Goal: Task Accomplishment & Management: Manage account settings

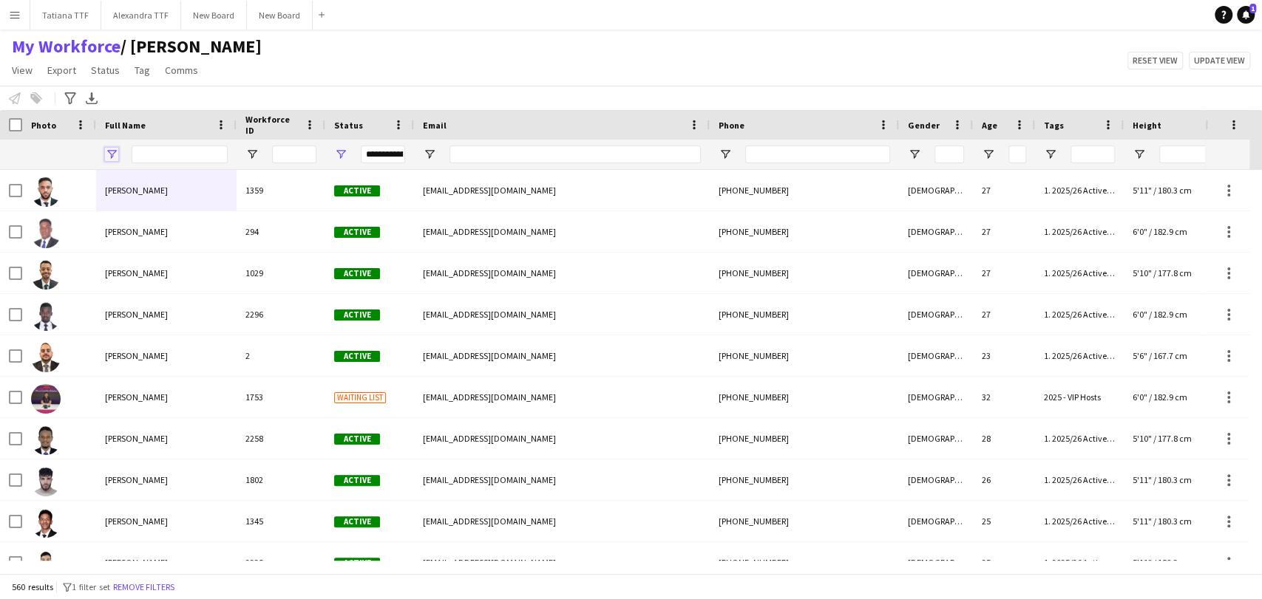
click at [111, 152] on span "Open Filter Menu" at bounding box center [111, 154] width 13 height 13
click at [136, 67] on span "Tag" at bounding box center [143, 70] width 16 height 13
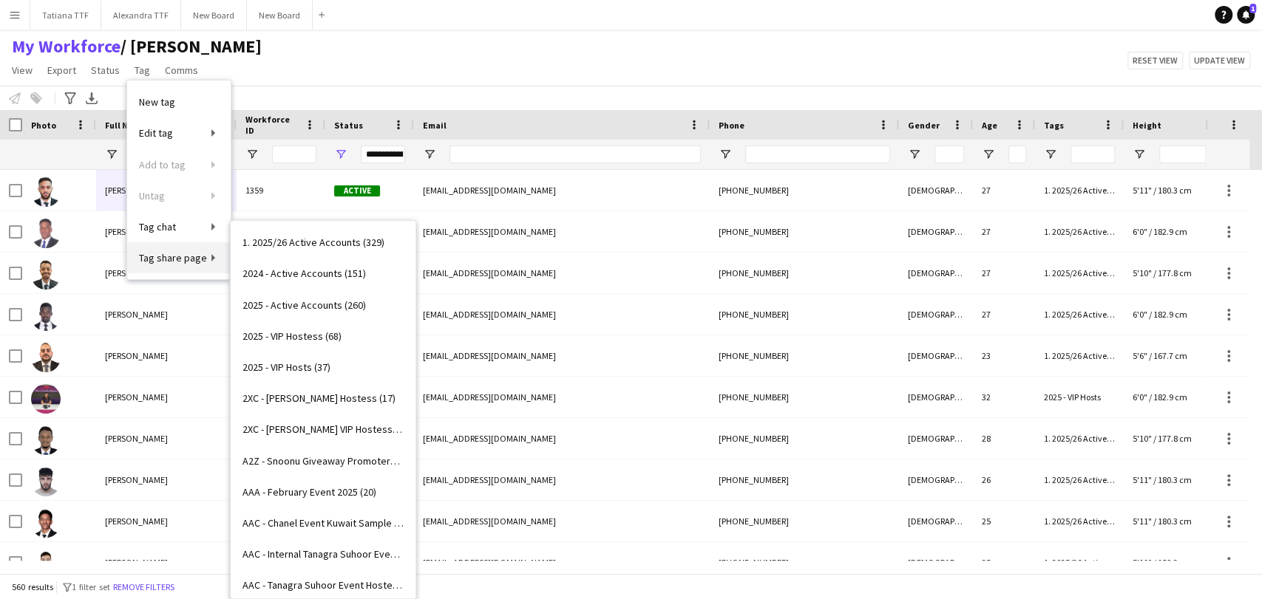
click at [166, 259] on span "Tag share page" at bounding box center [173, 257] width 68 height 13
click at [197, 256] on span "Tag share page" at bounding box center [173, 257] width 68 height 13
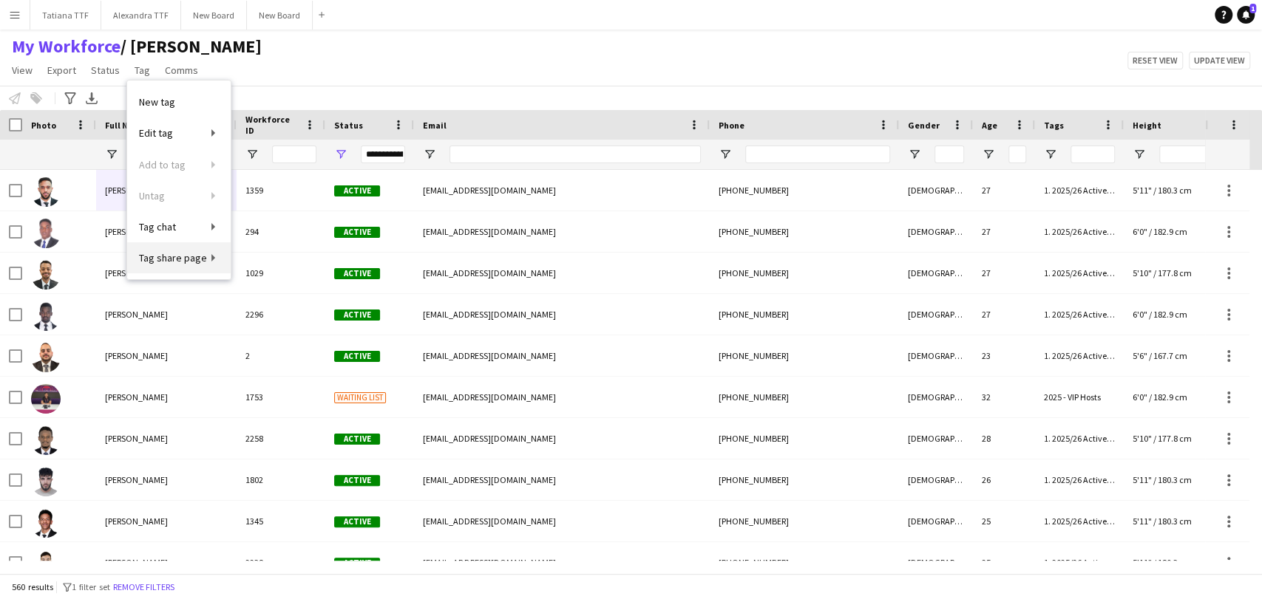
click at [201, 256] on span "Tag share page" at bounding box center [173, 257] width 68 height 13
click at [214, 256] on link "Tag share page" at bounding box center [178, 257] width 103 height 31
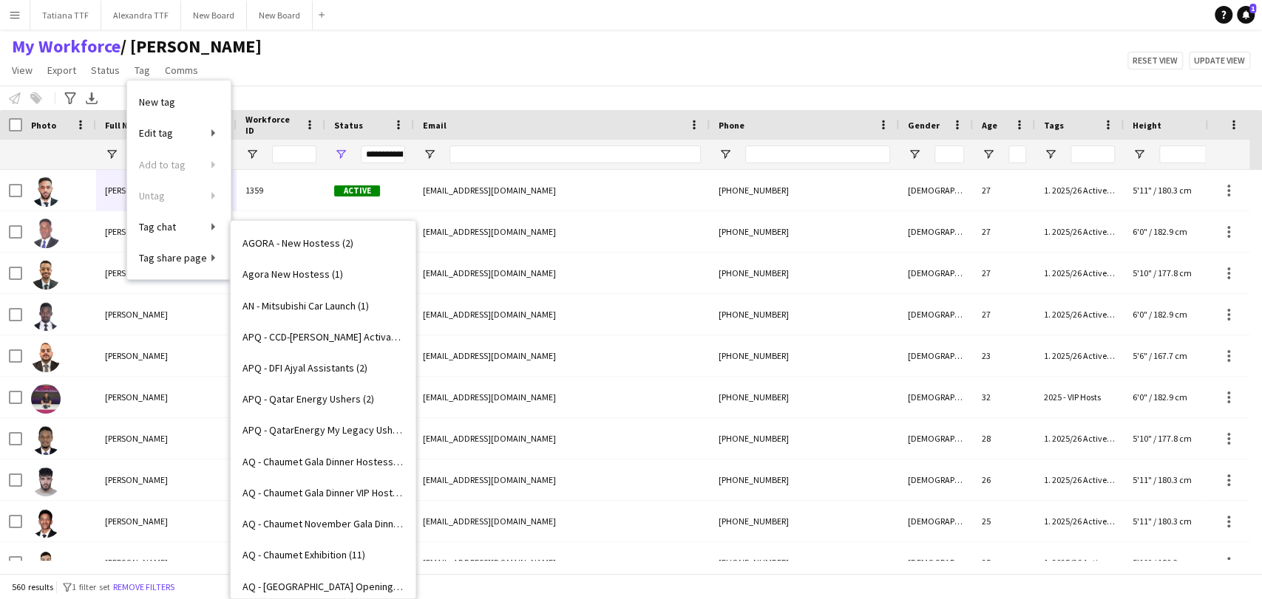
scroll to position [656, 0]
drag, startPoint x: 309, startPoint y: 392, endPoint x: 285, endPoint y: 397, distance: 24.9
click at [285, 397] on span "APQ - QatarEnergy My Legacy Ushers (11)" at bounding box center [322, 396] width 161 height 13
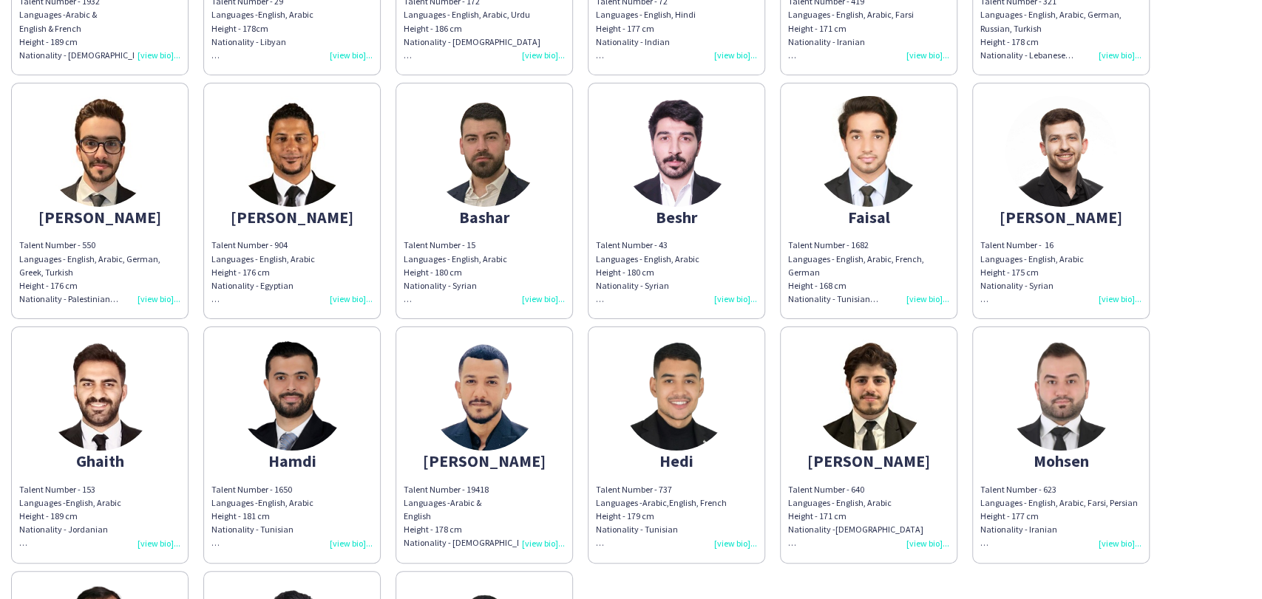
scroll to position [246, 0]
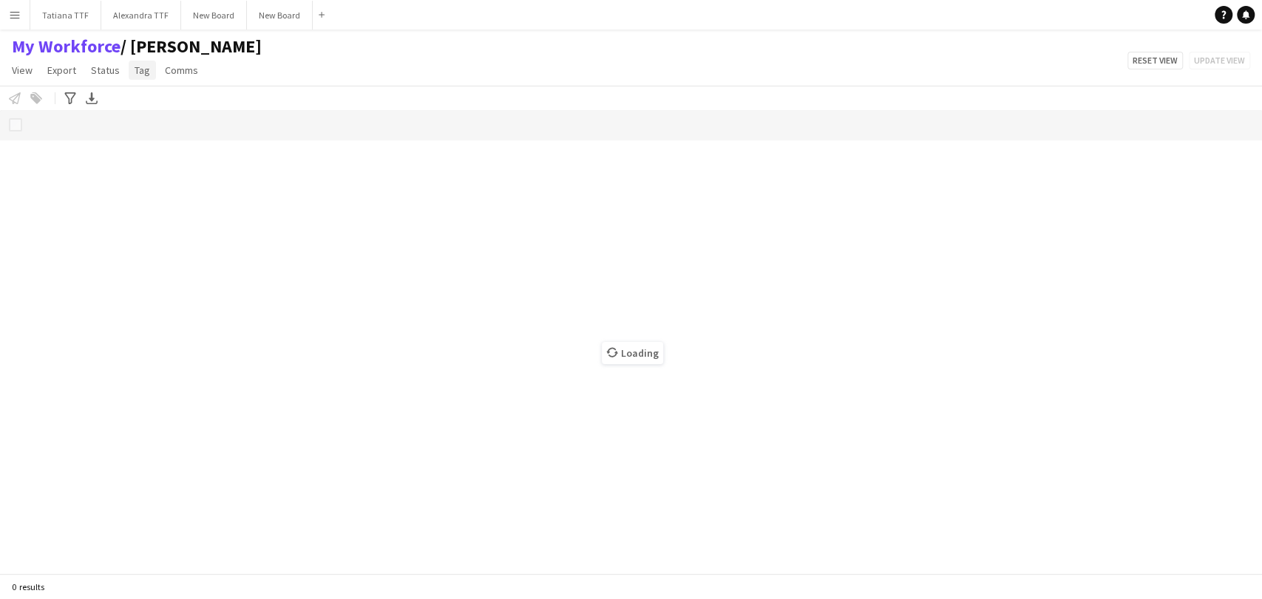
click at [135, 75] on span "Tag" at bounding box center [143, 70] width 16 height 13
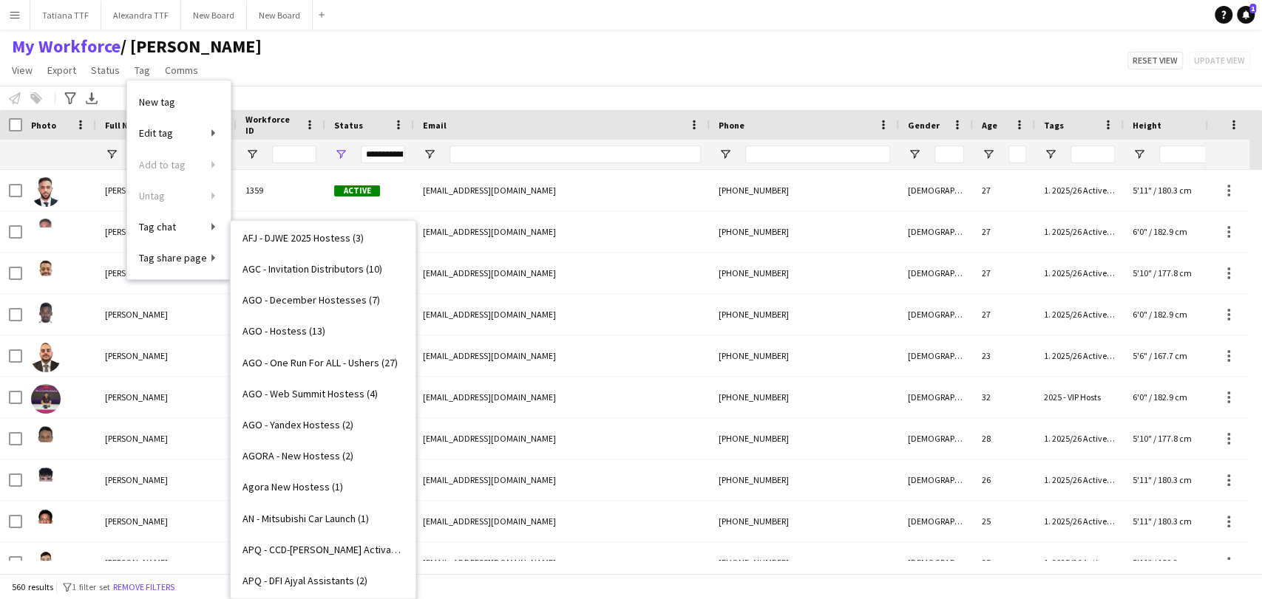
scroll to position [574, 0]
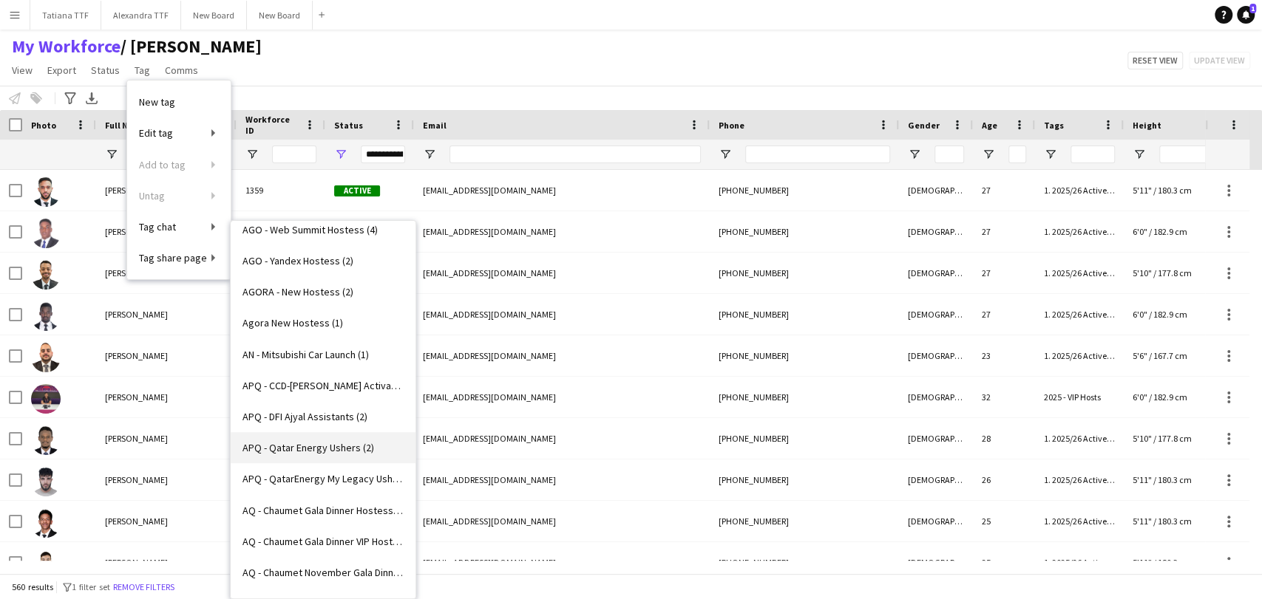
click at [325, 446] on span "APQ - Qatar Energy Ushers (2)" at bounding box center [308, 447] width 132 height 13
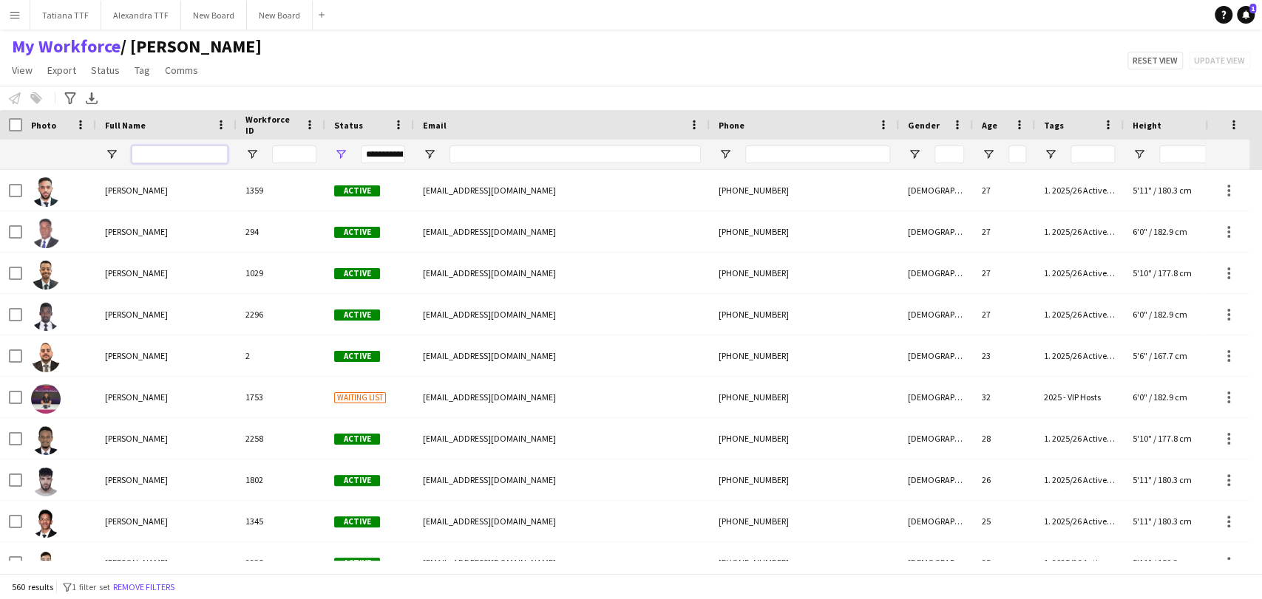
click at [193, 157] on input "Full Name Filter Input" at bounding box center [180, 155] width 96 height 18
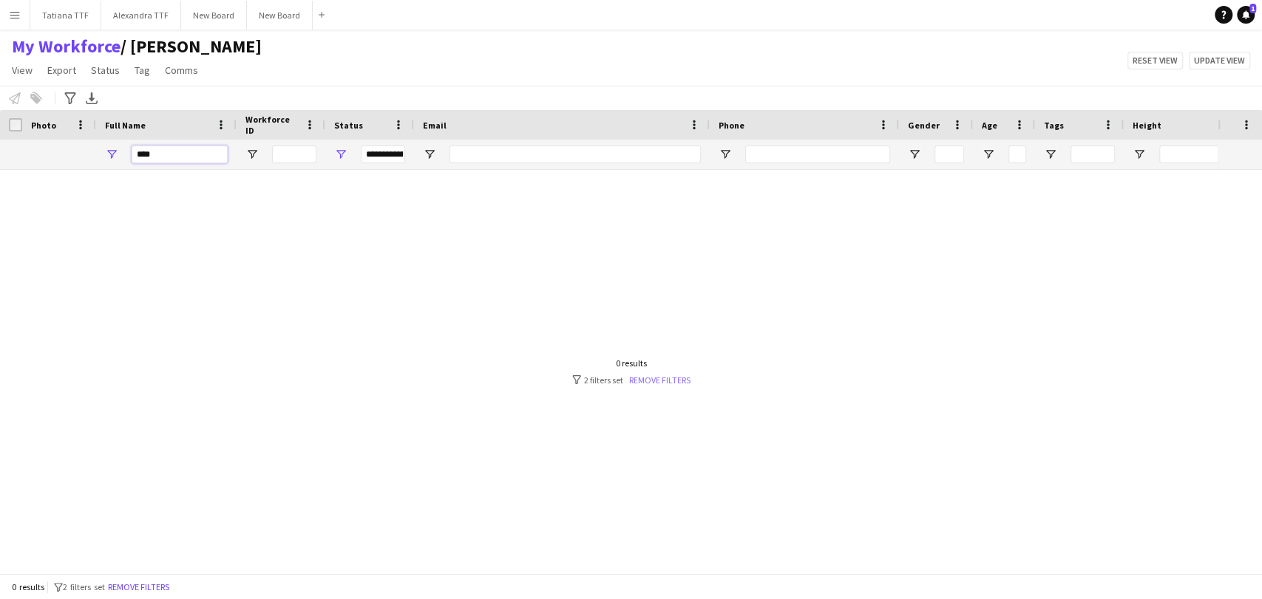
type input "****"
click at [656, 379] on link "Remove filters" at bounding box center [659, 380] width 61 height 11
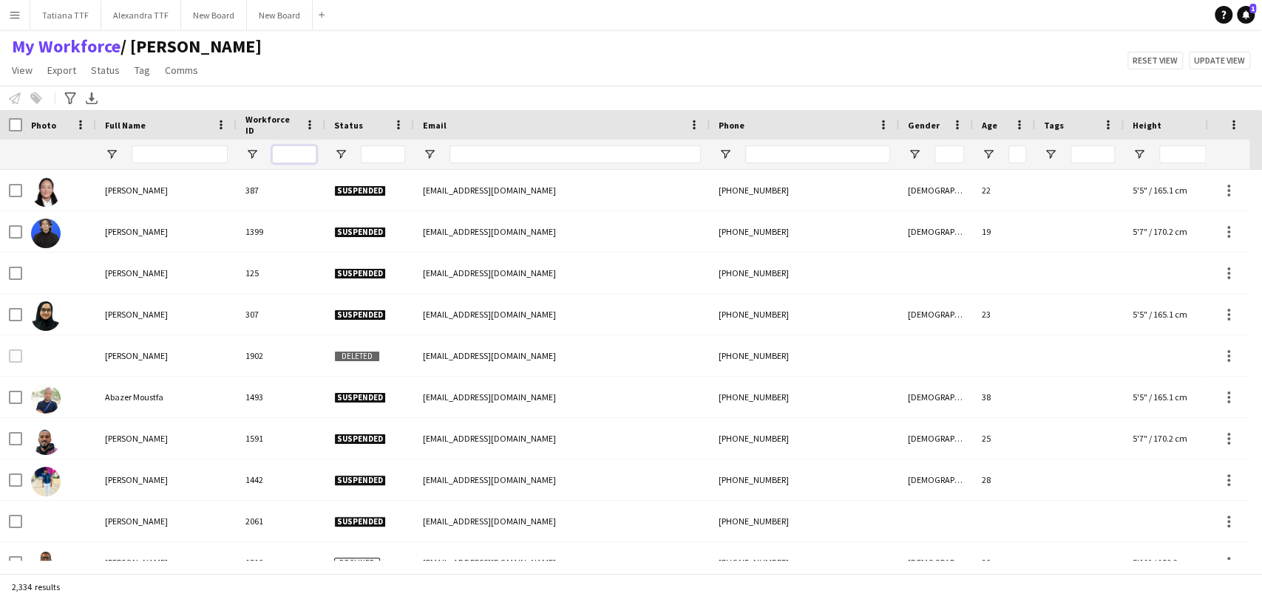
click at [297, 151] on input "Workforce ID Filter Input" at bounding box center [294, 155] width 44 height 18
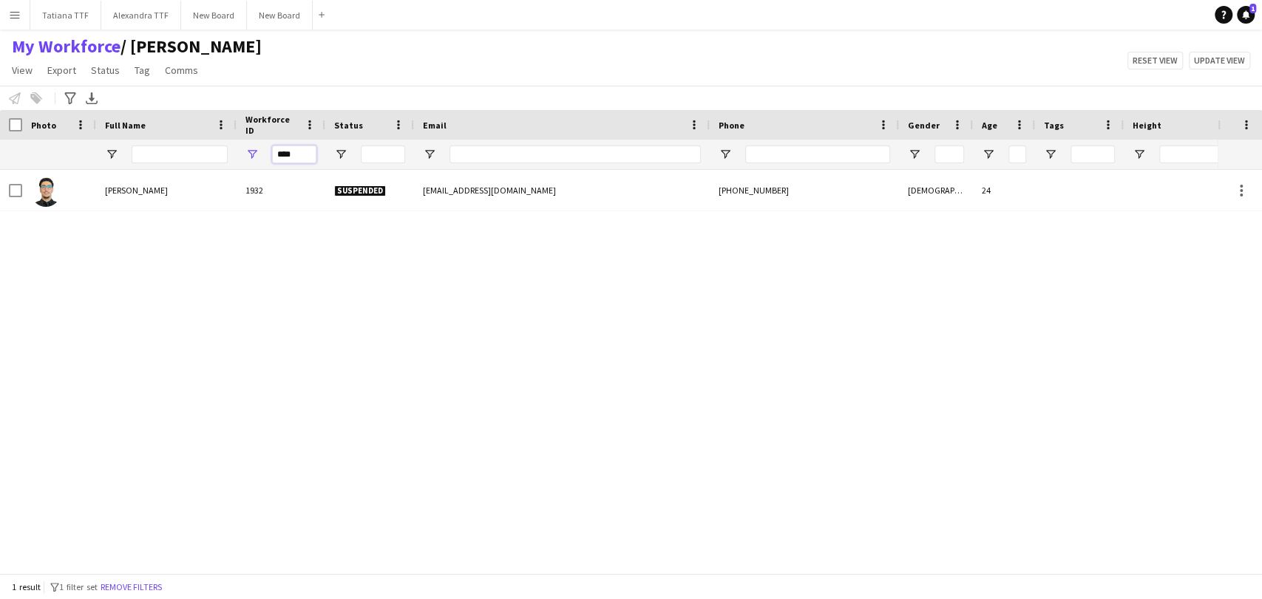
click at [282, 157] on input "****" at bounding box center [294, 155] width 44 height 18
type input "*"
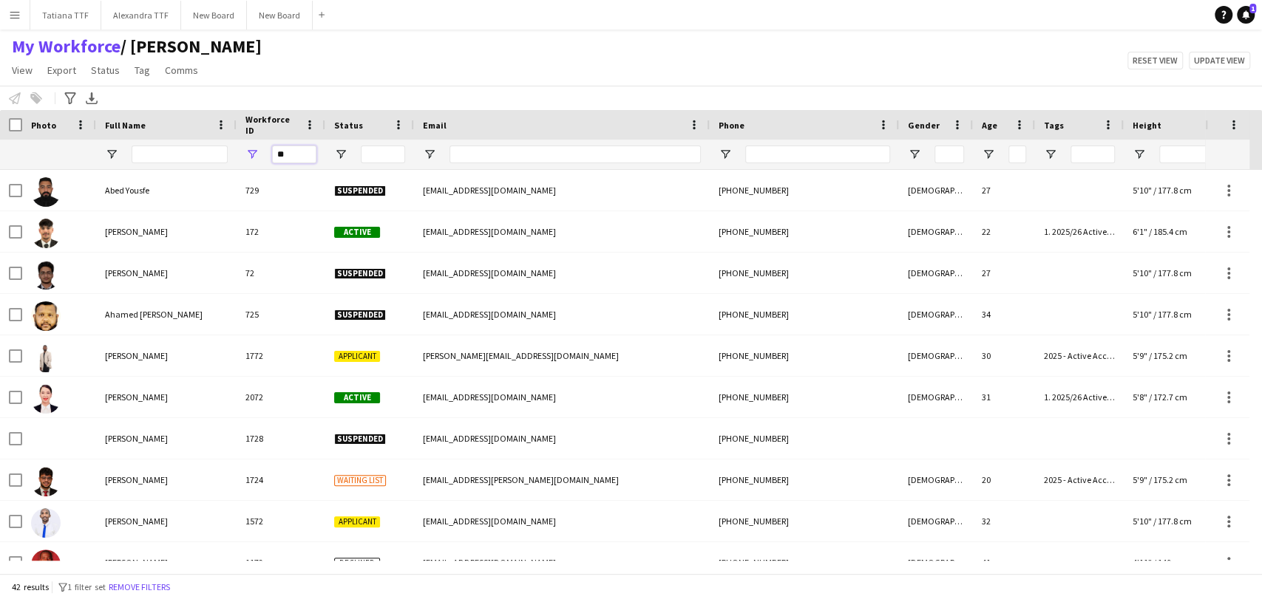
type input "*"
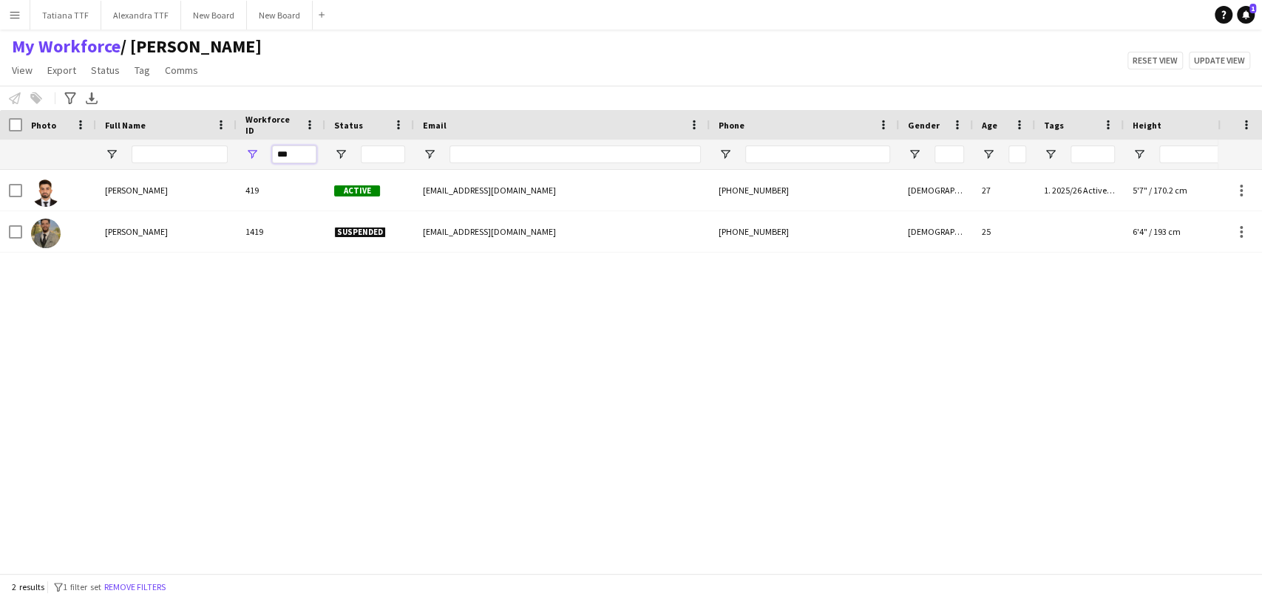
click at [309, 151] on input "***" at bounding box center [294, 155] width 44 height 18
type input "*"
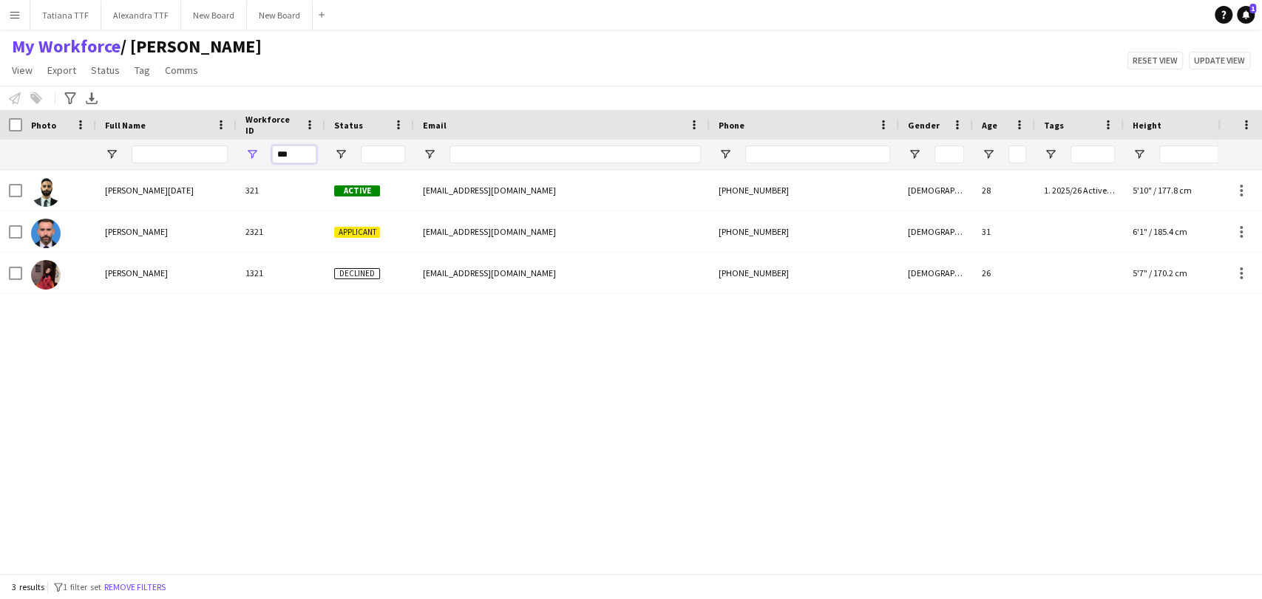
click at [293, 159] on input "***" at bounding box center [294, 155] width 44 height 18
click at [293, 157] on input "***" at bounding box center [294, 155] width 44 height 18
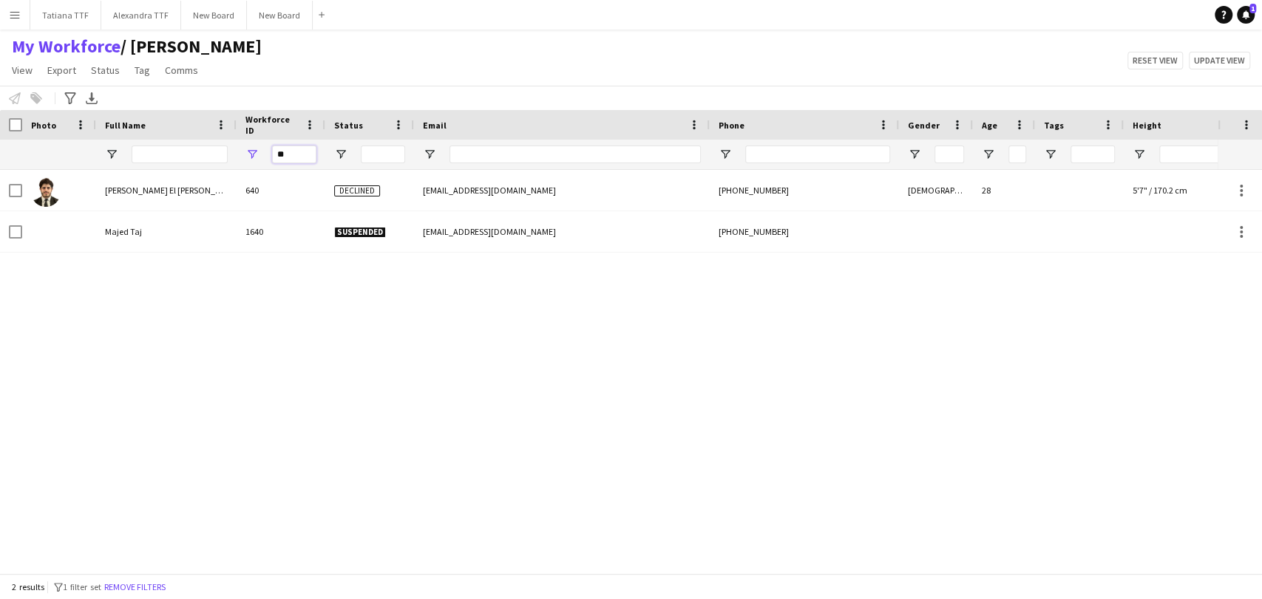
type input "*"
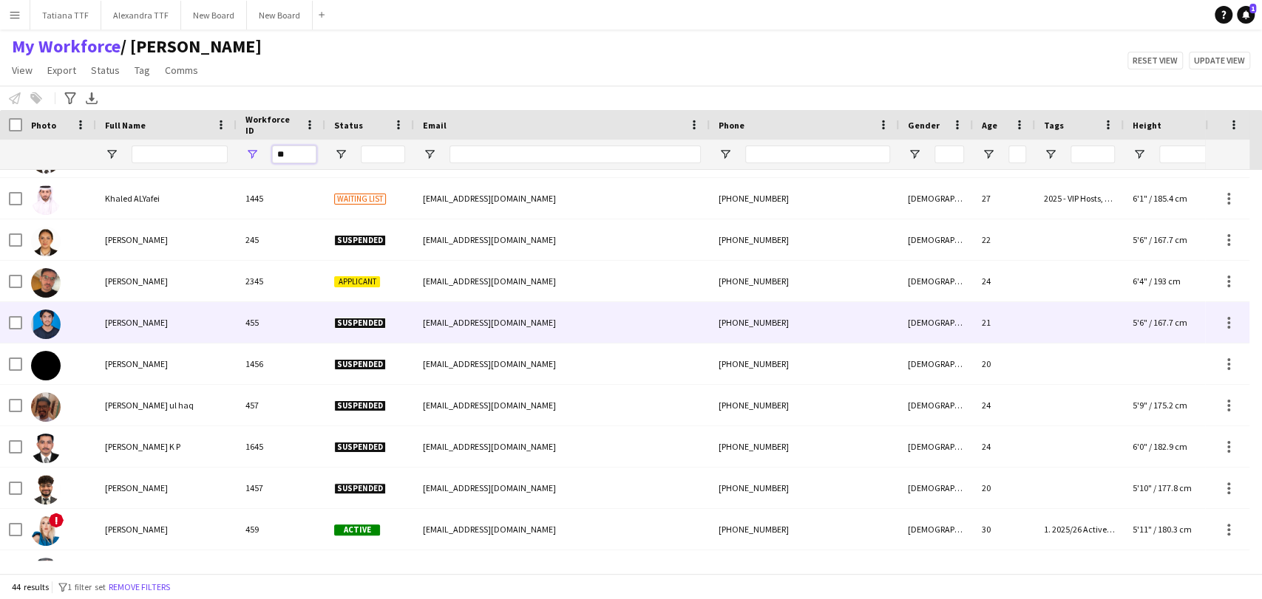
scroll to position [1231, 0]
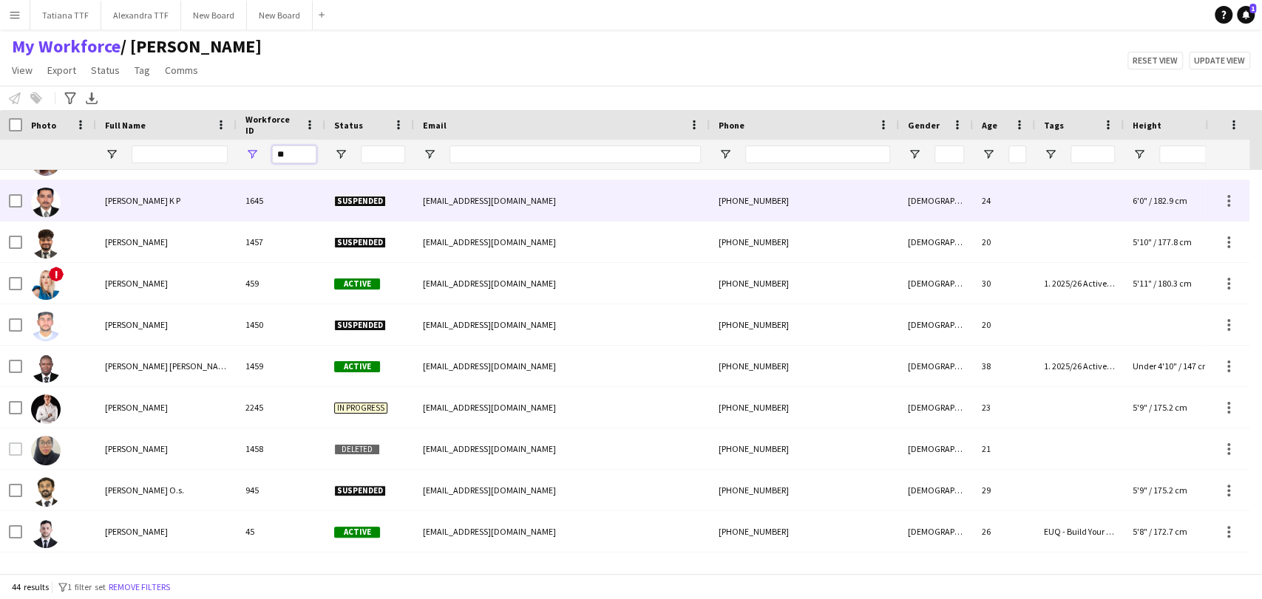
type input "*"
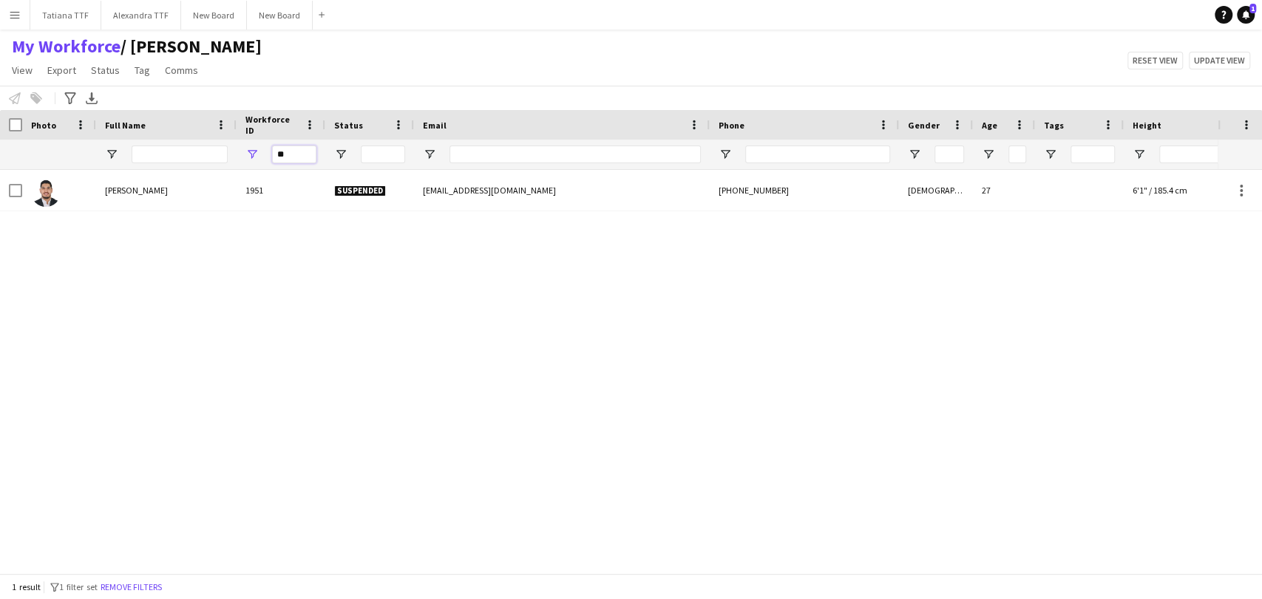
type input "*"
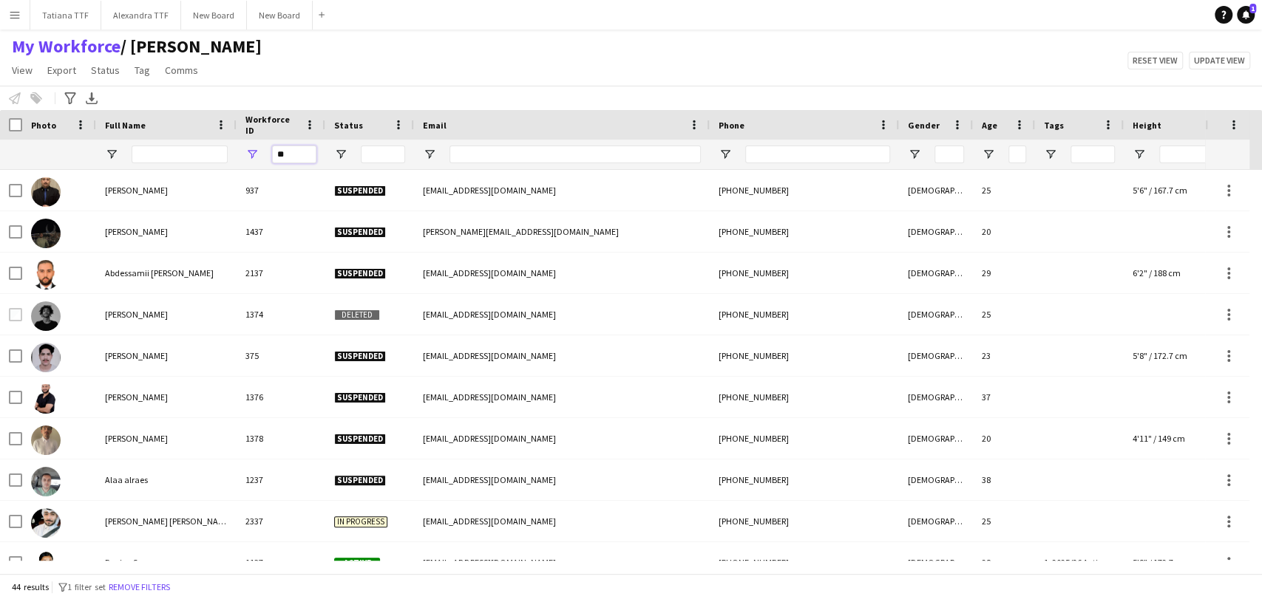
type input "*"
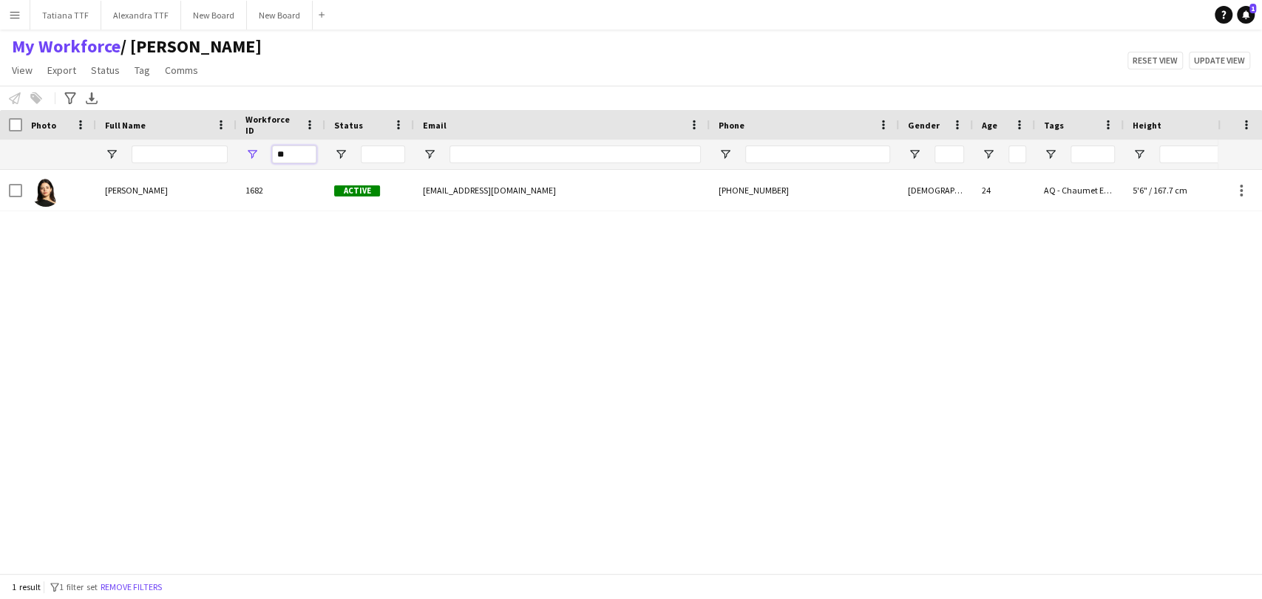
type input "*"
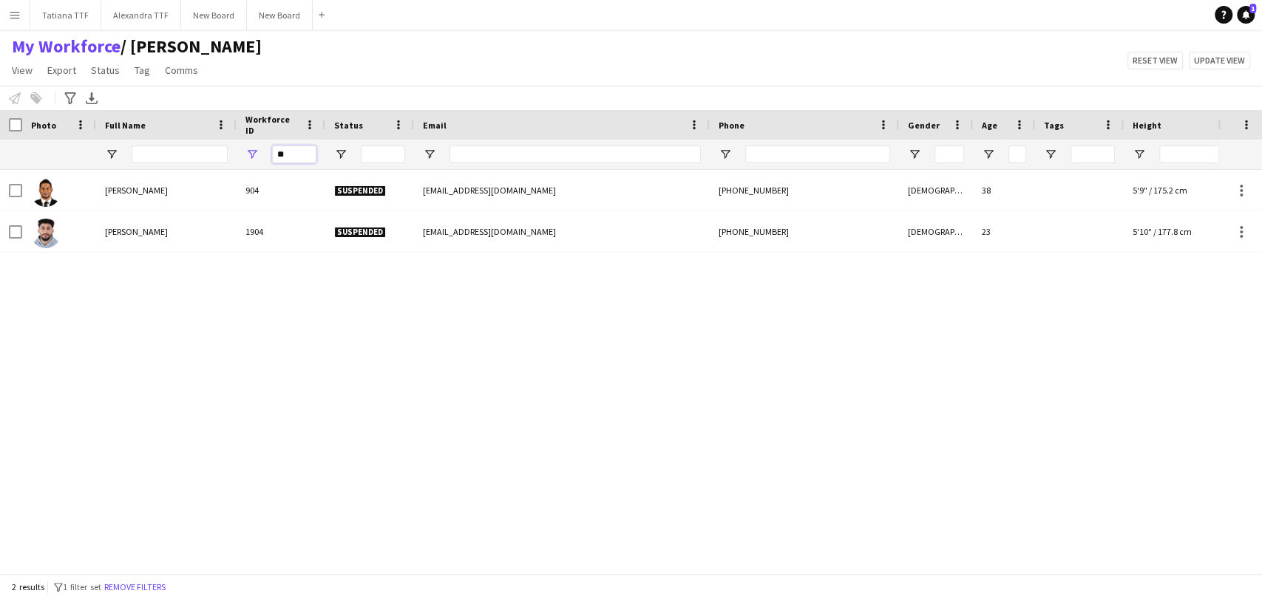
type input "*"
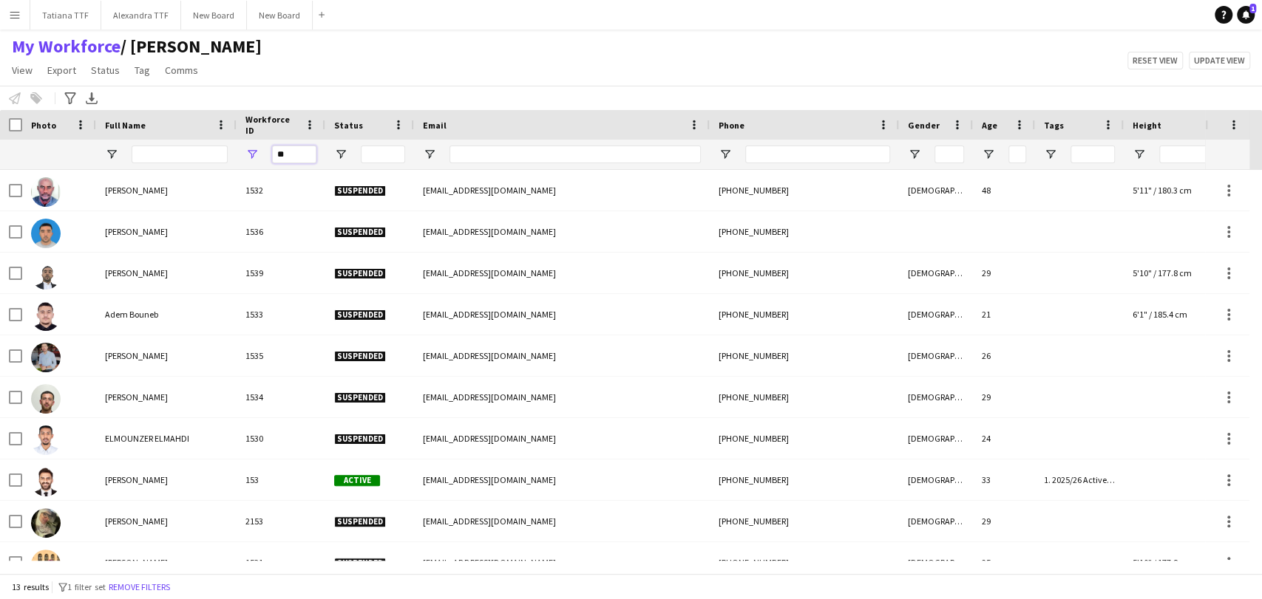
type input "*"
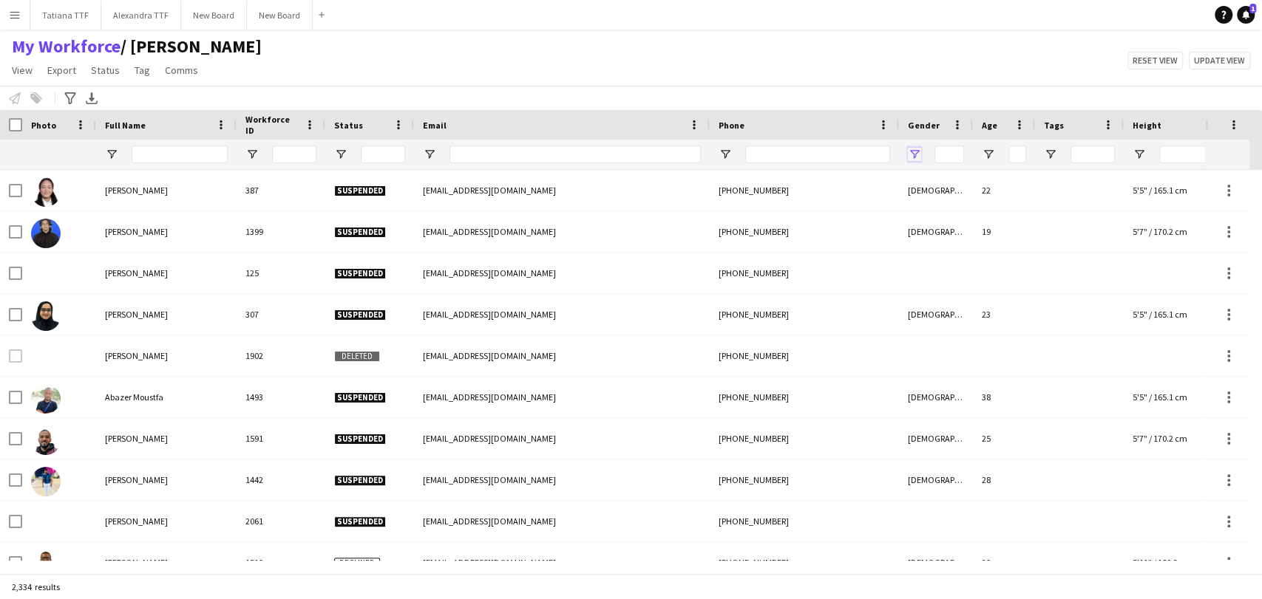
click at [912, 156] on span "Open Filter Menu" at bounding box center [914, 154] width 13 height 13
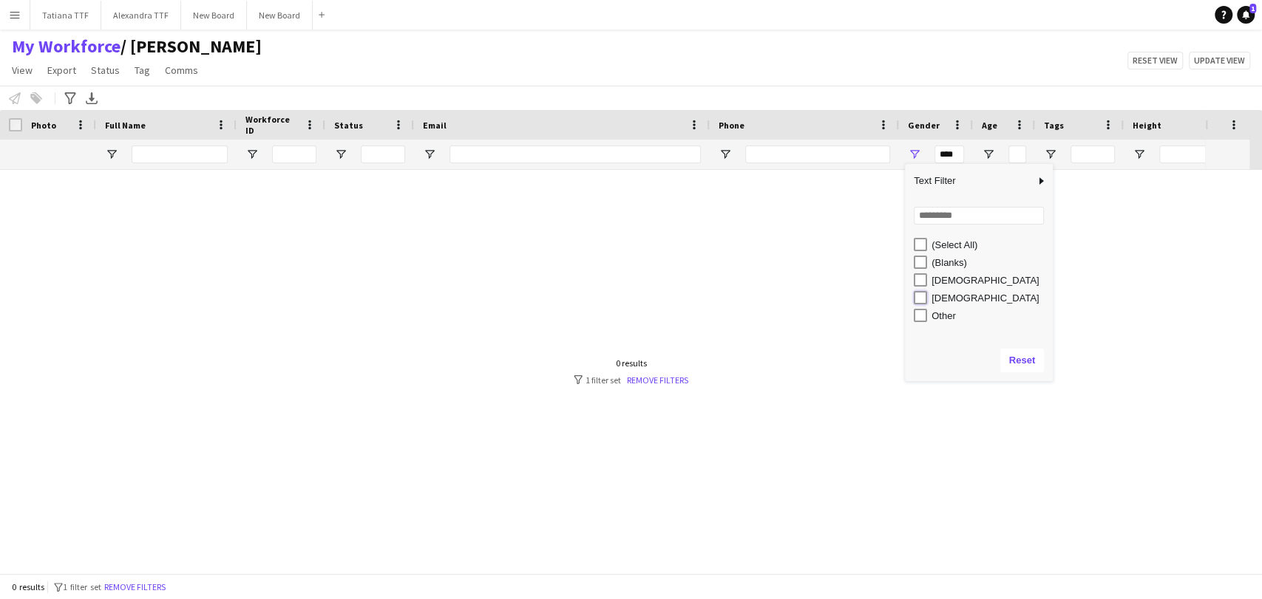
type input "********"
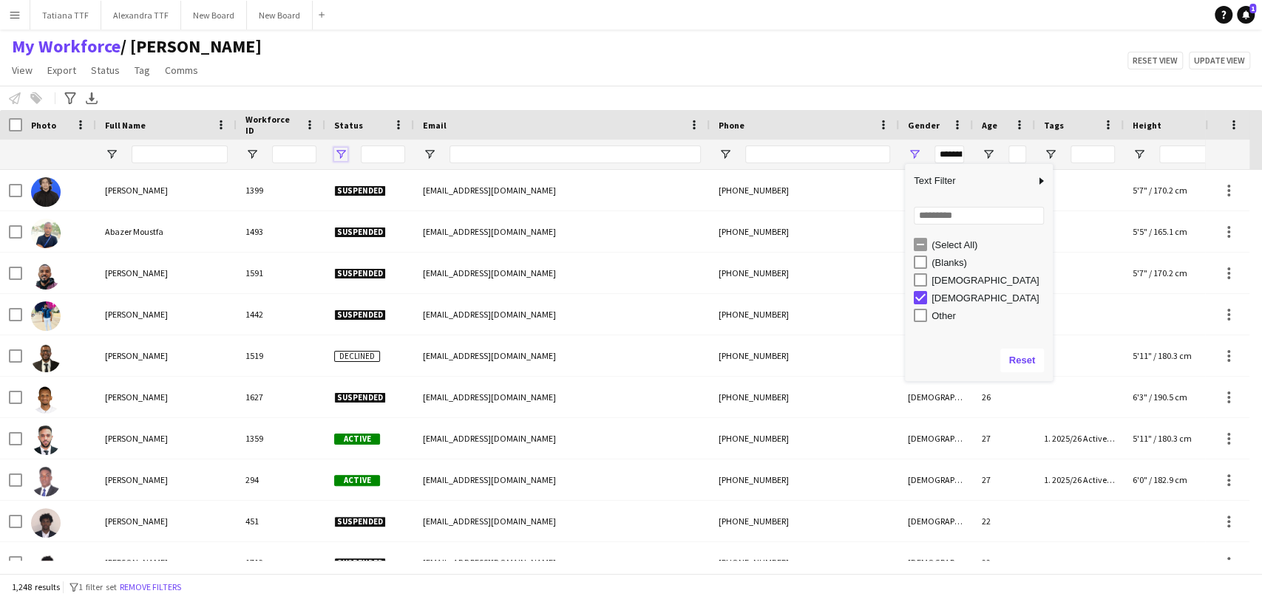
click at [343, 150] on span "Open Filter Menu" at bounding box center [340, 154] width 13 height 13
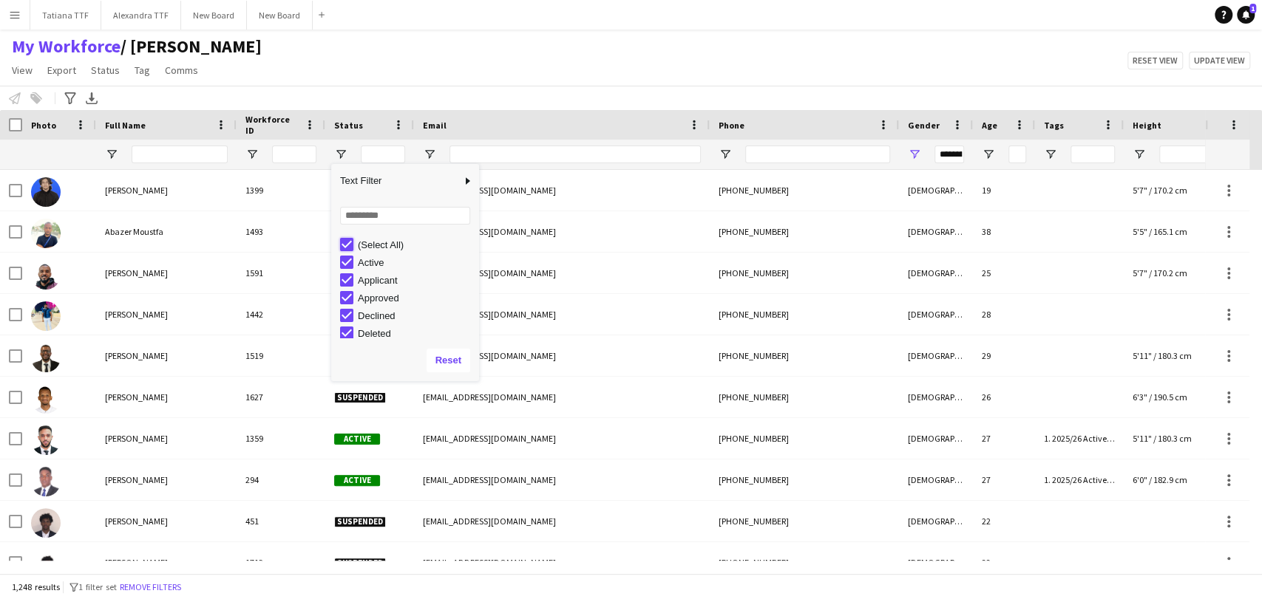
type input "***"
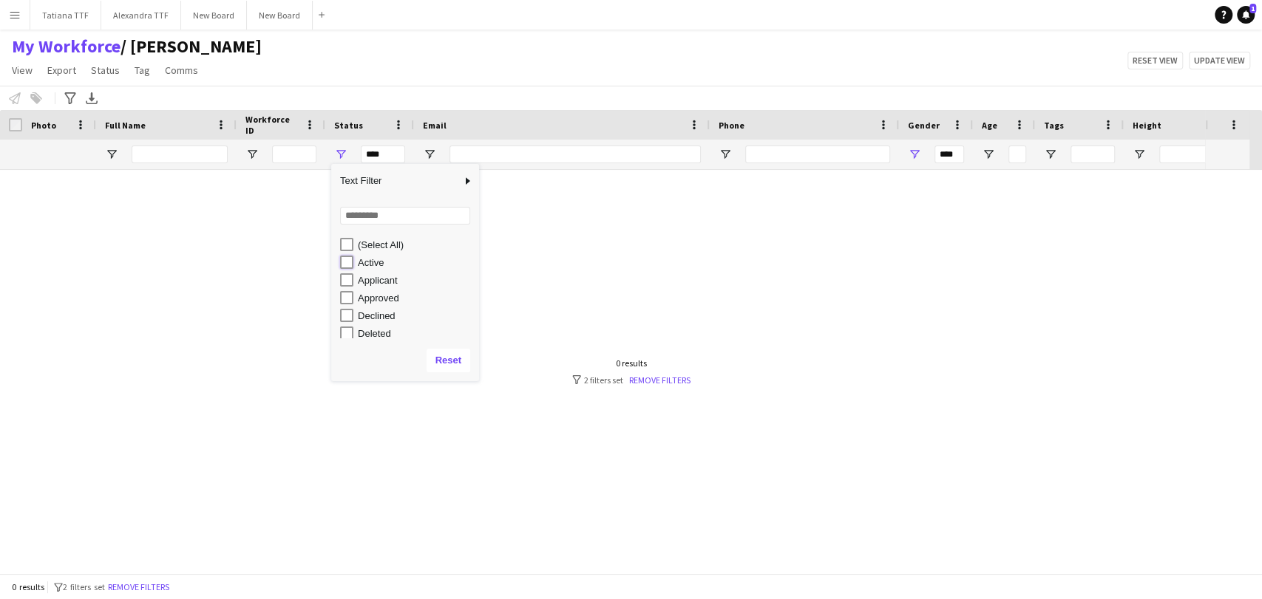
type input "**********"
type input "********"
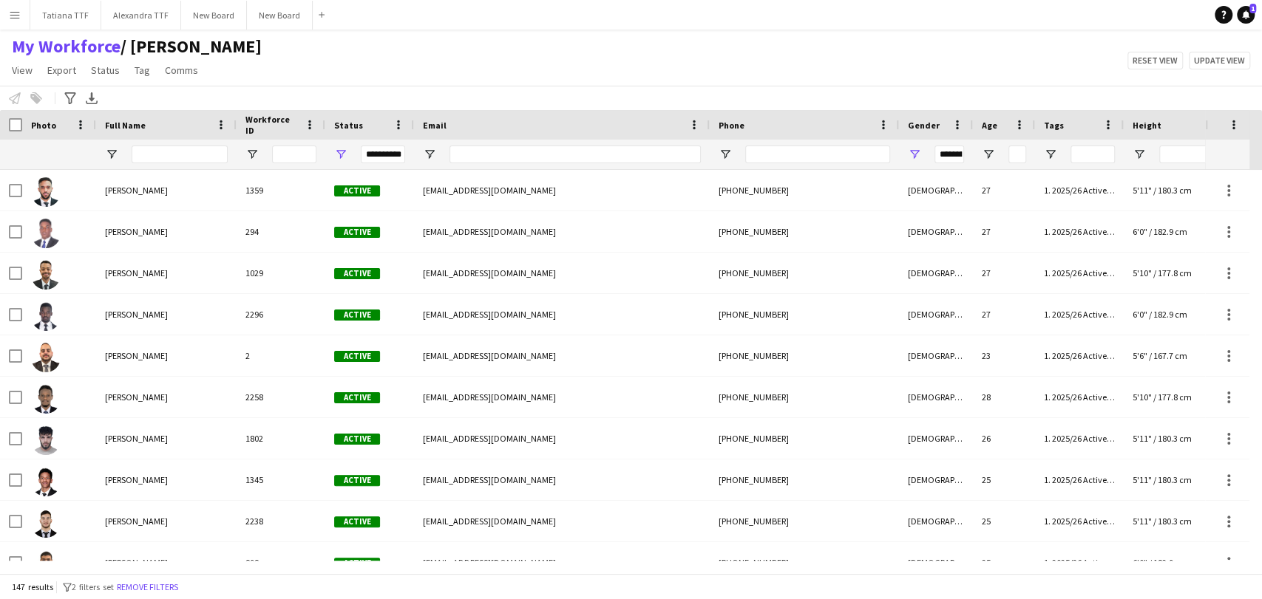
click at [372, 90] on div "Notify workforce Add to tag Select at least one crew to tag him or her. Advance…" at bounding box center [631, 98] width 1262 height 24
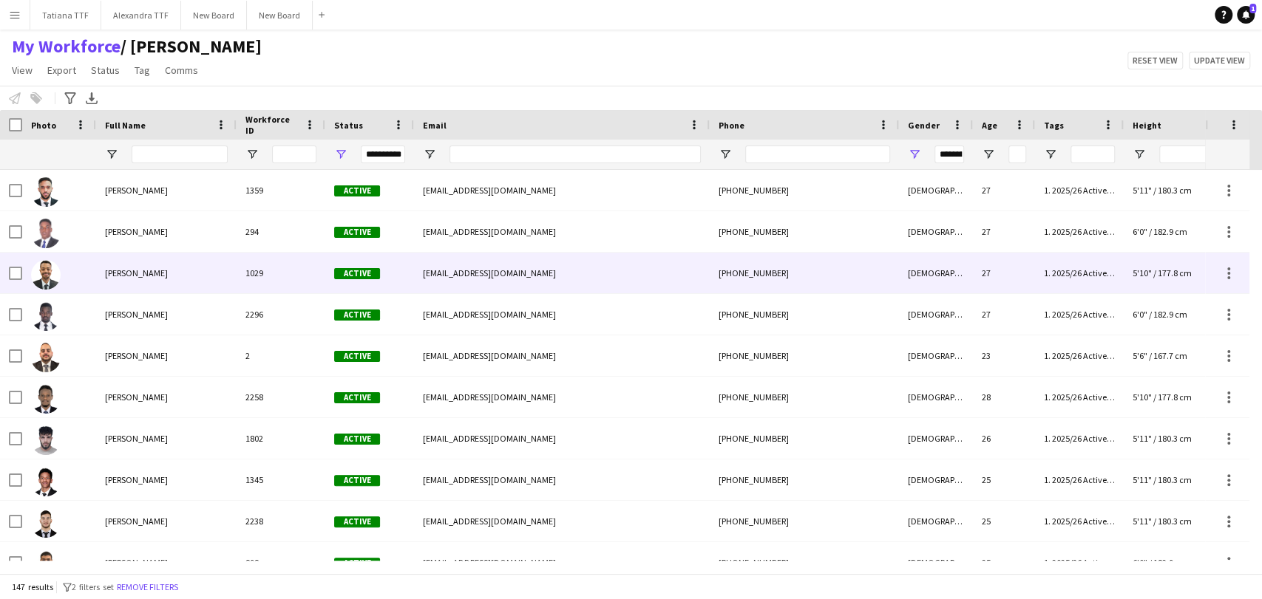
click at [143, 276] on span "Abdalla Ibrahim" at bounding box center [136, 273] width 63 height 11
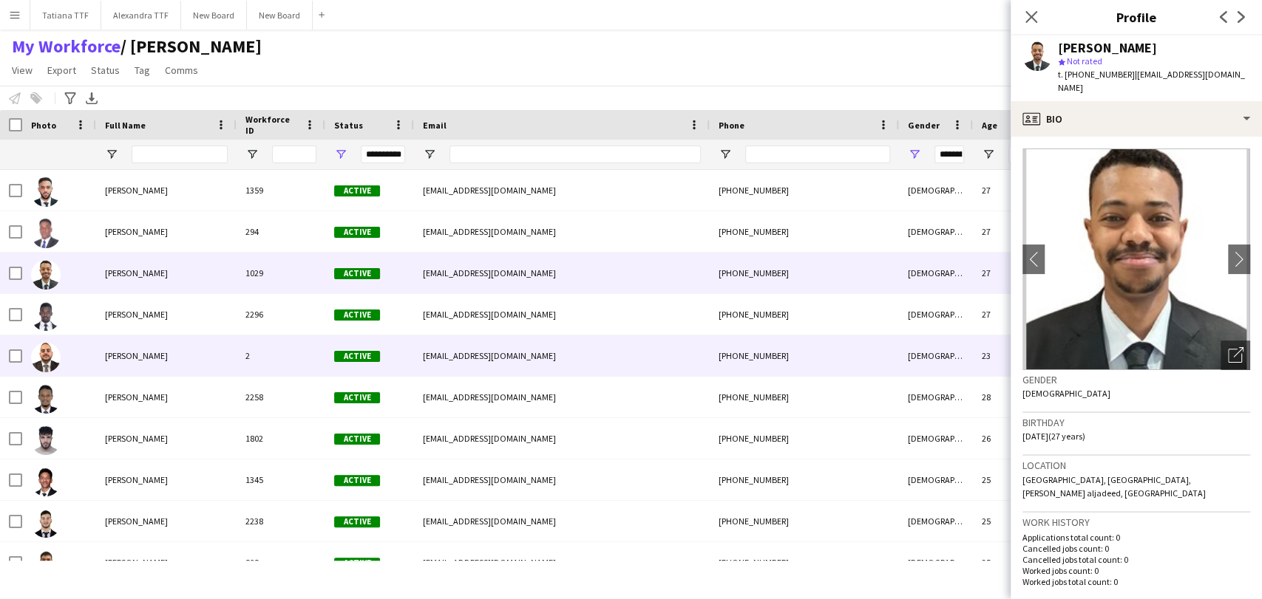
click at [132, 363] on div "Abdalla Shafei" at bounding box center [166, 356] width 140 height 41
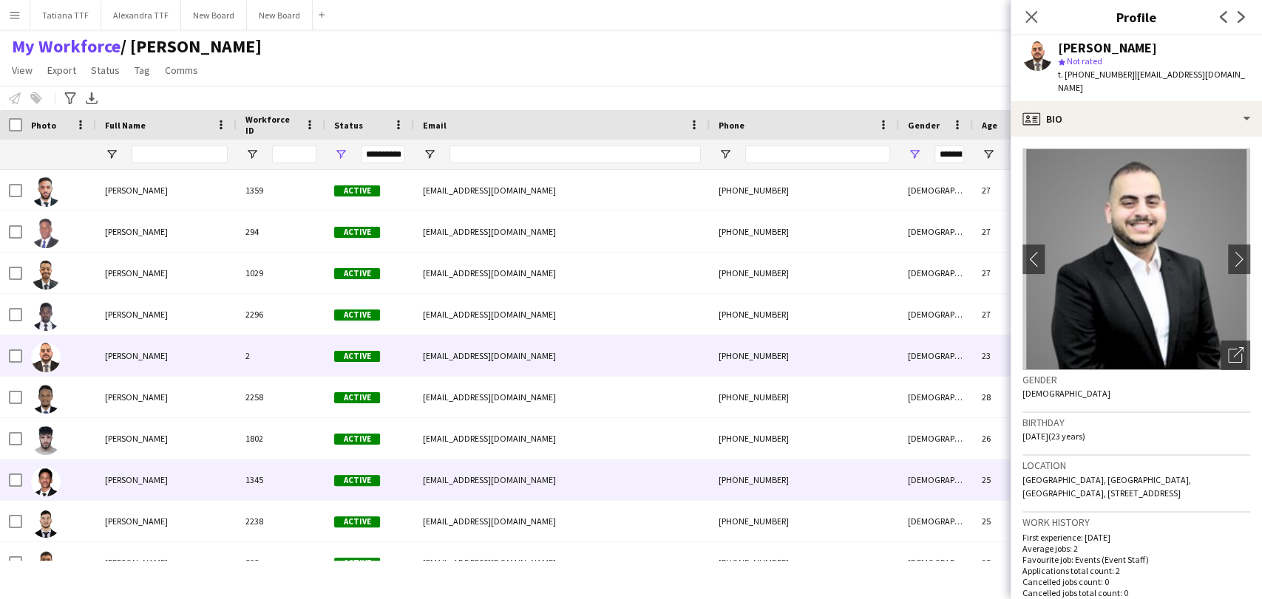
click at [150, 480] on span "Abdelmalik Marwan" at bounding box center [136, 479] width 63 height 11
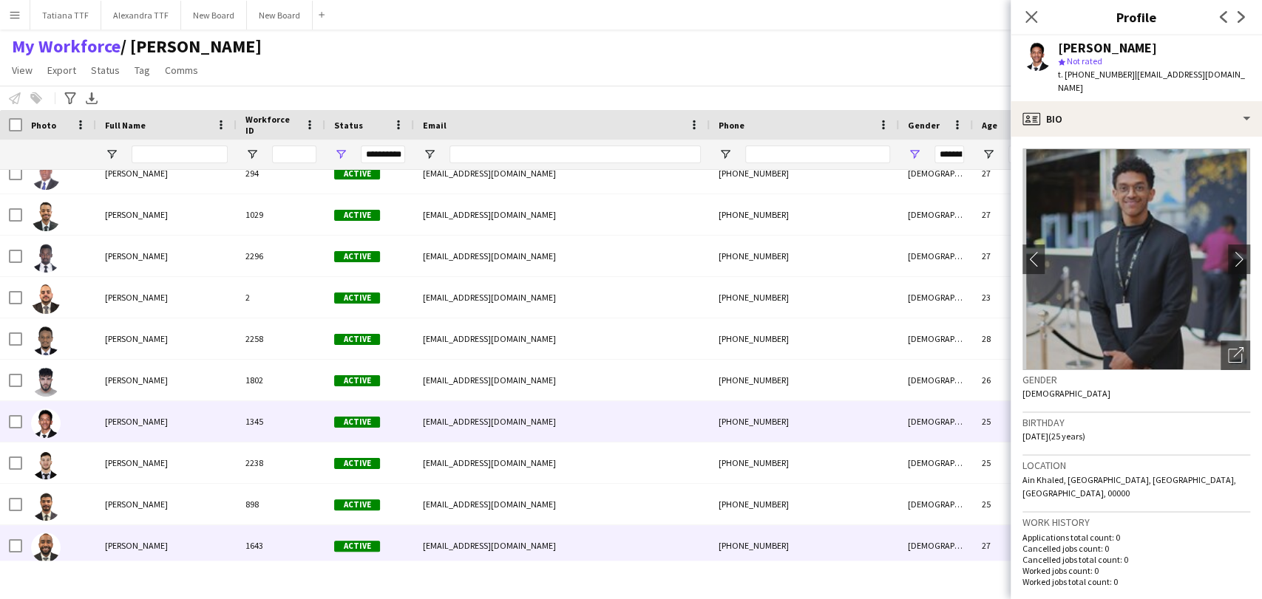
scroll to position [82, 0]
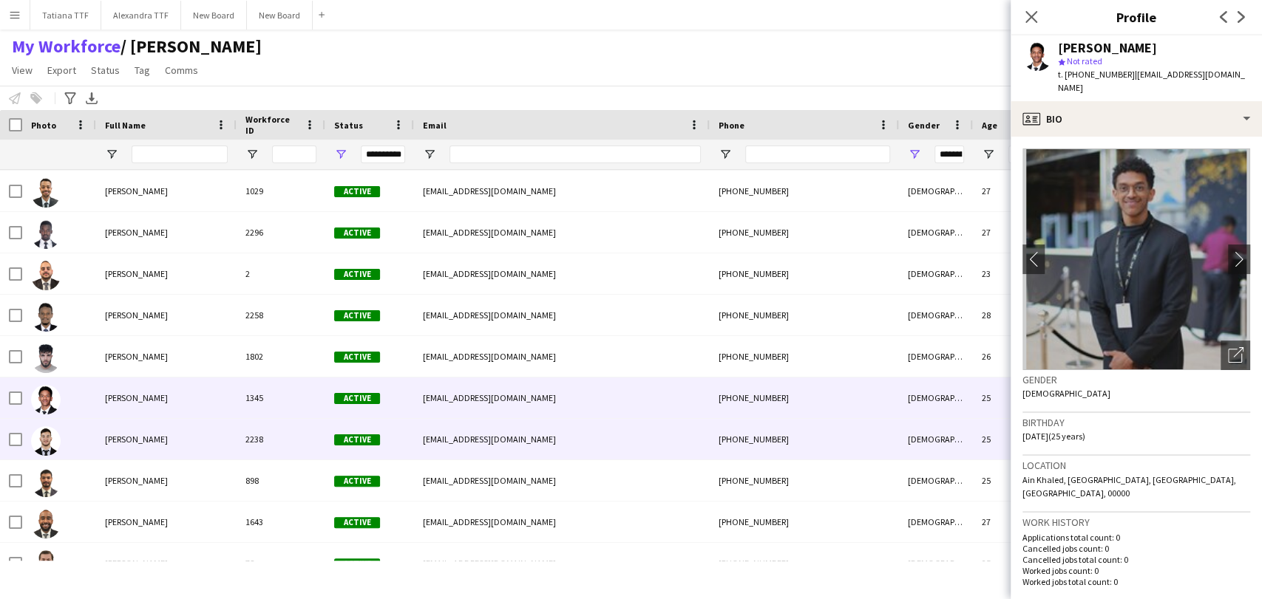
click at [142, 442] on span "Abderahim dahou Abderahim" at bounding box center [136, 439] width 63 height 11
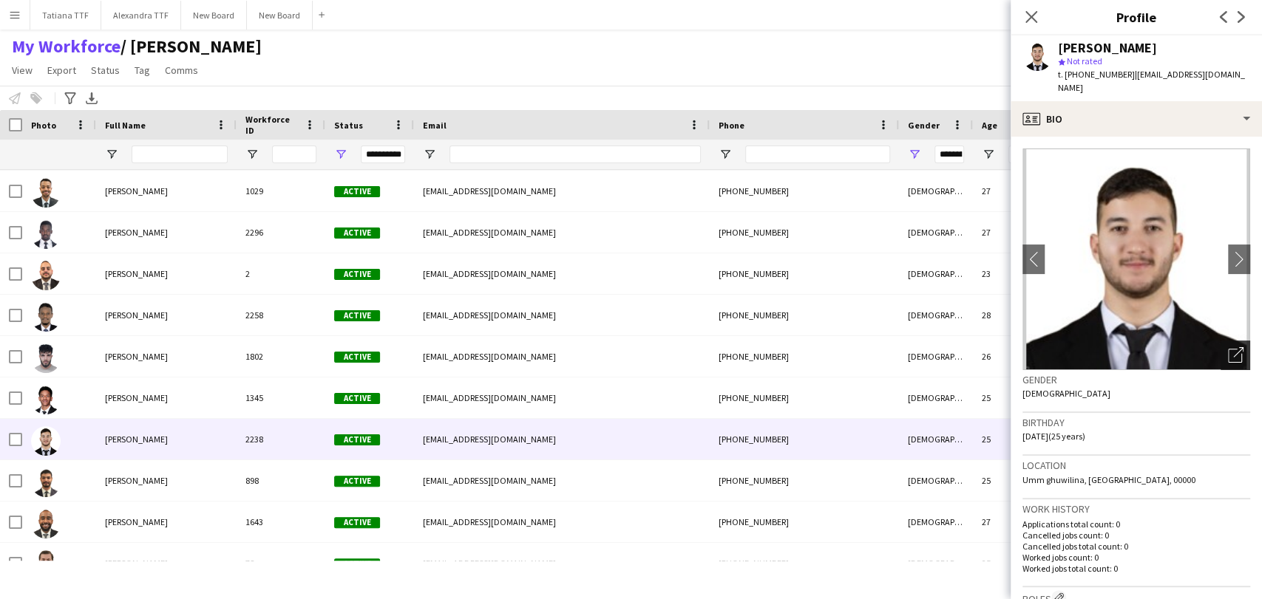
click at [1228, 347] on icon "Open photos pop-in" at bounding box center [1236, 355] width 16 height 16
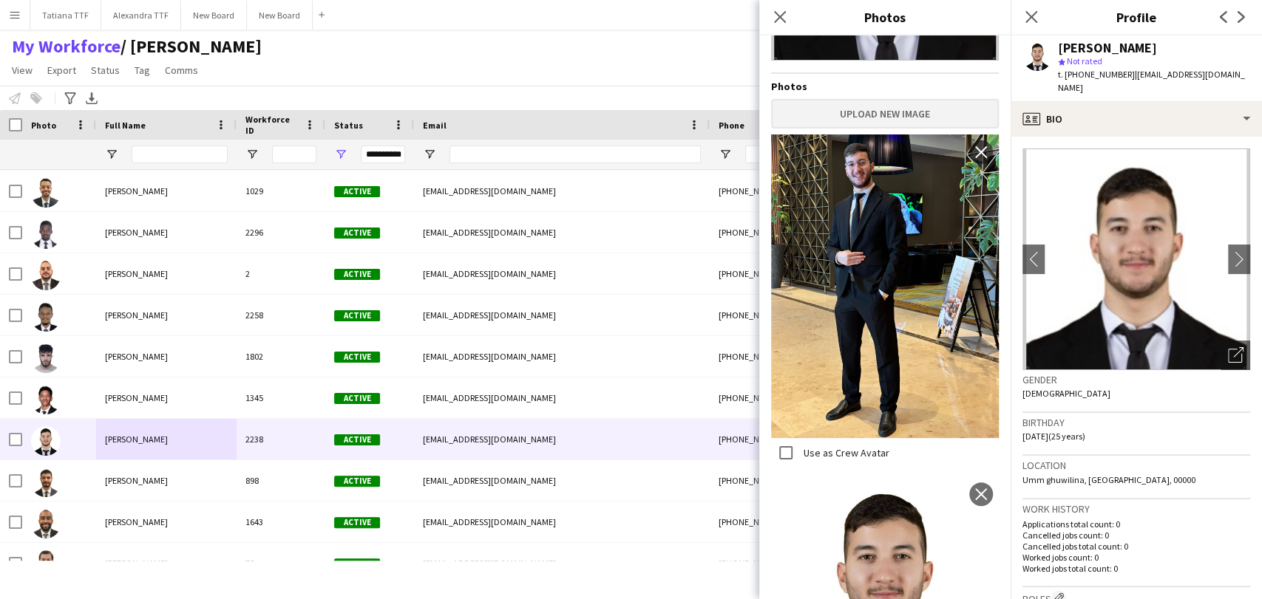
scroll to position [246, 0]
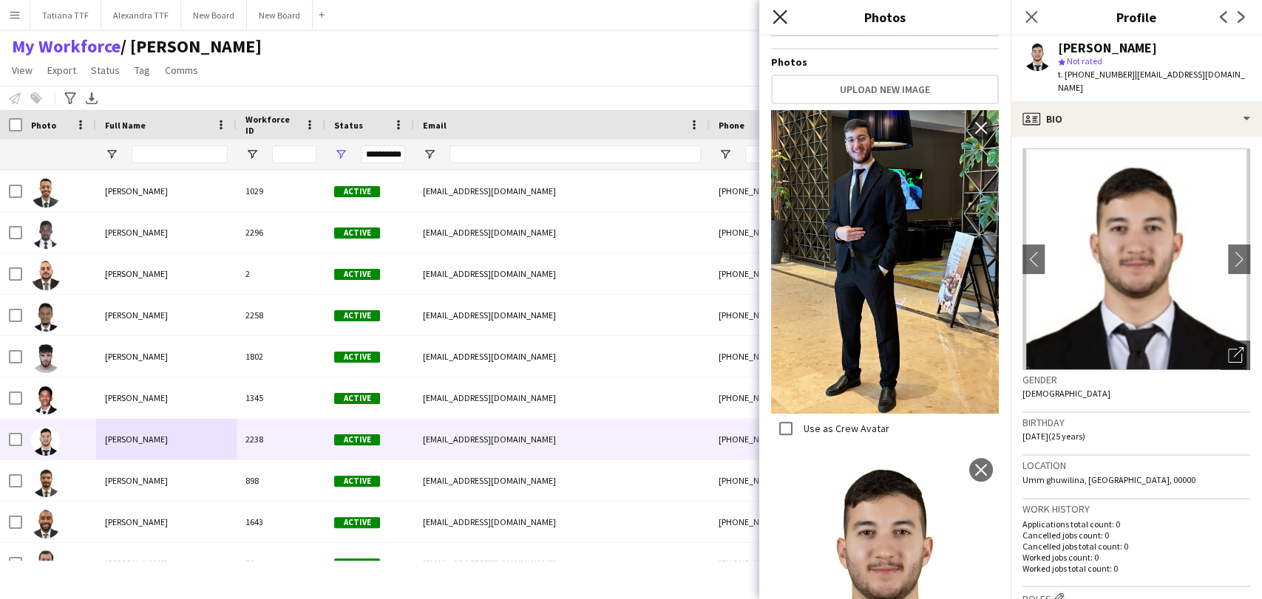
click at [783, 19] on icon "Close pop-in" at bounding box center [779, 17] width 14 height 14
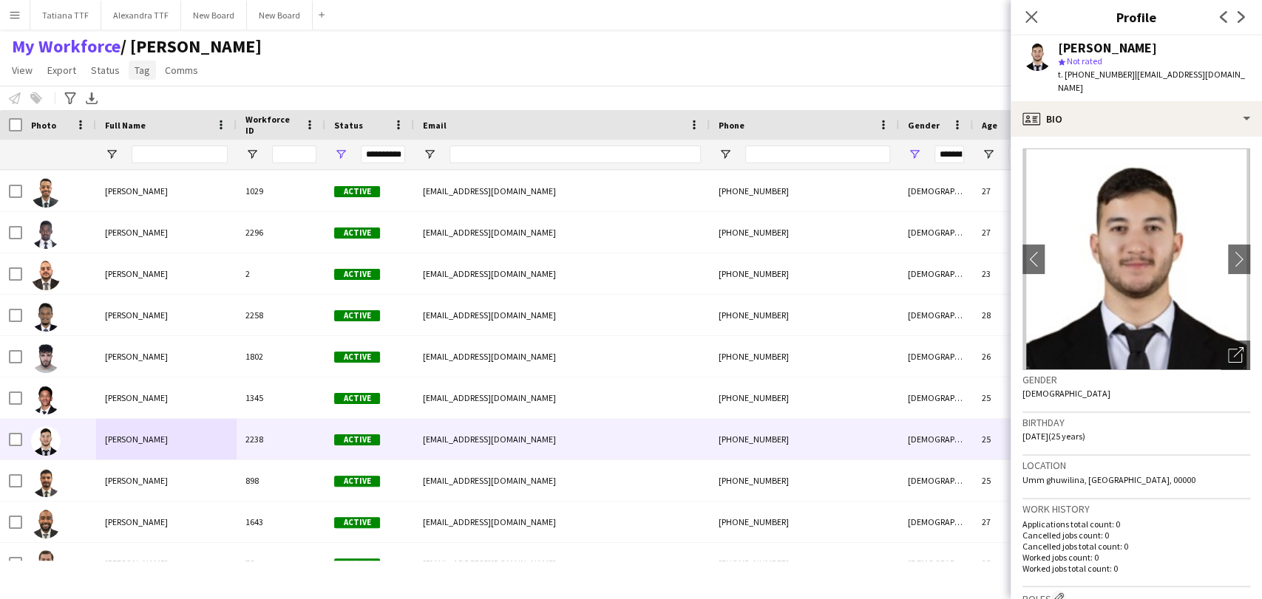
click at [137, 72] on span "Tag" at bounding box center [143, 70] width 16 height 13
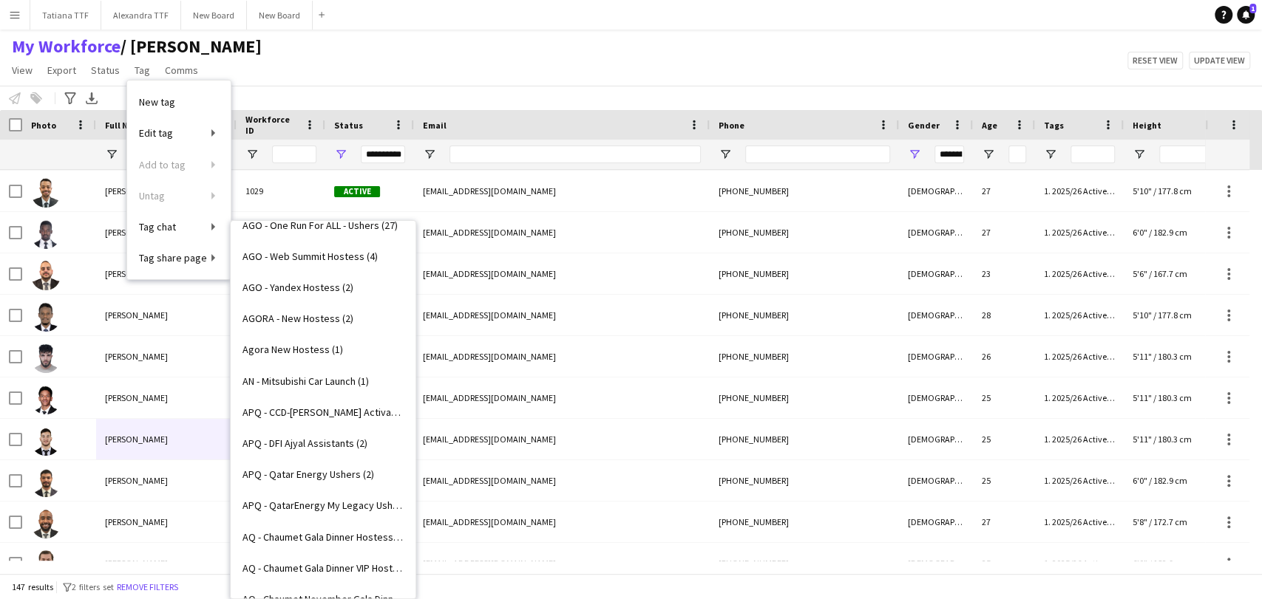
scroll to position [574, 0]
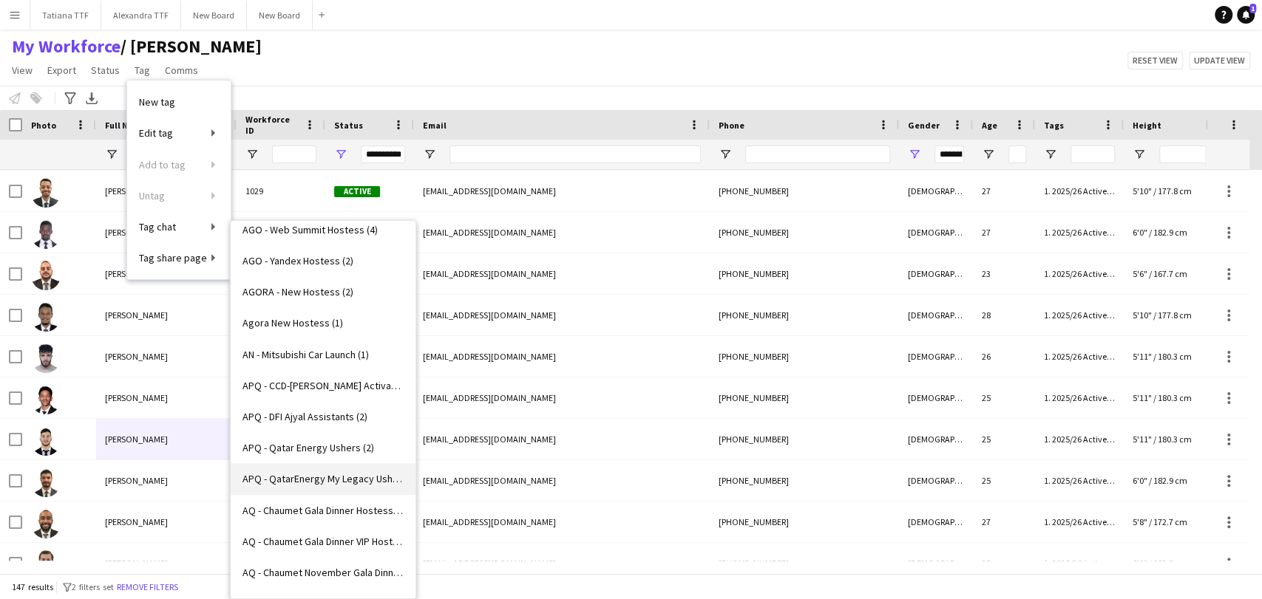
click at [349, 480] on span "APQ - QatarEnergy My Legacy Ushers (11)" at bounding box center [322, 478] width 161 height 13
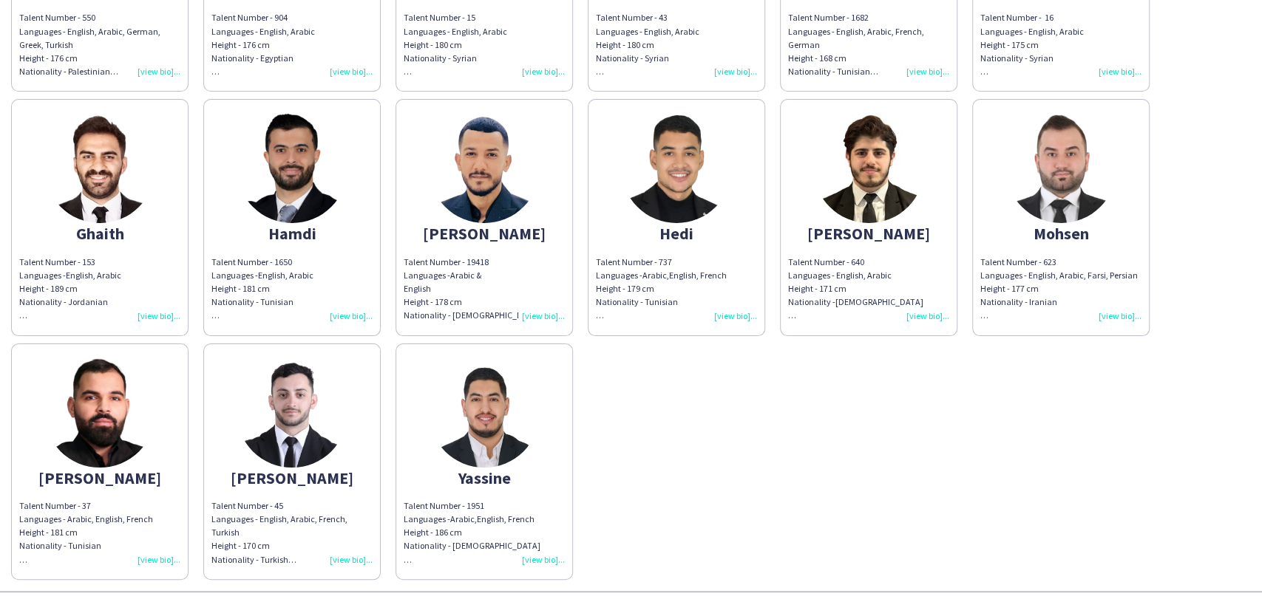
scroll to position [538, 0]
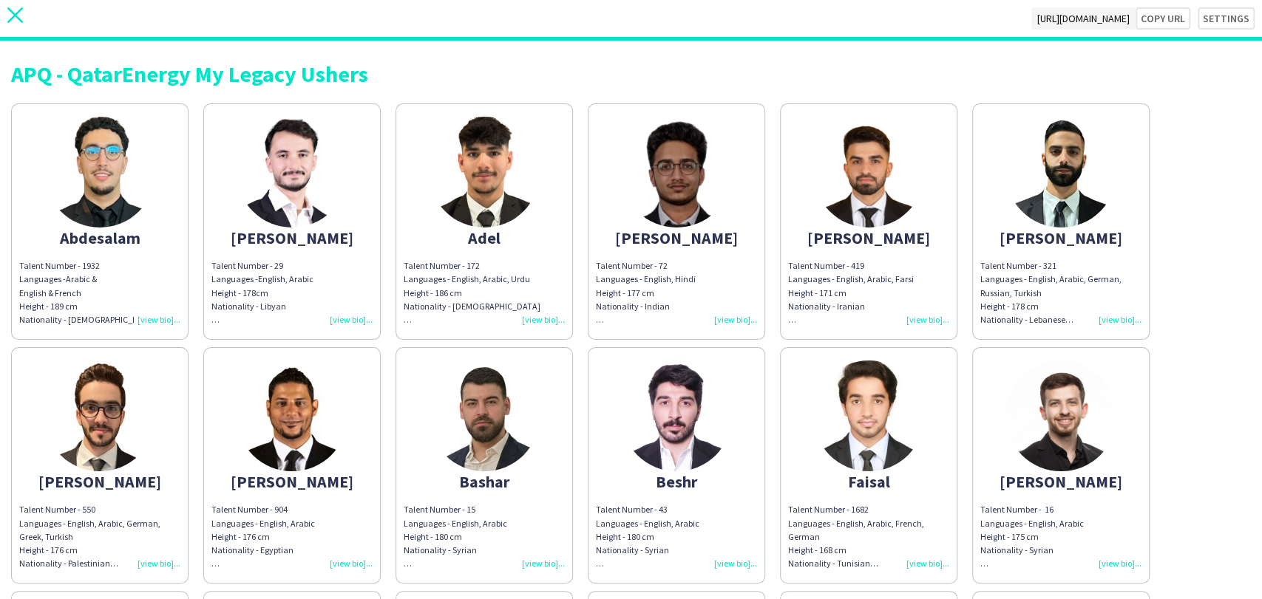
click at [11, 13] on icon "close" at bounding box center [15, 15] width 16 height 16
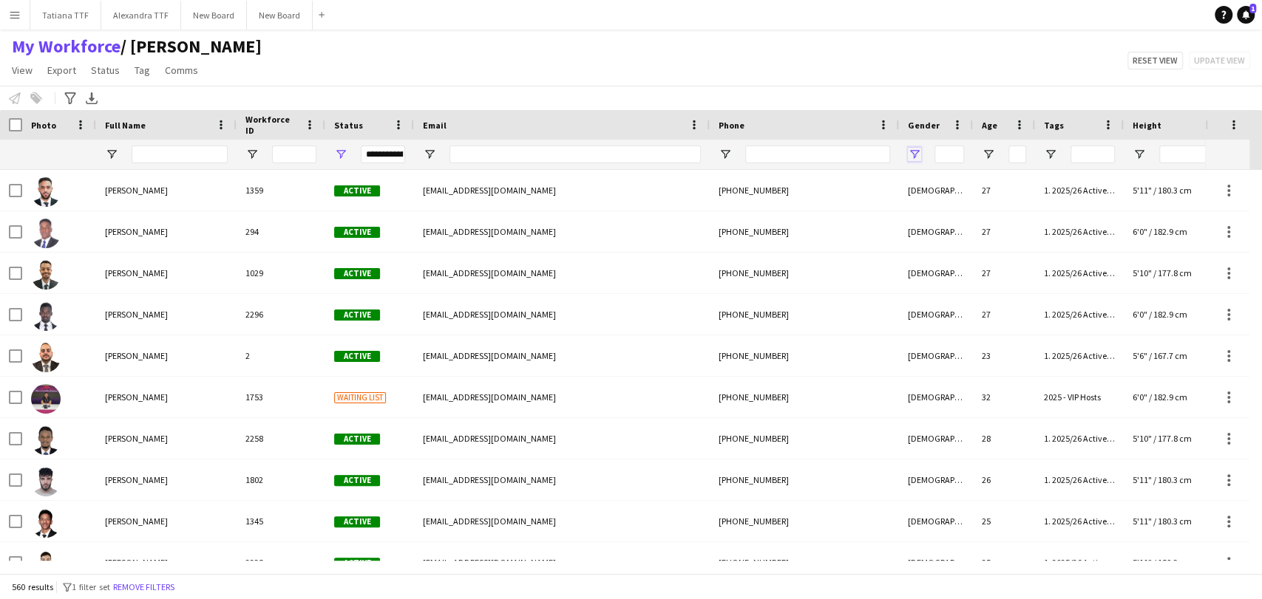
click at [918, 156] on span "Open Filter Menu" at bounding box center [914, 154] width 13 height 13
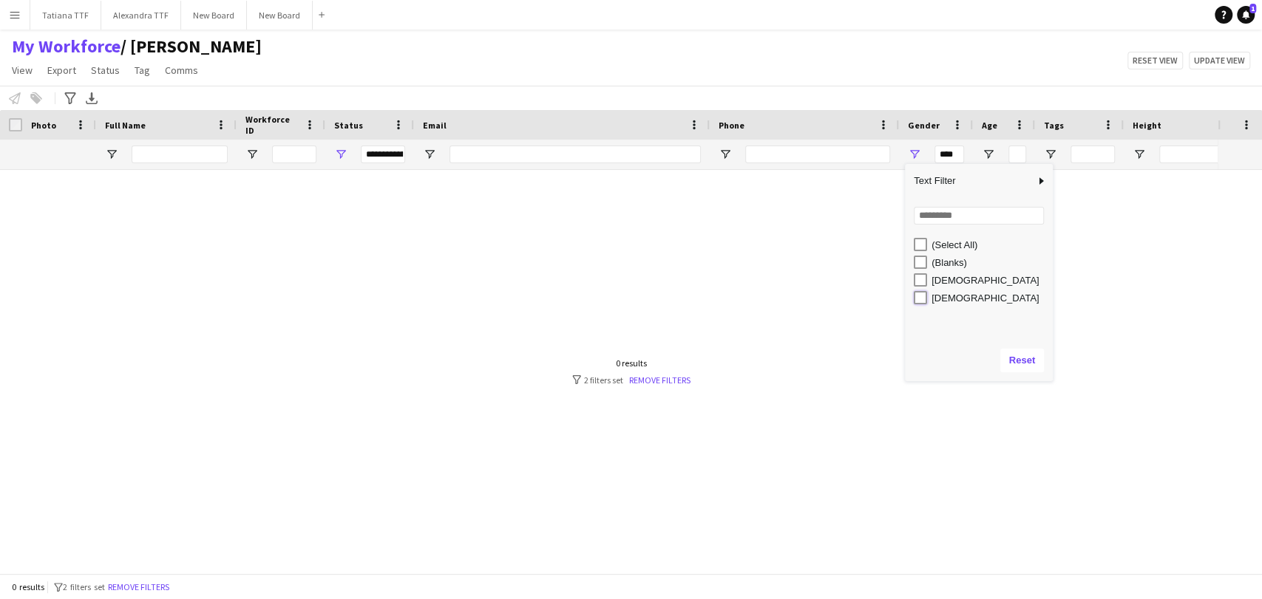
type input "********"
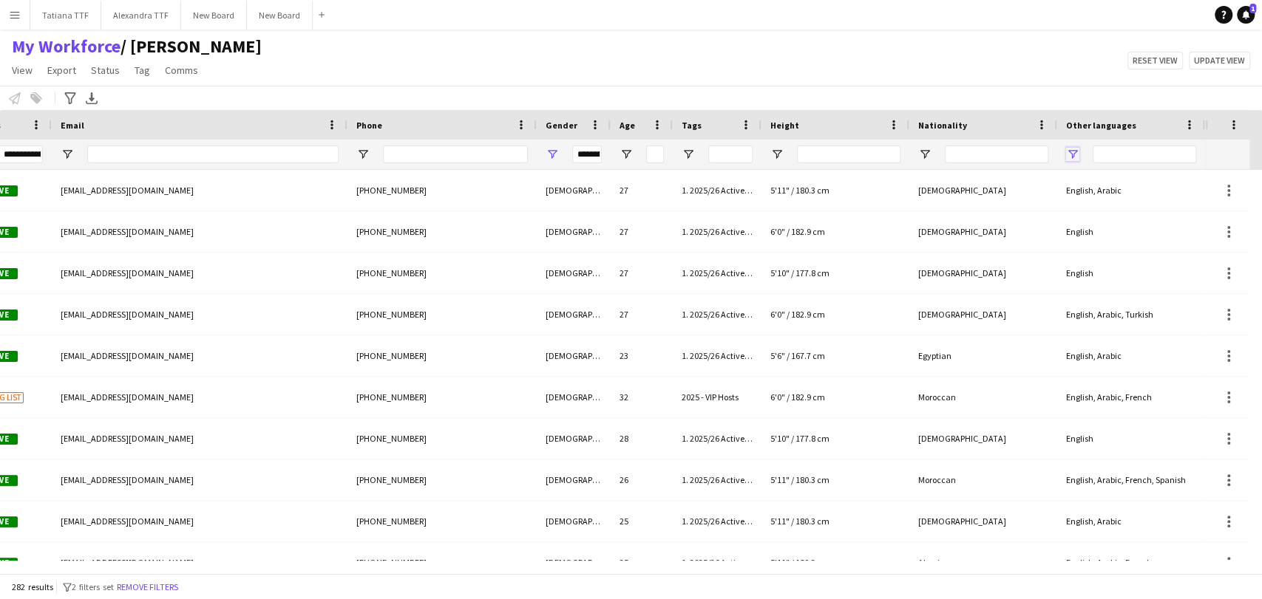
click at [1069, 158] on span "Open Filter Menu" at bounding box center [1072, 154] width 13 height 13
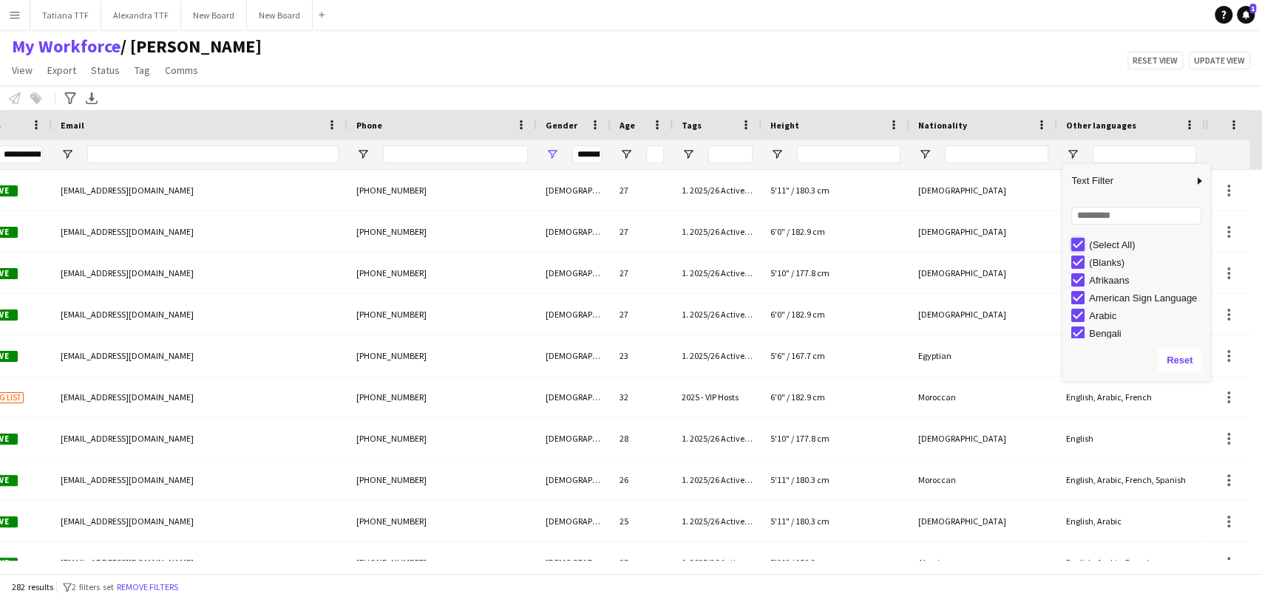
type input "***"
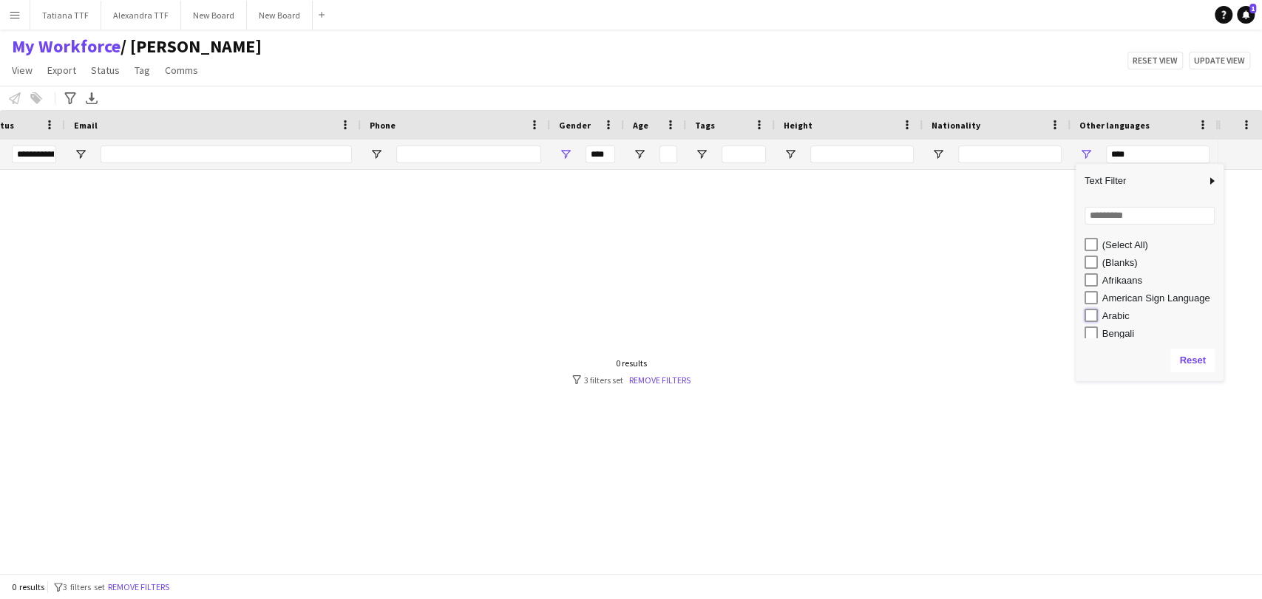
type input "**********"
type input "********"
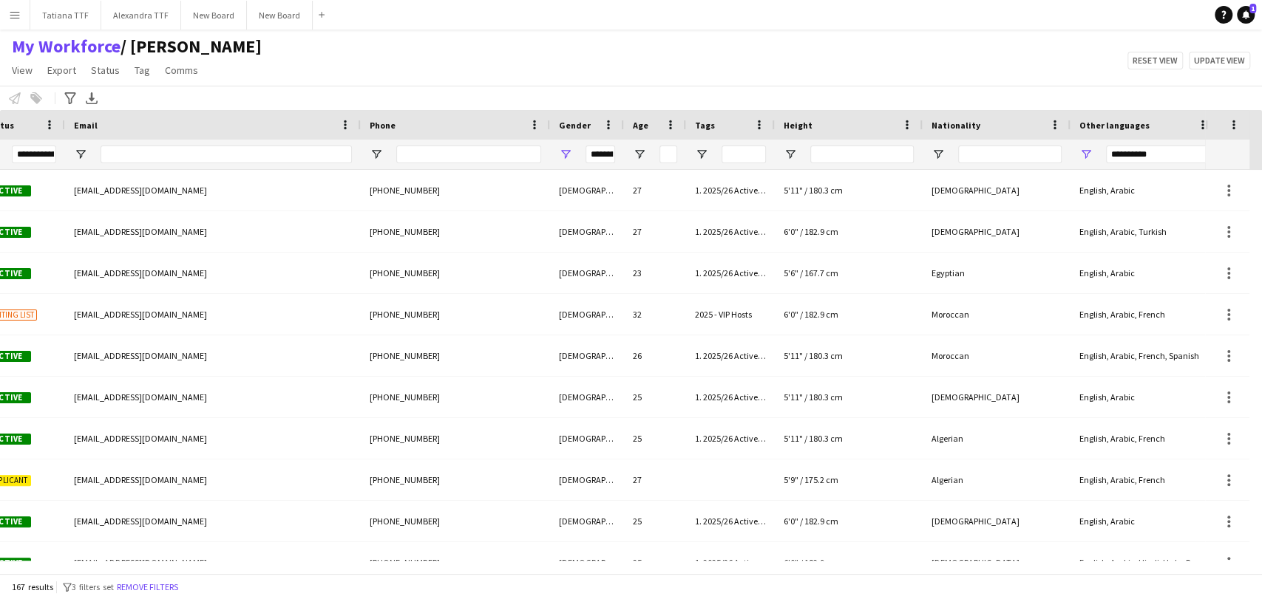
click at [983, 75] on div "My Workforce / TATIANA View Views Default view Alexandra View April Live Force …" at bounding box center [631, 60] width 1262 height 50
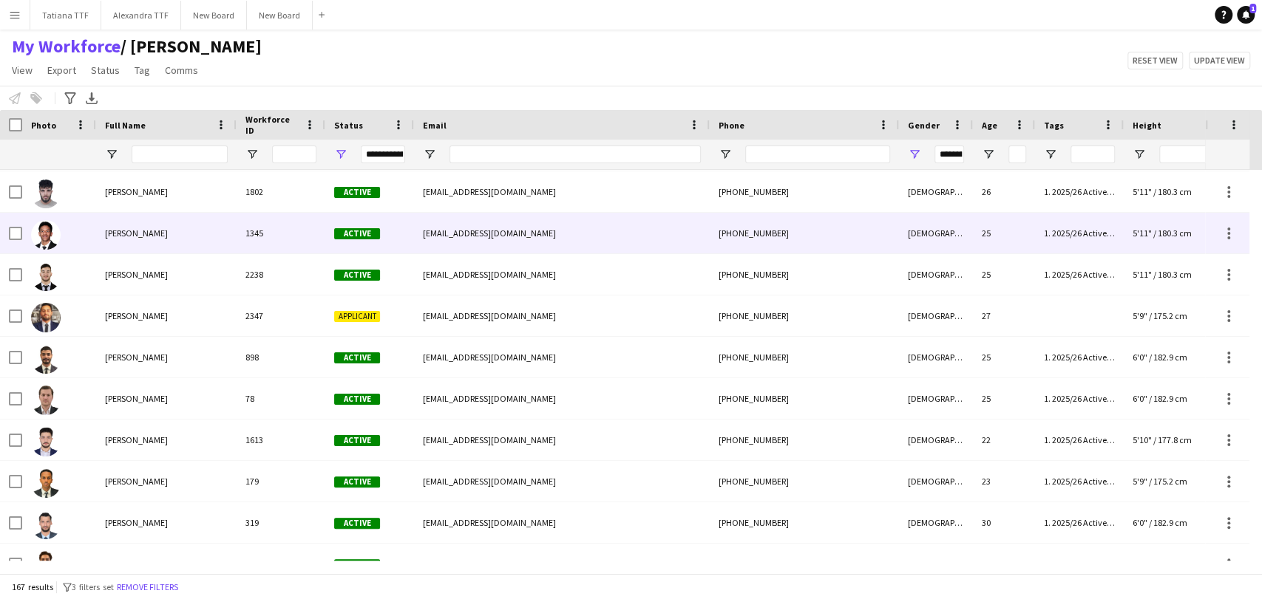
click at [43, 236] on img at bounding box center [46, 235] width 30 height 30
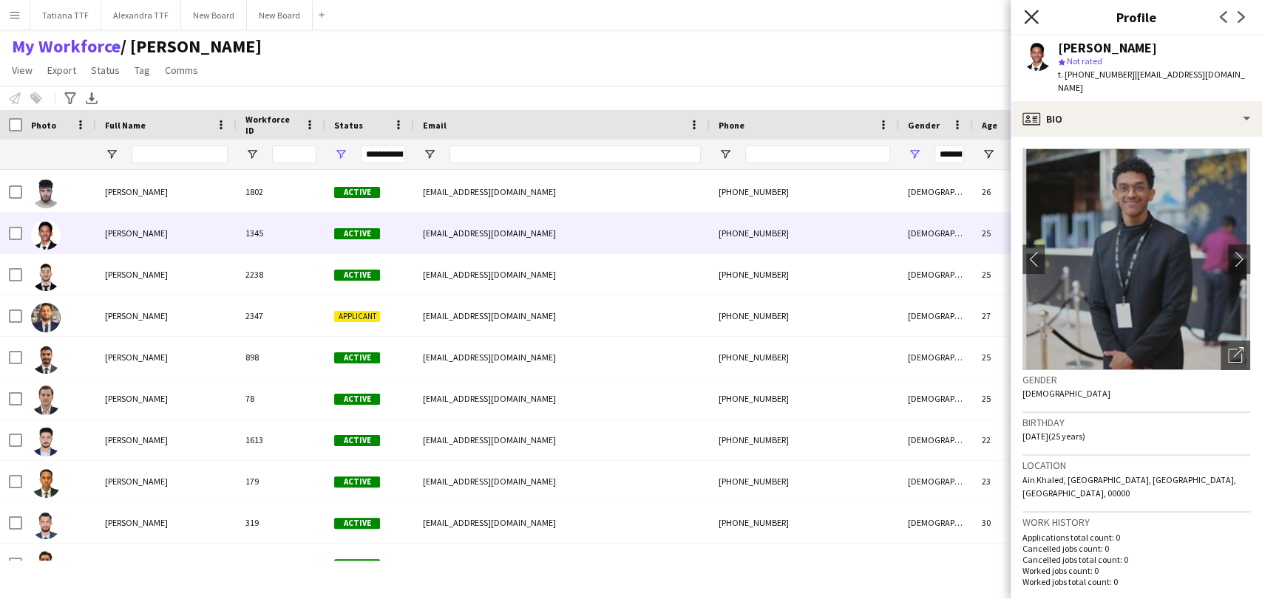
click at [1035, 17] on icon "Close pop-in" at bounding box center [1031, 17] width 14 height 14
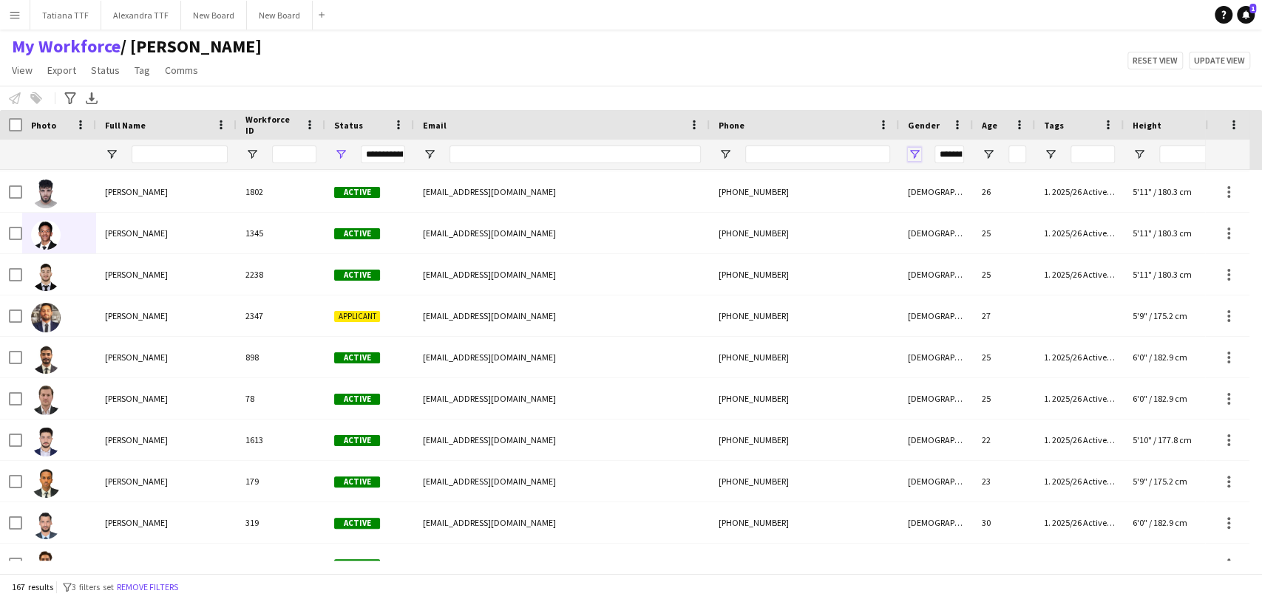
click at [915, 153] on span "Open Filter Menu" at bounding box center [914, 154] width 13 height 13
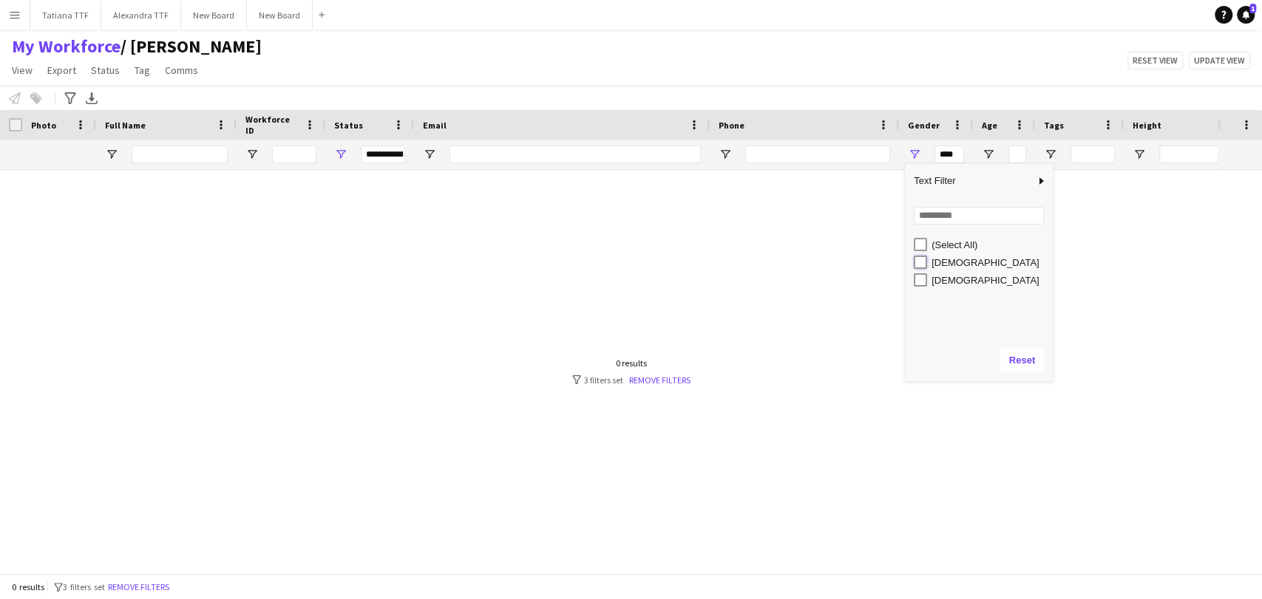
type input "**********"
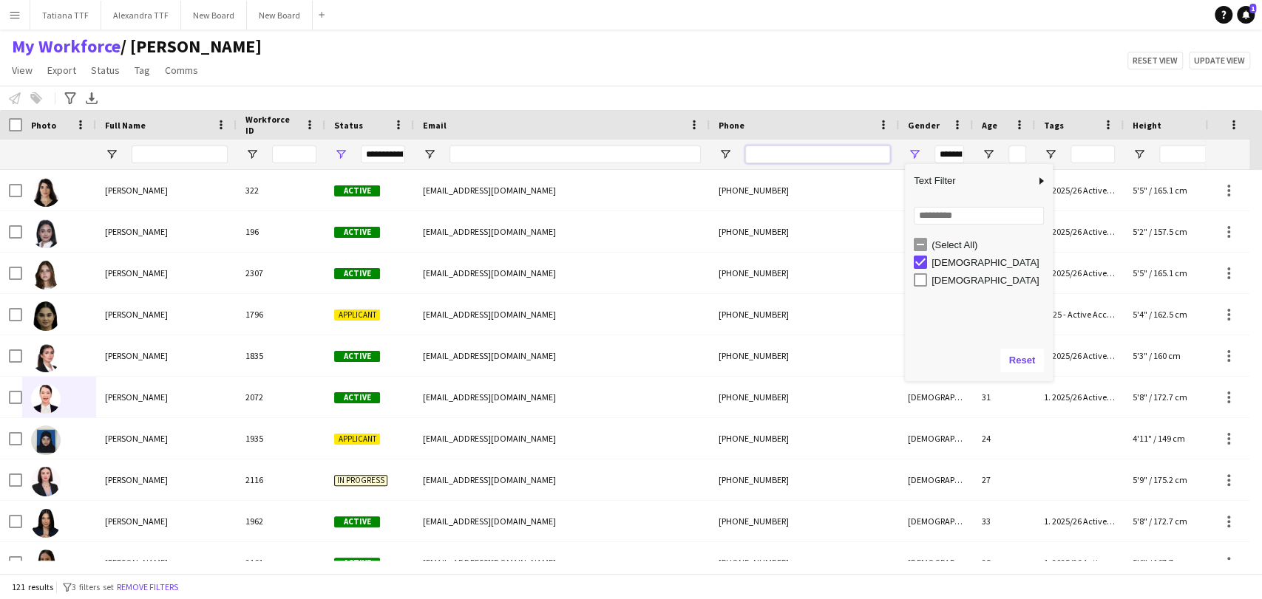
click at [841, 157] on input "Phone Filter Input" at bounding box center [817, 155] width 145 height 18
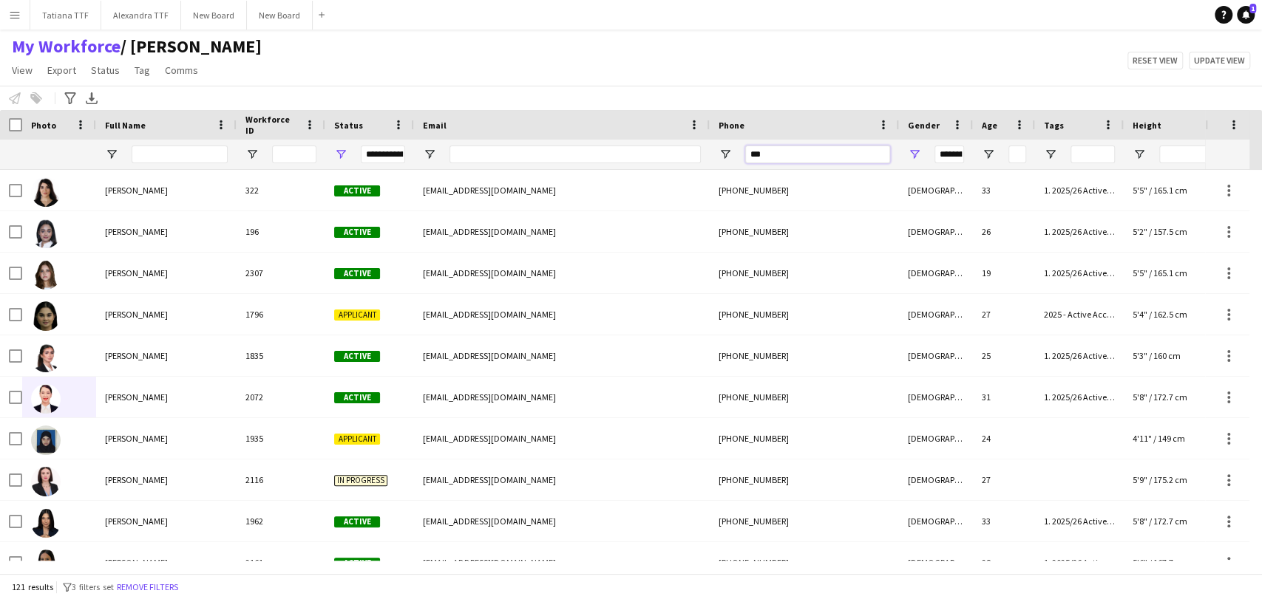
type input "****"
type input "***"
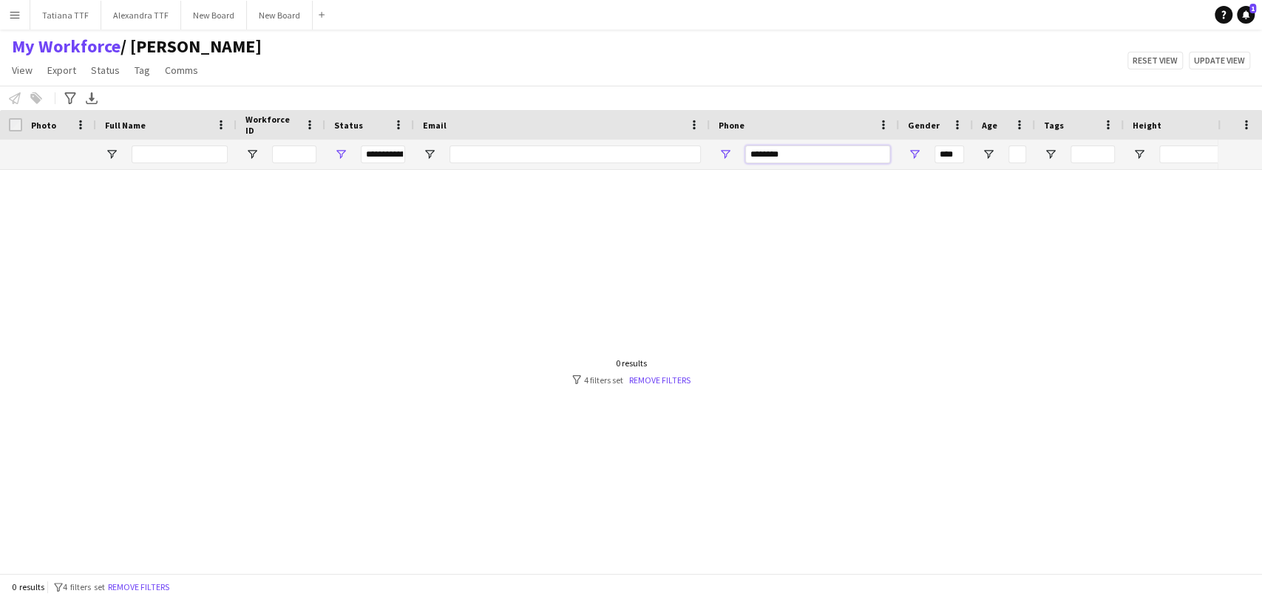
type input "********"
click at [336, 152] on span "Open Filter Menu" at bounding box center [340, 154] width 13 height 13
click at [570, 296] on div at bounding box center [608, 365] width 1217 height 391
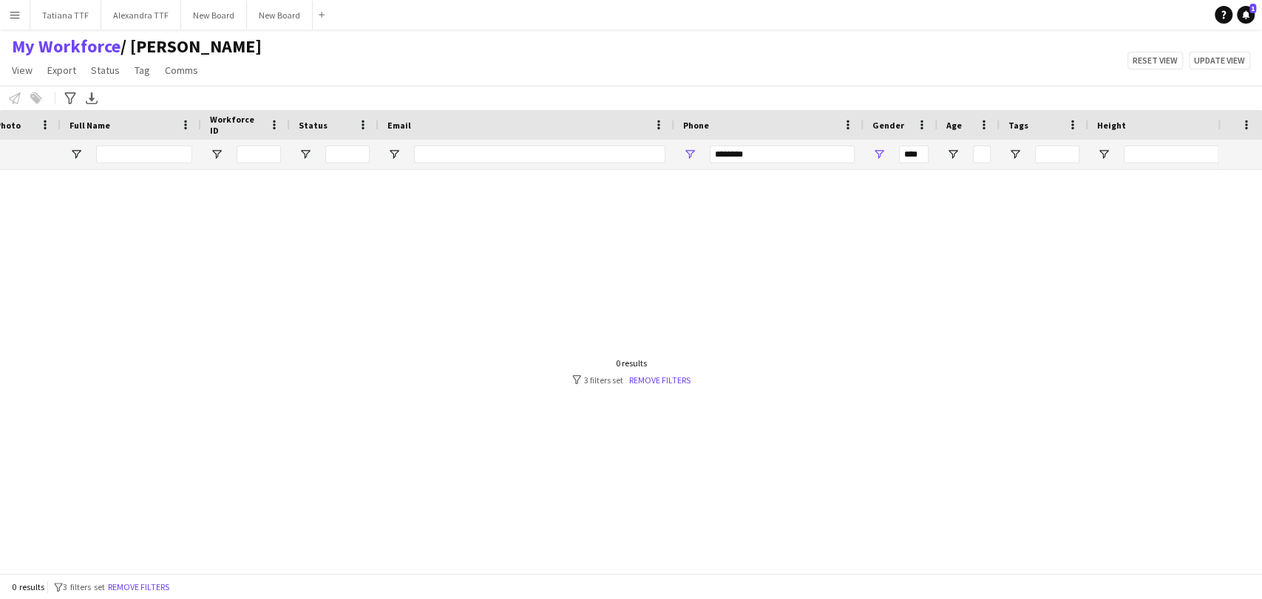
scroll to position [0, 68]
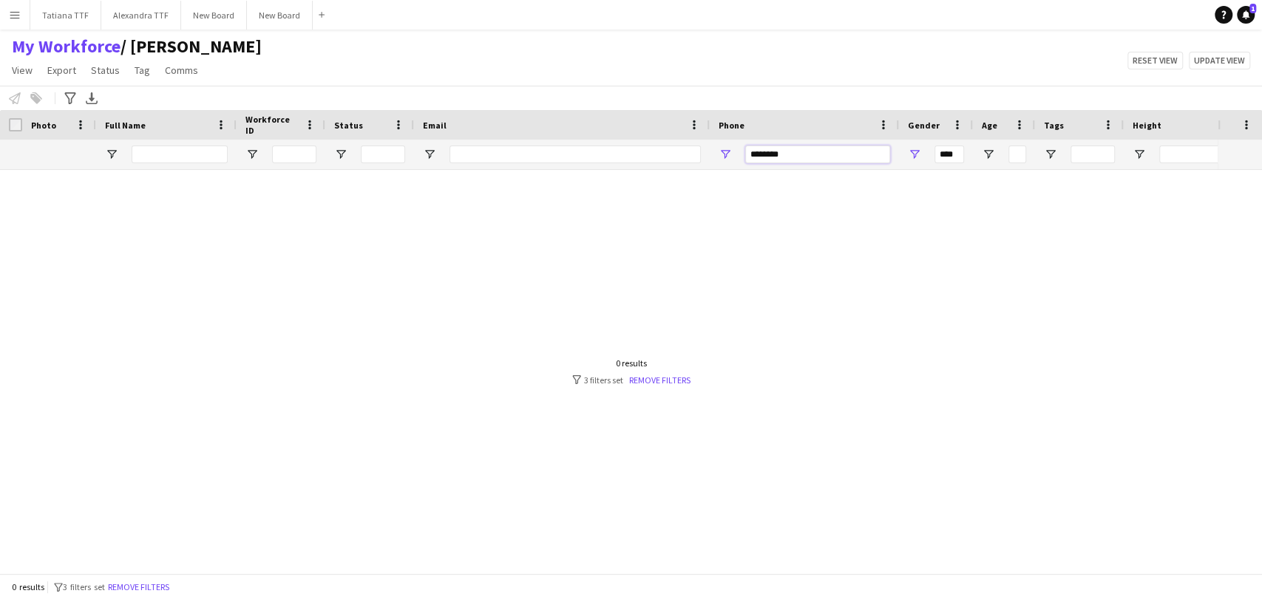
drag, startPoint x: 798, startPoint y: 156, endPoint x: 630, endPoint y: 119, distance: 172.5
click at [656, 163] on div "********" at bounding box center [783, 155] width 1567 height 30
type input "**********"
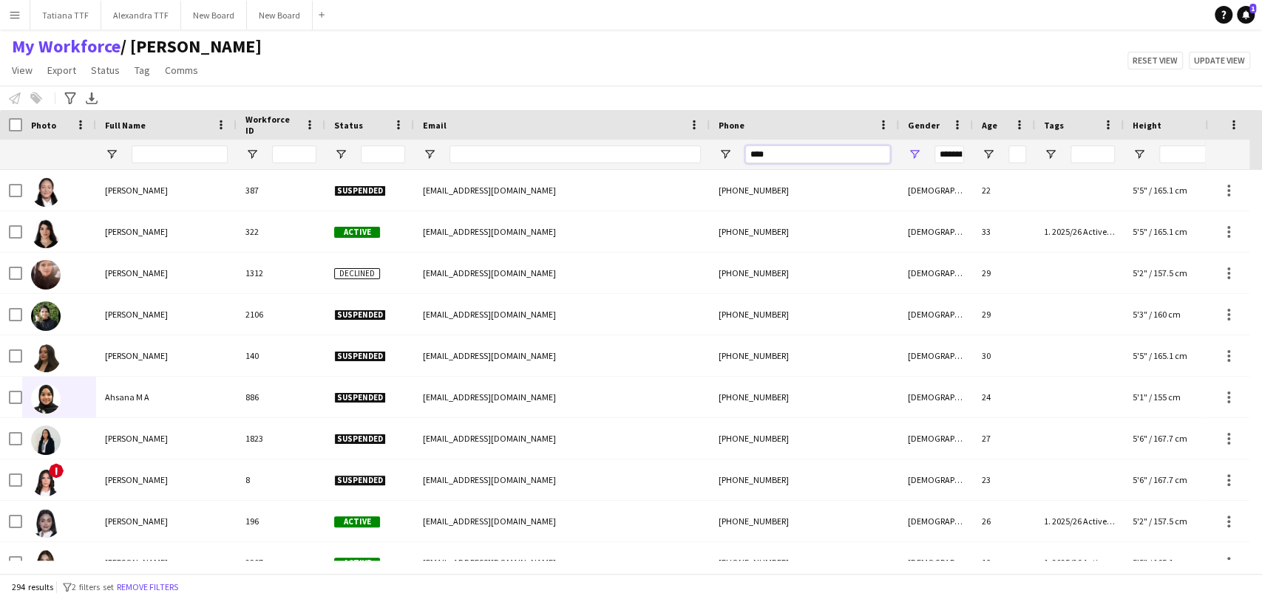
type input "*****"
type input "***"
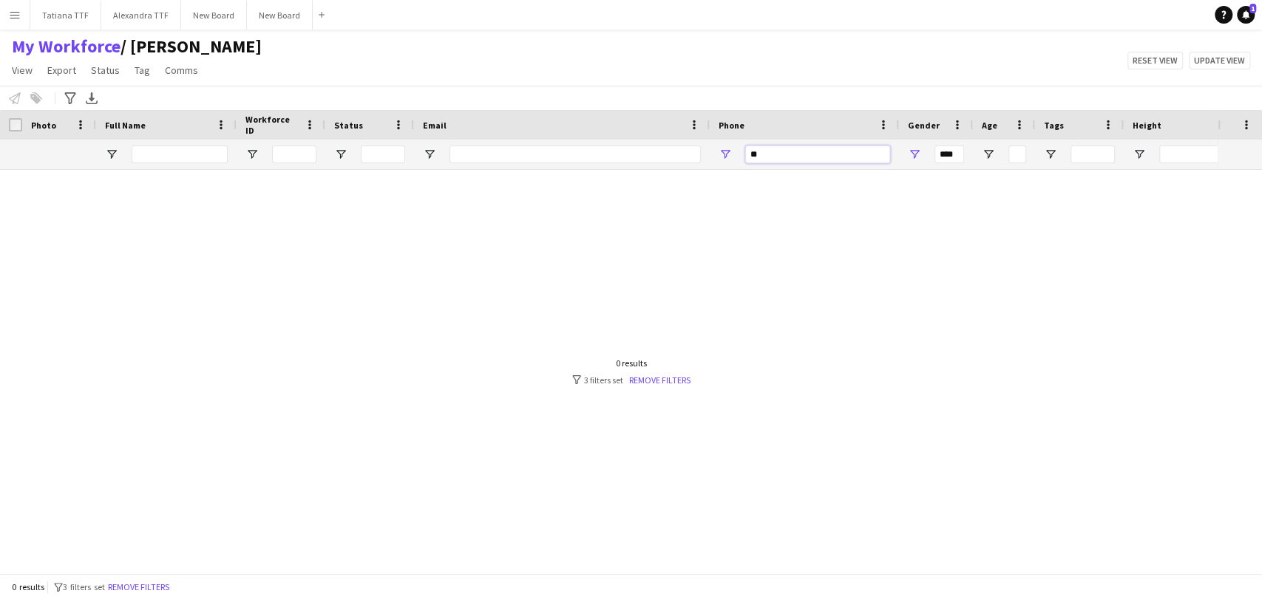
type input "*"
type input "**********"
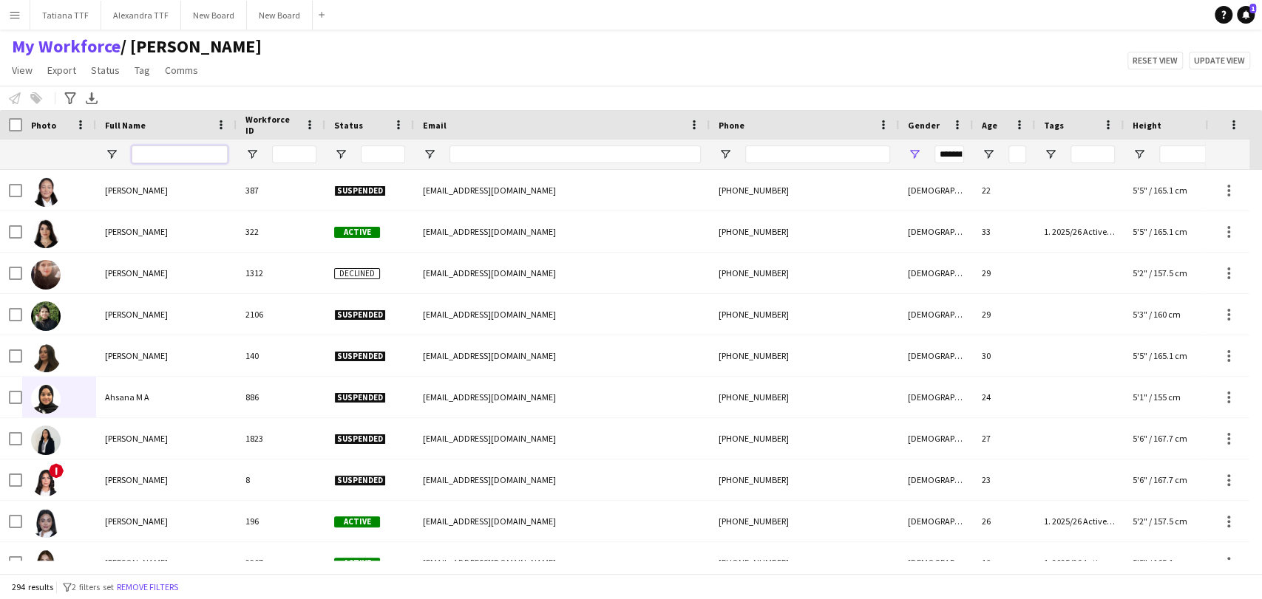
click at [195, 157] on input "Full Name Filter Input" at bounding box center [180, 155] width 96 height 18
type input "*****"
type input "***"
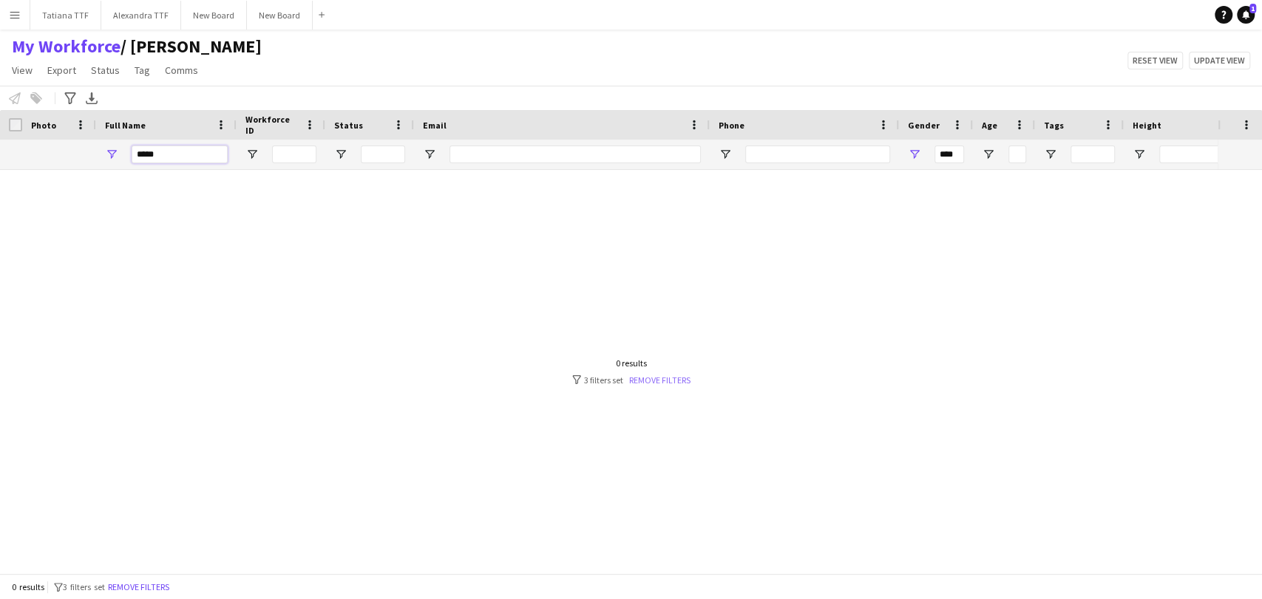
type input "*****"
click at [674, 377] on link "Remove filters" at bounding box center [659, 380] width 61 height 11
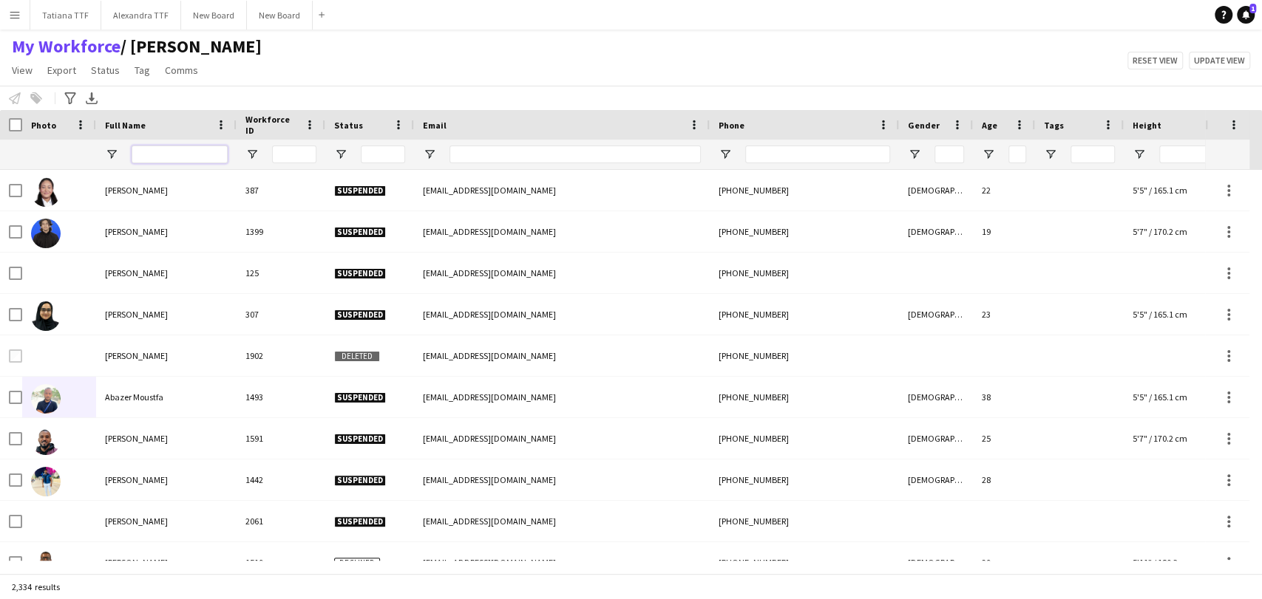
click at [171, 150] on input "Full Name Filter Input" at bounding box center [180, 155] width 96 height 18
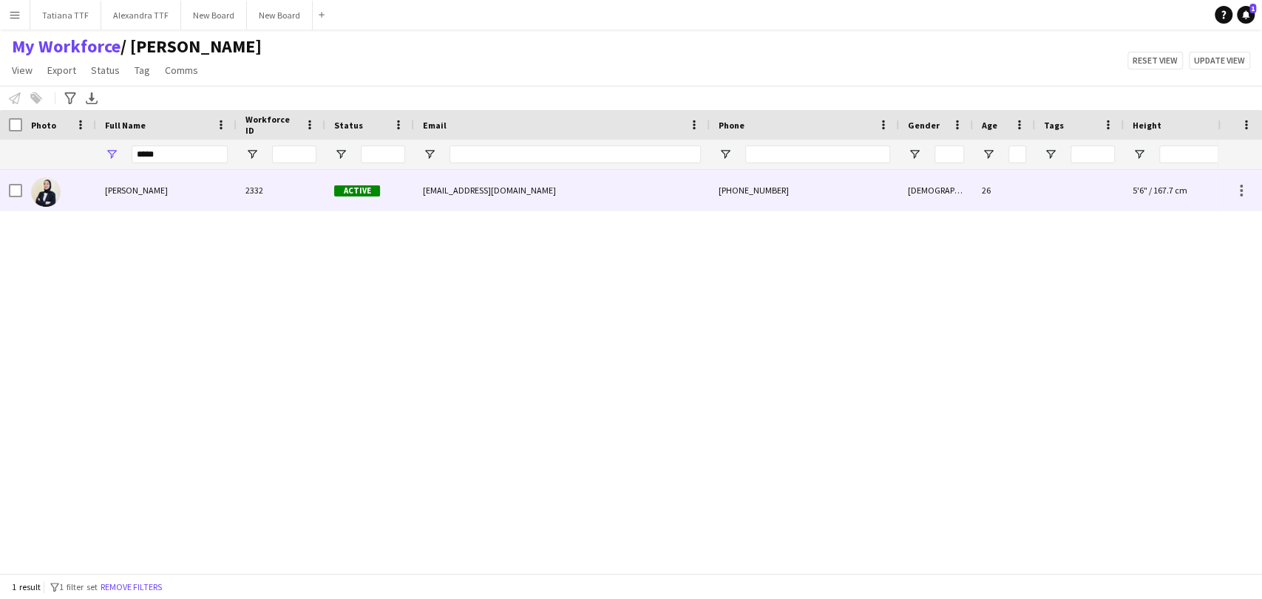
click at [49, 194] on img at bounding box center [46, 192] width 30 height 30
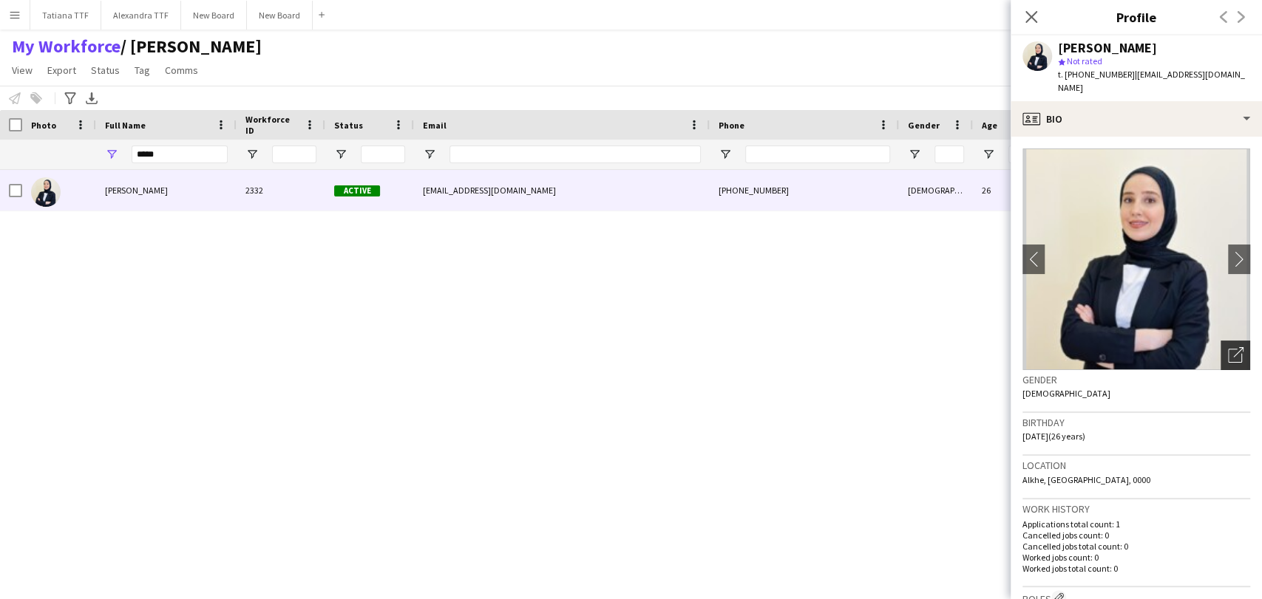
click at [1228, 347] on icon "Open photos pop-in" at bounding box center [1236, 355] width 16 height 16
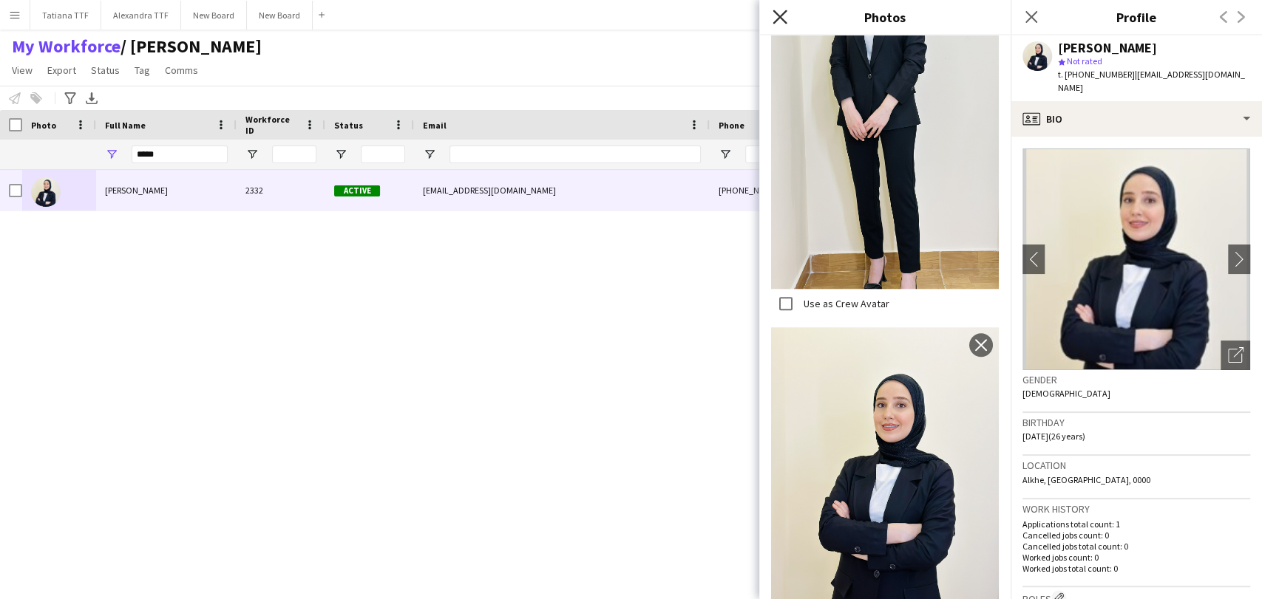
click at [782, 21] on icon "Close pop-in" at bounding box center [779, 17] width 14 height 14
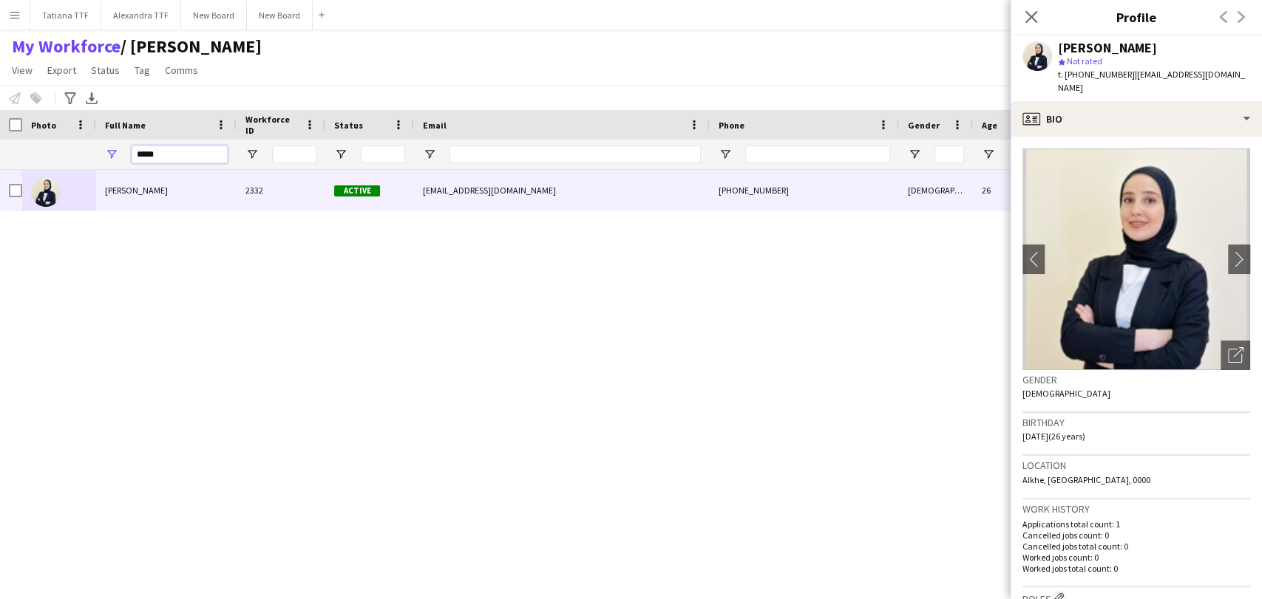
click at [169, 156] on input "*****" at bounding box center [180, 155] width 96 height 18
type input "*"
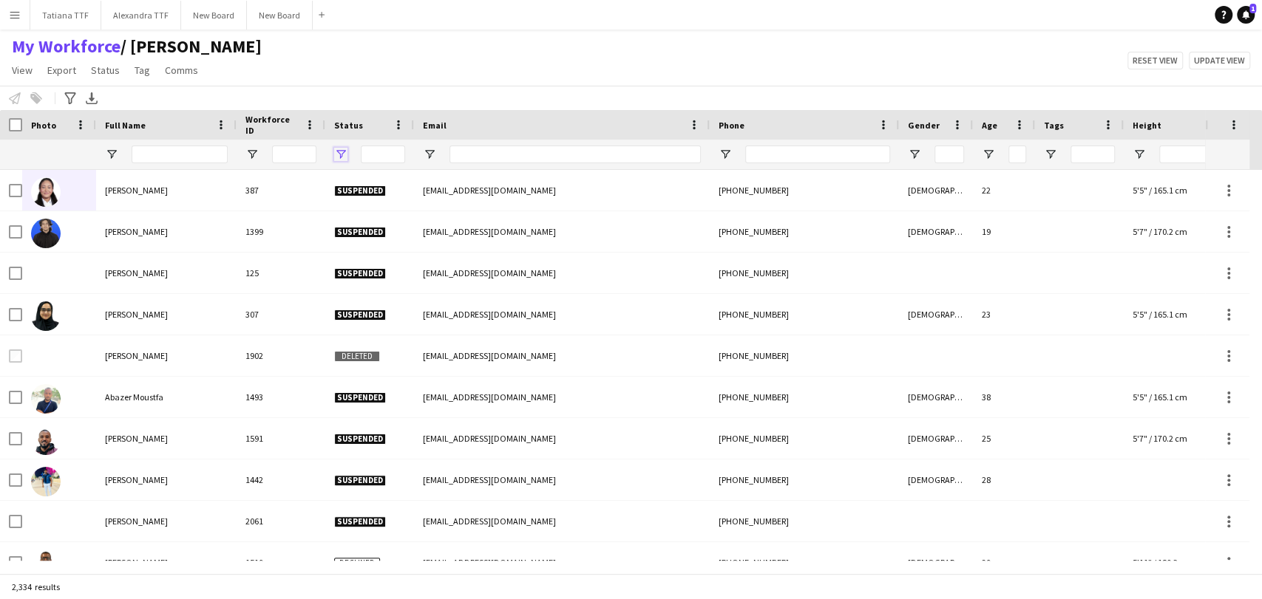
click at [339, 154] on span "Open Filter Menu" at bounding box center [340, 154] width 13 height 13
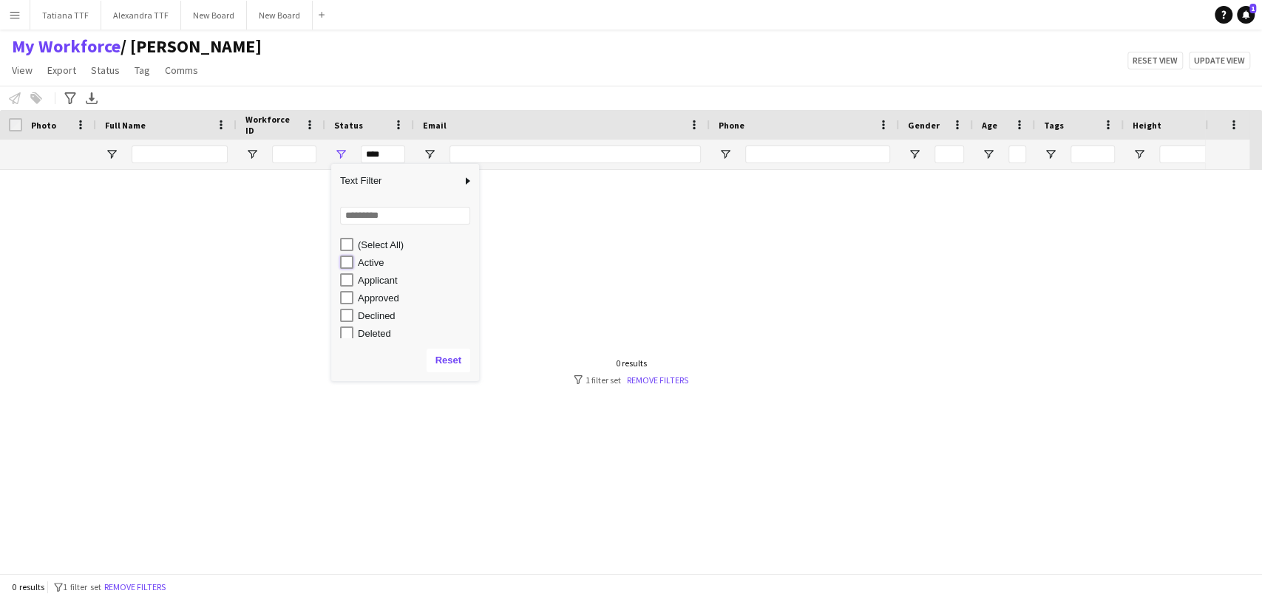
type input "**********"
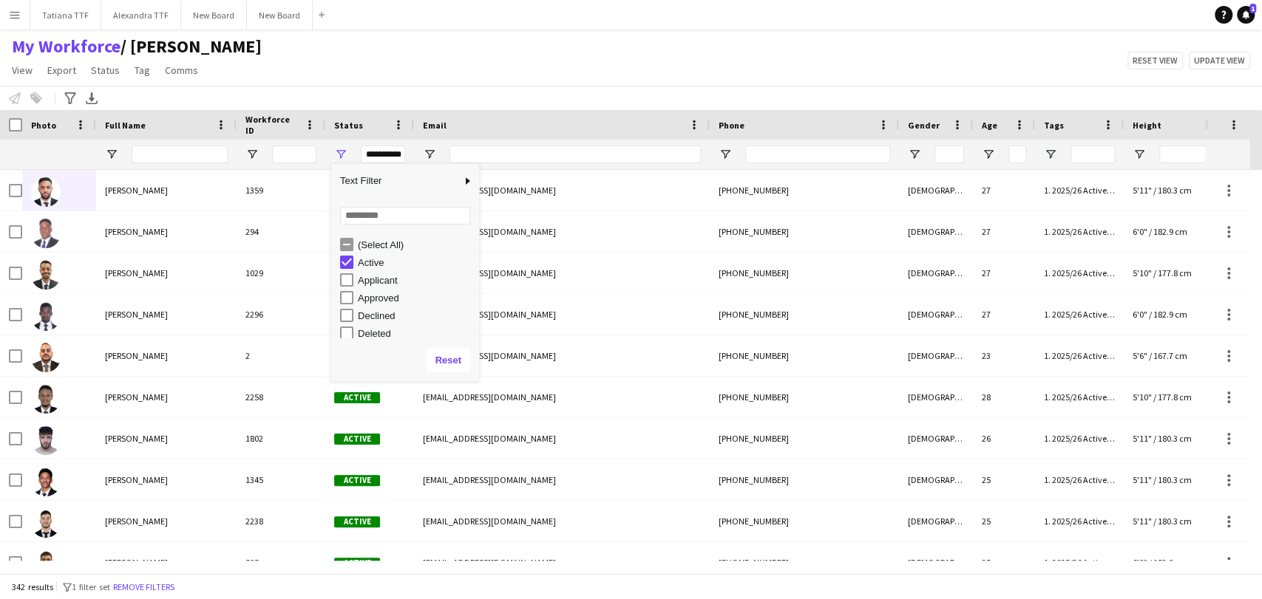
click at [415, 71] on div "My Workforce / TATIANA View Views Default view Alexandra View April Live Force …" at bounding box center [631, 60] width 1262 height 50
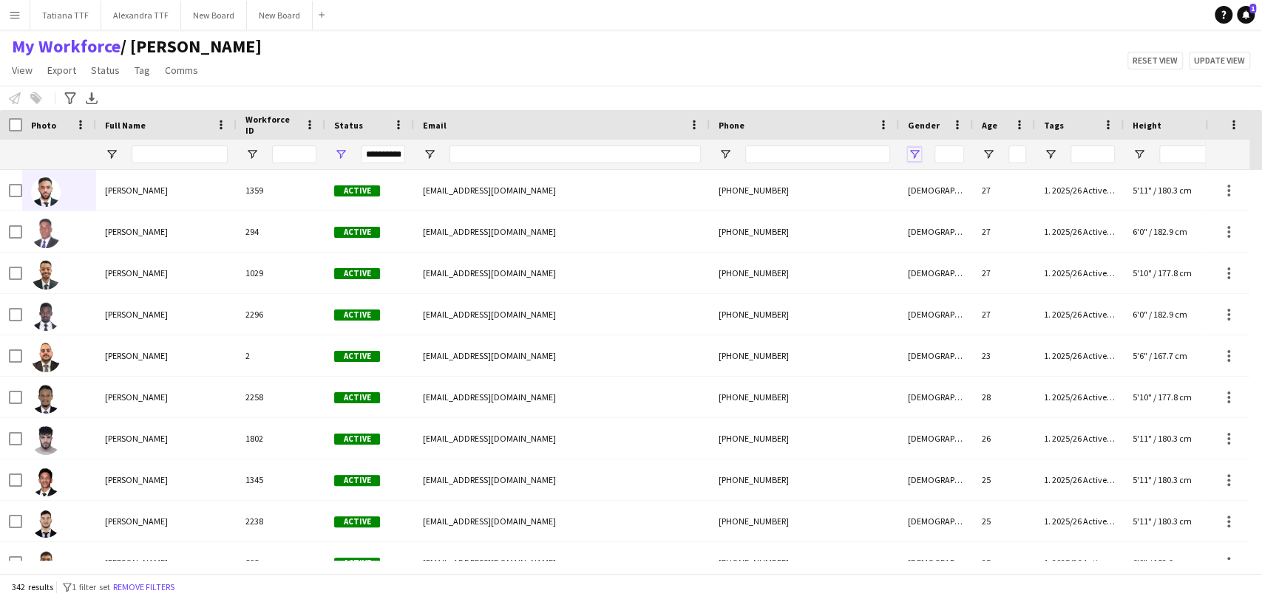
click at [915, 160] on span "Open Filter Menu" at bounding box center [914, 154] width 13 height 13
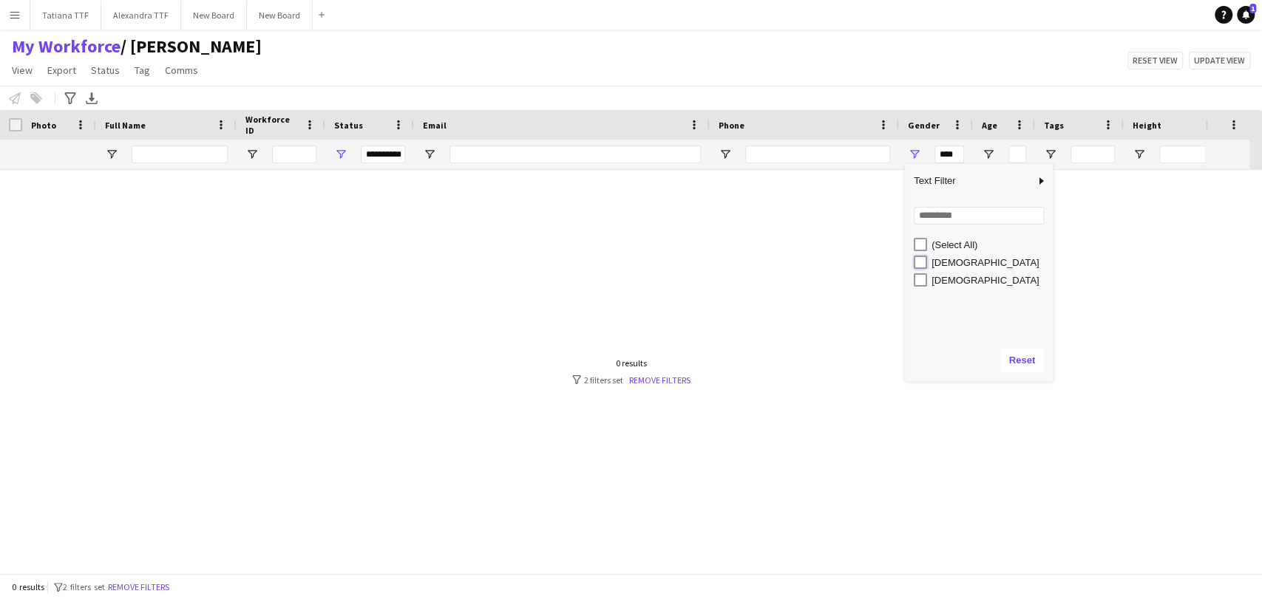
type input "**********"
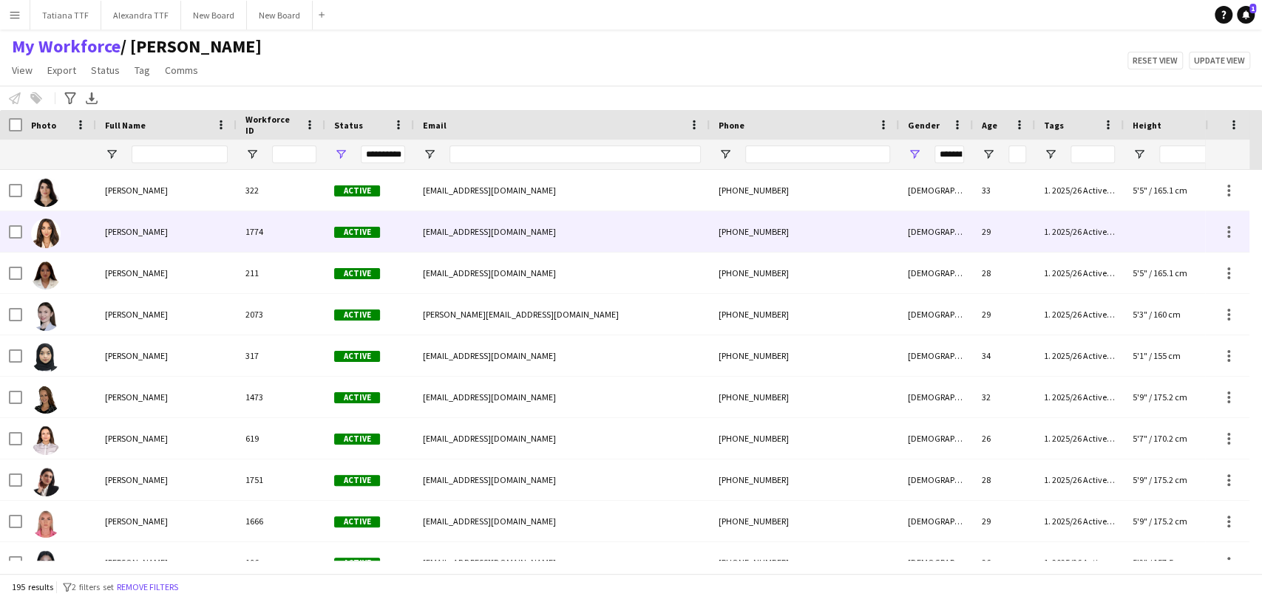
click at [41, 234] on img at bounding box center [46, 234] width 30 height 30
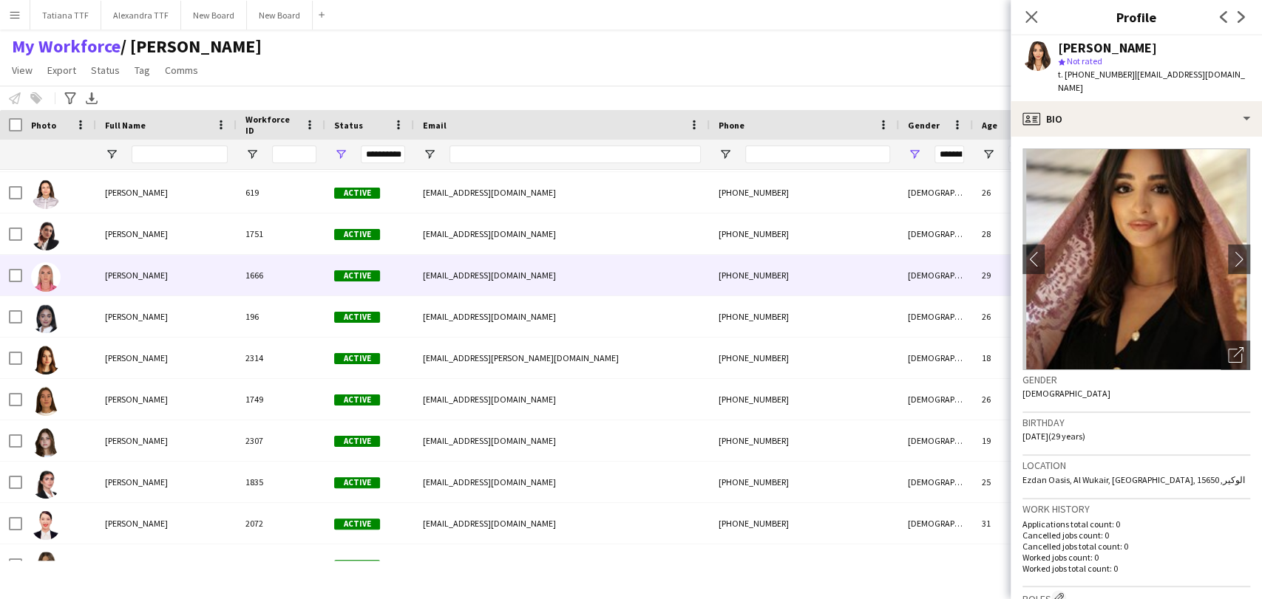
scroll to position [246, 0]
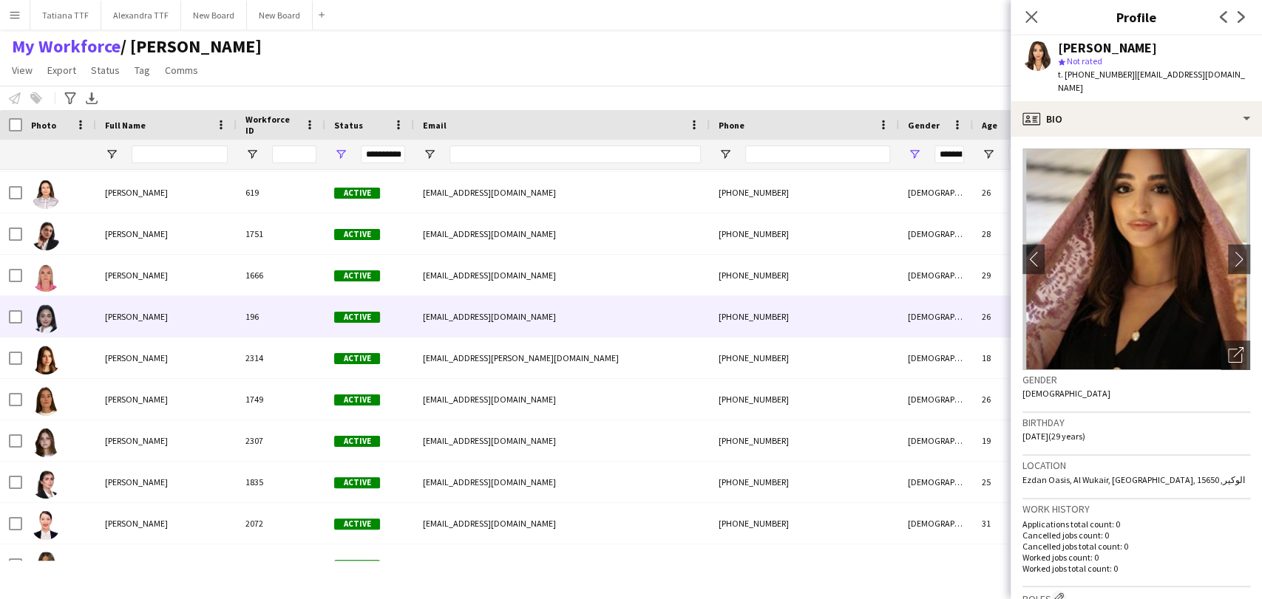
click at [45, 316] on img at bounding box center [46, 319] width 30 height 30
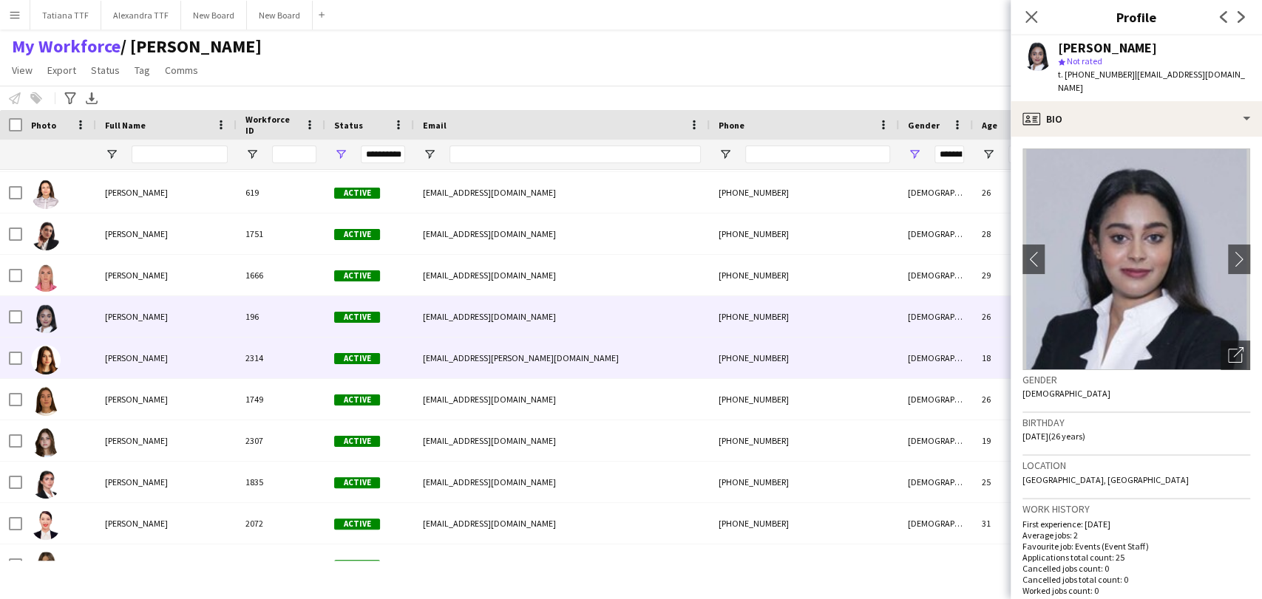
click at [46, 361] on img at bounding box center [46, 360] width 30 height 30
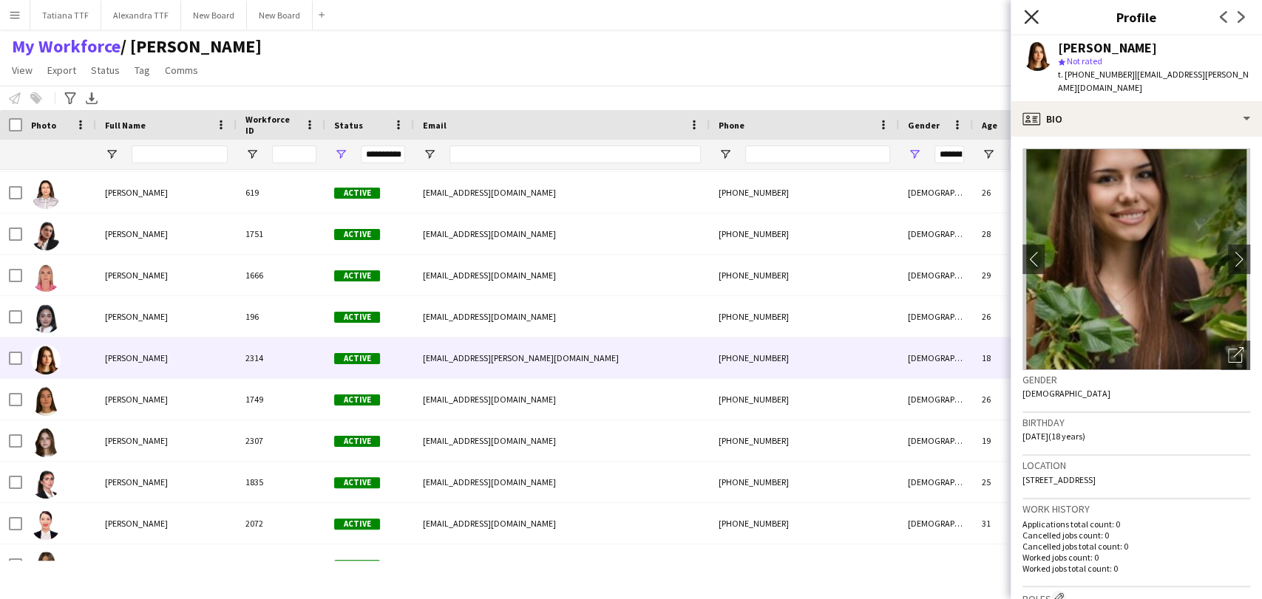
click at [1027, 20] on icon at bounding box center [1031, 17] width 14 height 14
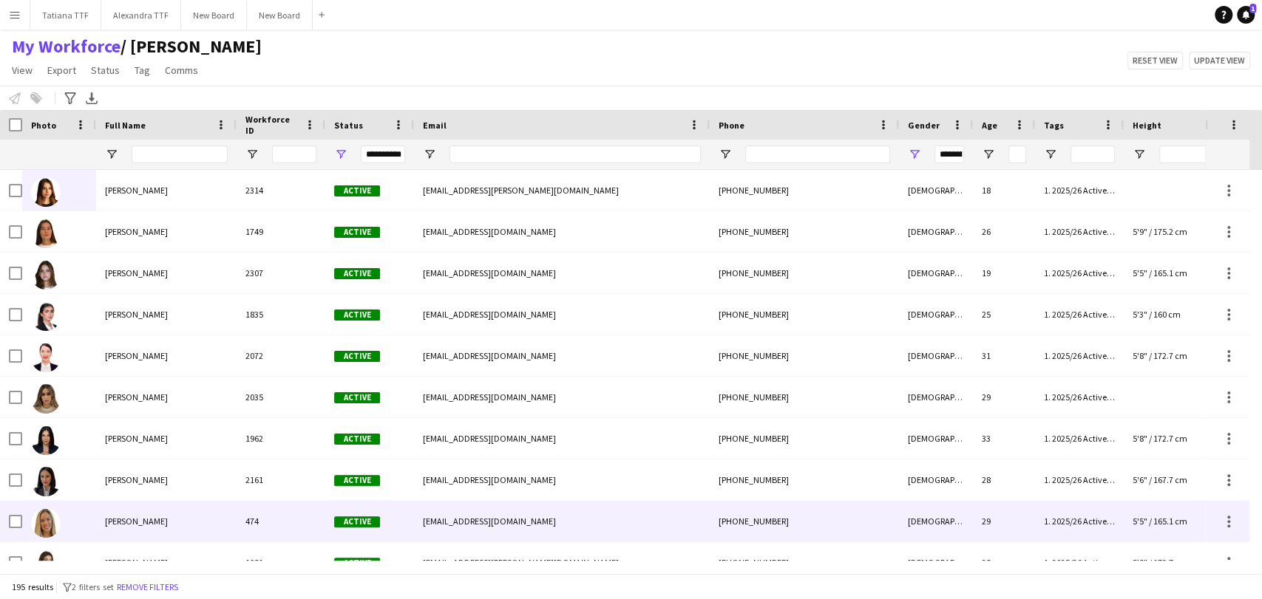
scroll to position [492, 0]
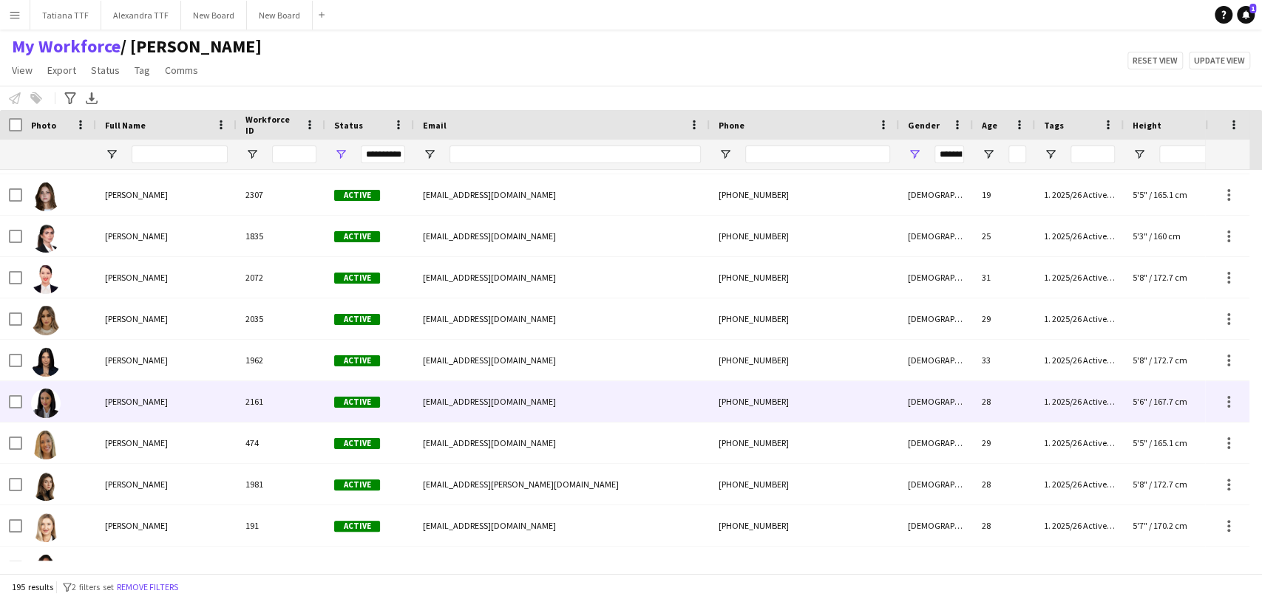
click at [45, 412] on img at bounding box center [46, 404] width 30 height 30
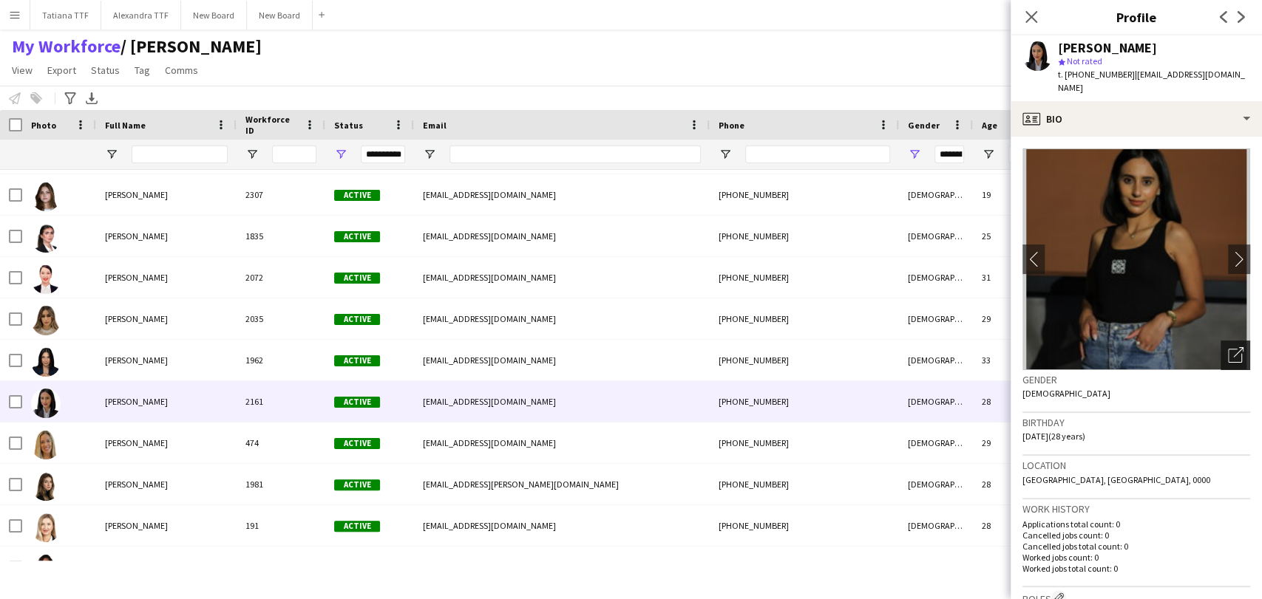
click at [1228, 347] on icon "Open photos pop-in" at bounding box center [1236, 355] width 16 height 16
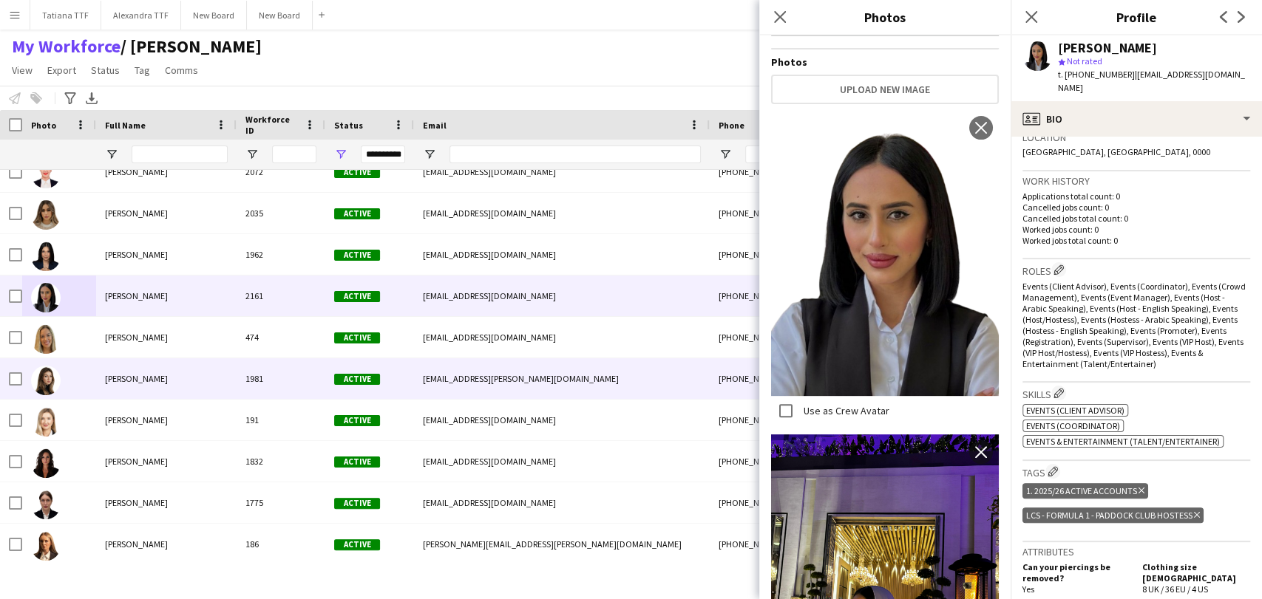
scroll to position [739, 0]
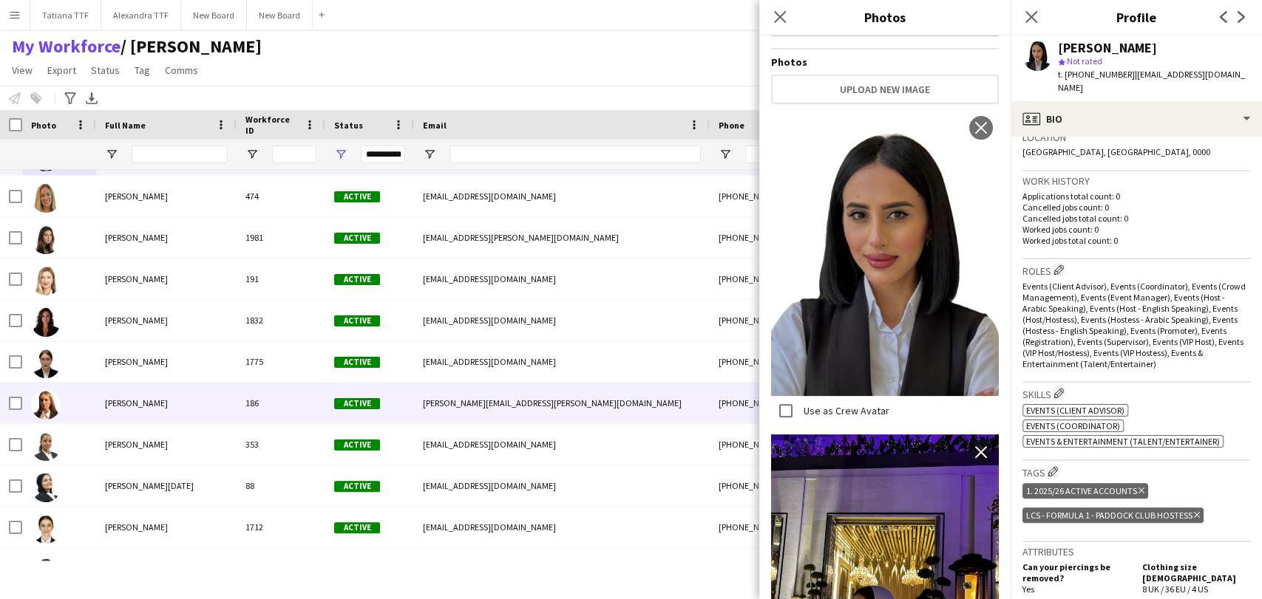
click at [50, 412] on img at bounding box center [46, 405] width 30 height 30
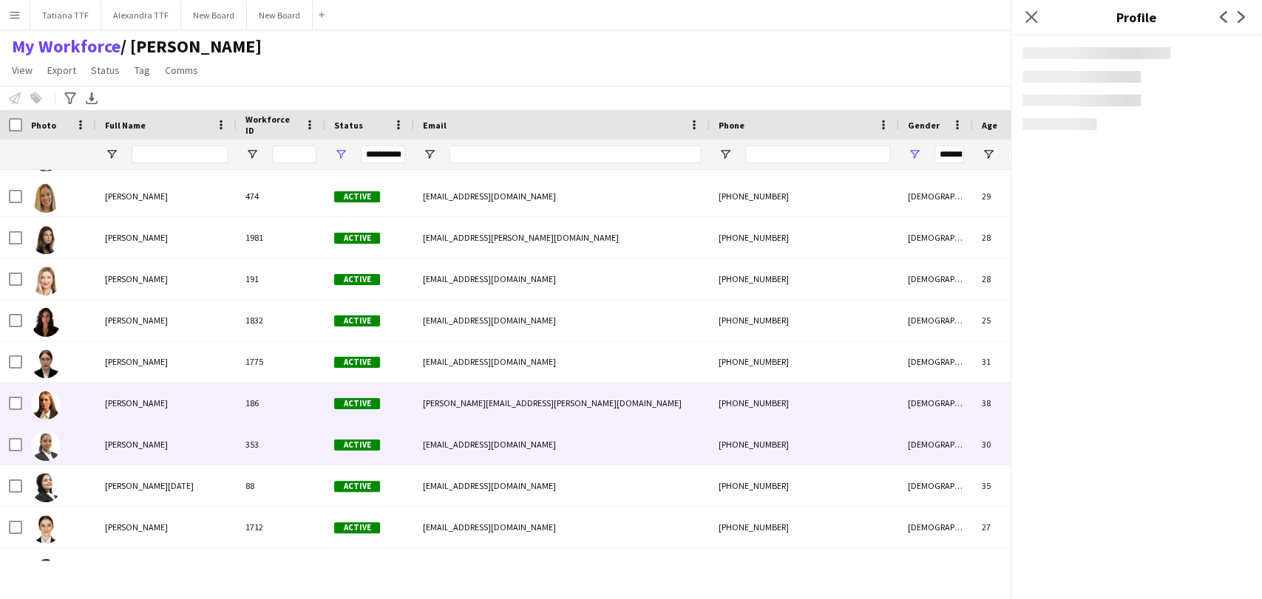
click at [45, 449] on img at bounding box center [46, 447] width 30 height 30
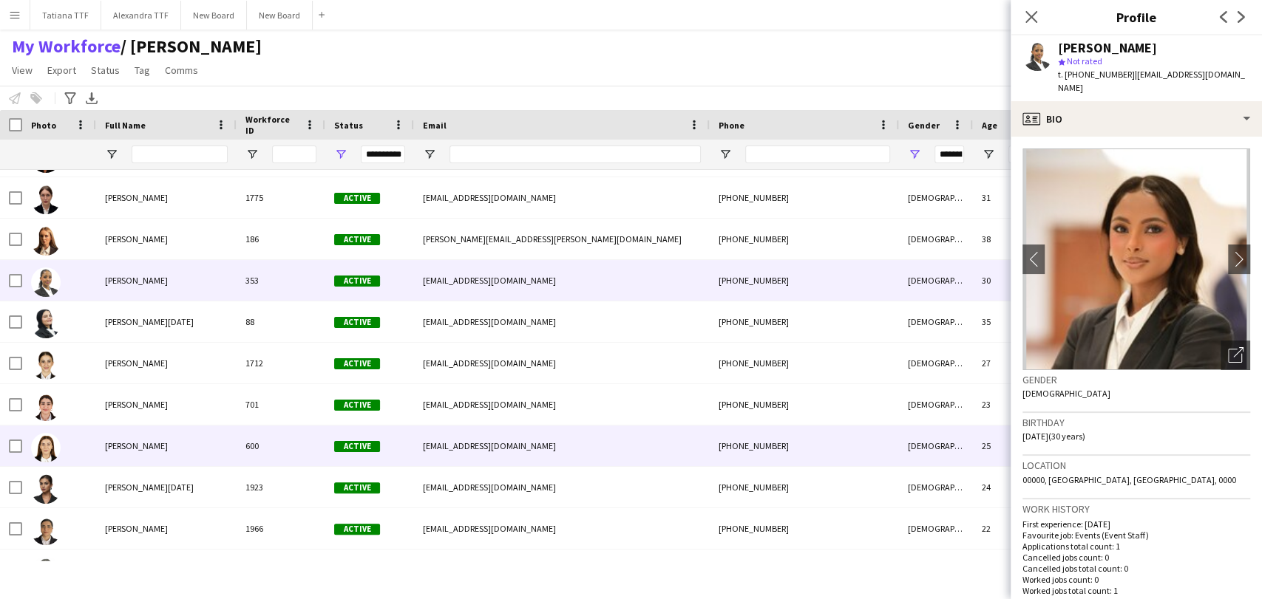
scroll to position [903, 0]
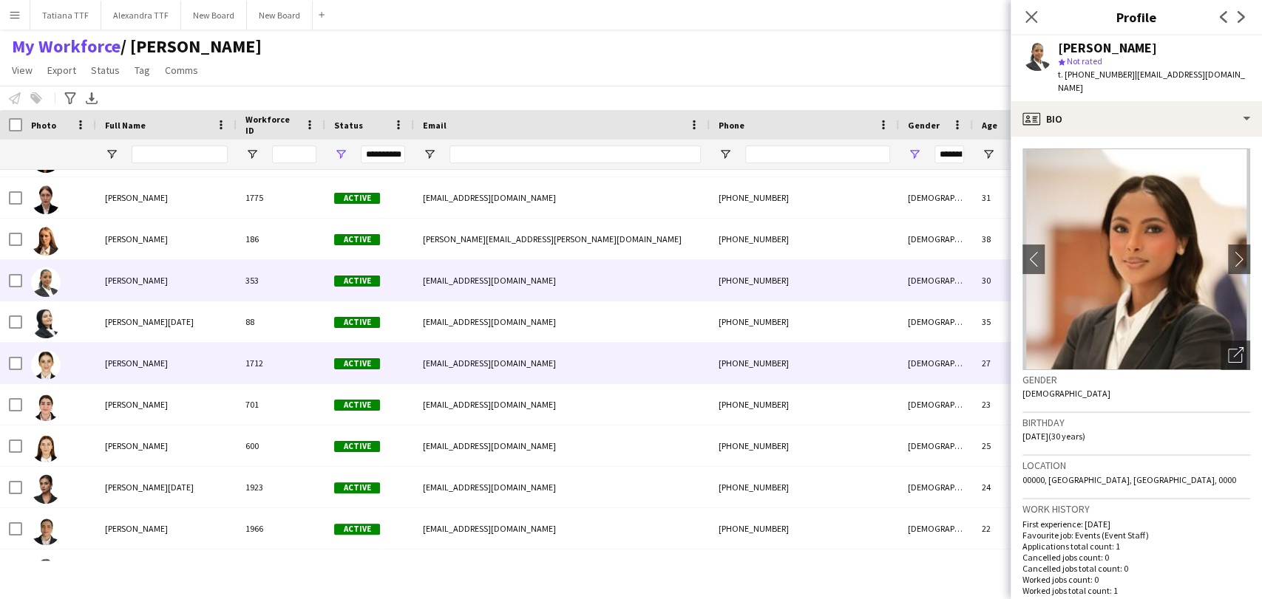
click at [47, 366] on img at bounding box center [46, 365] width 30 height 30
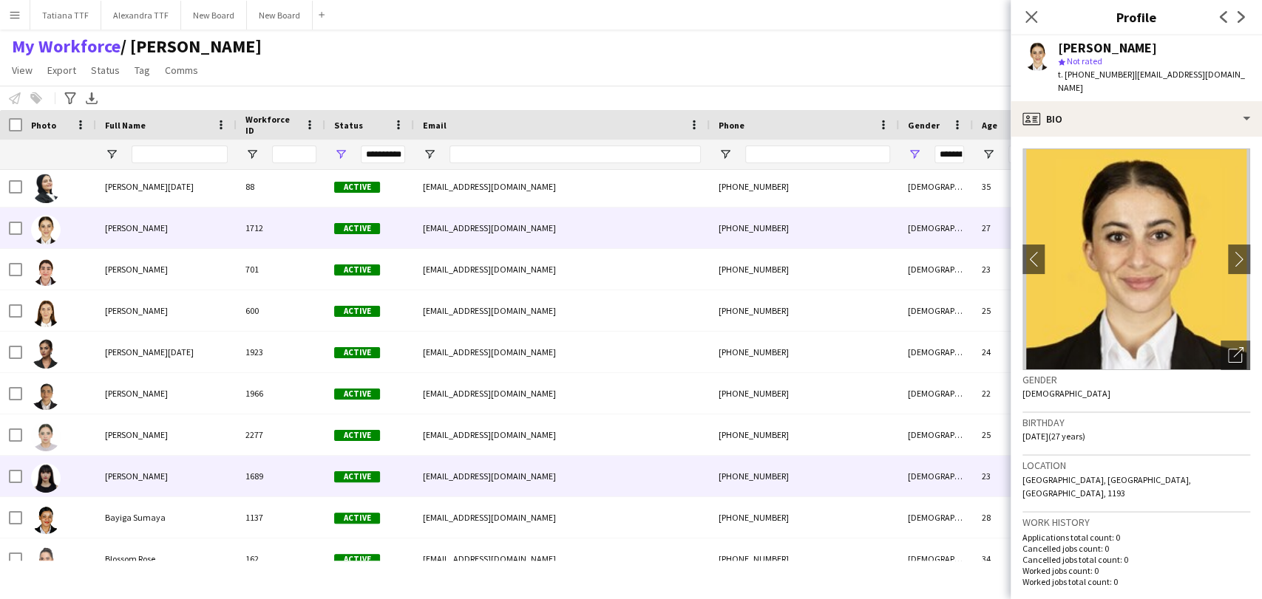
scroll to position [1067, 0]
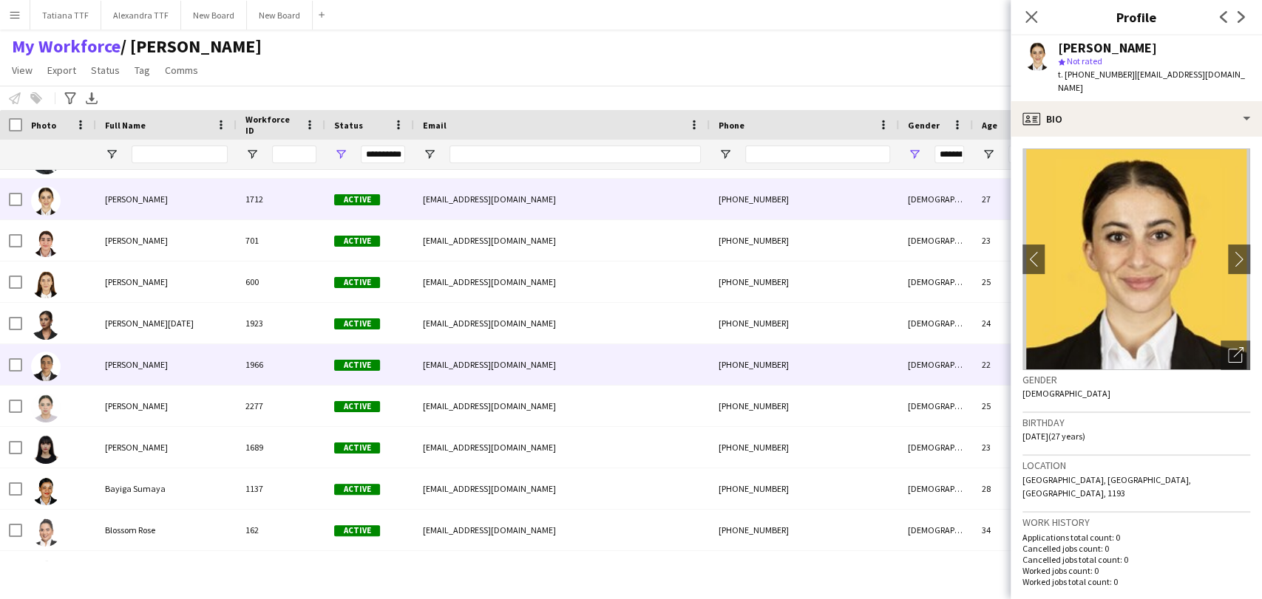
click at [47, 365] on img at bounding box center [46, 367] width 30 height 30
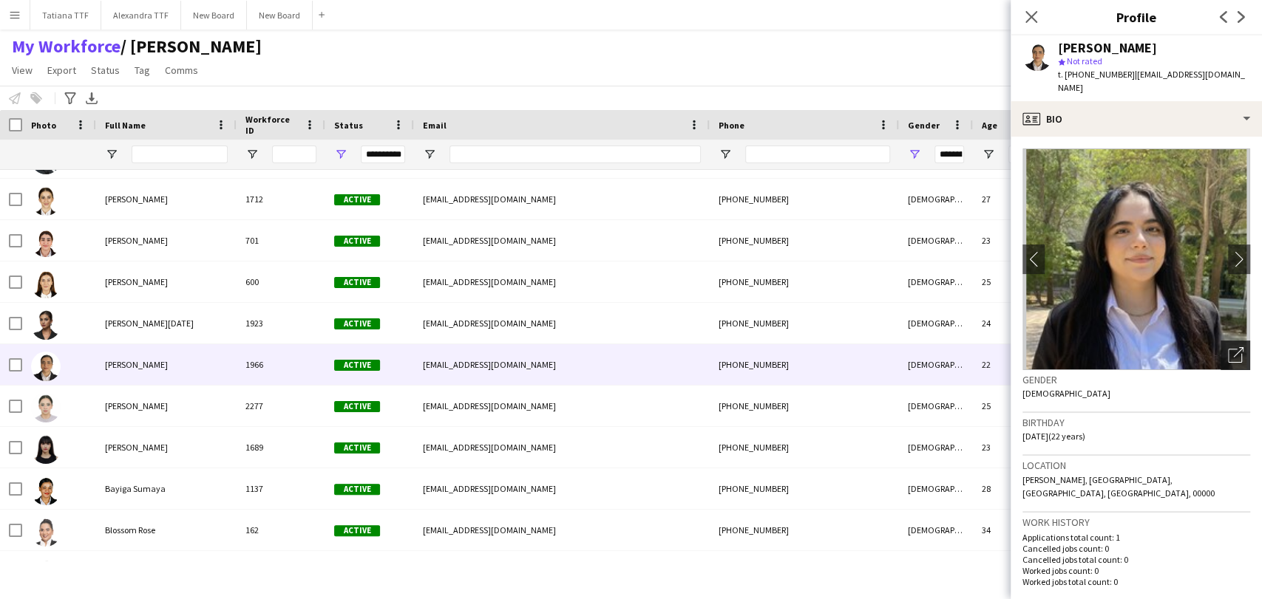
click at [1228, 347] on icon "Open photos pop-in" at bounding box center [1236, 355] width 16 height 16
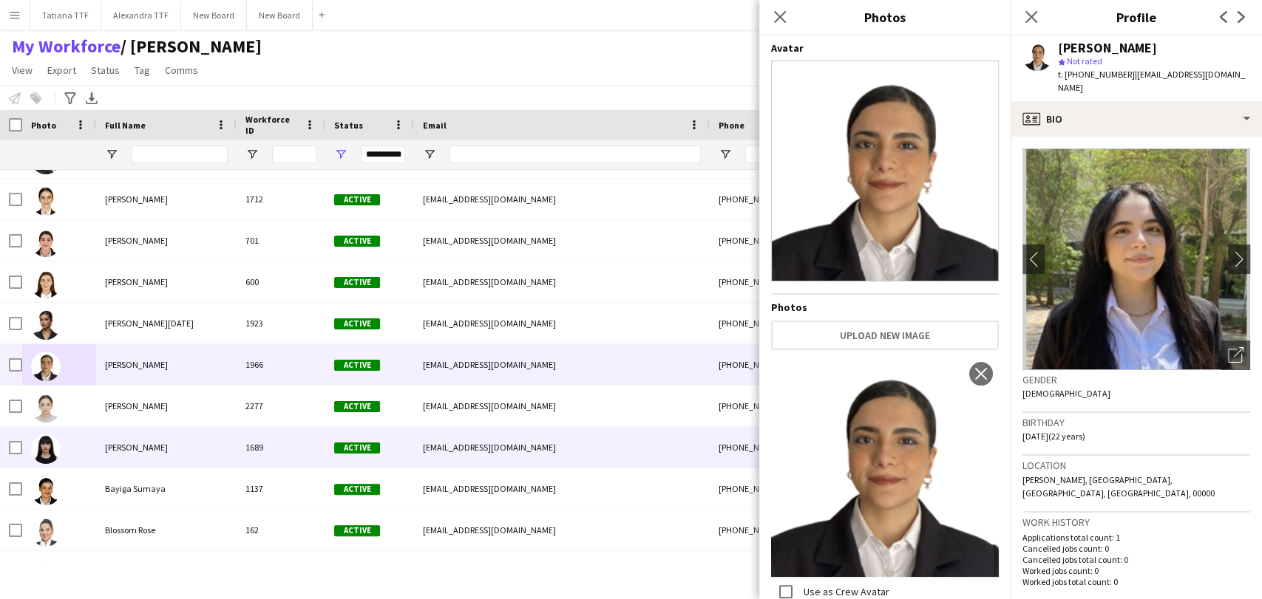
click at [47, 449] on img at bounding box center [46, 450] width 30 height 30
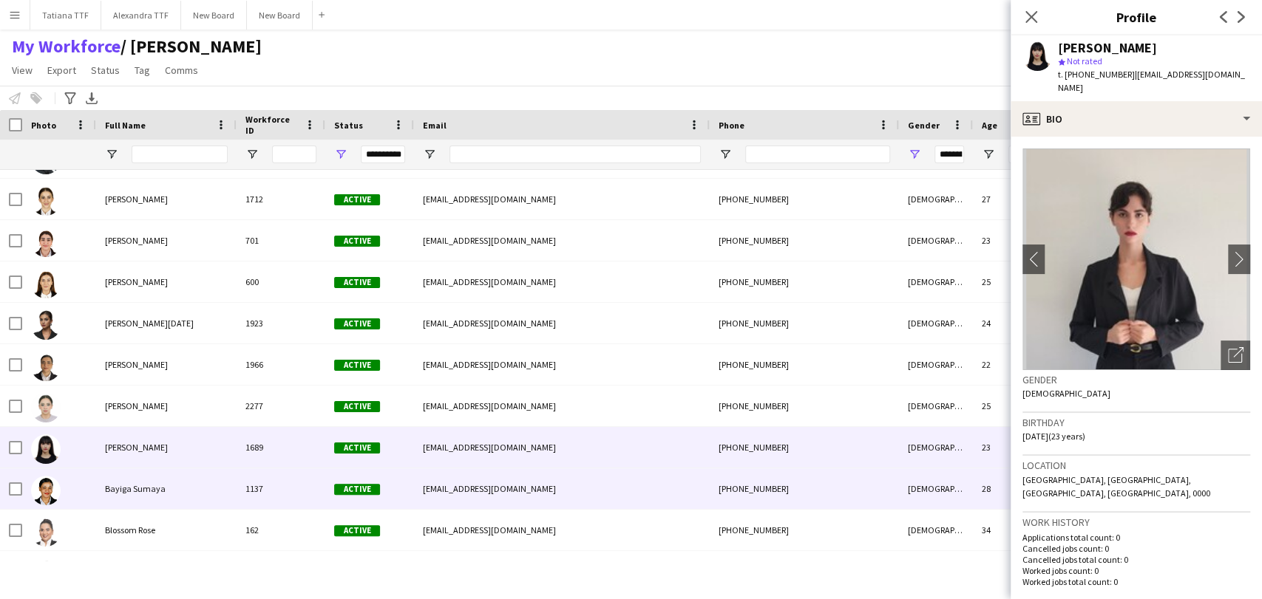
click at [47, 491] on img at bounding box center [46, 491] width 30 height 30
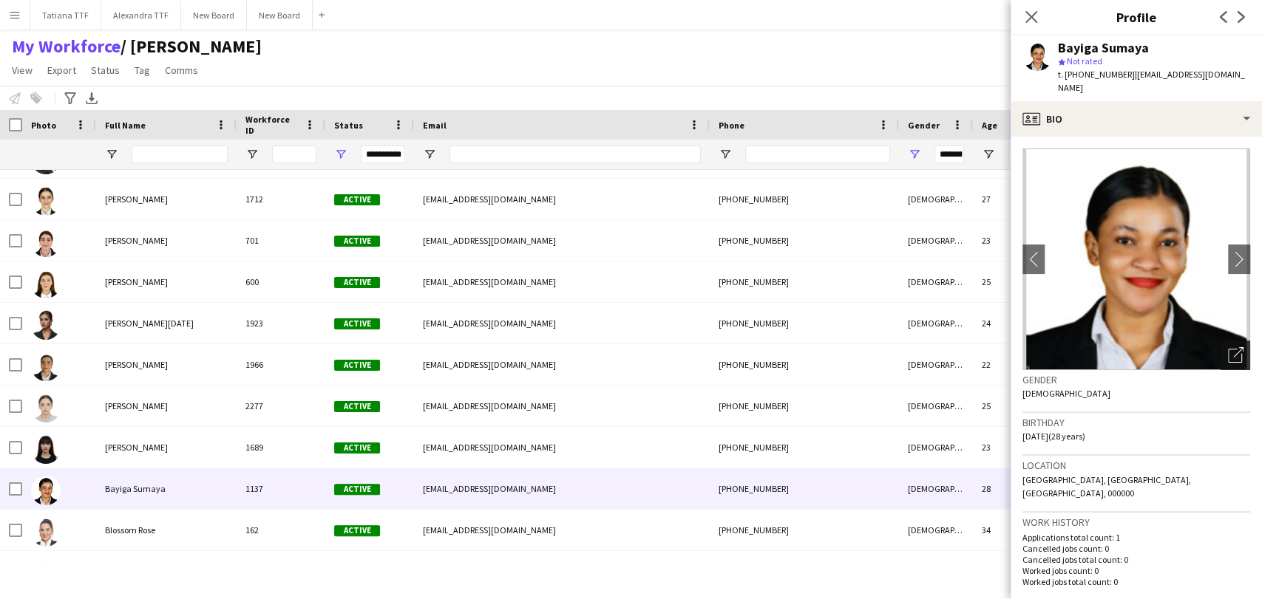
click at [1228, 347] on icon "Open photos pop-in" at bounding box center [1236, 355] width 16 height 16
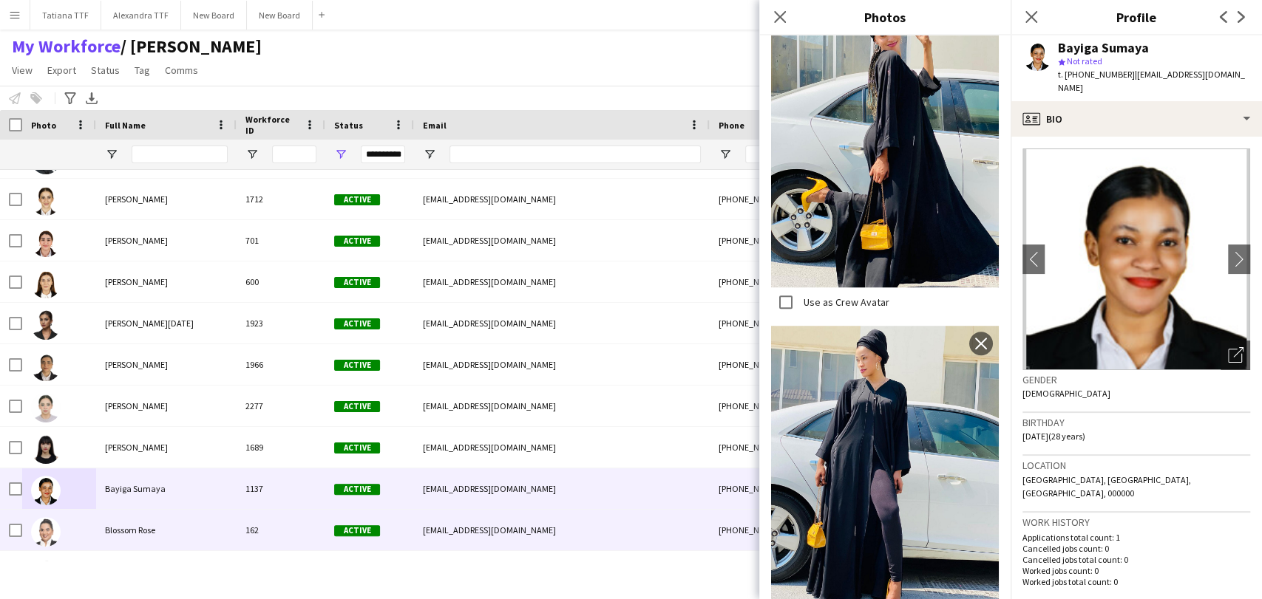
scroll to position [1313, 0]
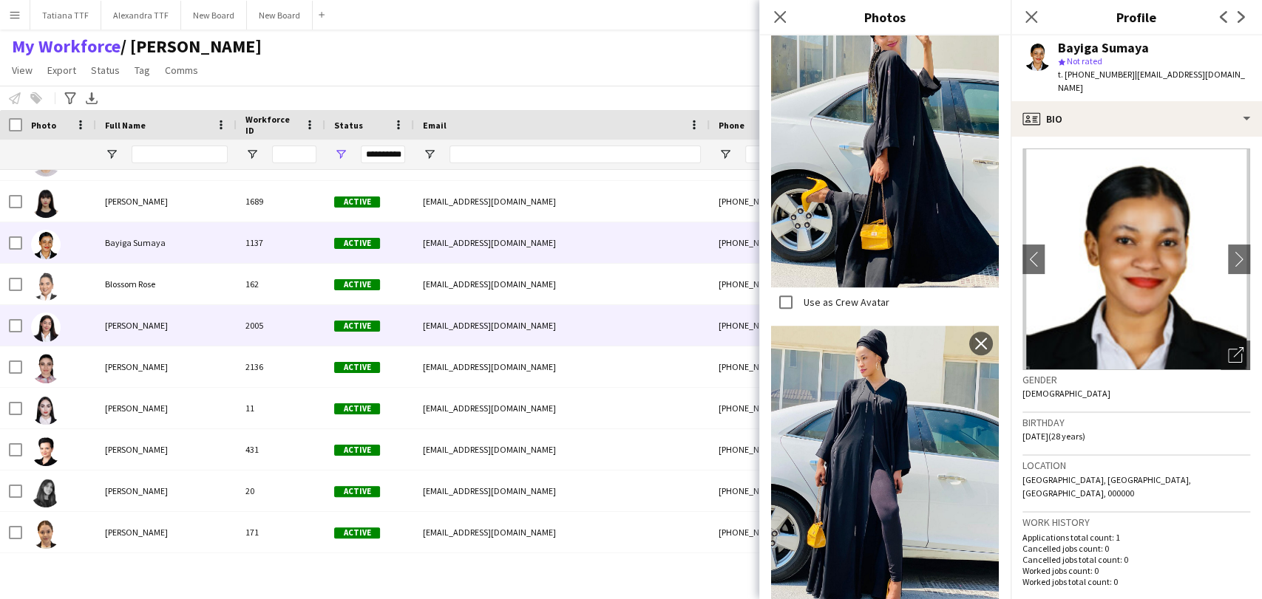
click at [47, 327] on img at bounding box center [46, 328] width 30 height 30
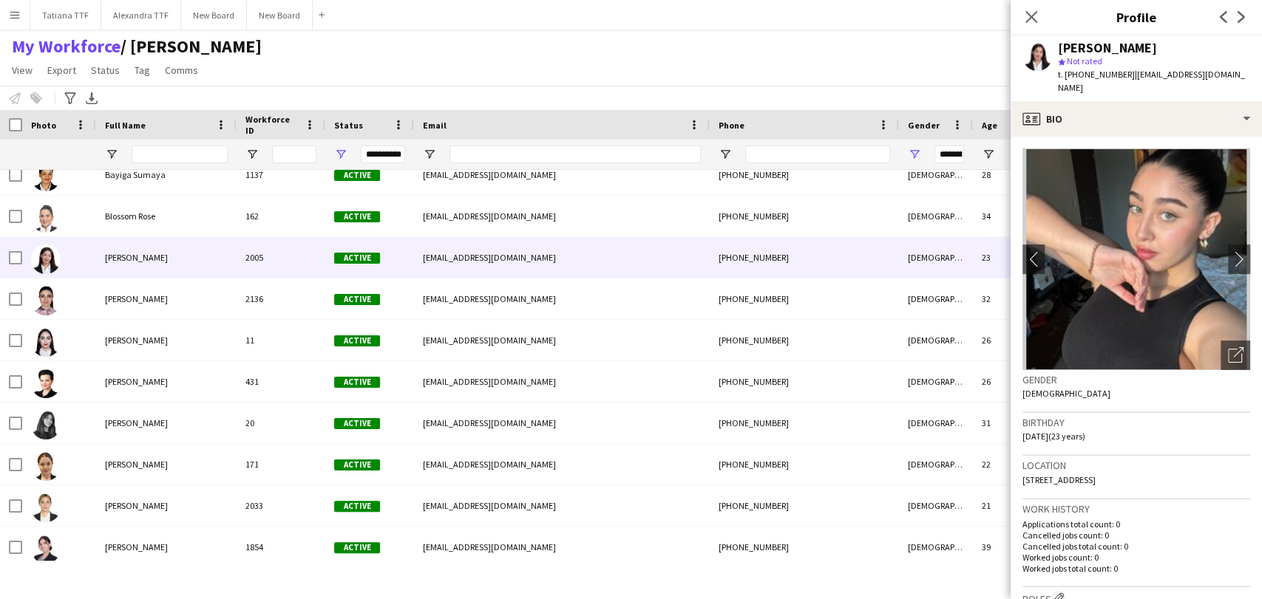
scroll to position [1478, 0]
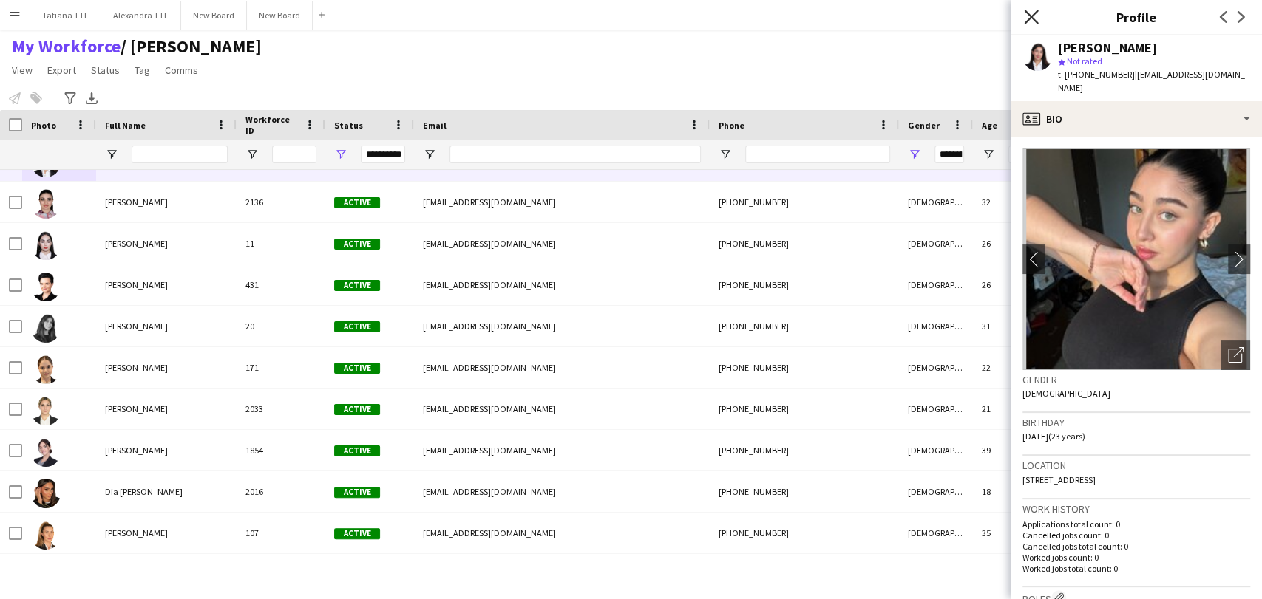
click at [1036, 16] on icon "Close pop-in" at bounding box center [1031, 17] width 14 height 14
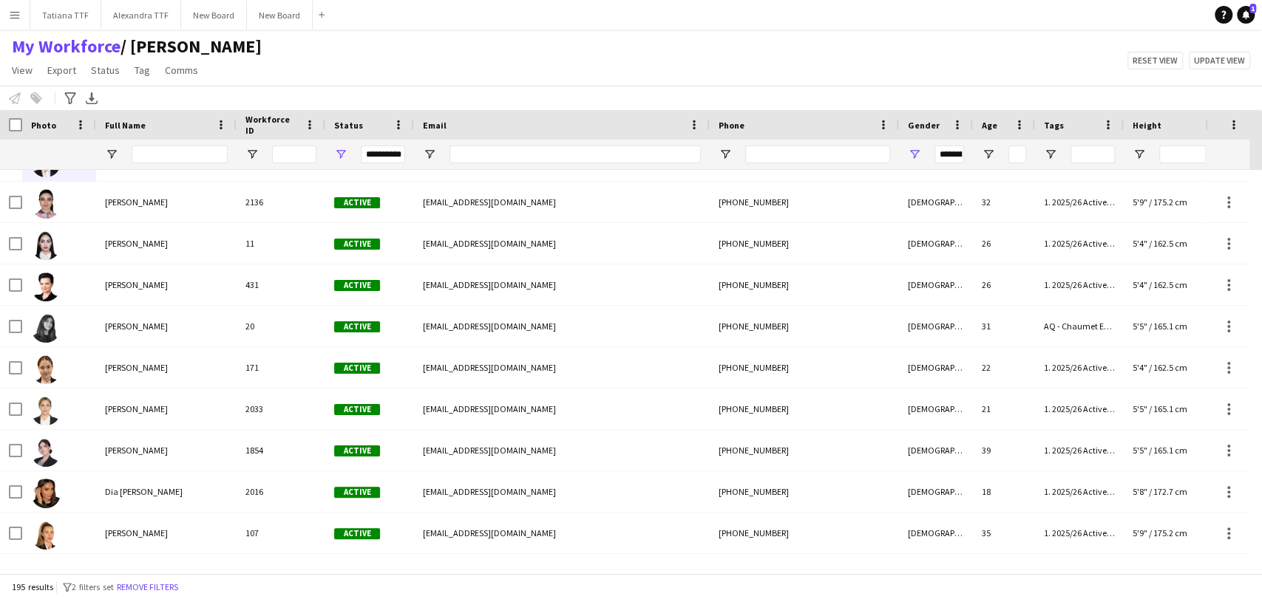
click at [160, 165] on div at bounding box center [180, 155] width 96 height 30
click at [162, 159] on input "Full Name Filter Input" at bounding box center [180, 155] width 96 height 18
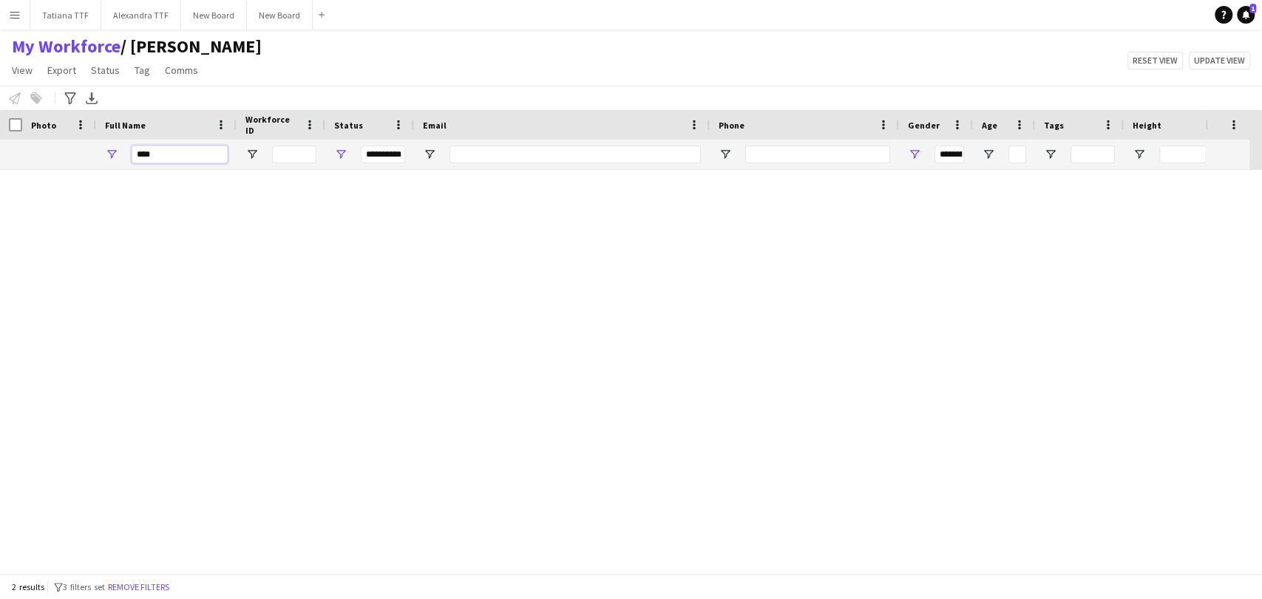
scroll to position [0, 0]
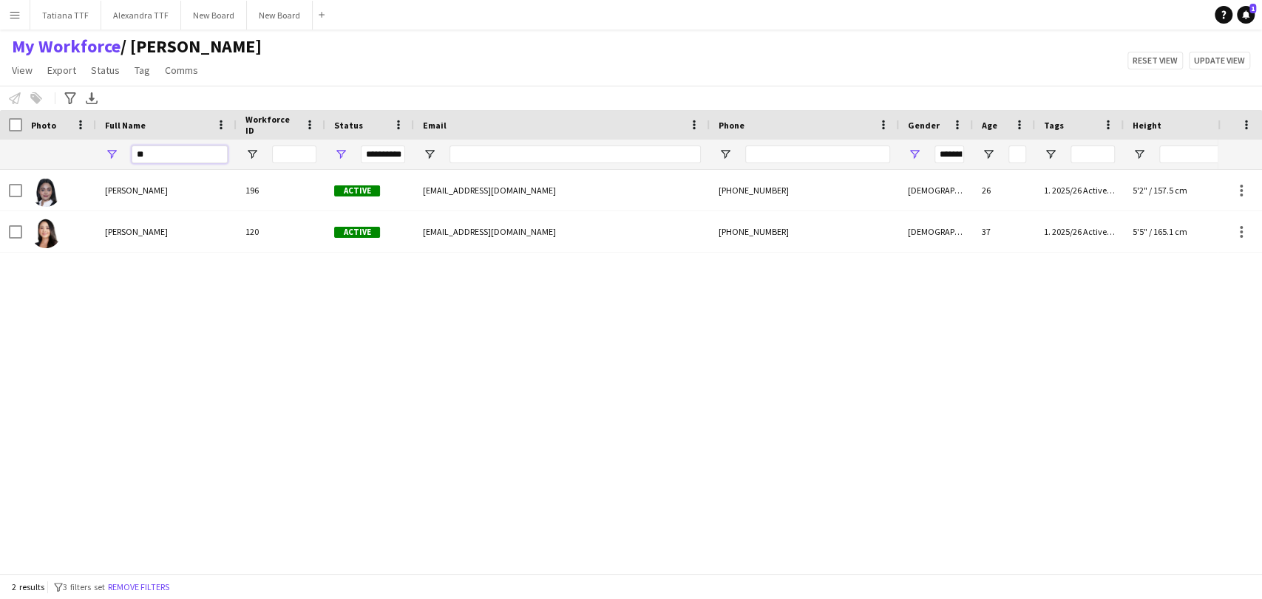
type input "*"
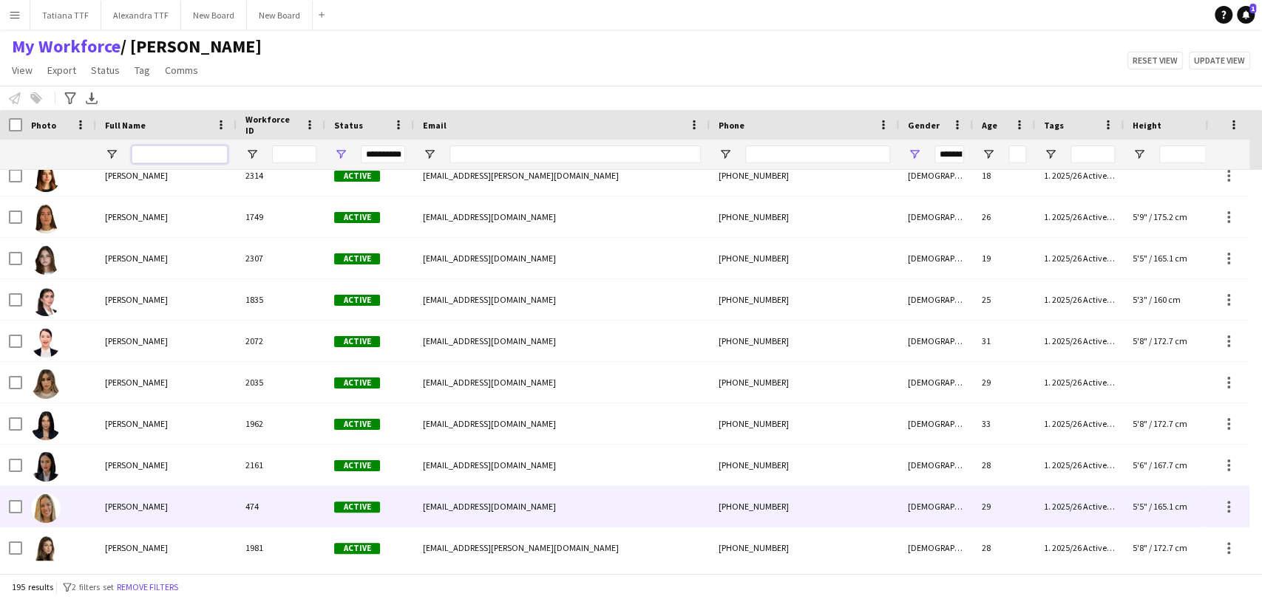
scroll to position [492, 0]
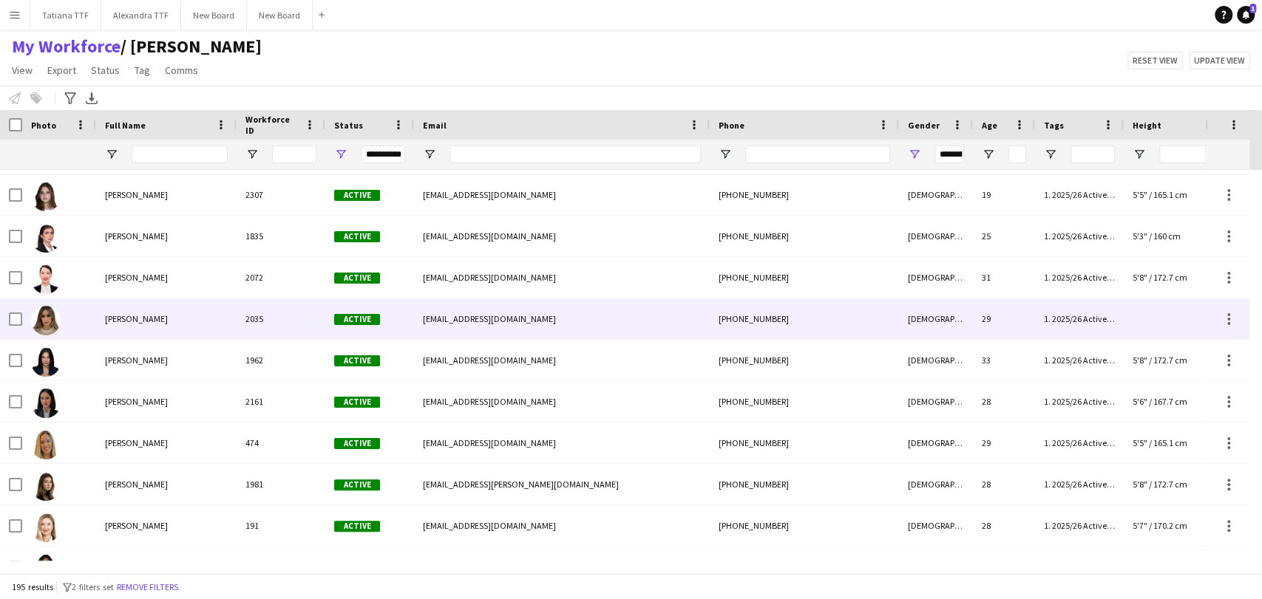
click at [45, 317] on img at bounding box center [46, 321] width 30 height 30
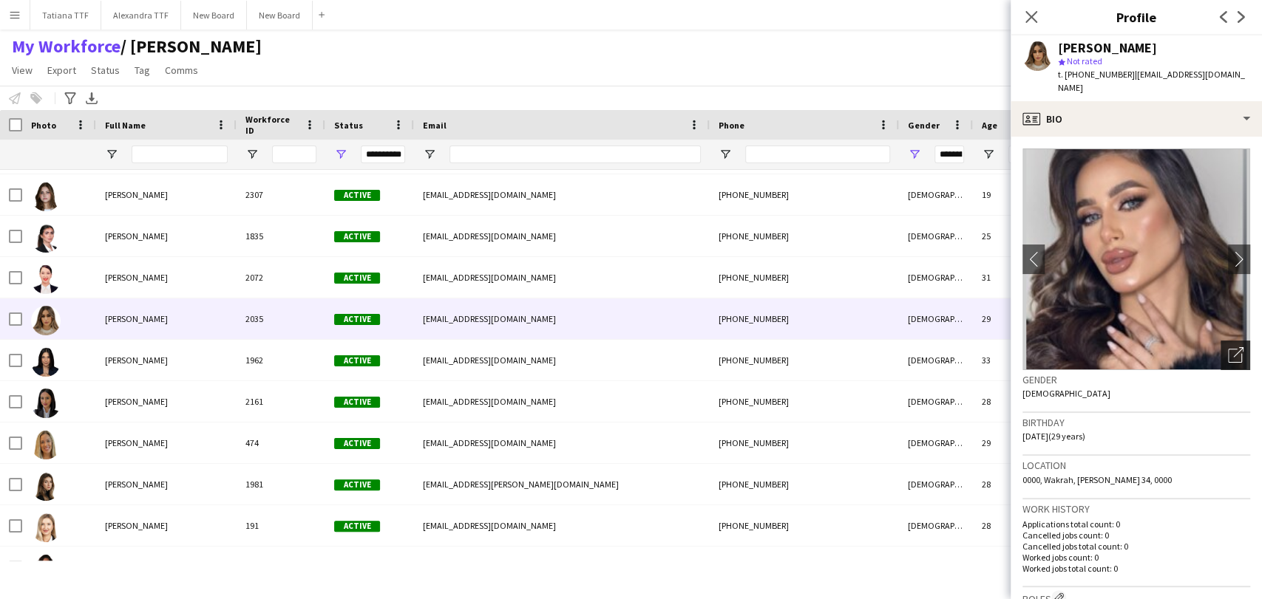
click at [1228, 347] on icon "Open photos pop-in" at bounding box center [1236, 355] width 16 height 16
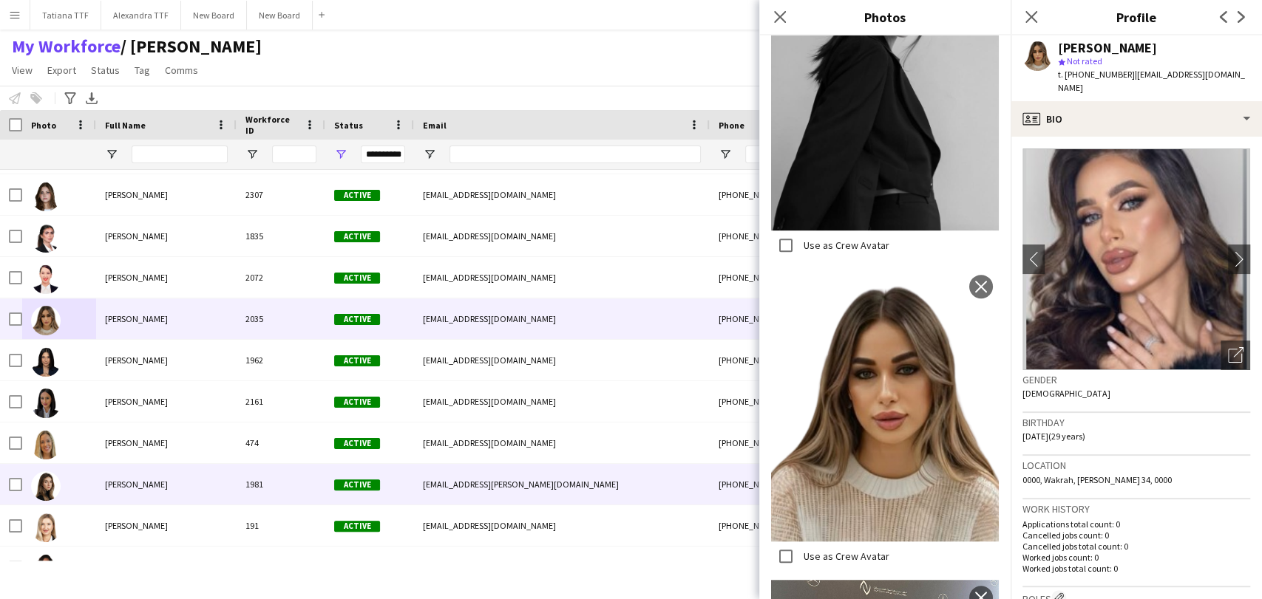
scroll to position [574, 0]
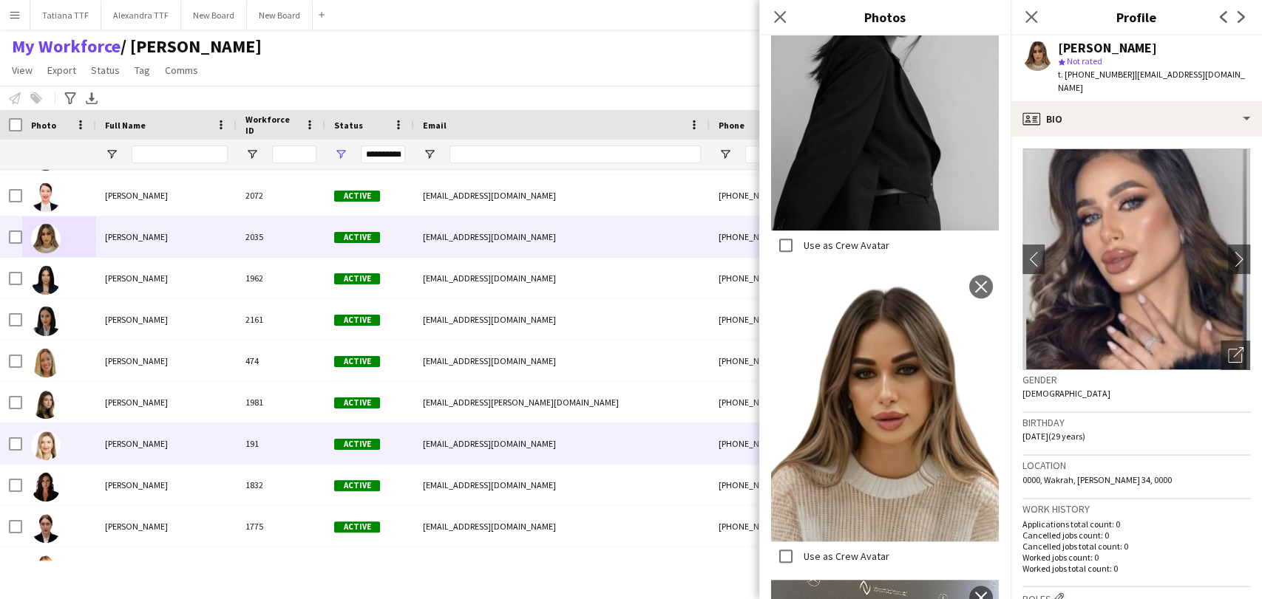
click at [43, 455] on img at bounding box center [46, 446] width 30 height 30
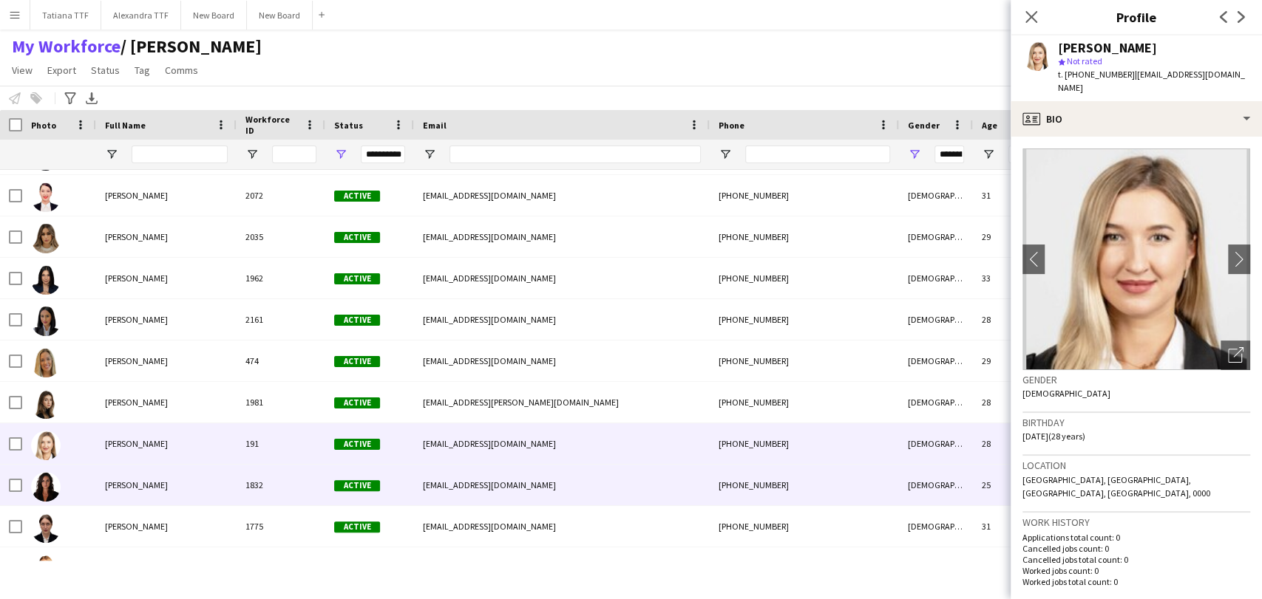
click at [51, 488] on img at bounding box center [46, 487] width 30 height 30
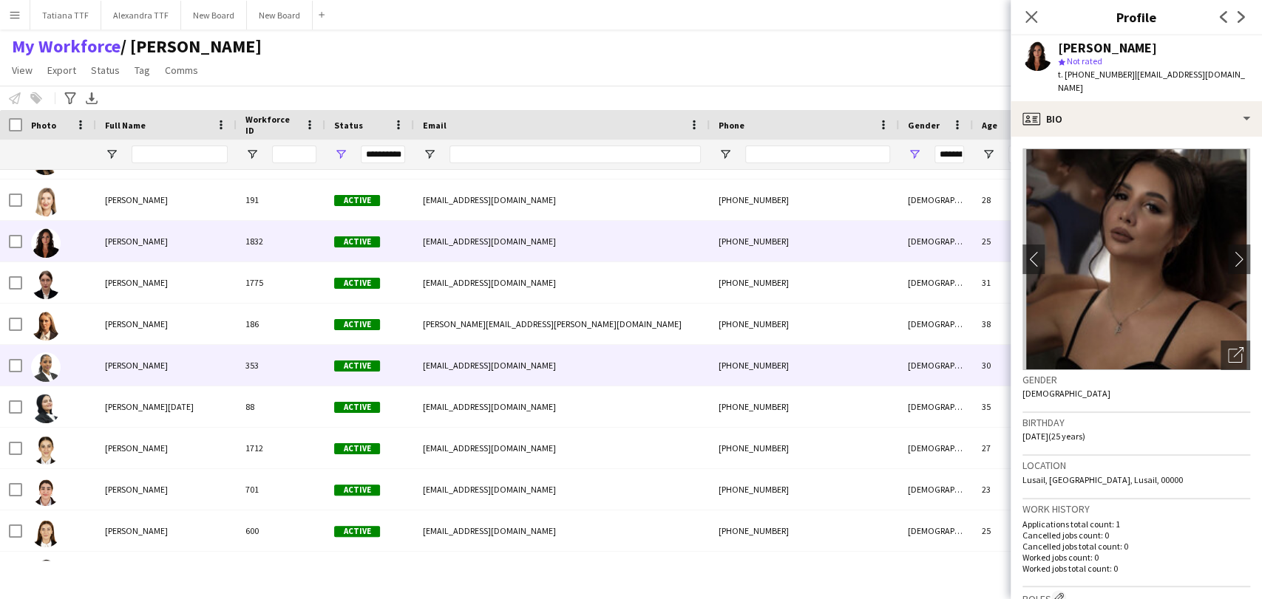
scroll to position [821, 0]
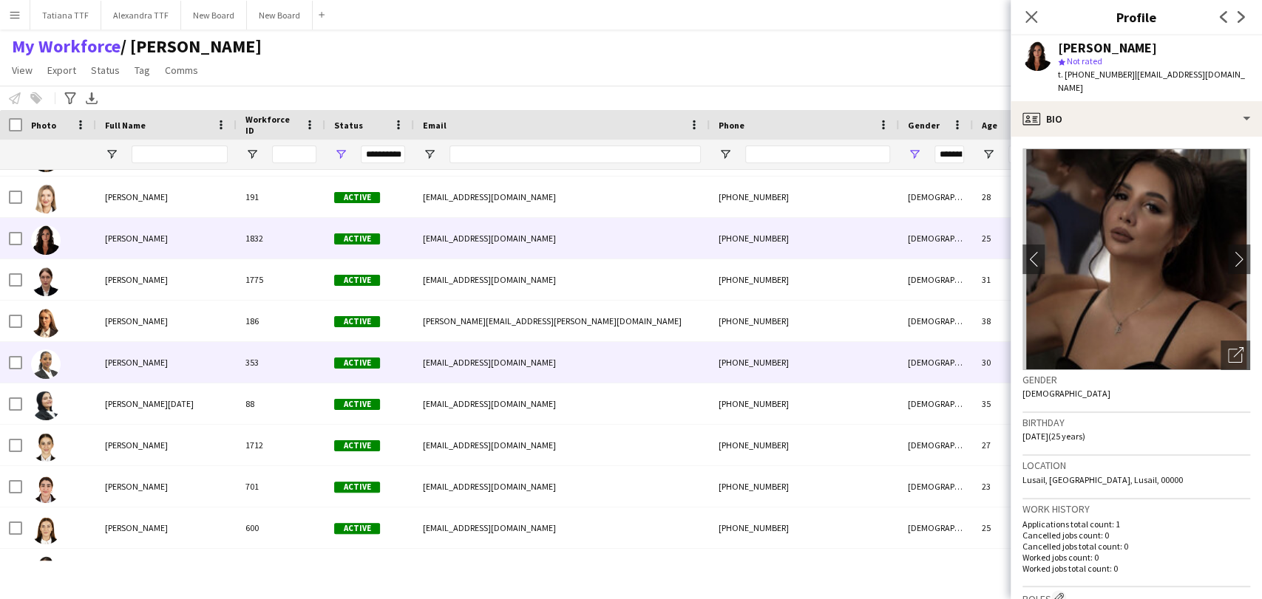
click at [49, 372] on img at bounding box center [46, 365] width 30 height 30
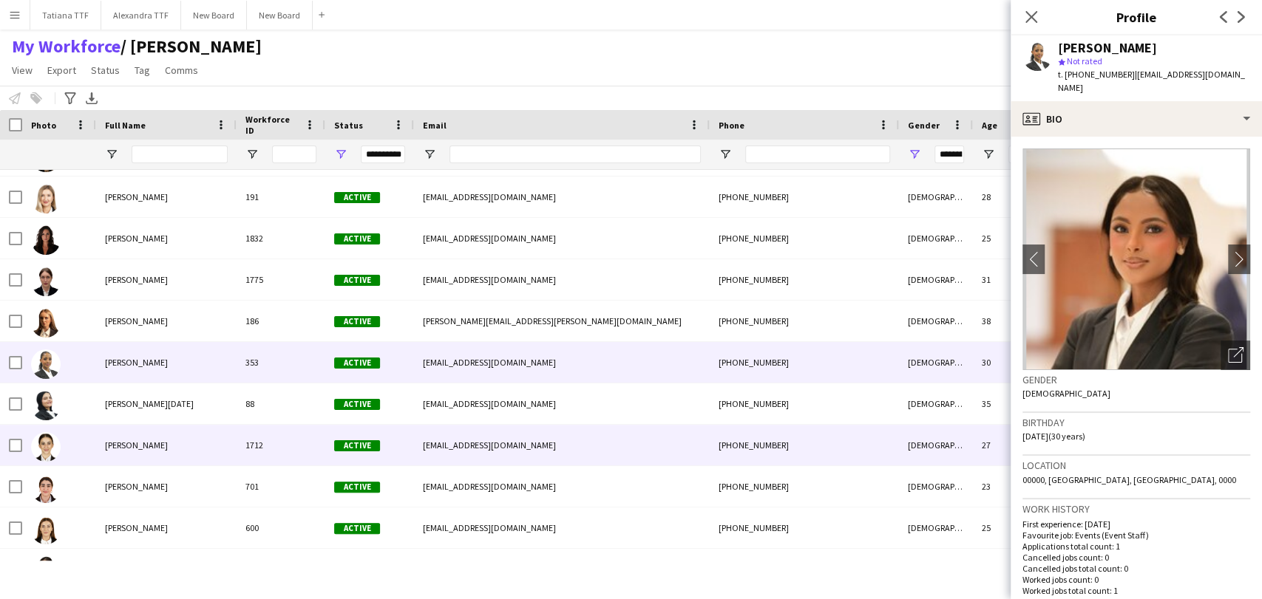
click at [47, 449] on img at bounding box center [46, 447] width 30 height 30
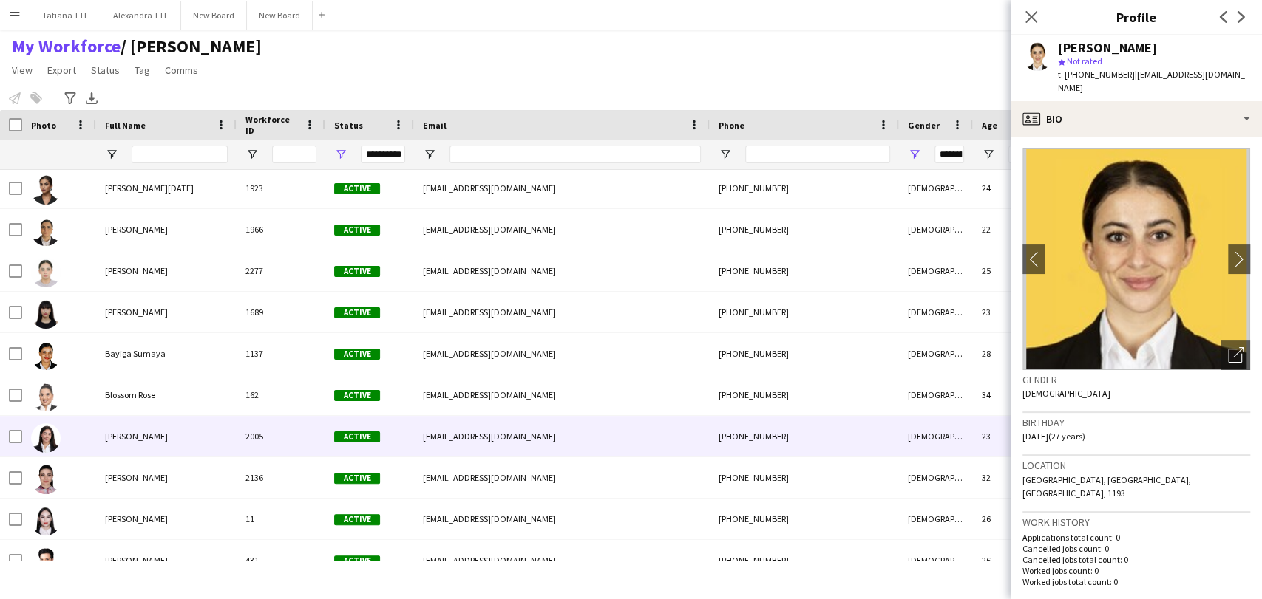
scroll to position [1231, 0]
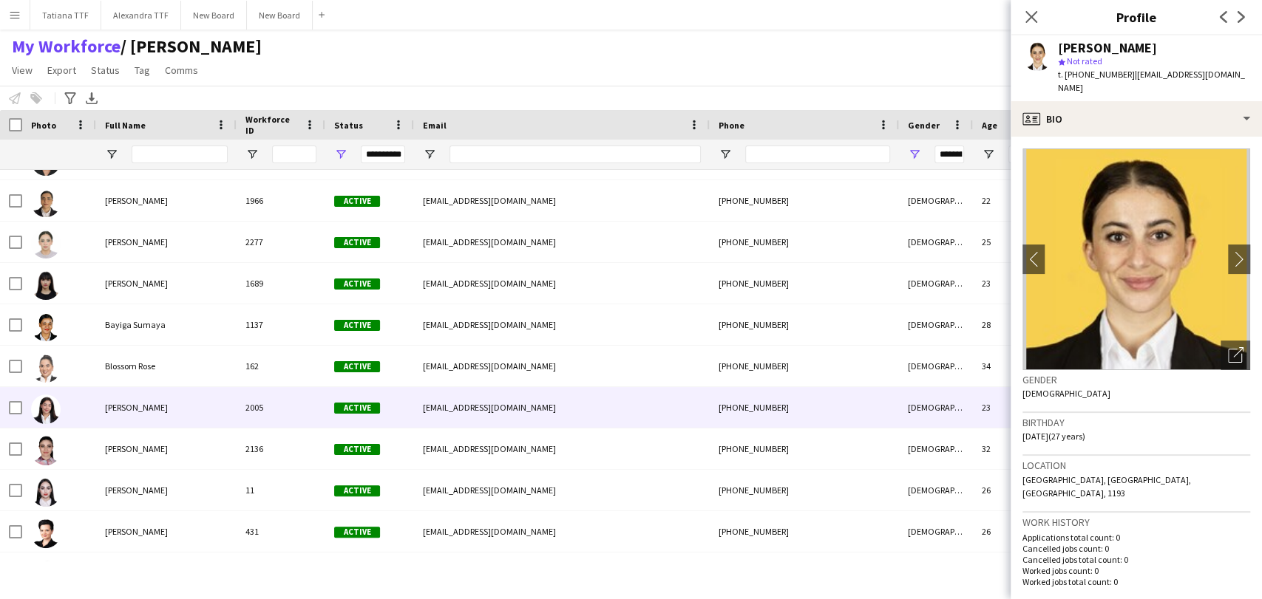
click at [47, 415] on img at bounding box center [46, 410] width 30 height 30
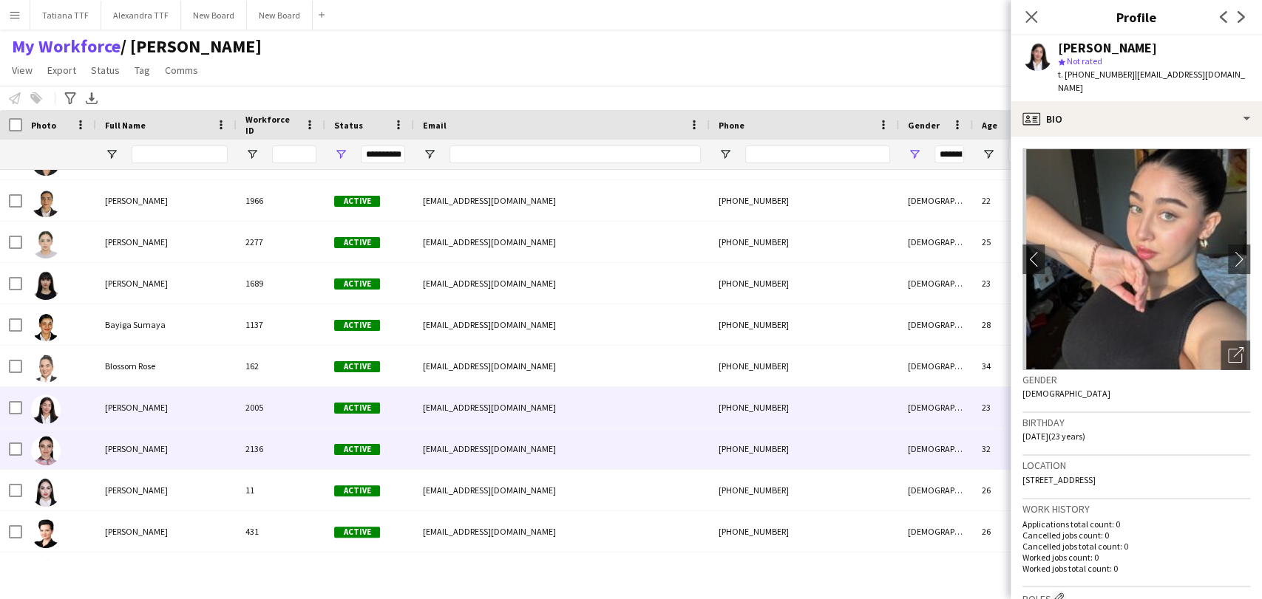
click at [50, 450] on img at bounding box center [46, 451] width 30 height 30
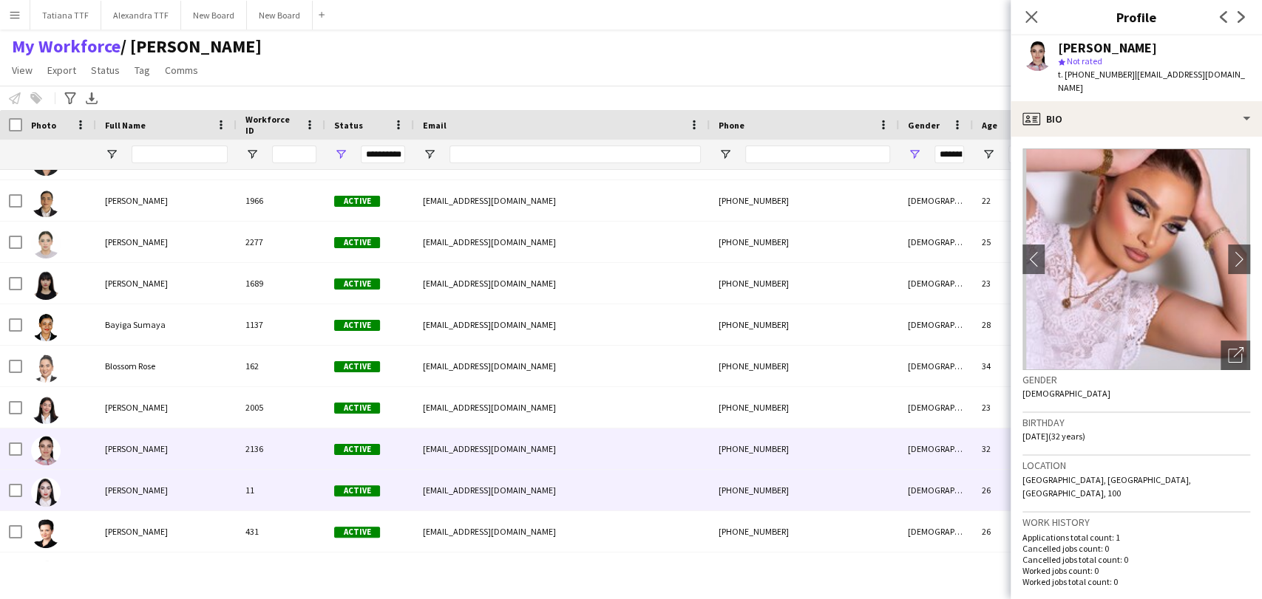
click at [48, 490] on img at bounding box center [46, 492] width 30 height 30
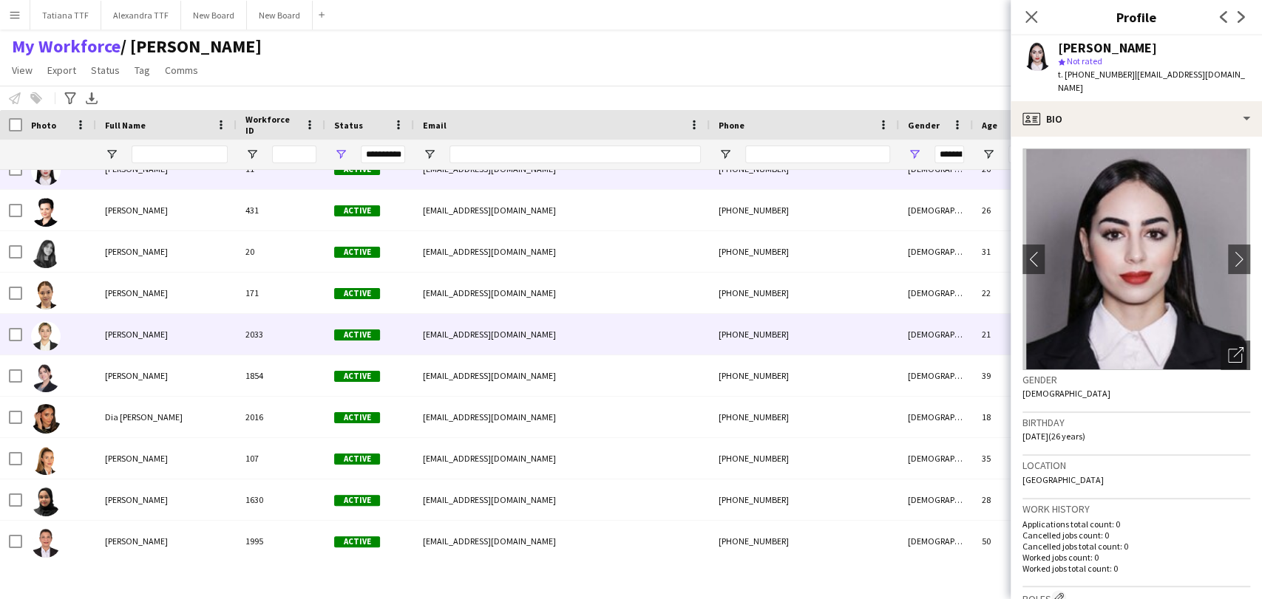
scroll to position [1560, 0]
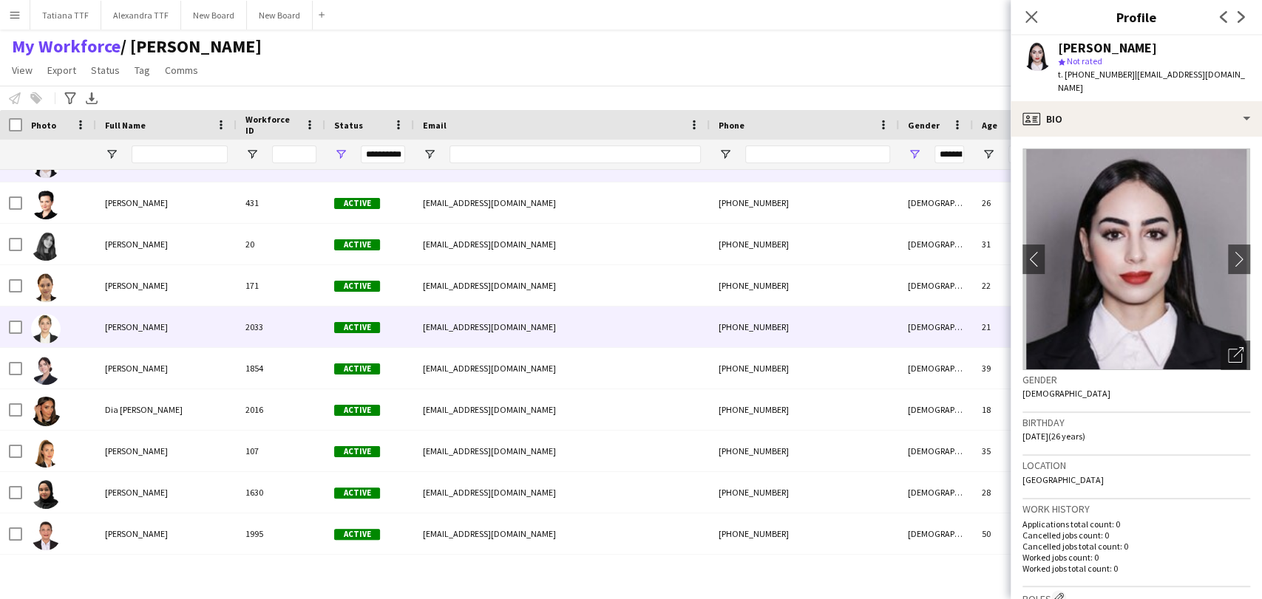
click at [47, 319] on img at bounding box center [46, 329] width 30 height 30
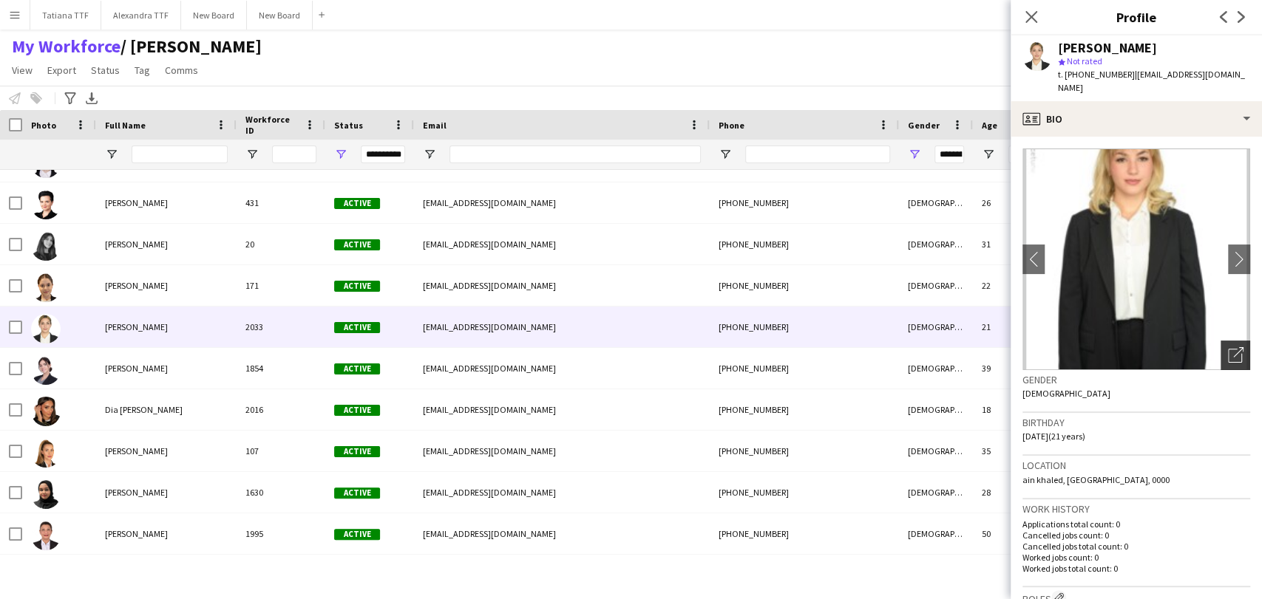
click at [1233, 347] on icon at bounding box center [1238, 352] width 10 height 10
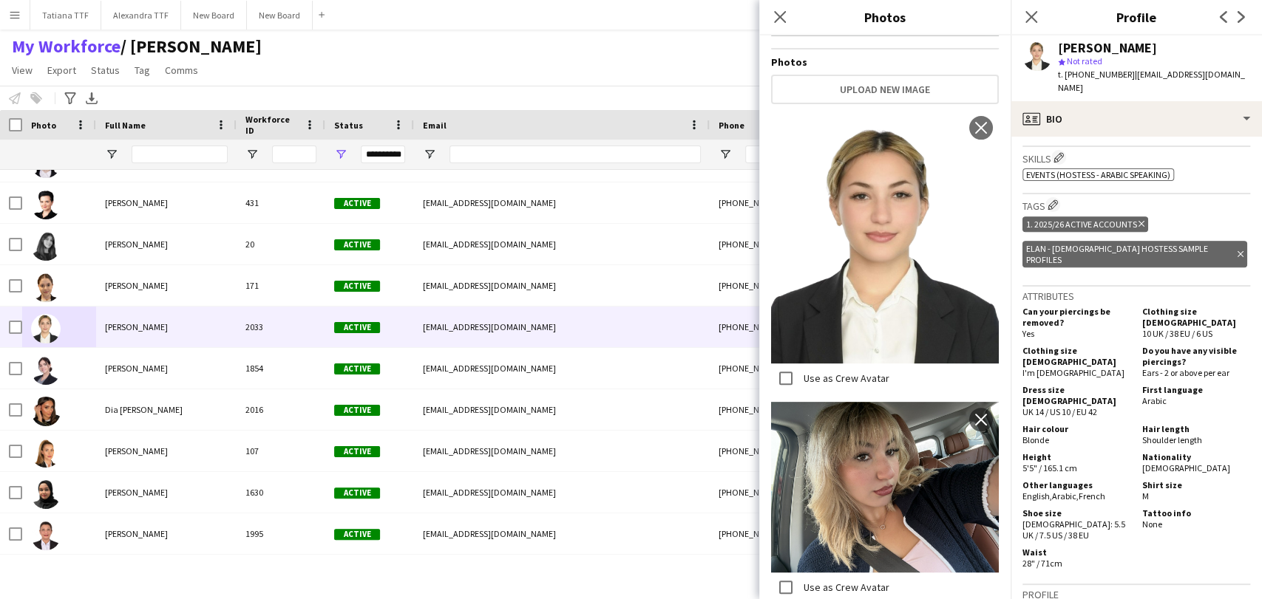
scroll to position [574, 0]
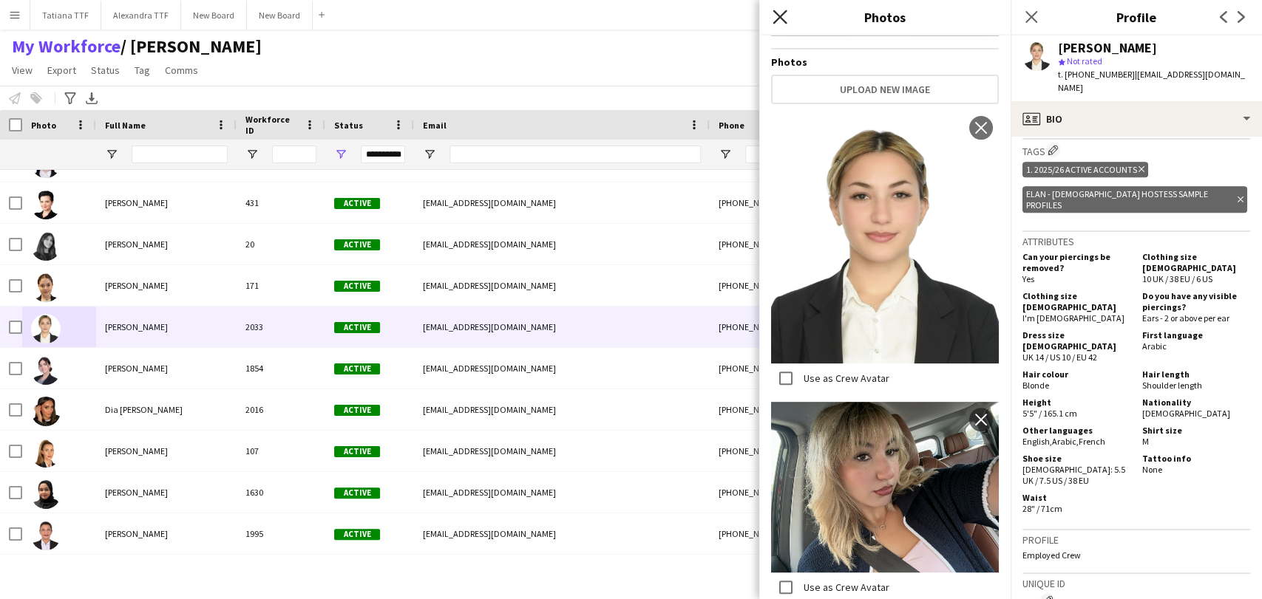
click at [786, 15] on icon "Close pop-in" at bounding box center [779, 17] width 14 height 14
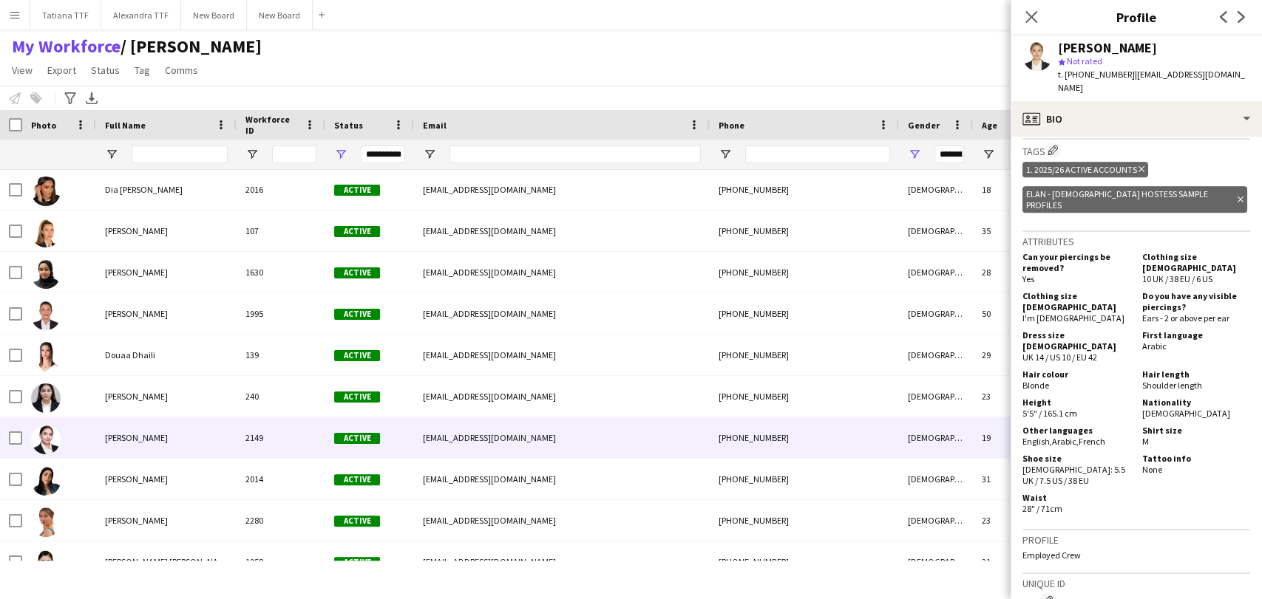
scroll to position [1806, 0]
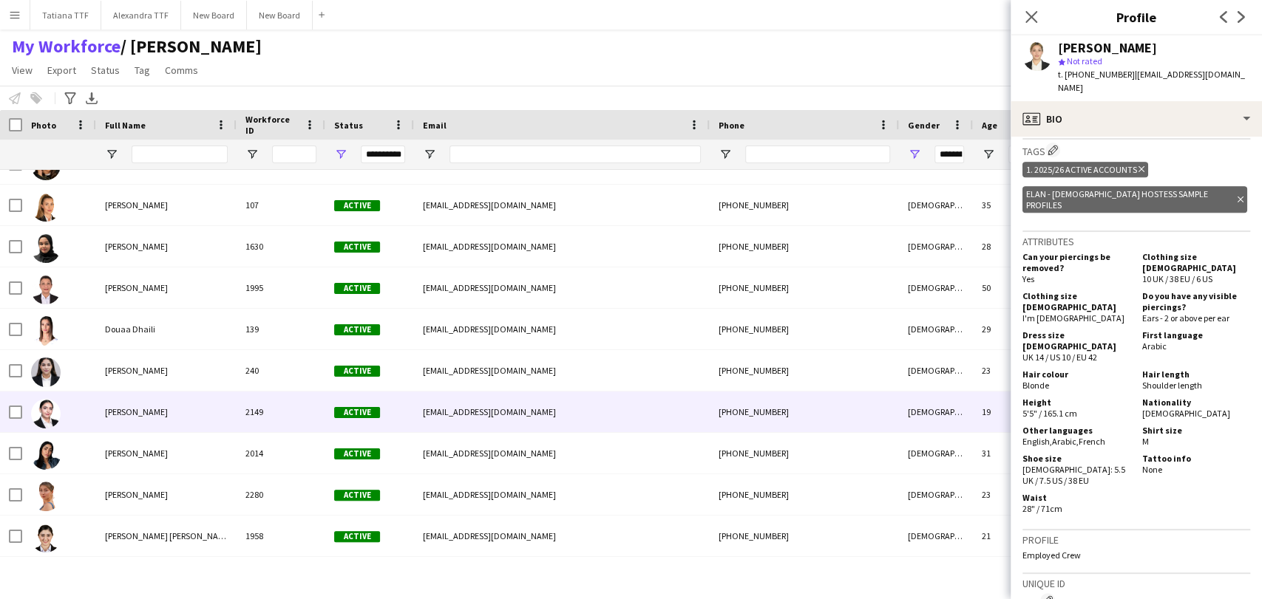
click at [50, 412] on img at bounding box center [46, 414] width 30 height 30
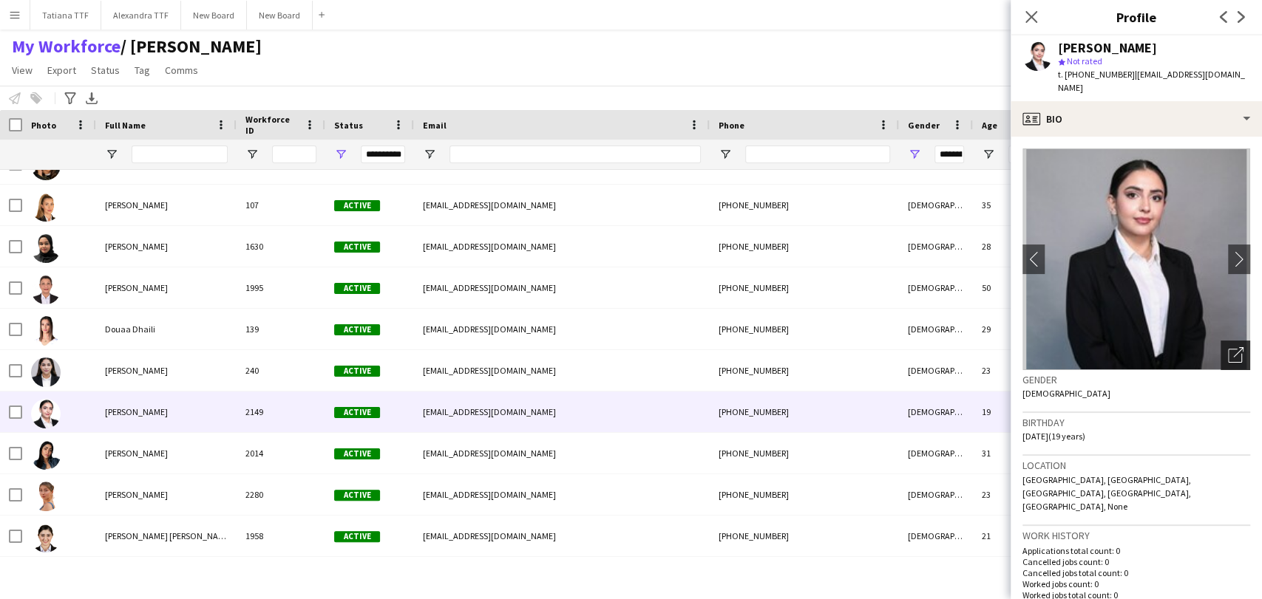
click at [1228, 349] on icon at bounding box center [1235, 356] width 14 height 14
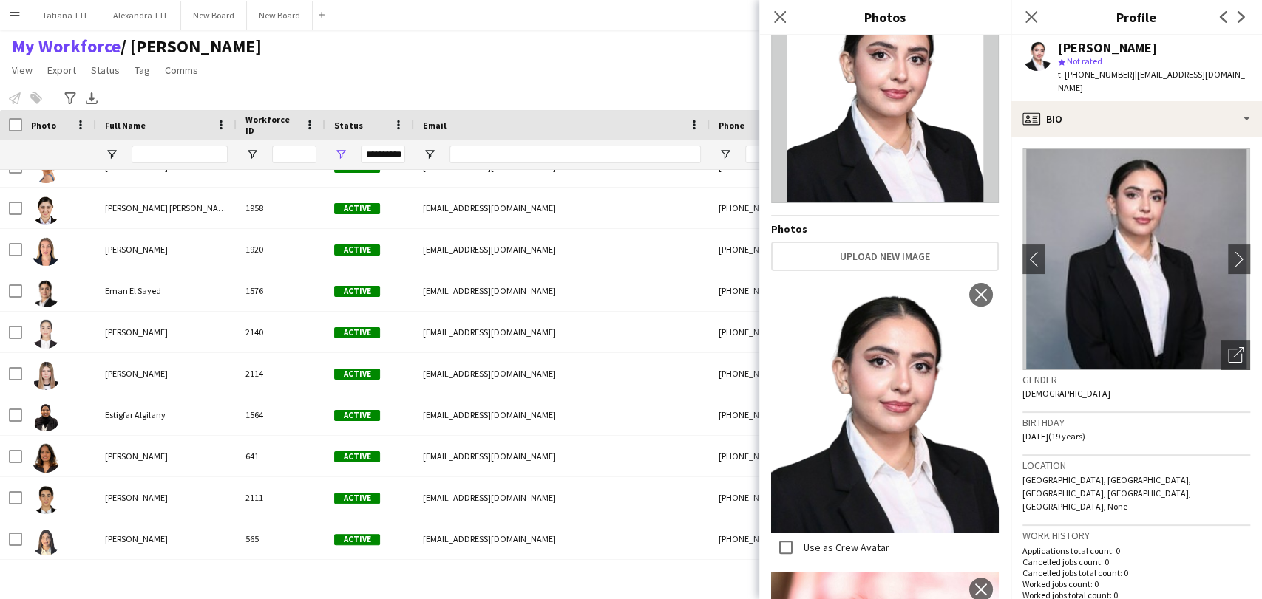
scroll to position [0, 0]
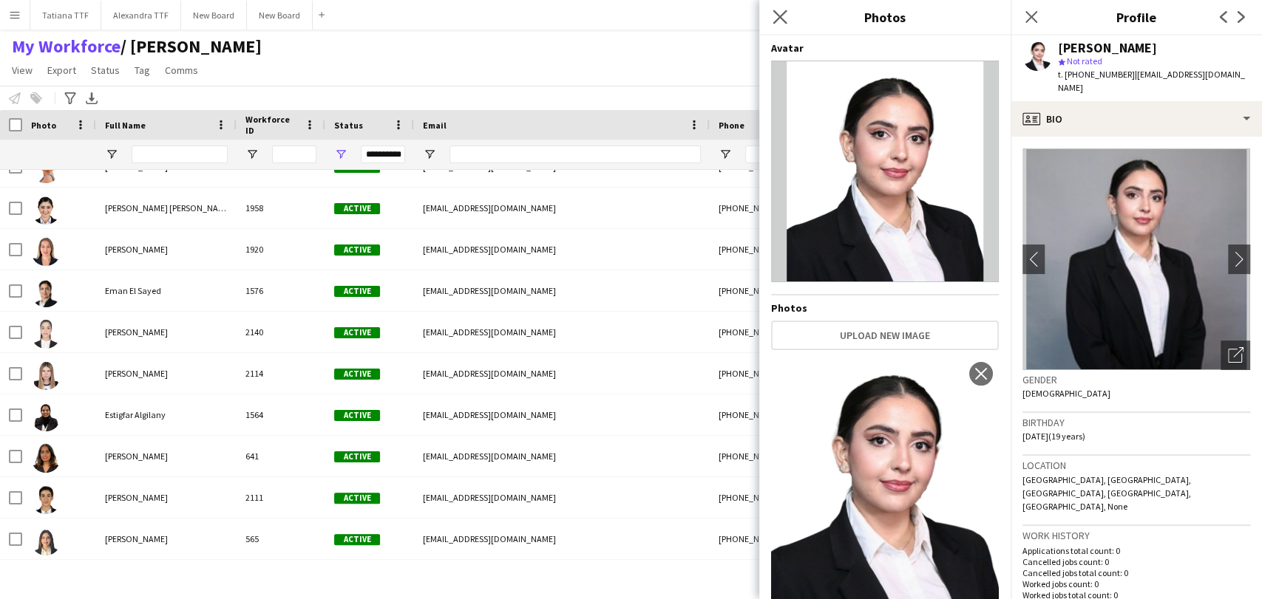
click at [772, 17] on app-icon "Close pop-in" at bounding box center [779, 17] width 21 height 21
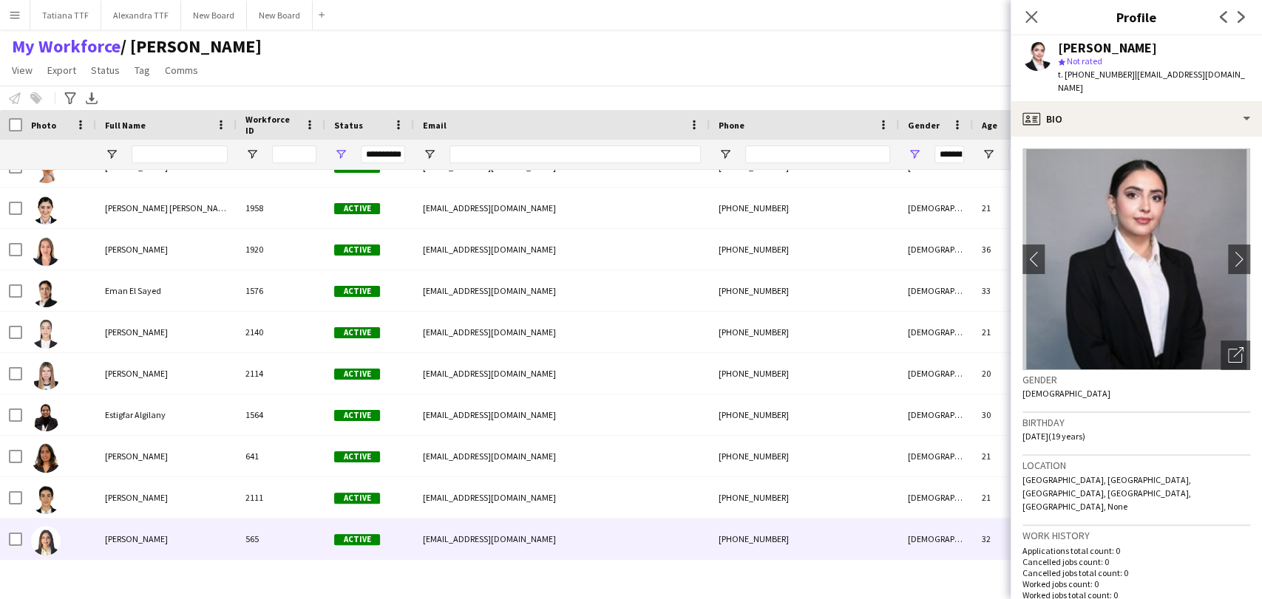
scroll to position [2217, 0]
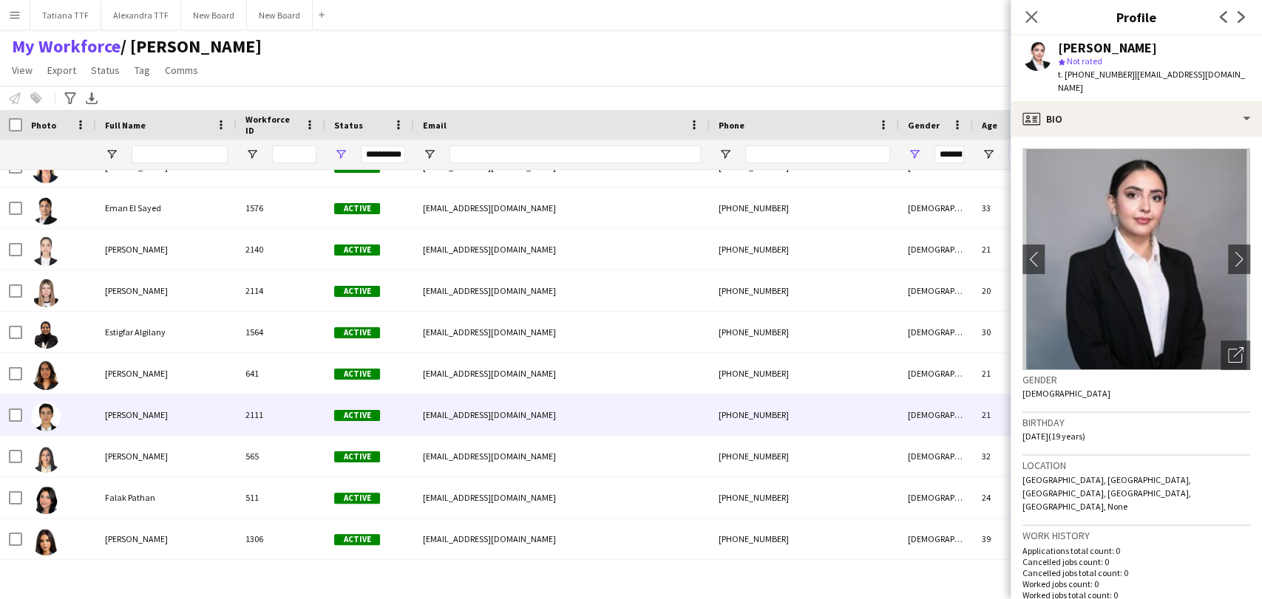
click at [44, 417] on img at bounding box center [46, 417] width 30 height 30
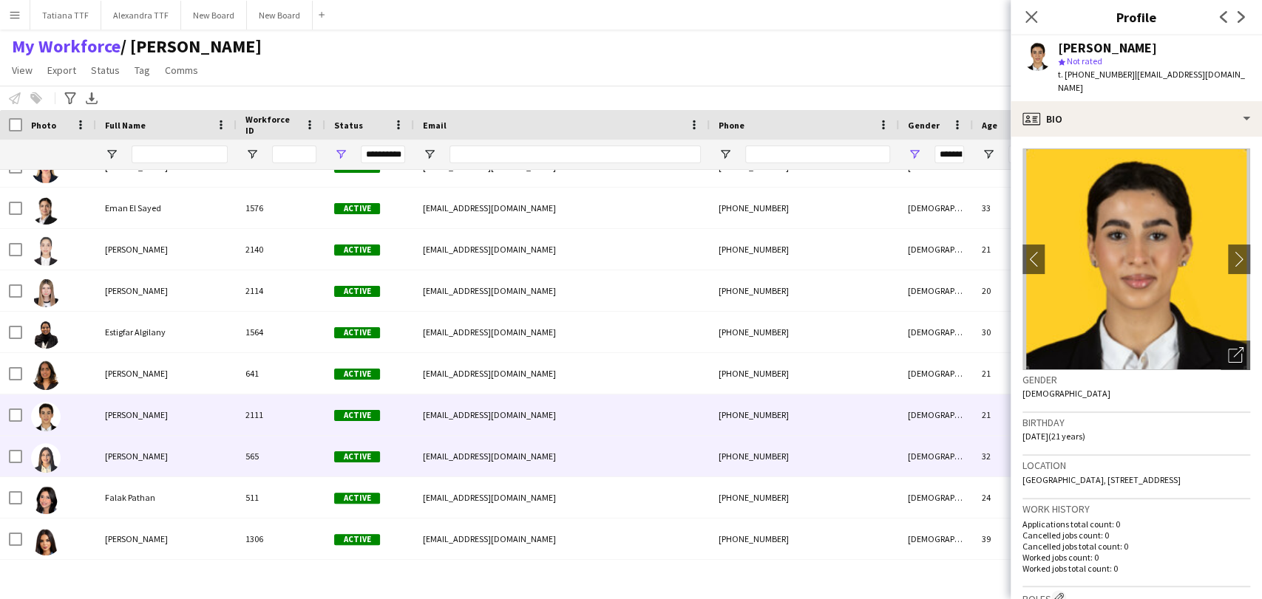
click at [46, 460] on img at bounding box center [46, 458] width 30 height 30
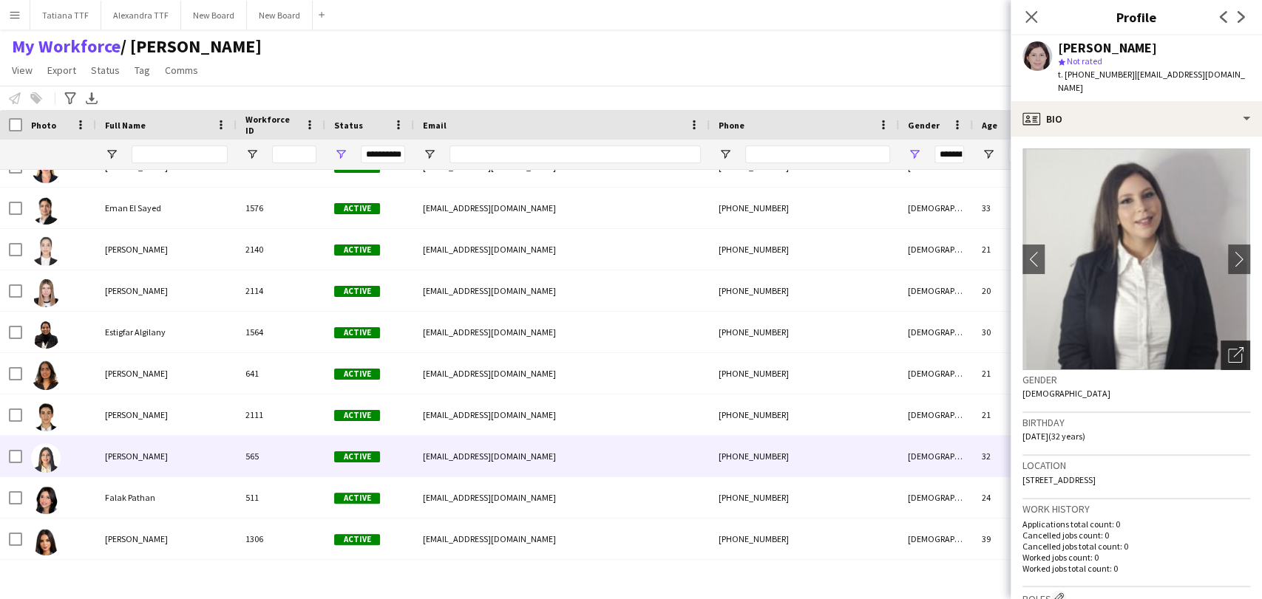
click at [1234, 341] on div "Open photos pop-in" at bounding box center [1235, 356] width 30 height 30
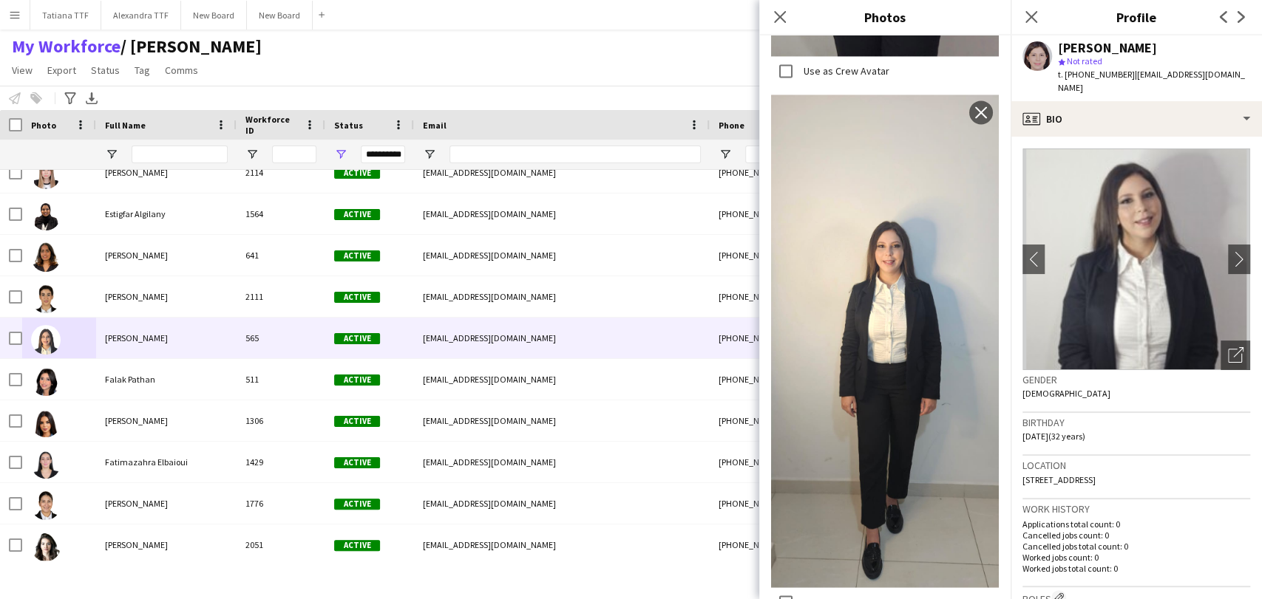
scroll to position [2463, 0]
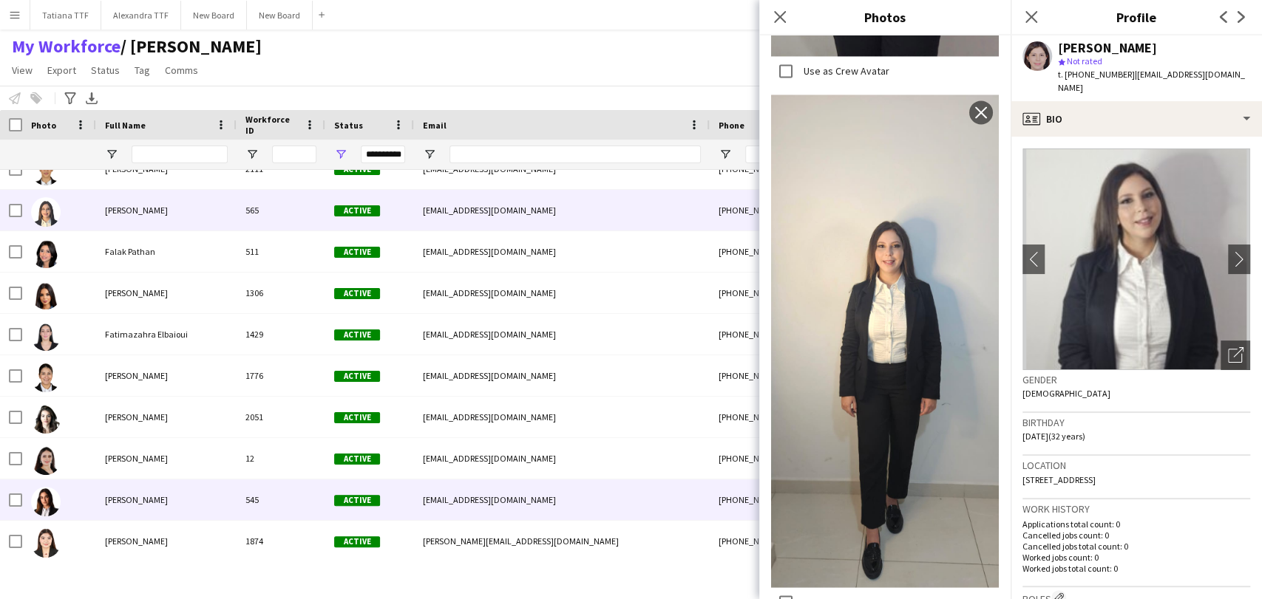
click at [46, 506] on img at bounding box center [46, 502] width 30 height 30
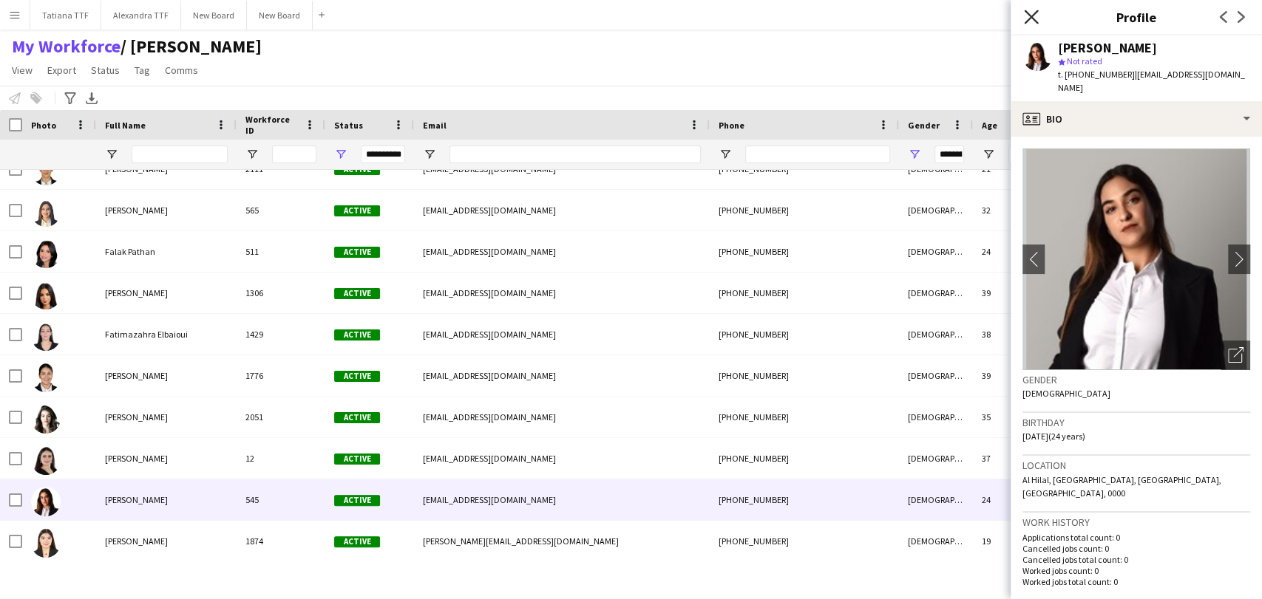
drag, startPoint x: 1014, startPoint y: 18, endPoint x: 1024, endPoint y: 19, distance: 10.5
click at [1016, 18] on div "Close pop-in" at bounding box center [1030, 17] width 41 height 34
click at [1031, 21] on icon "Close pop-in" at bounding box center [1031, 17] width 14 height 14
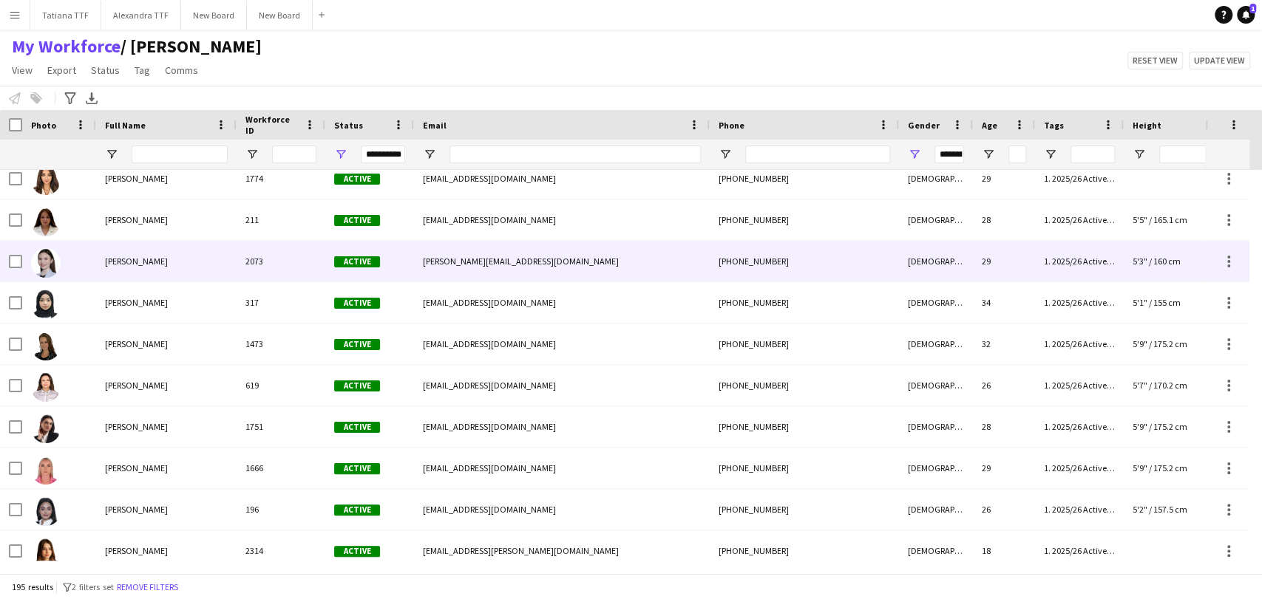
scroll to position [0, 0]
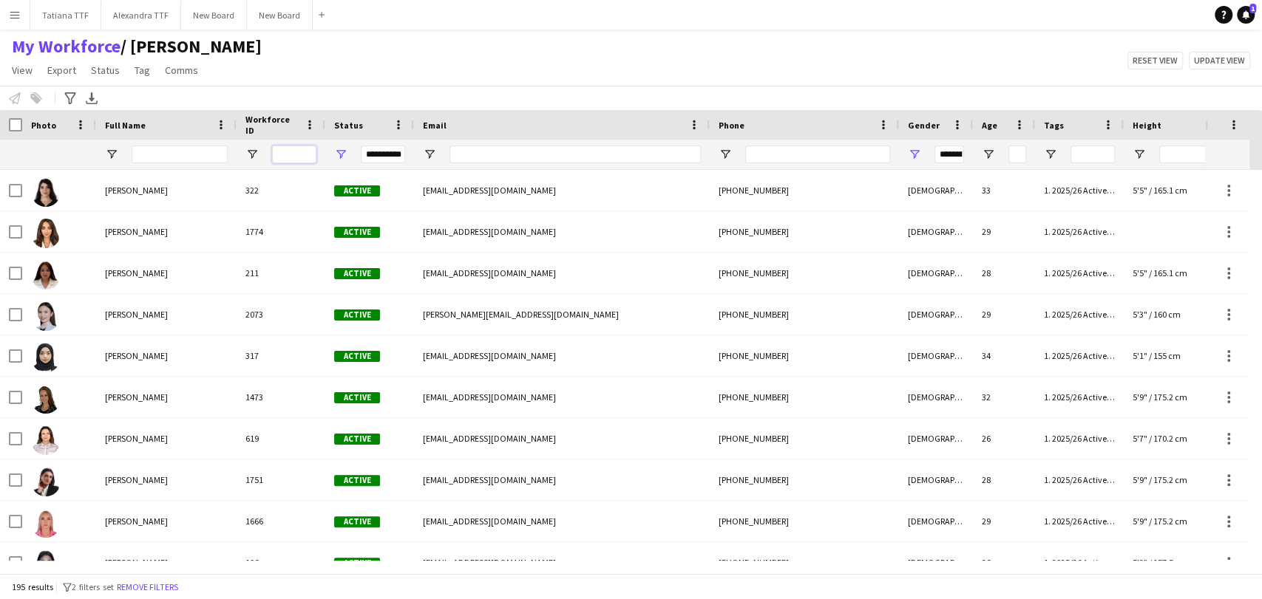
click at [284, 155] on input "Workforce ID Filter Input" at bounding box center [294, 155] width 44 height 18
type input "****"
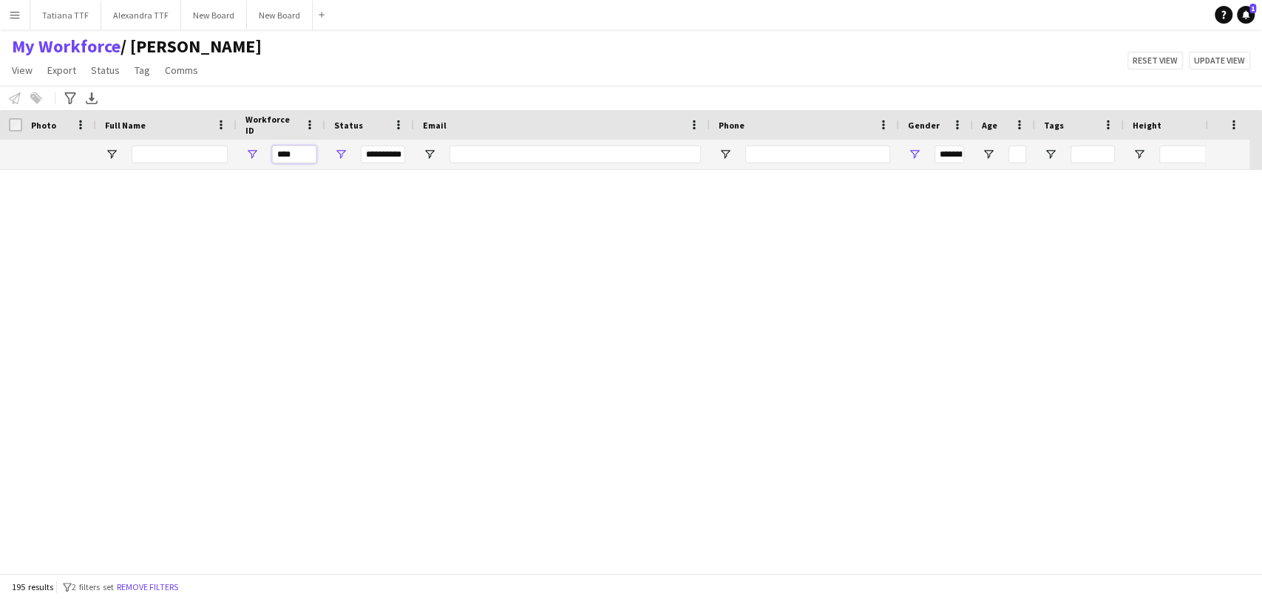
type input "***"
type input "****"
click at [650, 378] on link "Remove filters" at bounding box center [659, 380] width 61 height 11
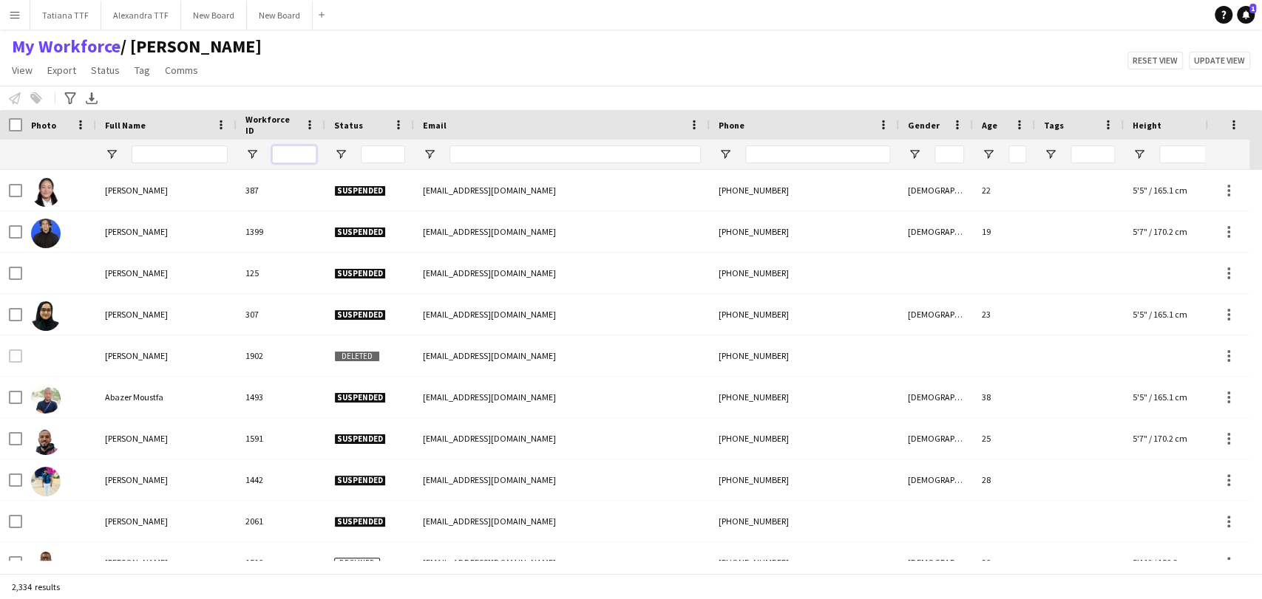
click at [296, 151] on input "Workforce ID Filter Input" at bounding box center [294, 155] width 44 height 18
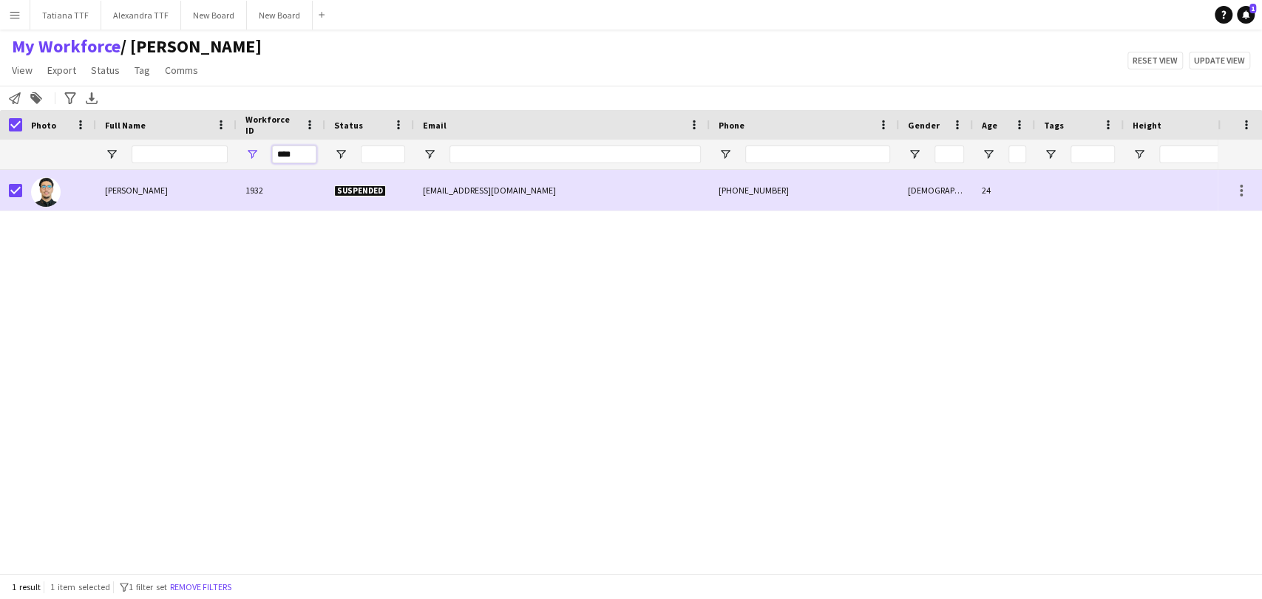
drag, startPoint x: 296, startPoint y: 157, endPoint x: 232, endPoint y: 150, distance: 64.0
click at [237, 152] on div "****" at bounding box center [281, 155] width 89 height 30
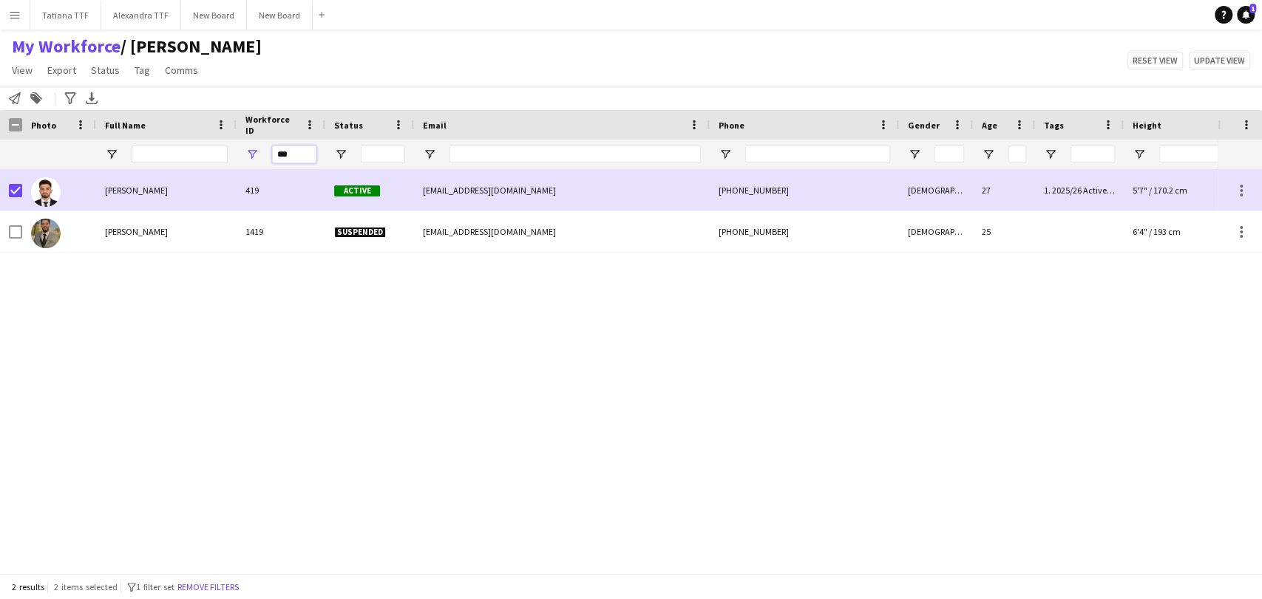
drag, startPoint x: 262, startPoint y: 153, endPoint x: 205, endPoint y: 154, distance: 56.9
click at [205, 153] on div "***" at bounding box center [783, 155] width 1567 height 30
drag, startPoint x: 262, startPoint y: 149, endPoint x: 219, endPoint y: 140, distance: 43.8
click at [222, 140] on div "***" at bounding box center [783, 155] width 1567 height 30
drag, startPoint x: 301, startPoint y: 155, endPoint x: 200, endPoint y: 154, distance: 101.3
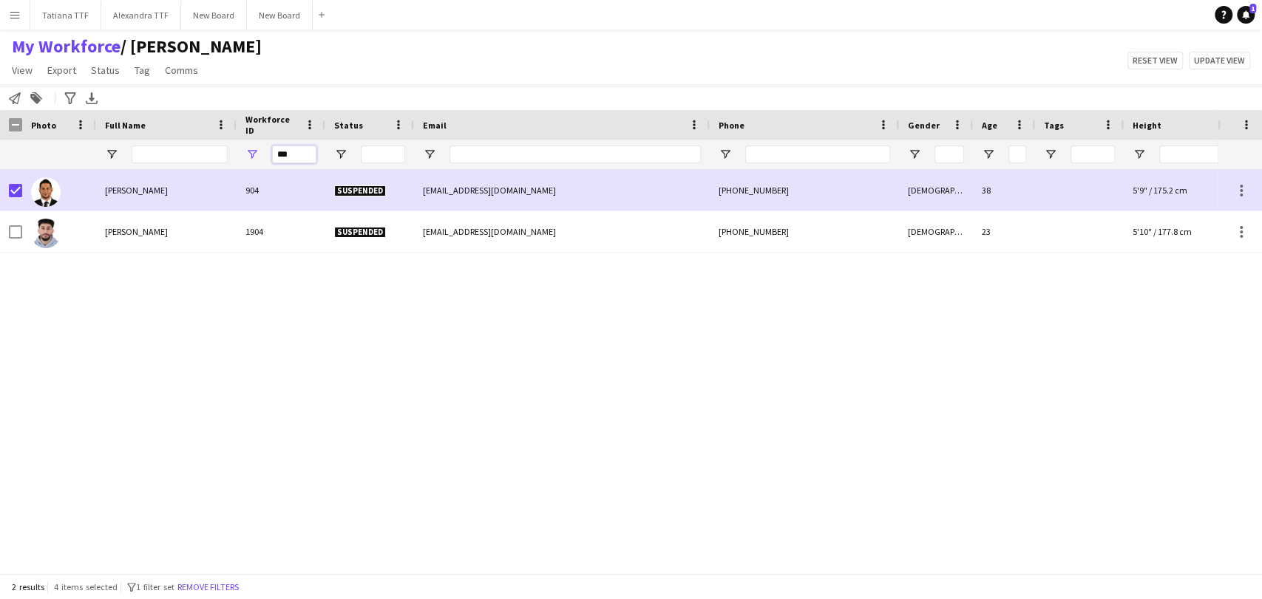
click at [212, 155] on div "***" at bounding box center [783, 155] width 1567 height 30
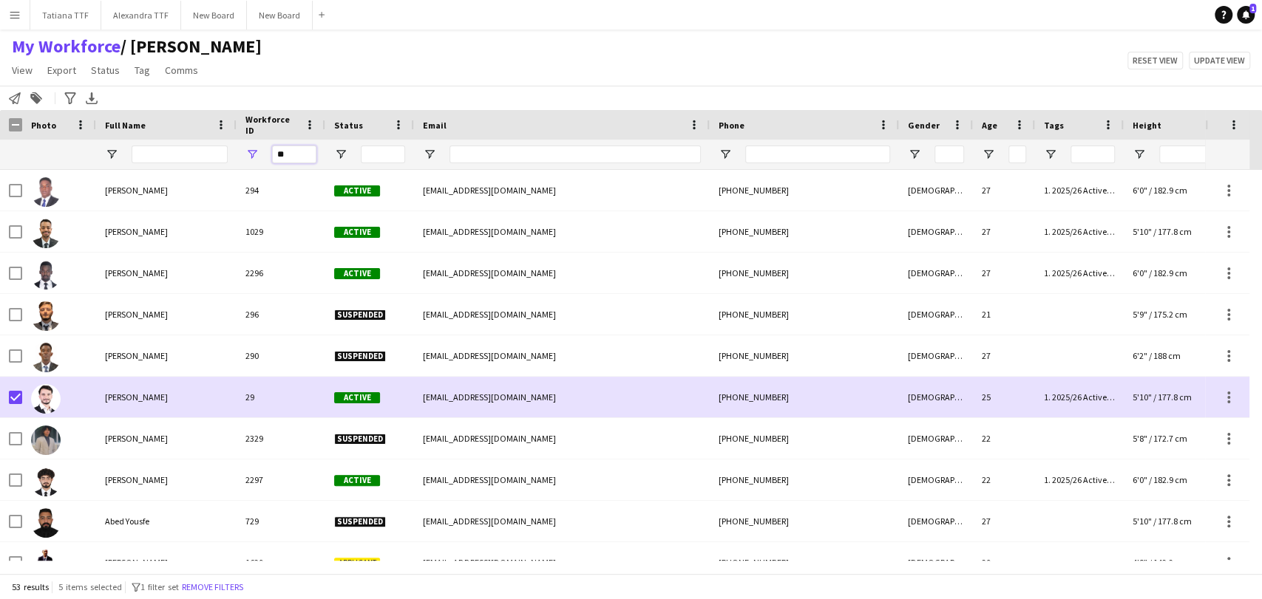
drag, startPoint x: 289, startPoint y: 155, endPoint x: 250, endPoint y: 149, distance: 39.7
click at [251, 149] on div "**" at bounding box center [281, 155] width 89 height 30
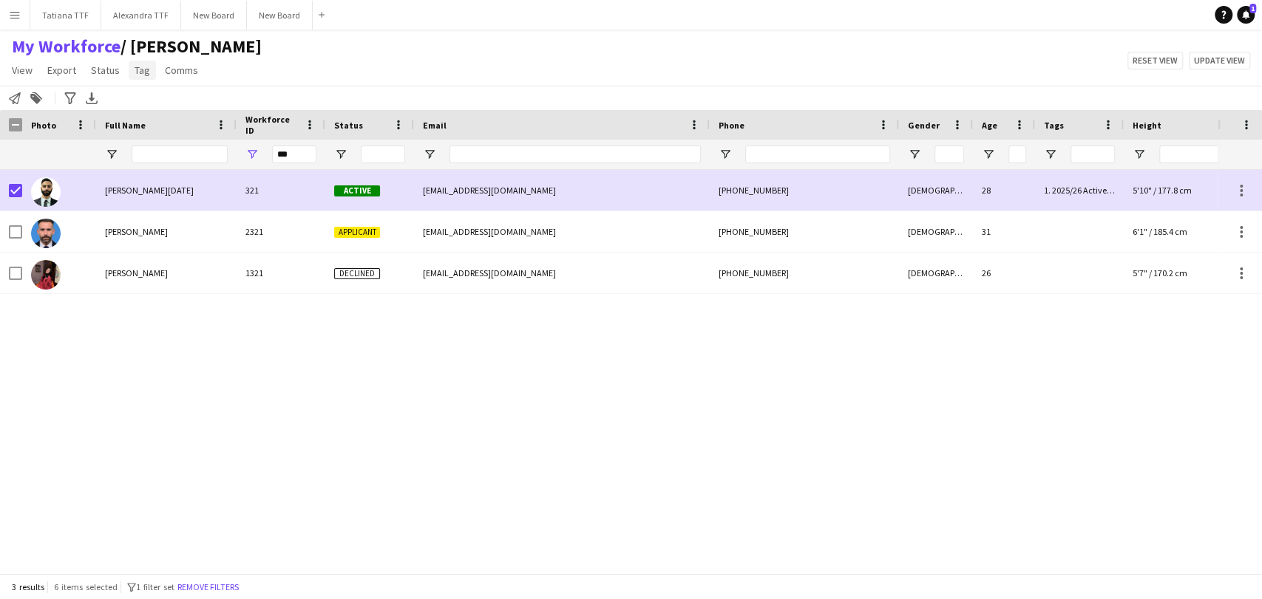
click at [137, 72] on span "Tag" at bounding box center [143, 70] width 16 height 13
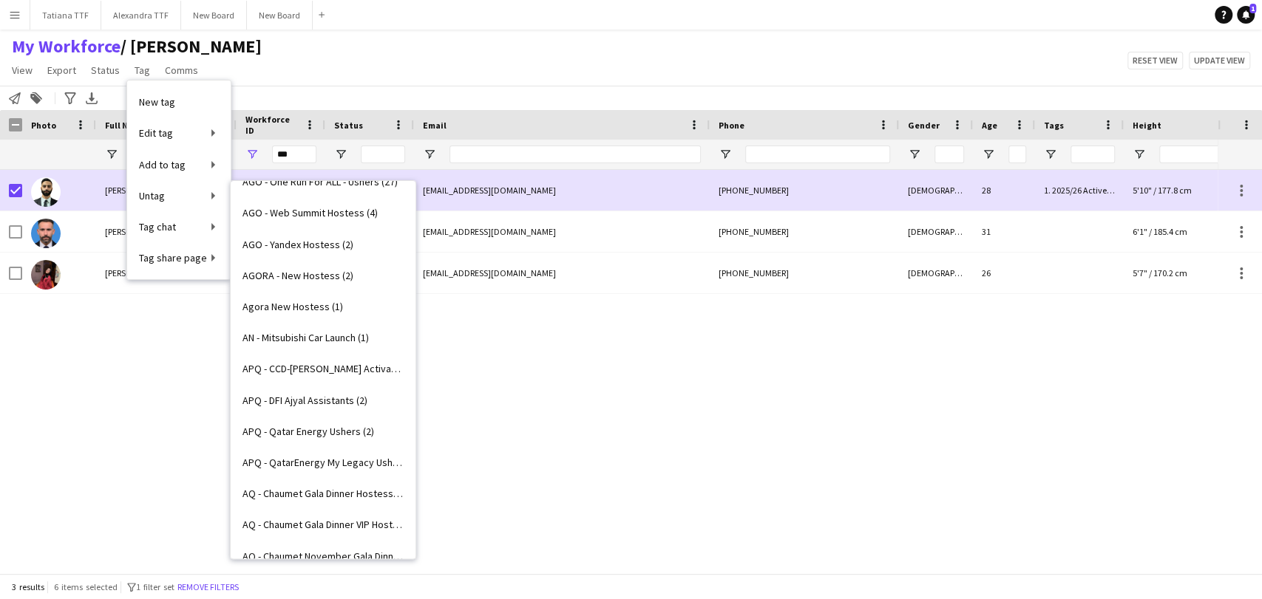
scroll to position [574, 0]
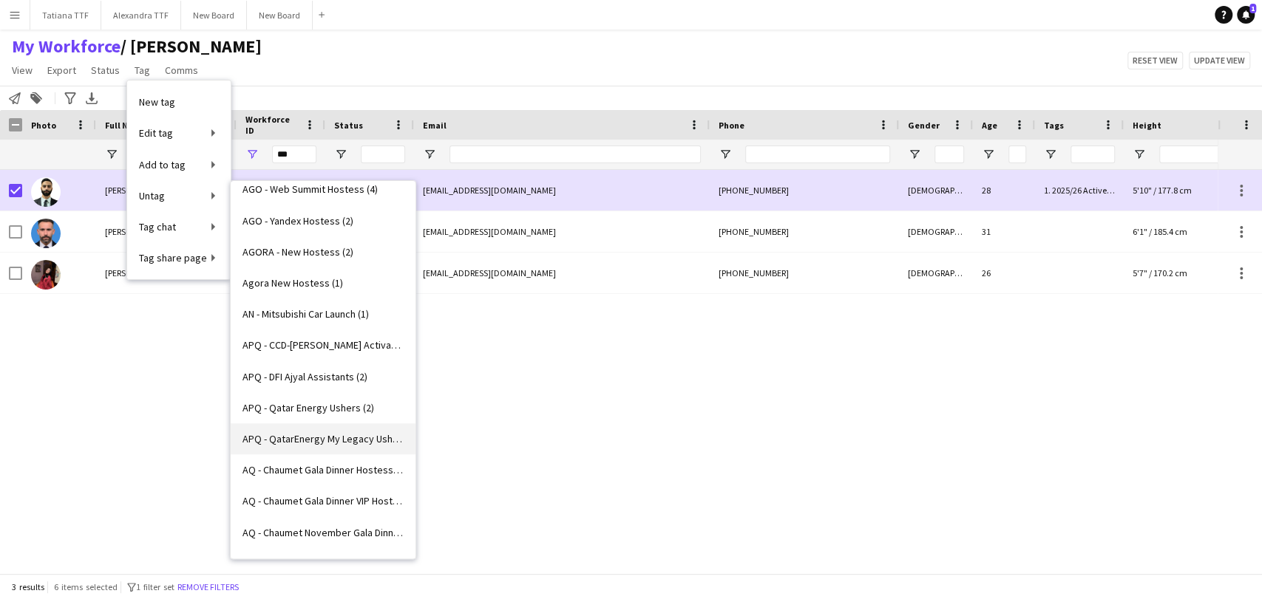
click at [336, 436] on span "APQ - QatarEnergy My Legacy Ushers (11)" at bounding box center [322, 438] width 161 height 13
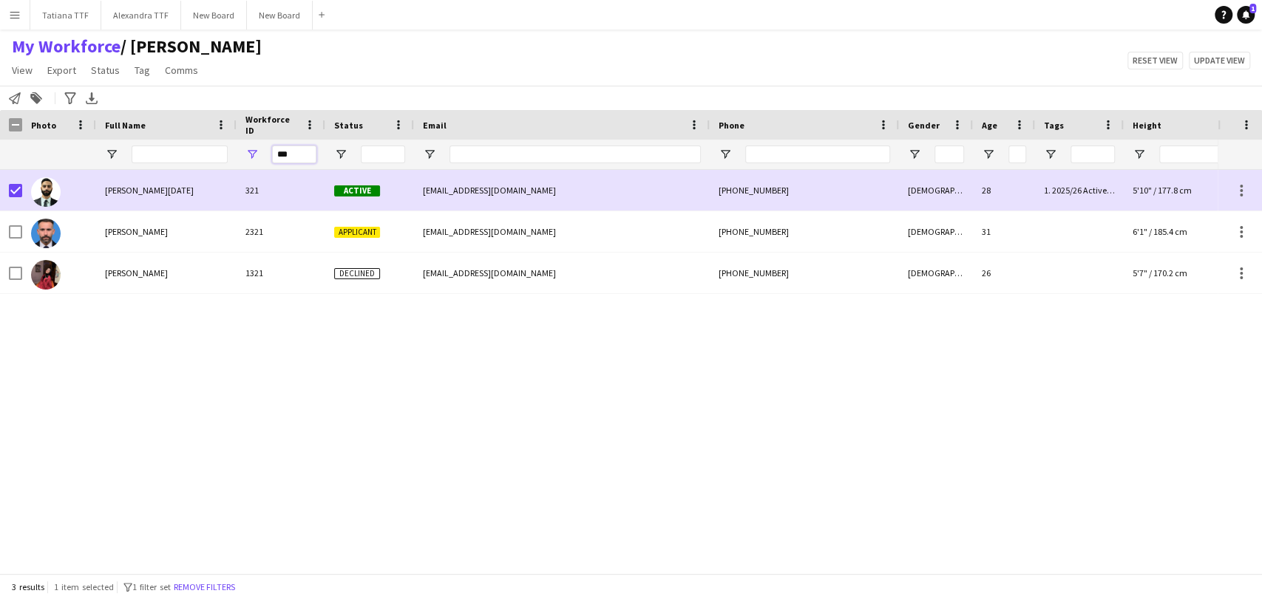
drag, startPoint x: 306, startPoint y: 151, endPoint x: 258, endPoint y: 153, distance: 48.1
click at [258, 153] on div "***" at bounding box center [281, 155] width 89 height 30
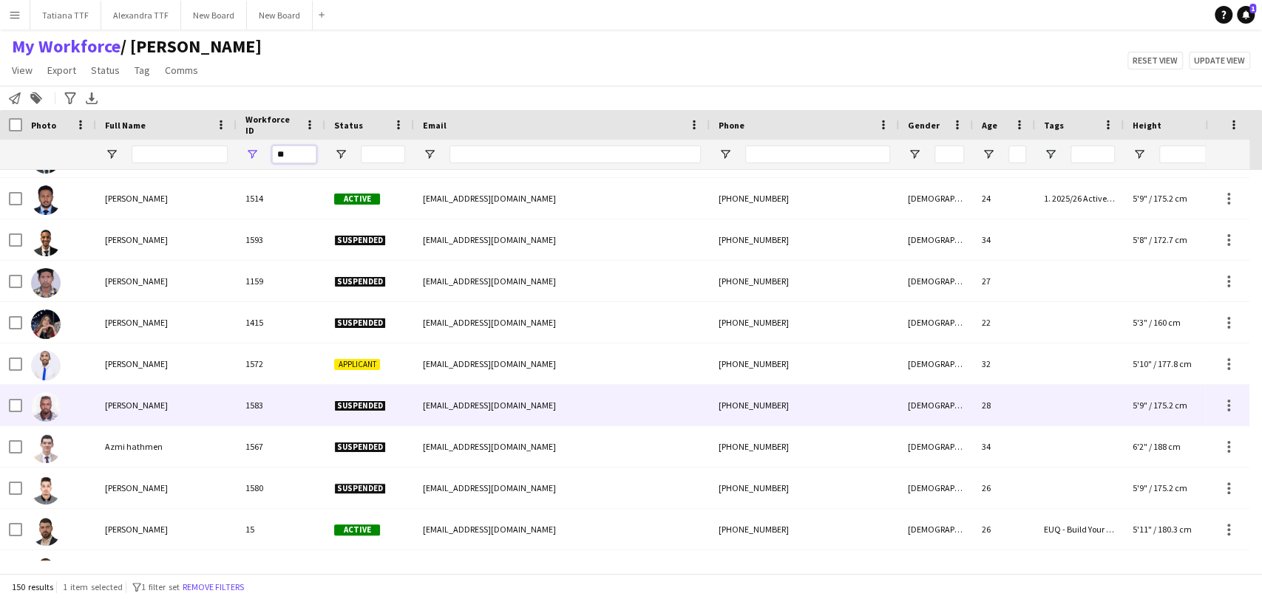
scroll to position [1041, 0]
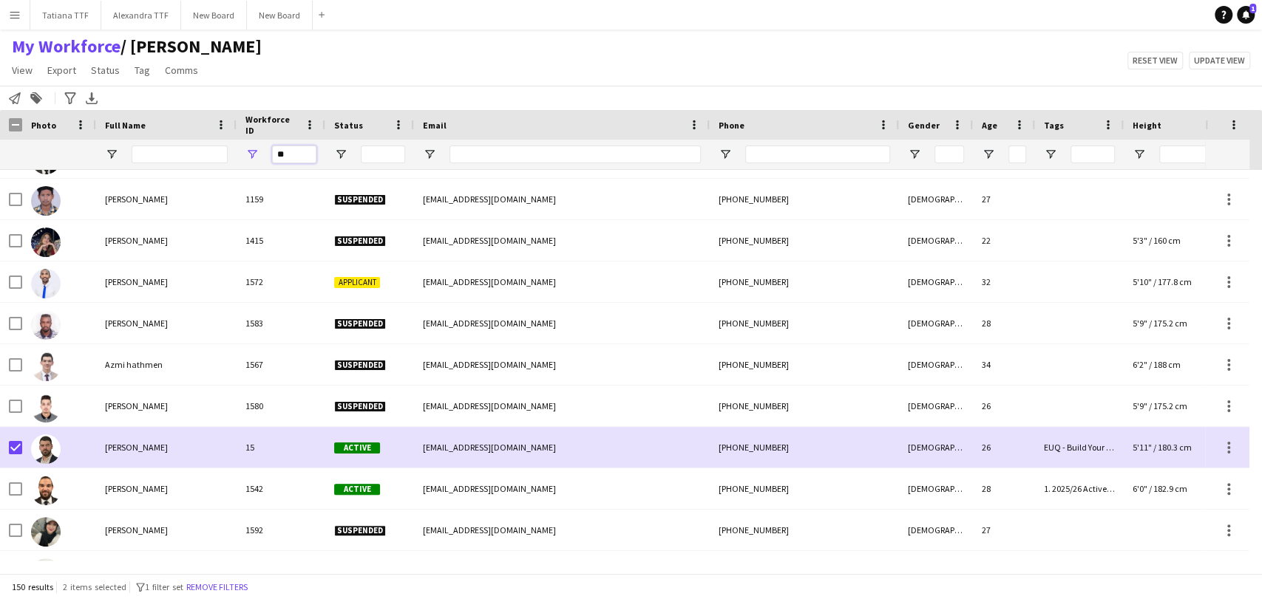
drag, startPoint x: 307, startPoint y: 150, endPoint x: 219, endPoint y: 147, distance: 88.7
click at [231, 147] on div "**" at bounding box center [783, 155] width 1567 height 30
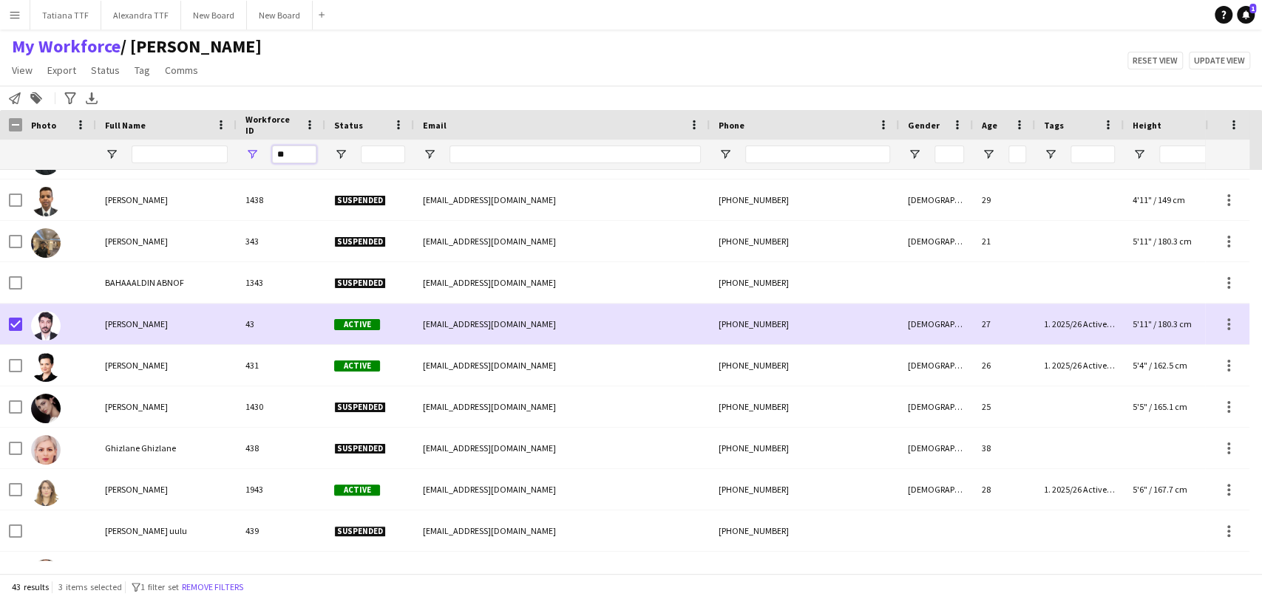
drag, startPoint x: 290, startPoint y: 160, endPoint x: 210, endPoint y: 147, distance: 81.5
click at [237, 150] on div "**" at bounding box center [281, 155] width 89 height 30
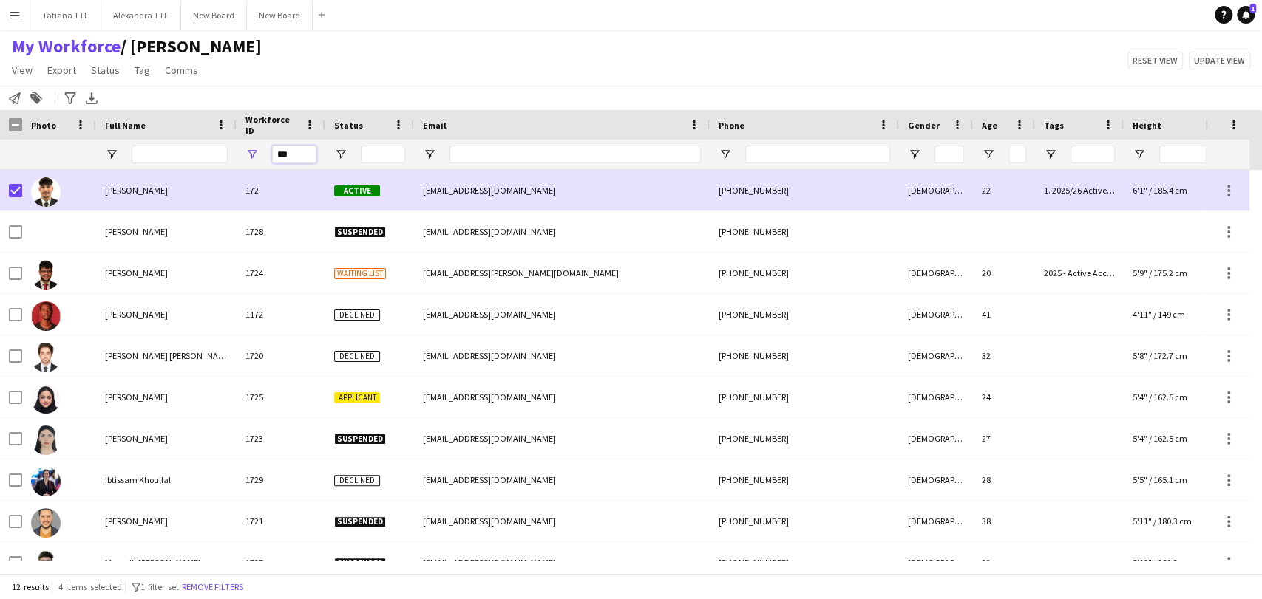
drag, startPoint x: 297, startPoint y: 154, endPoint x: 254, endPoint y: 155, distance: 42.9
click at [254, 155] on div "***" at bounding box center [281, 155] width 89 height 30
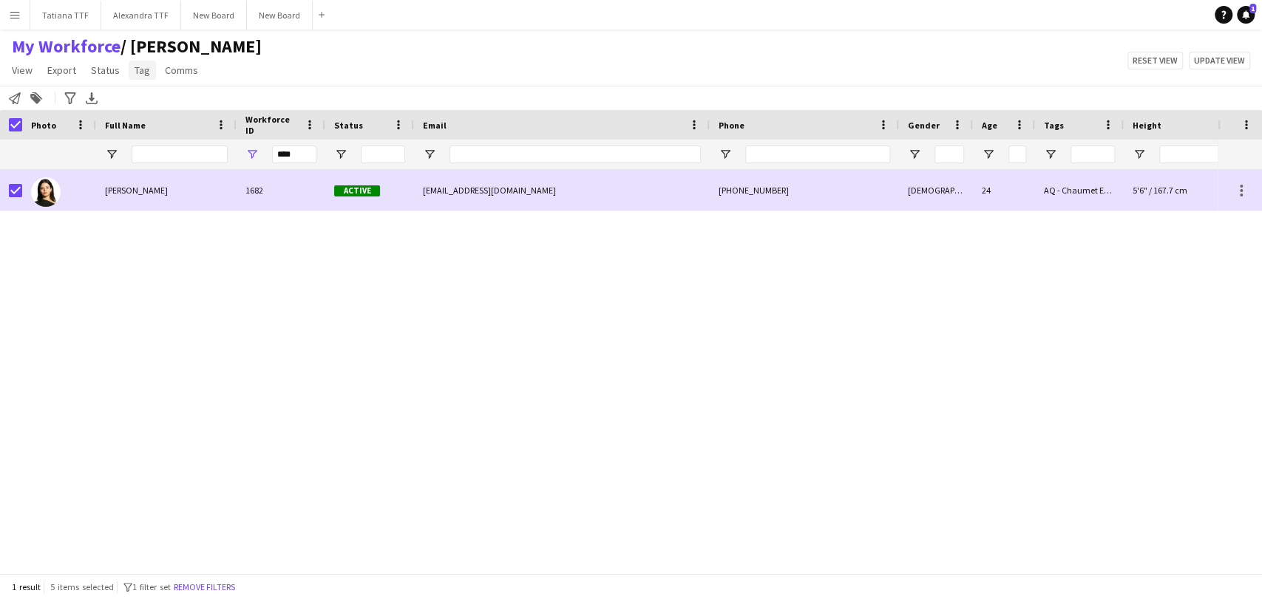
click at [143, 67] on span "Tag" at bounding box center [143, 70] width 16 height 13
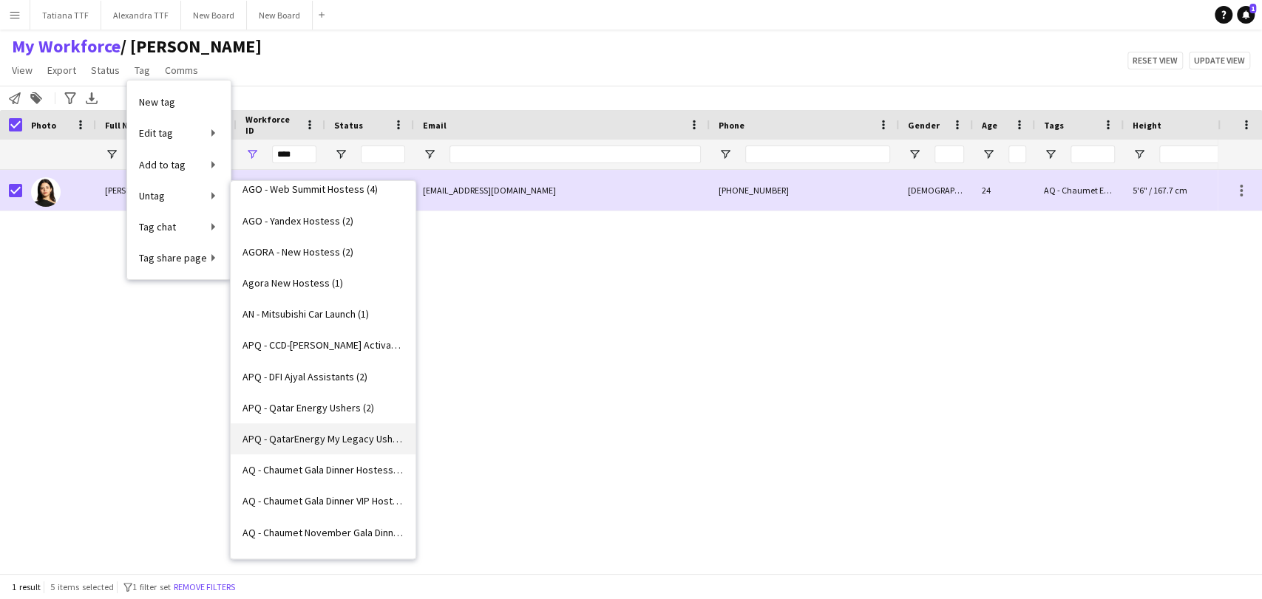
click at [323, 439] on span "APQ - QatarEnergy My Legacy Ushers (7)" at bounding box center [322, 438] width 161 height 13
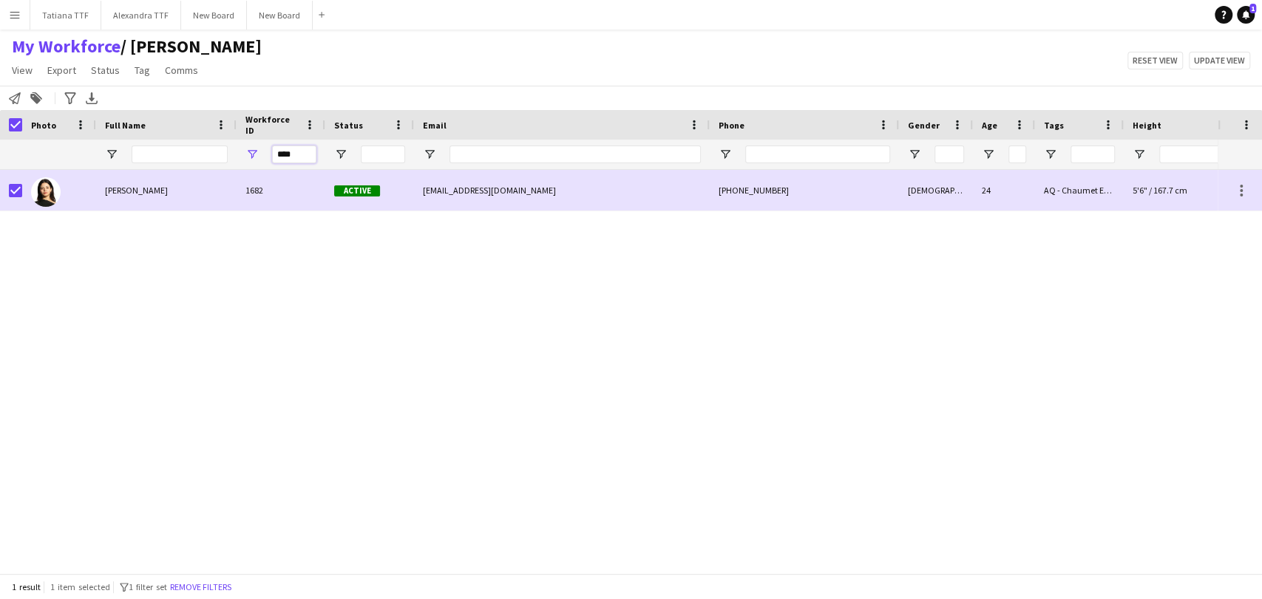
drag, startPoint x: 302, startPoint y: 154, endPoint x: 182, endPoint y: 143, distance: 121.0
click at [185, 157] on div "****" at bounding box center [783, 155] width 1567 height 30
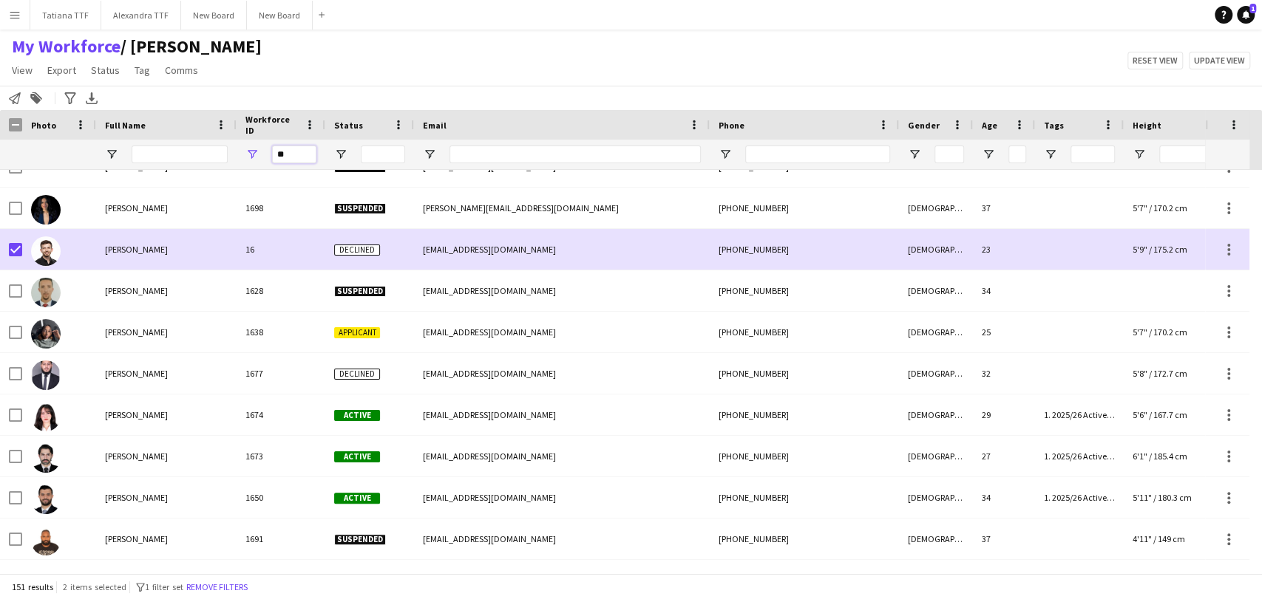
drag, startPoint x: 290, startPoint y: 151, endPoint x: 201, endPoint y: 156, distance: 88.8
click at [220, 155] on div "**" at bounding box center [783, 155] width 1567 height 30
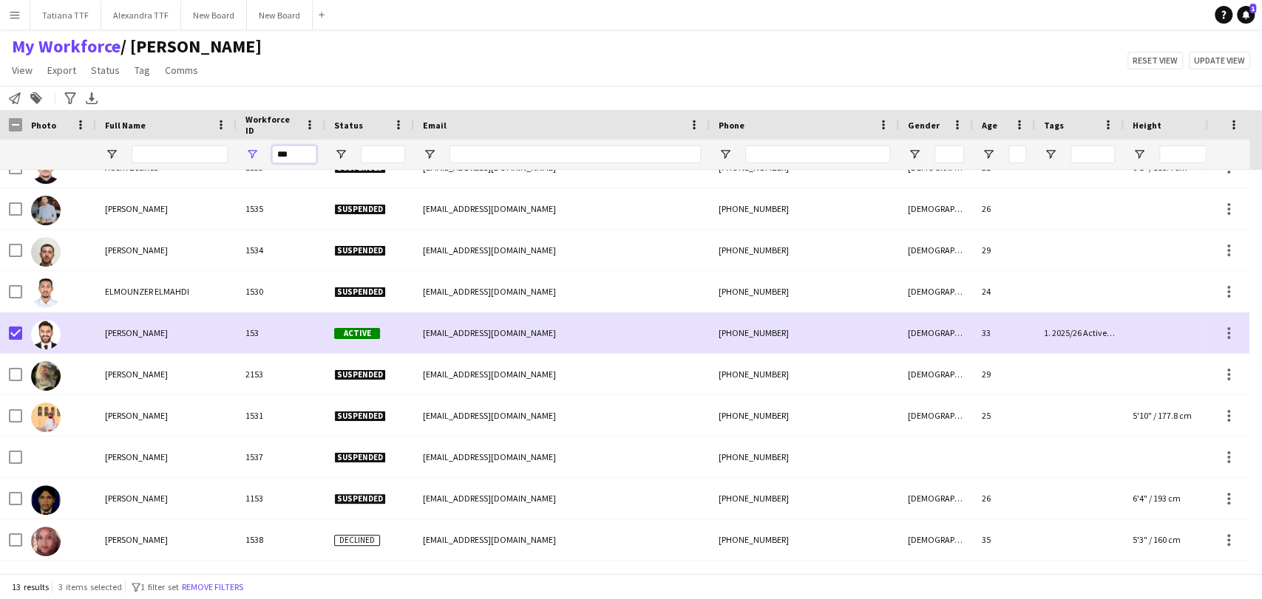
drag, startPoint x: 300, startPoint y: 155, endPoint x: 173, endPoint y: 149, distance: 127.3
click at [194, 155] on div "***" at bounding box center [783, 155] width 1567 height 30
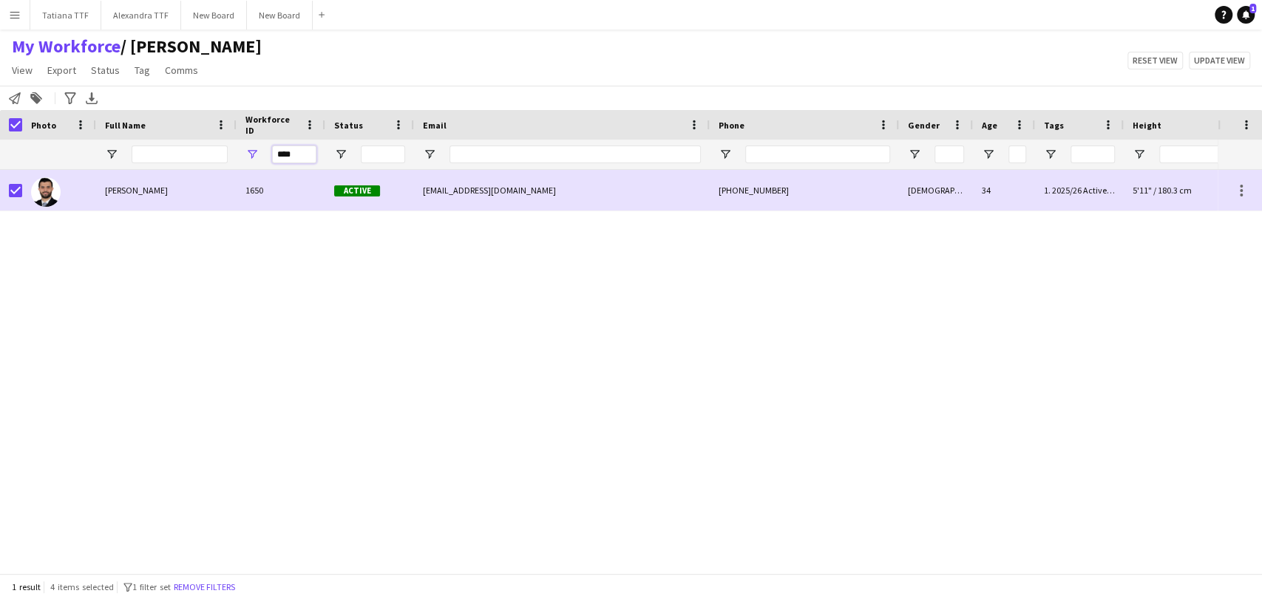
drag, startPoint x: 302, startPoint y: 150, endPoint x: 242, endPoint y: 161, distance: 60.9
click at [242, 161] on div "****" at bounding box center [281, 155] width 89 height 30
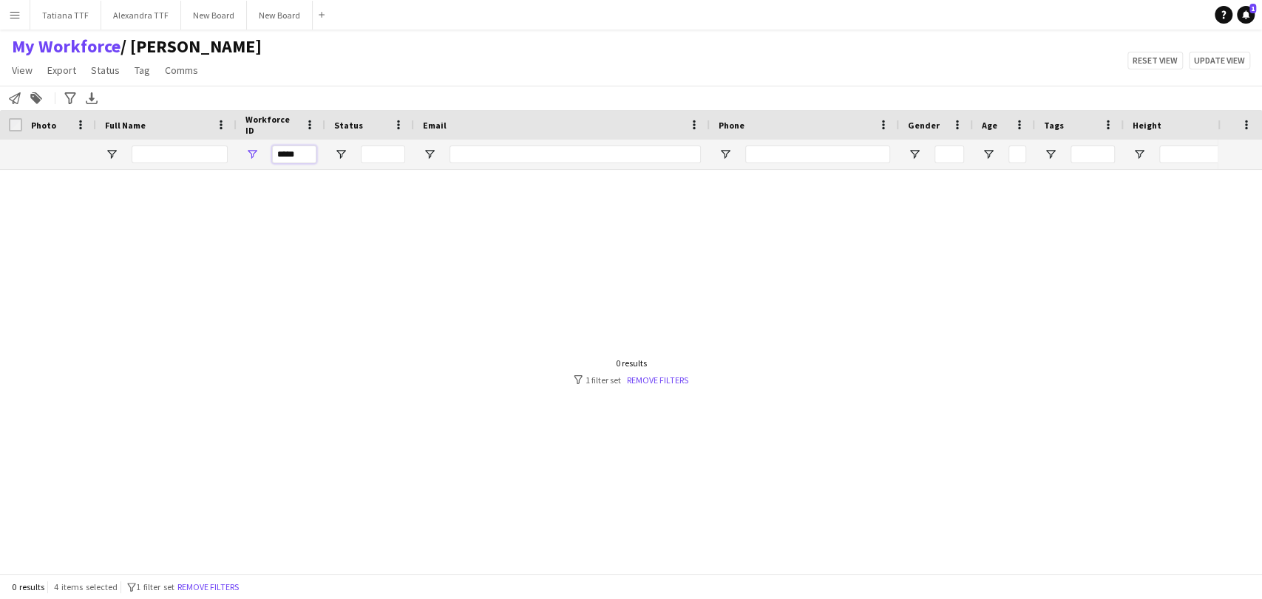
drag, startPoint x: 307, startPoint y: 149, endPoint x: 176, endPoint y: 143, distance: 131.7
click at [190, 142] on div "*****" at bounding box center [783, 155] width 1567 height 30
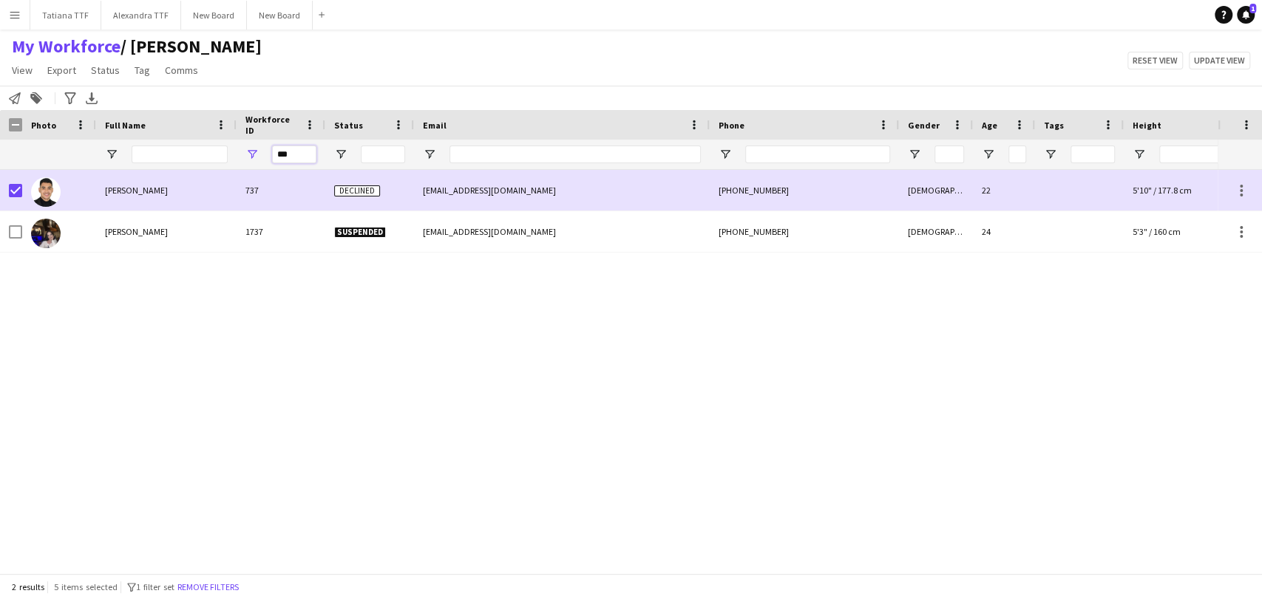
drag, startPoint x: 285, startPoint y: 155, endPoint x: 191, endPoint y: 159, distance: 94.7
click at [191, 159] on div "***" at bounding box center [783, 155] width 1567 height 30
drag, startPoint x: 273, startPoint y: 153, endPoint x: 180, endPoint y: 160, distance: 93.4
click at [197, 160] on div "***" at bounding box center [783, 155] width 1567 height 30
drag, startPoint x: 227, startPoint y: 155, endPoint x: 209, endPoint y: 157, distance: 17.9
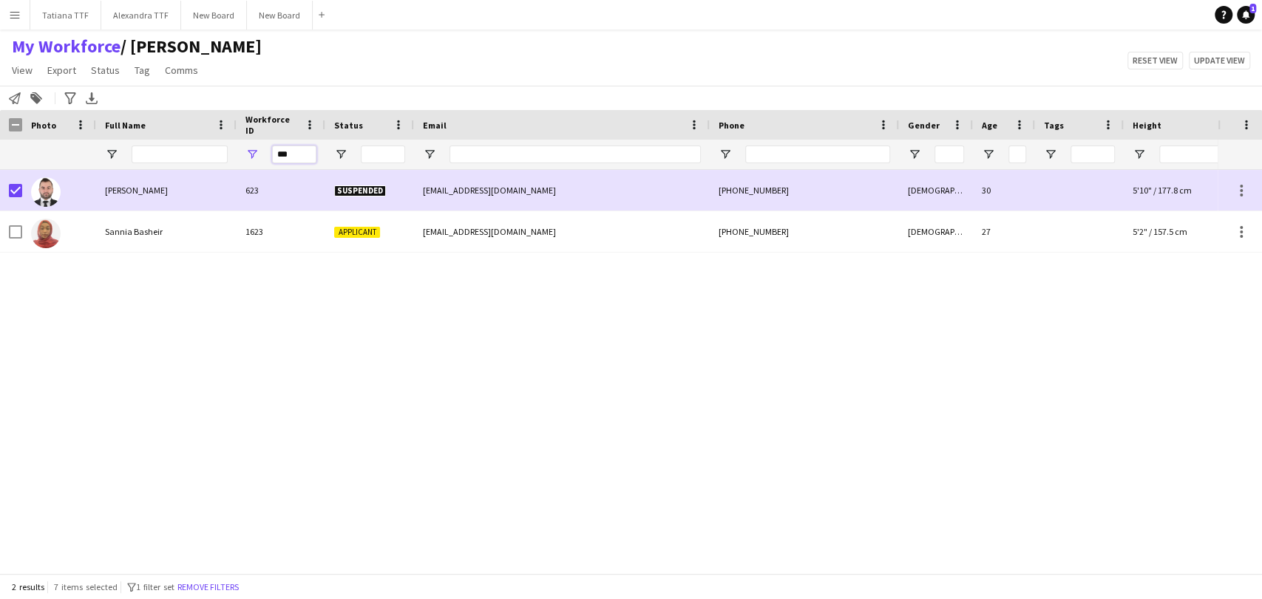
click at [209, 157] on div "***" at bounding box center [783, 155] width 1567 height 30
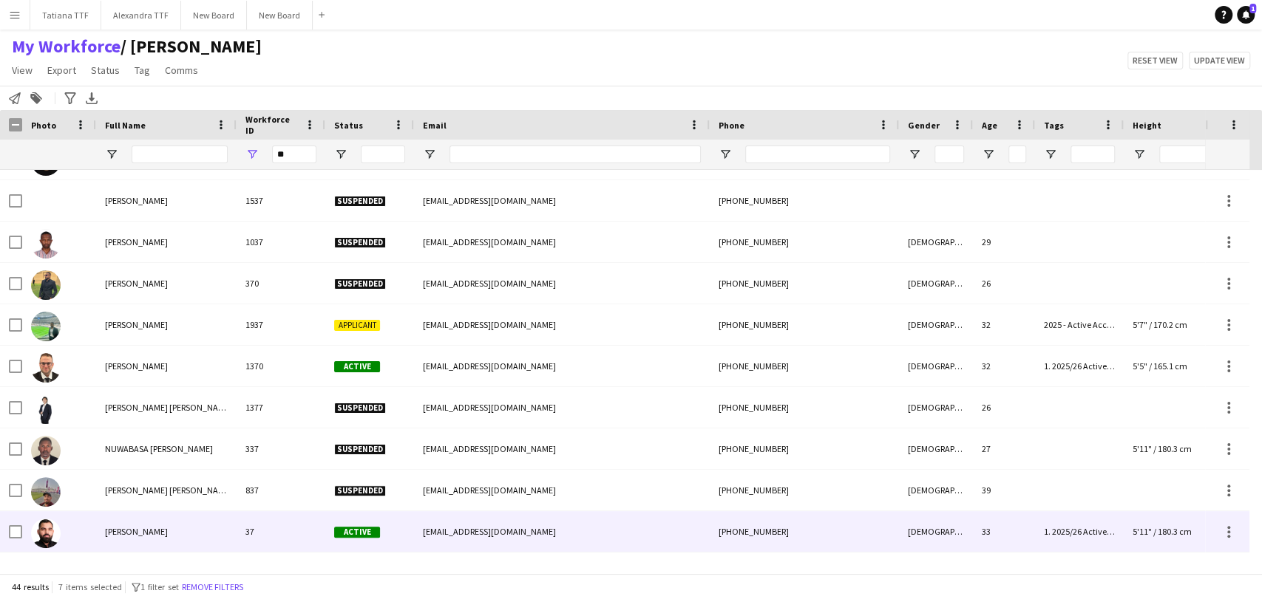
click at [23, 528] on div at bounding box center [59, 531] width 74 height 41
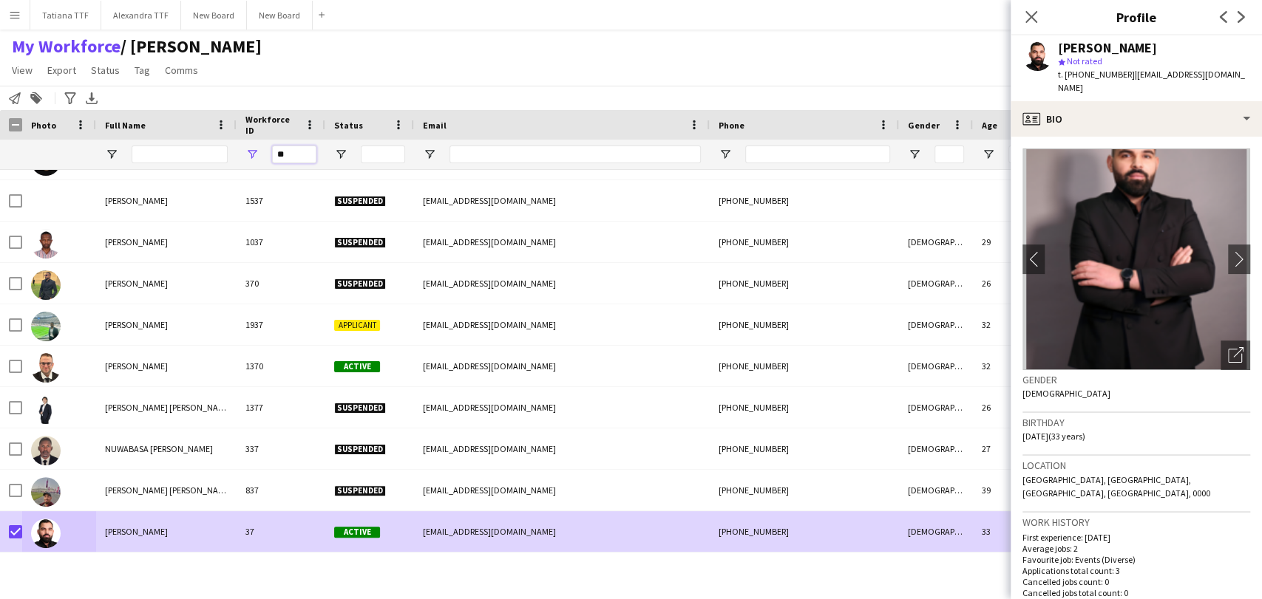
drag, startPoint x: 293, startPoint y: 149, endPoint x: 195, endPoint y: 153, distance: 98.4
click at [195, 153] on div "**" at bounding box center [783, 155] width 1567 height 30
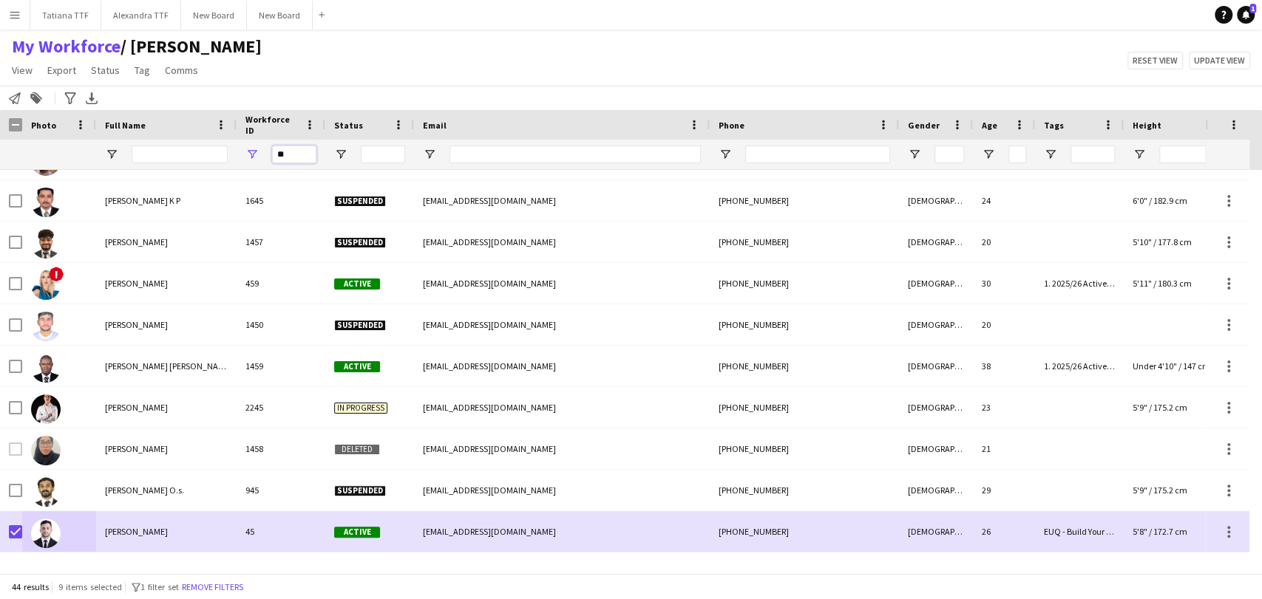
drag, startPoint x: 296, startPoint y: 156, endPoint x: 208, endPoint y: 155, distance: 88.0
click at [217, 155] on div "**" at bounding box center [783, 155] width 1567 height 30
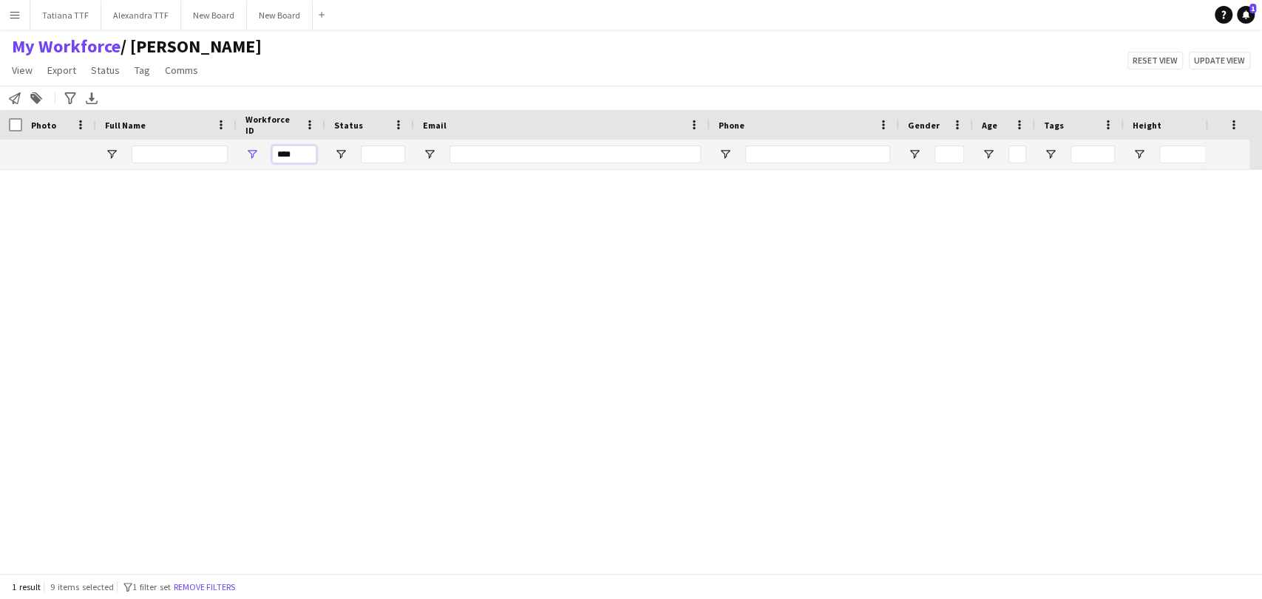
scroll to position [0, 0]
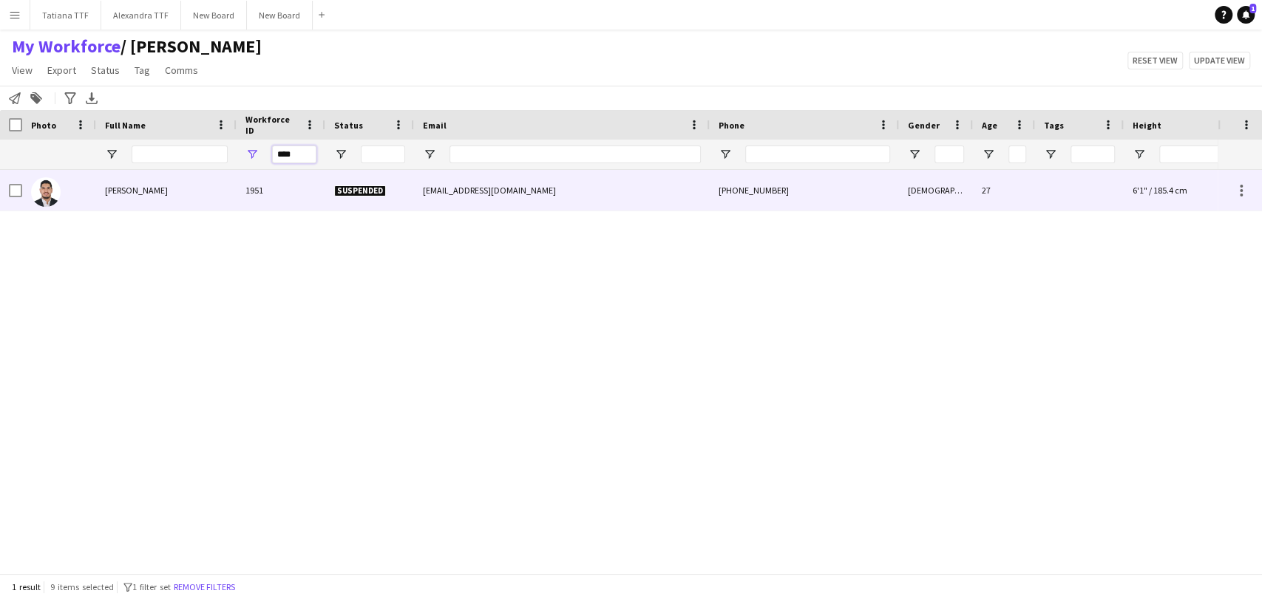
type input "****"
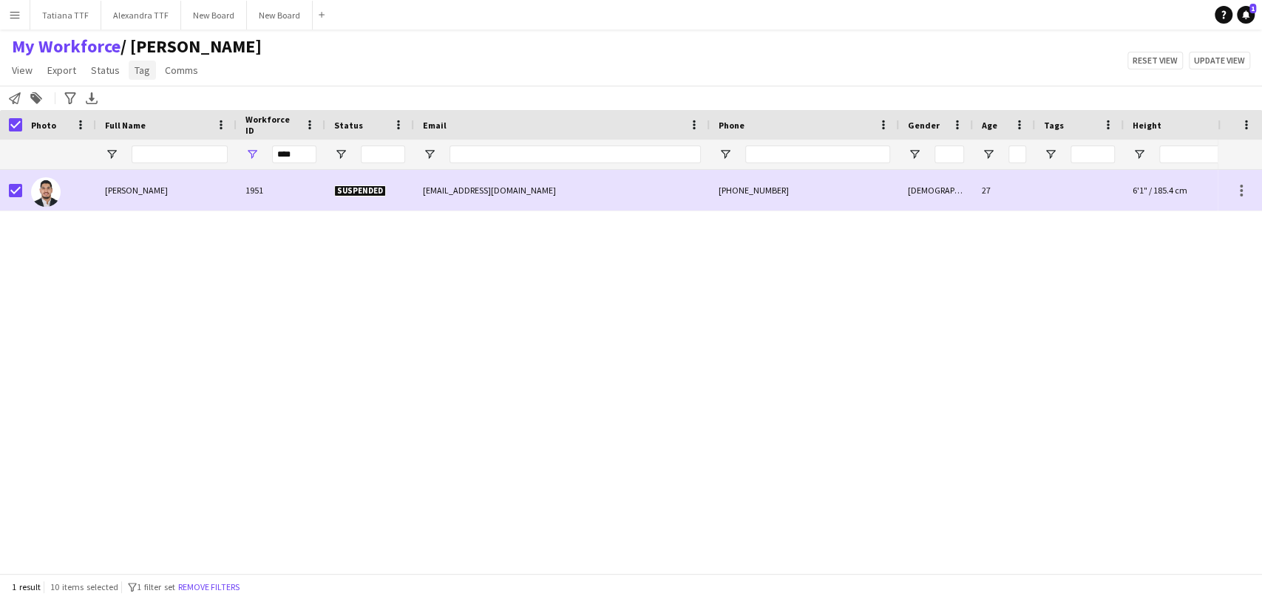
click at [137, 69] on span "Tag" at bounding box center [143, 70] width 16 height 13
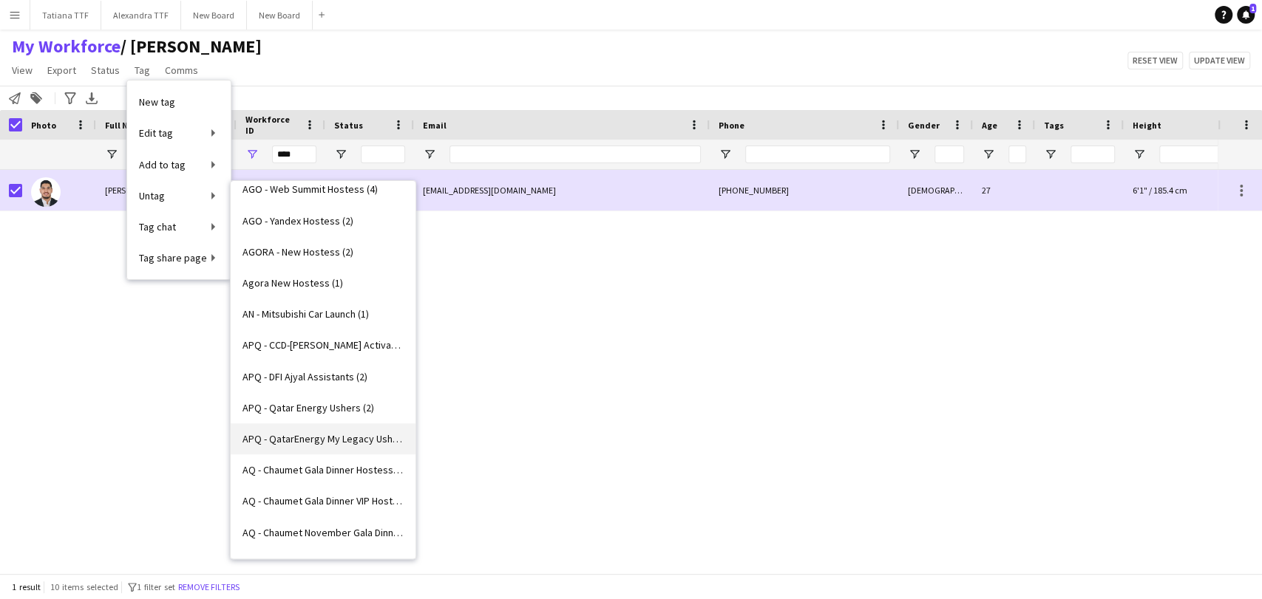
click at [302, 440] on span "APQ - QatarEnergy My Legacy Ushers (4)" at bounding box center [322, 438] width 161 height 13
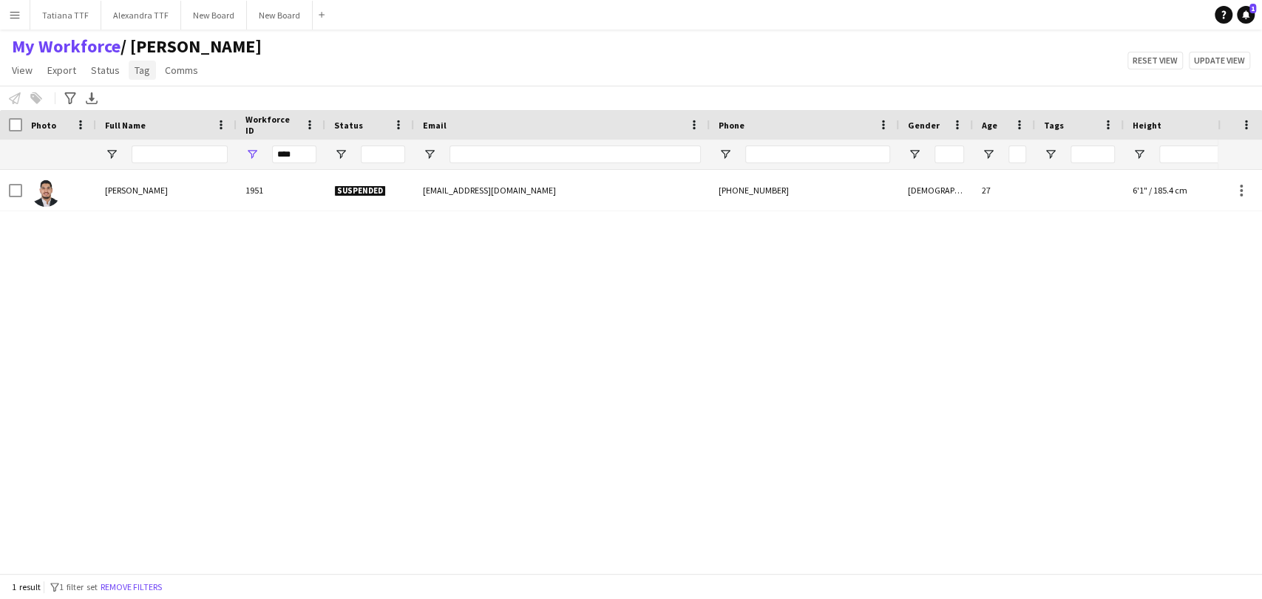
click at [143, 76] on link "Tag" at bounding box center [142, 70] width 27 height 19
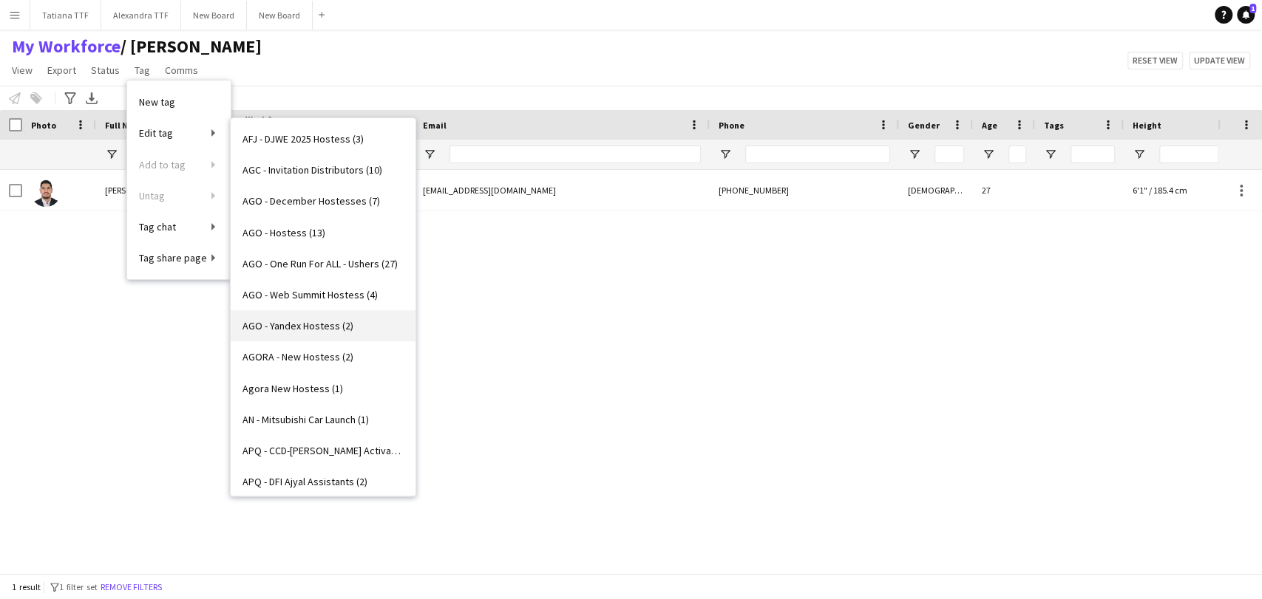
scroll to position [492, 0]
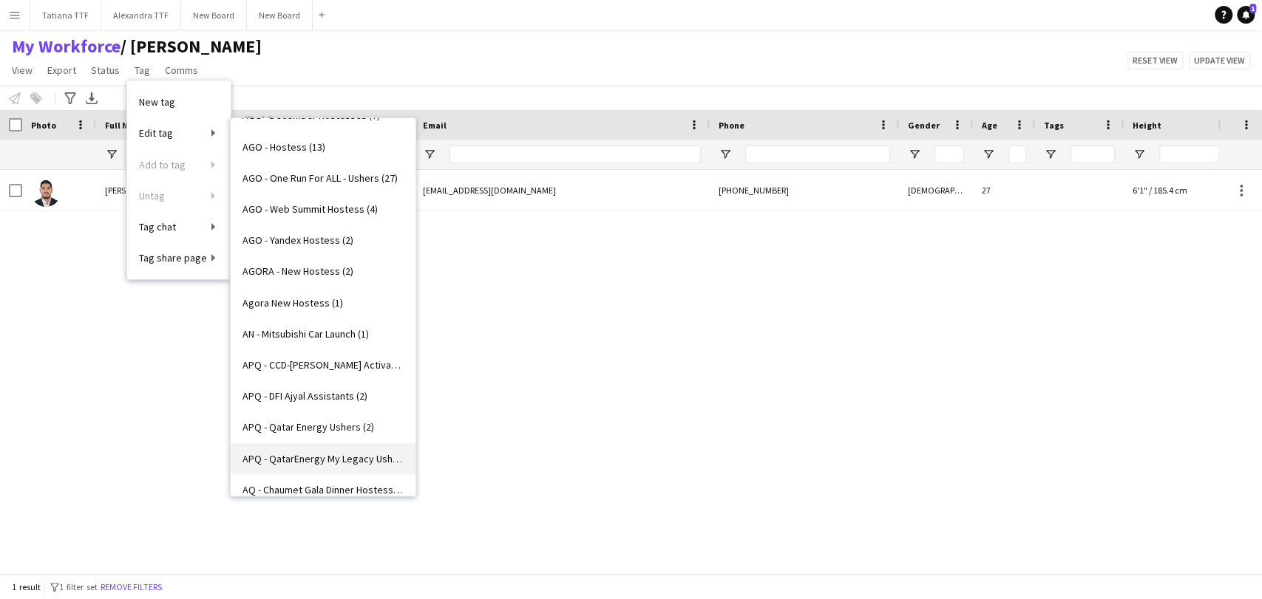
click at [344, 452] on span "APQ - QatarEnergy My Legacy Ushers (0)" at bounding box center [322, 458] width 161 height 13
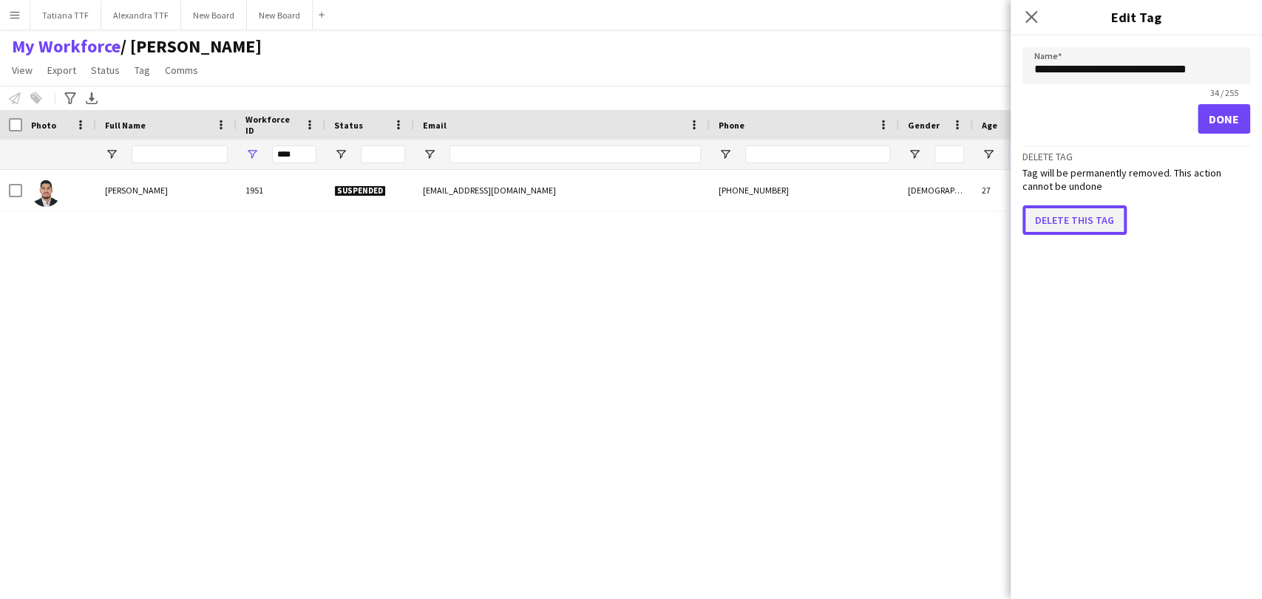
click at [1088, 220] on button "Delete this tag" at bounding box center [1074, 220] width 104 height 30
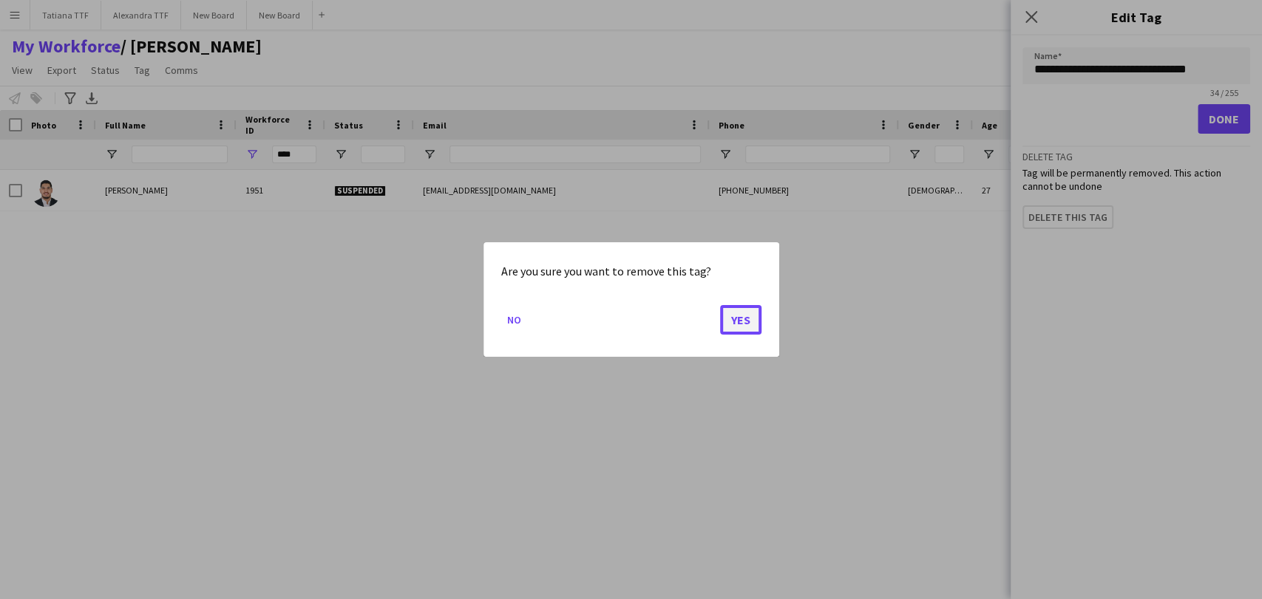
click at [744, 320] on button "Yes" at bounding box center [740, 320] width 41 height 30
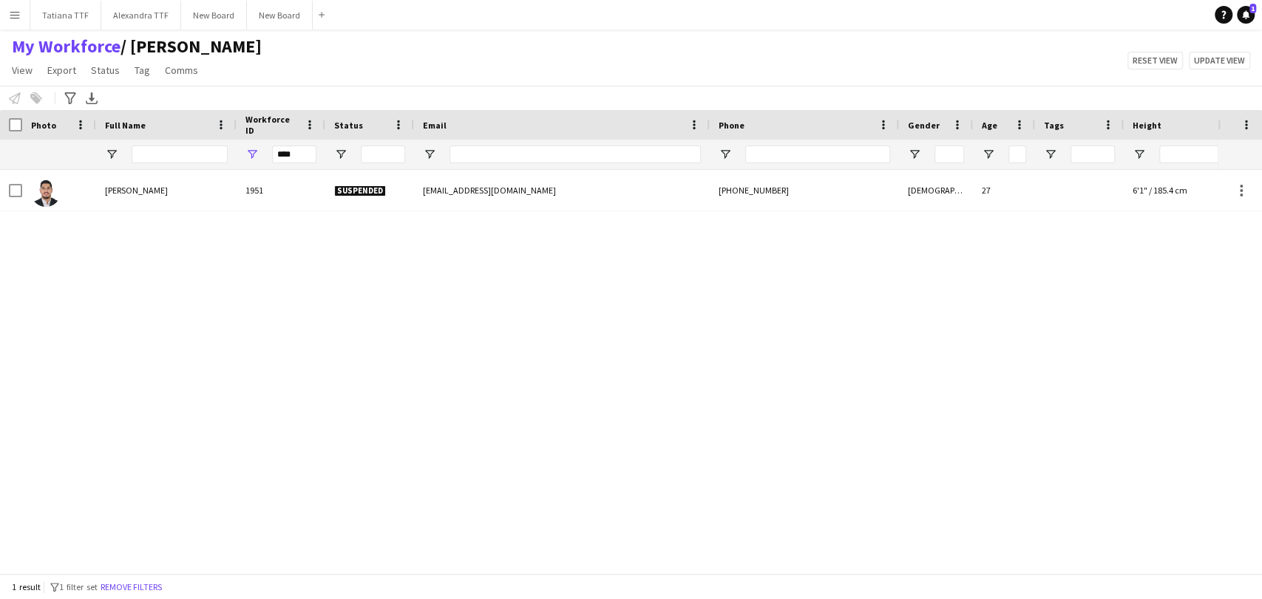
click at [126, 88] on div "Notify workforce Add to tag Select at least one crew to tag him or her. Advance…" at bounding box center [631, 98] width 1262 height 24
click at [145, 74] on span "Tag" at bounding box center [143, 70] width 16 height 13
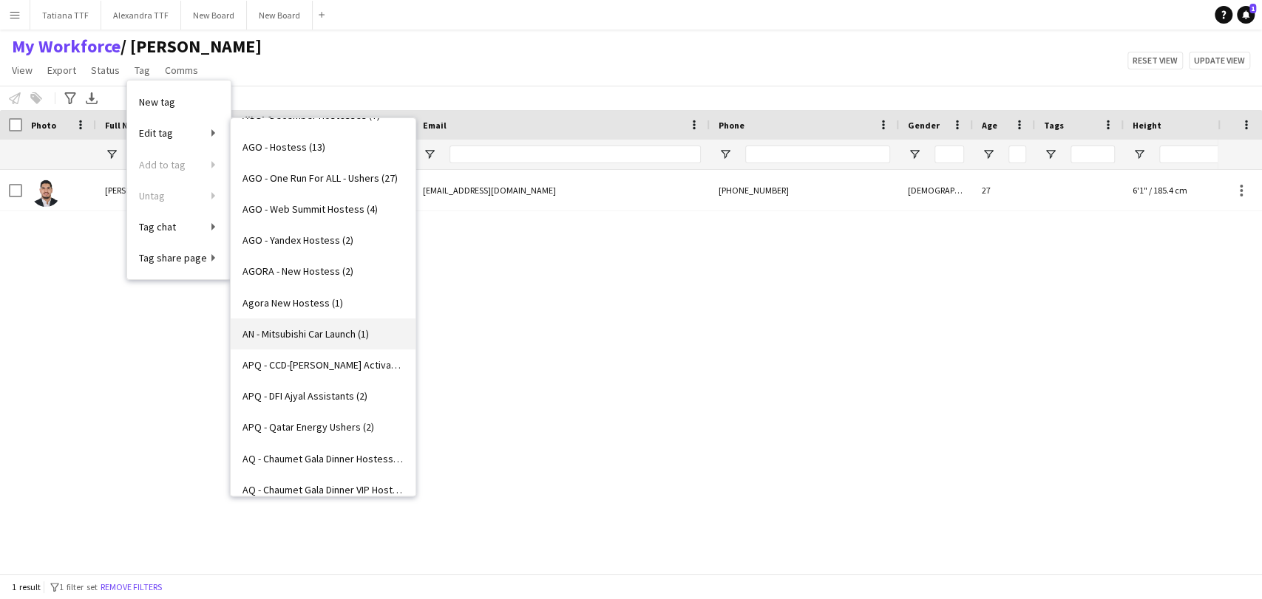
click at [339, 333] on span "AN - Mitsubishi Car Launch (1)" at bounding box center [305, 333] width 126 height 13
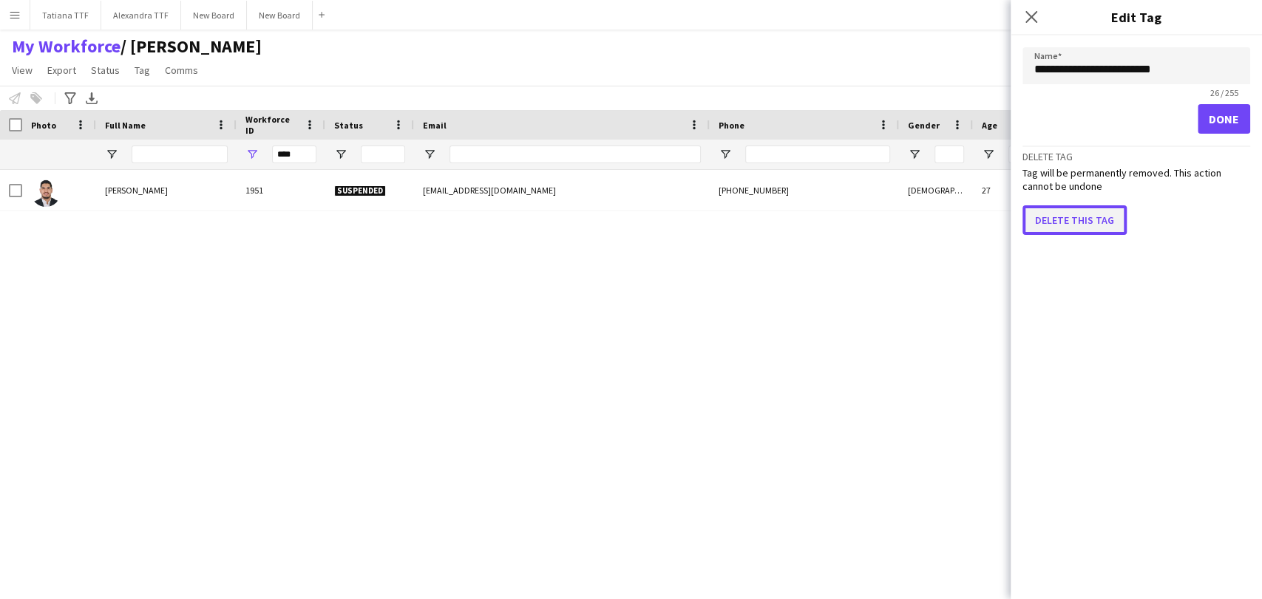
click at [1058, 210] on button "Delete this tag" at bounding box center [1074, 220] width 104 height 30
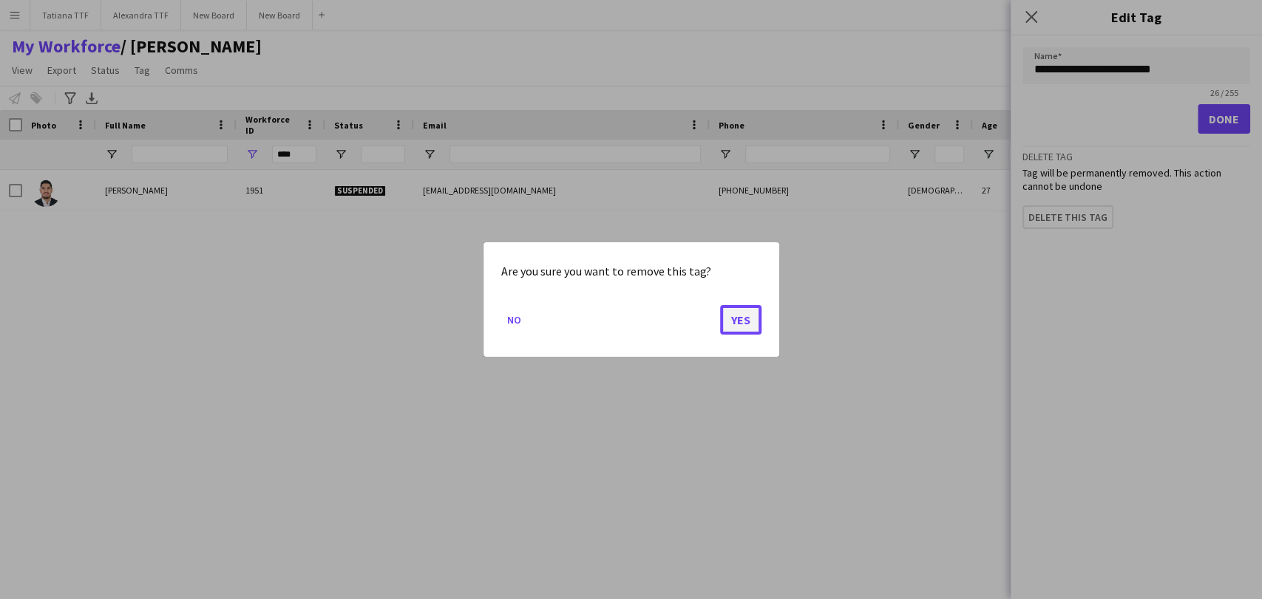
click at [755, 321] on button "Yes" at bounding box center [740, 320] width 41 height 30
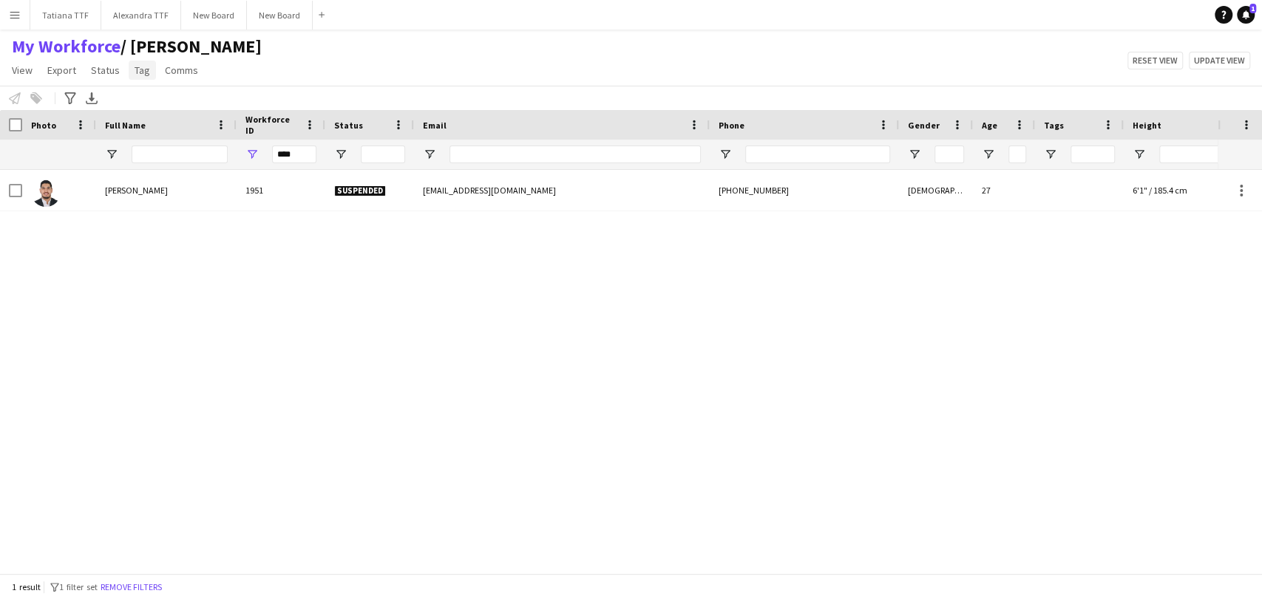
click at [143, 71] on span "Tag" at bounding box center [143, 70] width 16 height 13
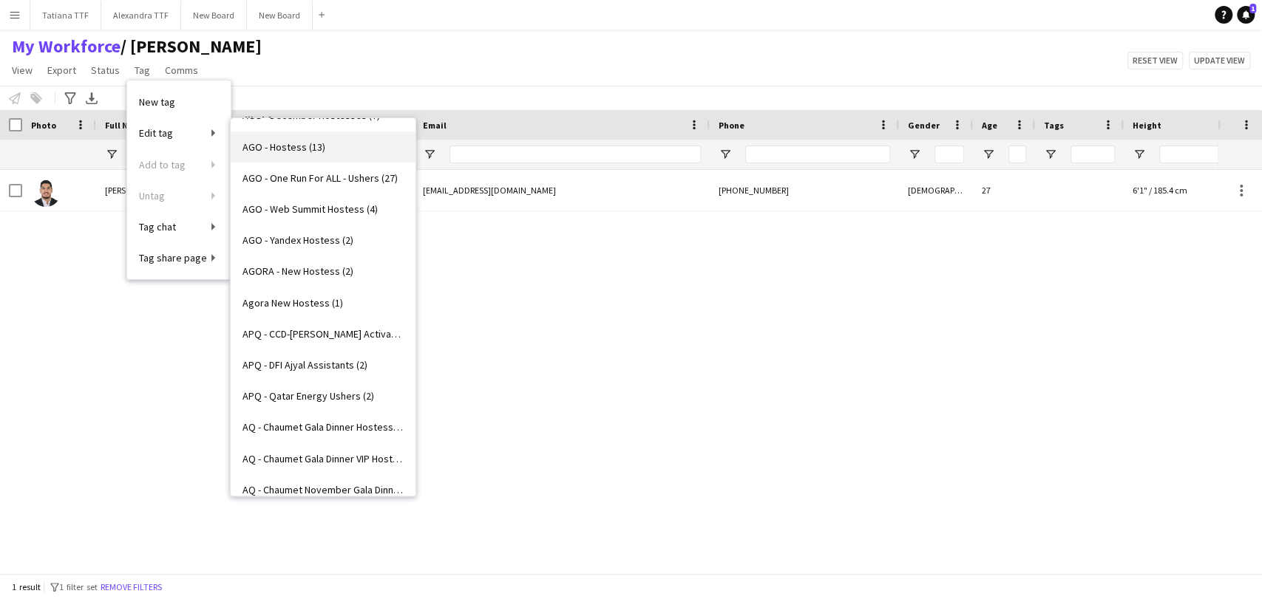
click at [307, 148] on span "AGO - Hostess (13)" at bounding box center [283, 146] width 83 height 13
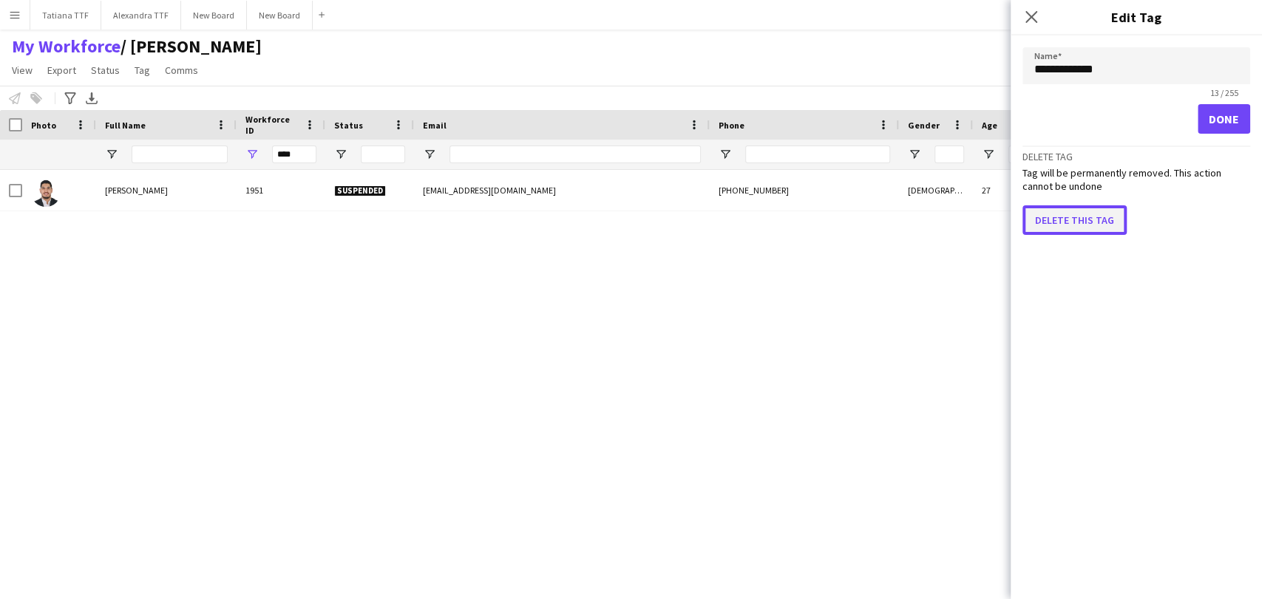
click at [1076, 218] on button "Delete this tag" at bounding box center [1074, 220] width 104 height 30
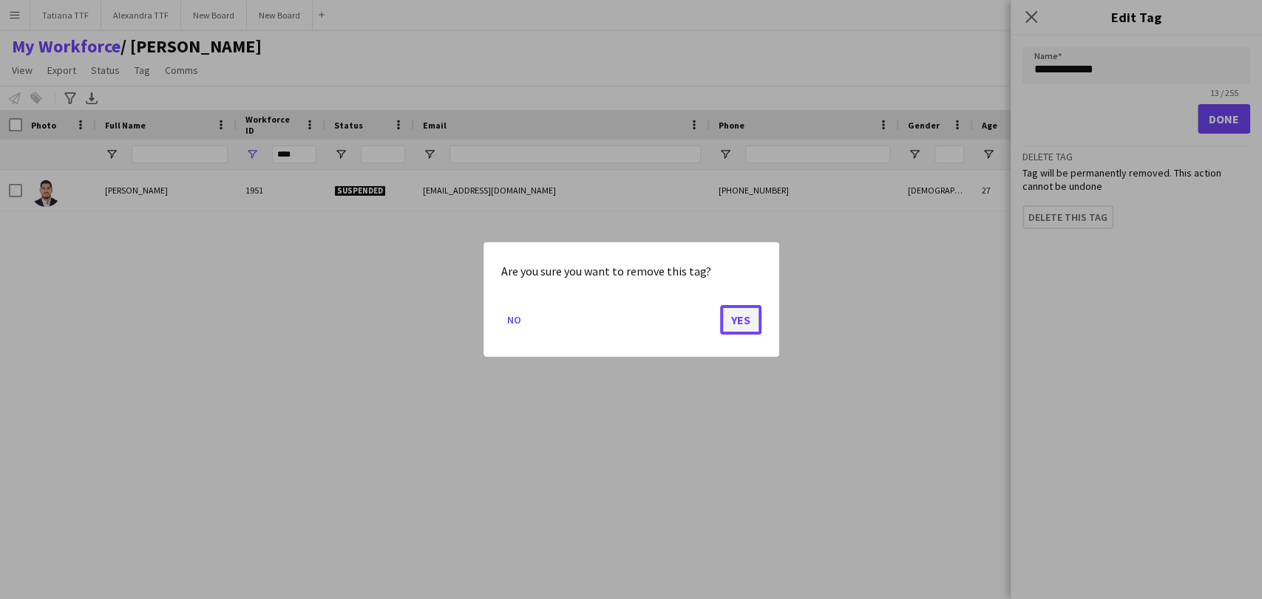
click at [739, 313] on button "Yes" at bounding box center [740, 320] width 41 height 30
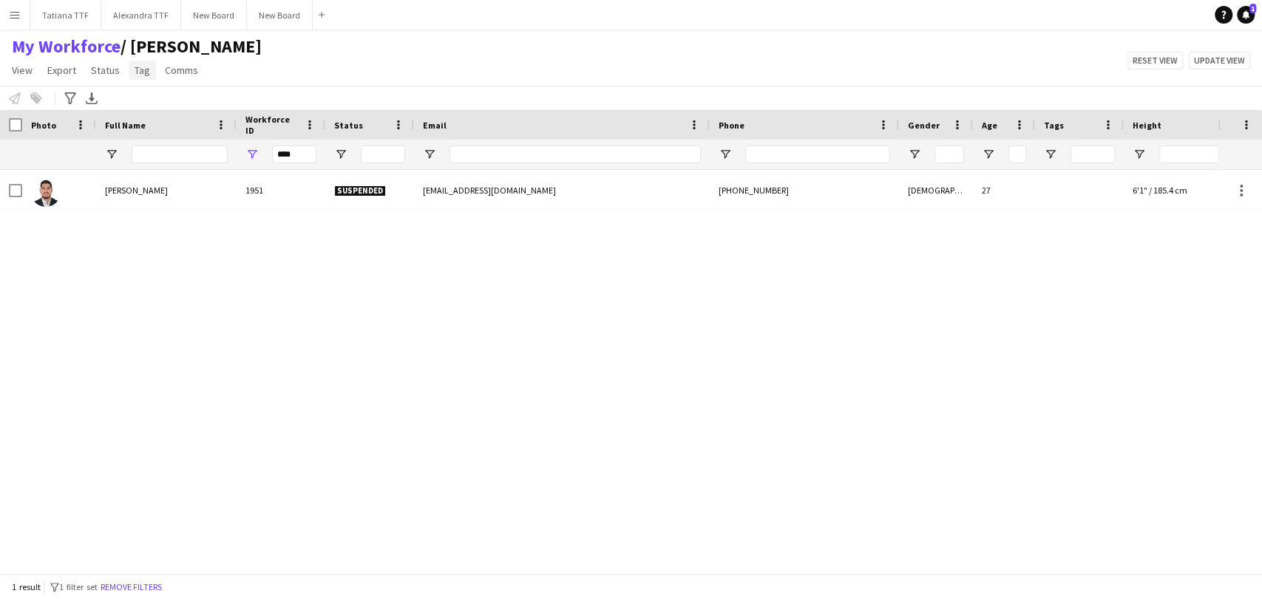
click at [147, 73] on link "Tag" at bounding box center [142, 70] width 27 height 19
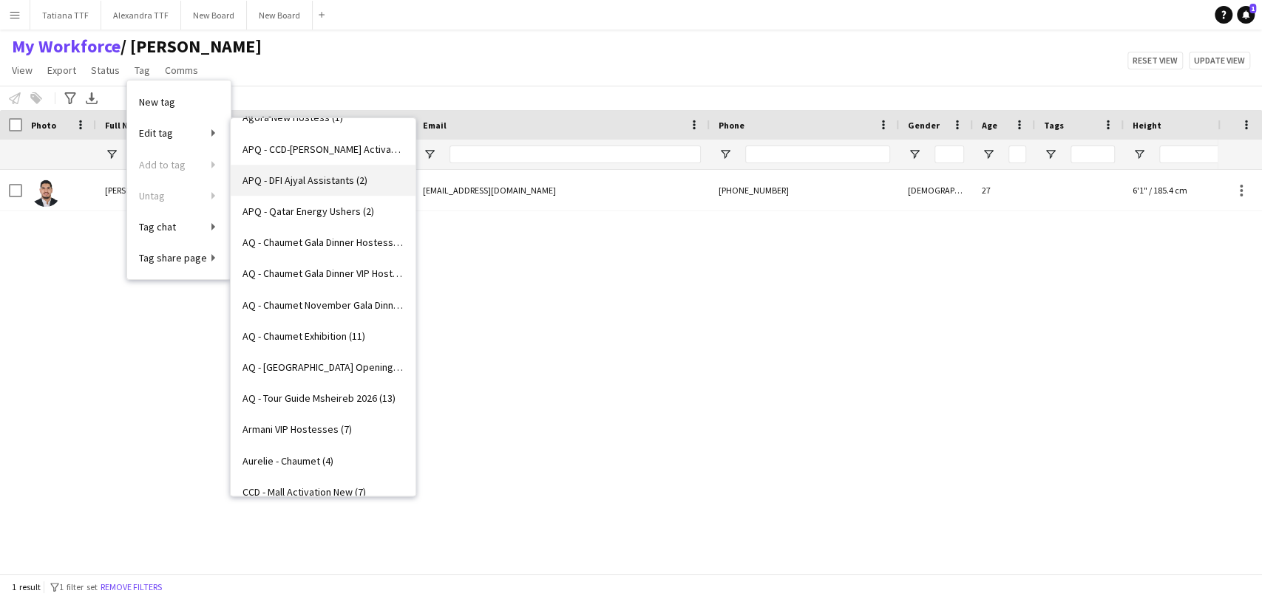
scroll to position [656, 0]
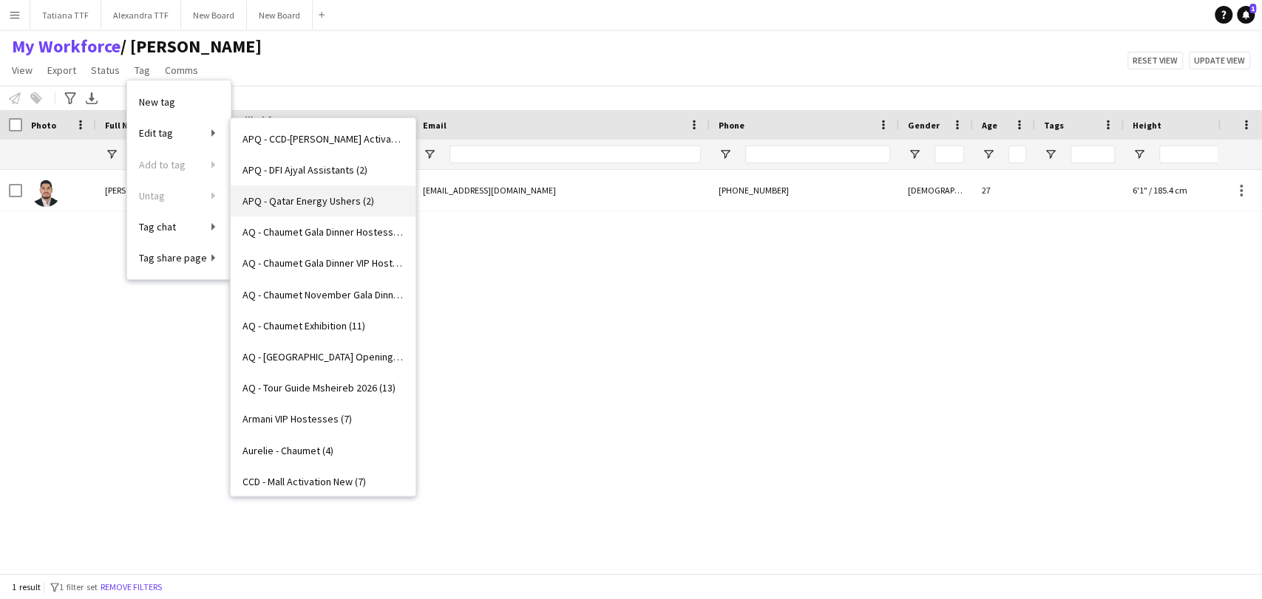
click at [337, 201] on span "APQ - Qatar Energy Ushers (2)" at bounding box center [308, 200] width 132 height 13
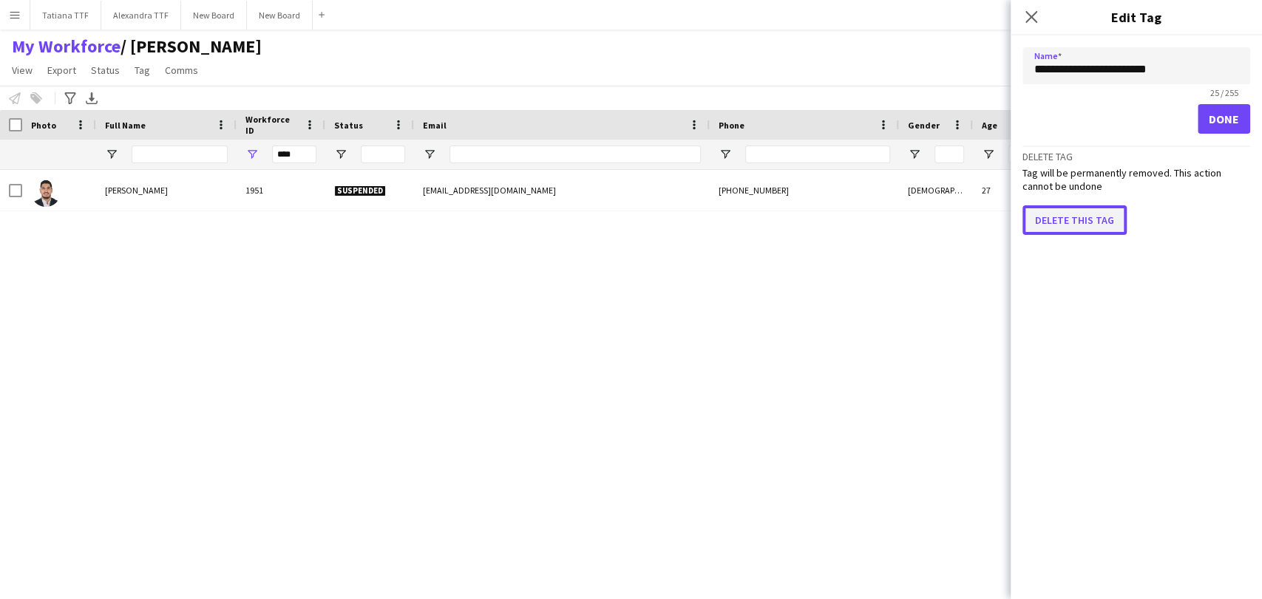
click at [1047, 220] on button "Delete this tag" at bounding box center [1074, 220] width 104 height 30
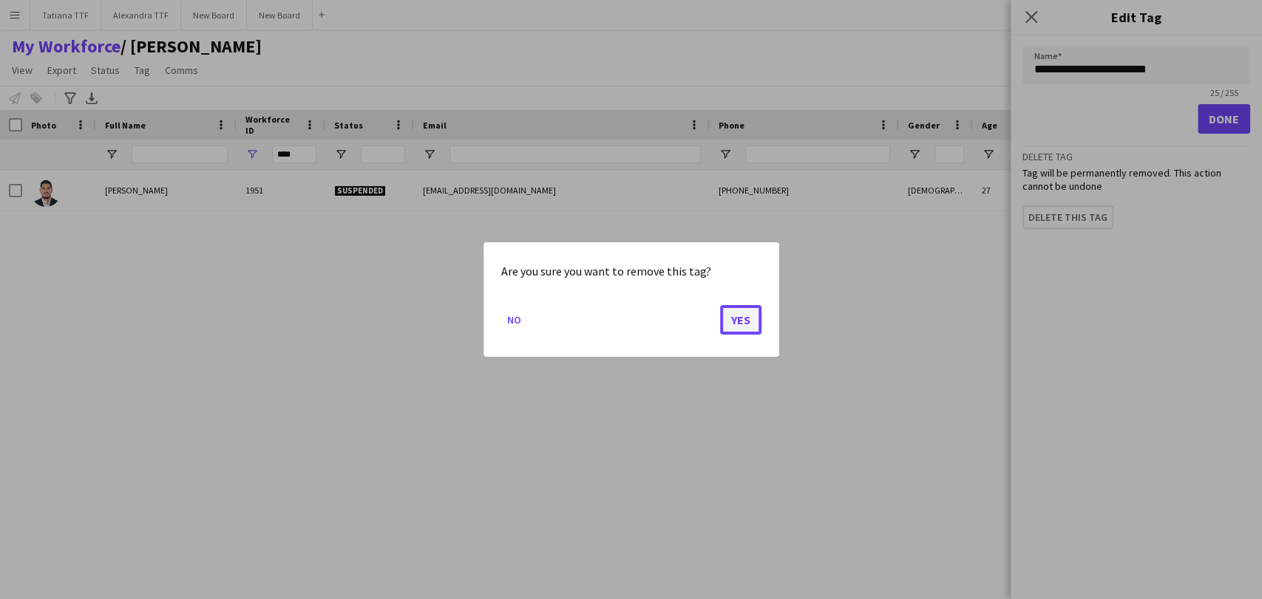
click at [741, 313] on button "Yes" at bounding box center [740, 320] width 41 height 30
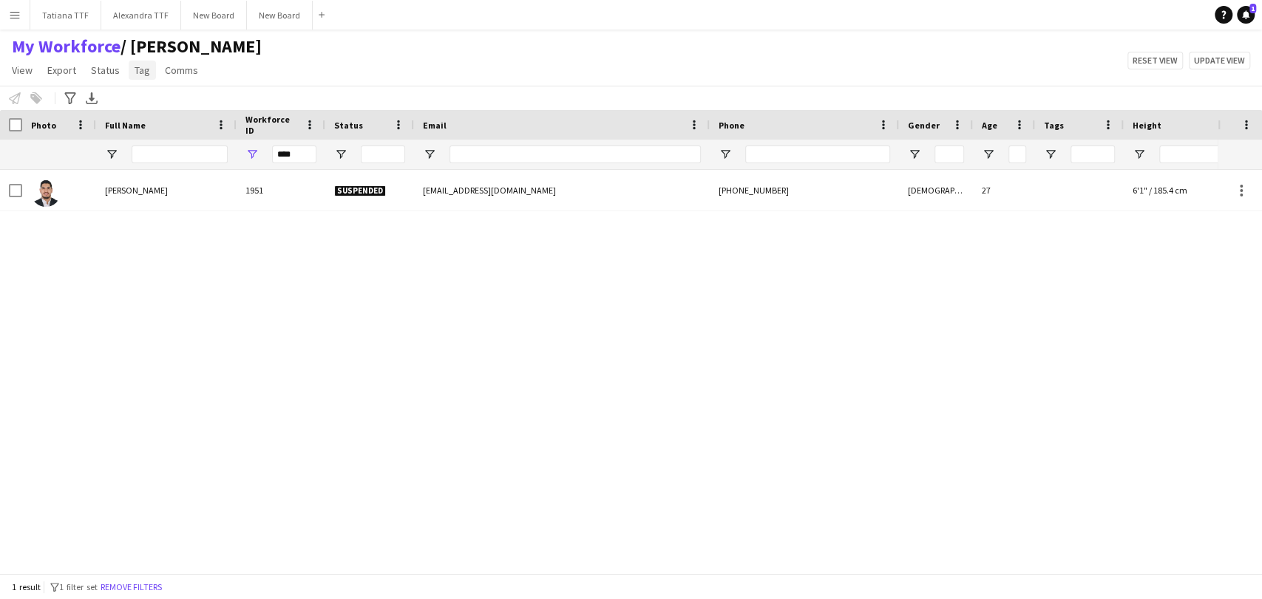
click at [146, 67] on span "Tag" at bounding box center [143, 70] width 16 height 13
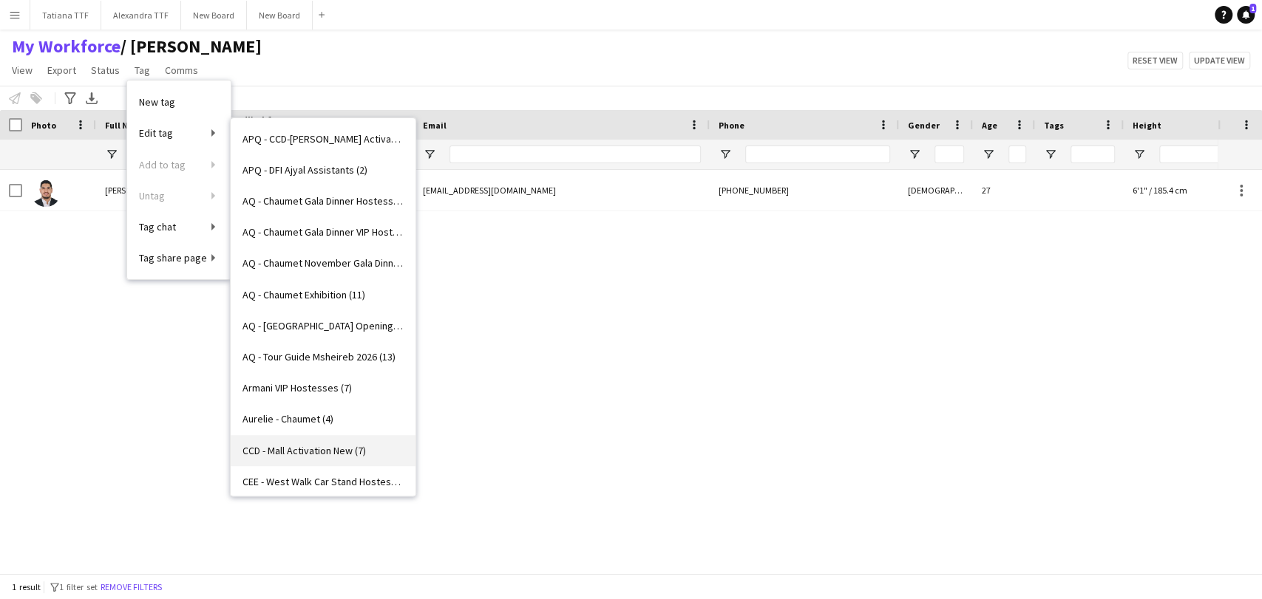
scroll to position [739, 0]
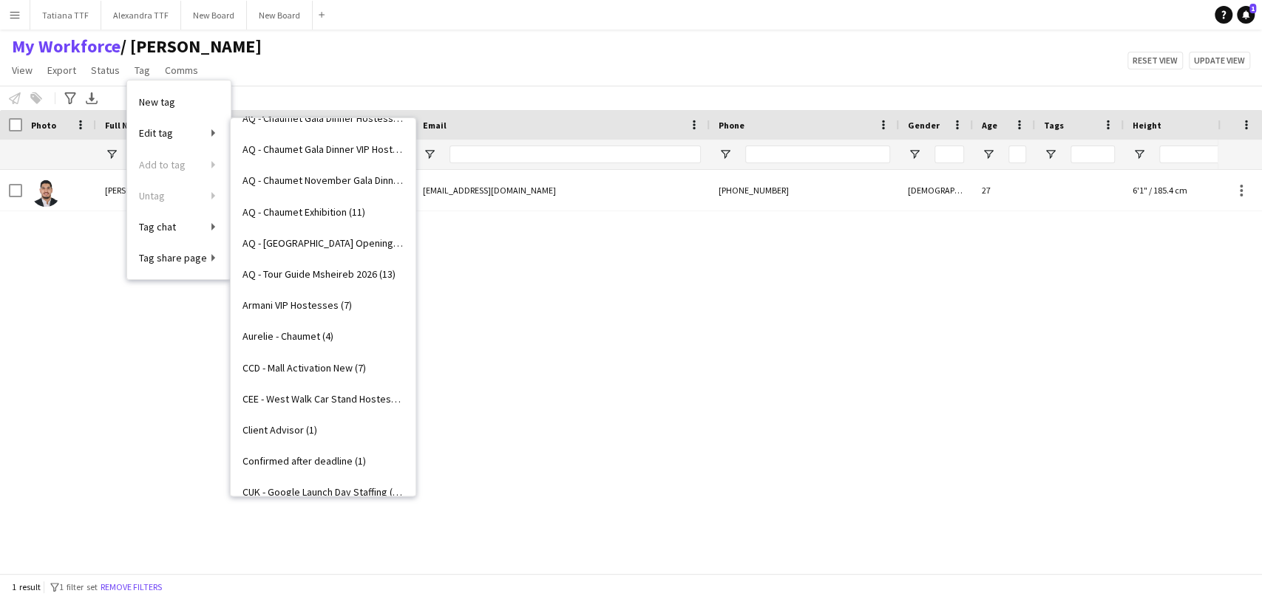
click at [295, 432] on span "Client Advisor (1)" at bounding box center [279, 429] width 75 height 13
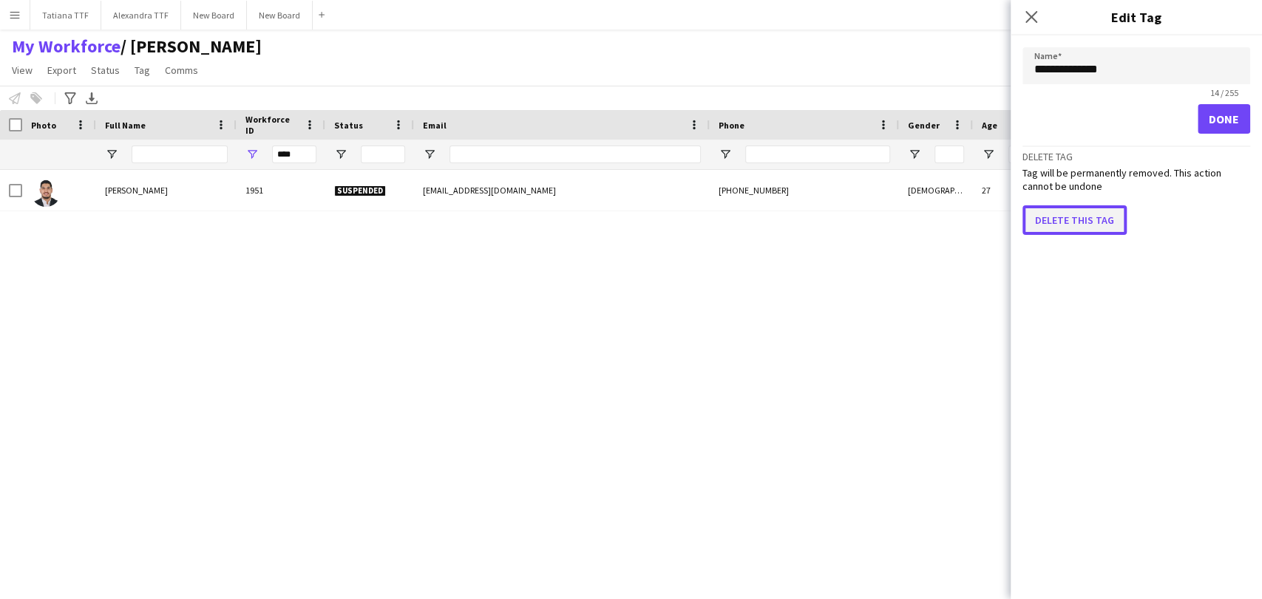
click at [1064, 205] on button "Delete this tag" at bounding box center [1074, 220] width 104 height 30
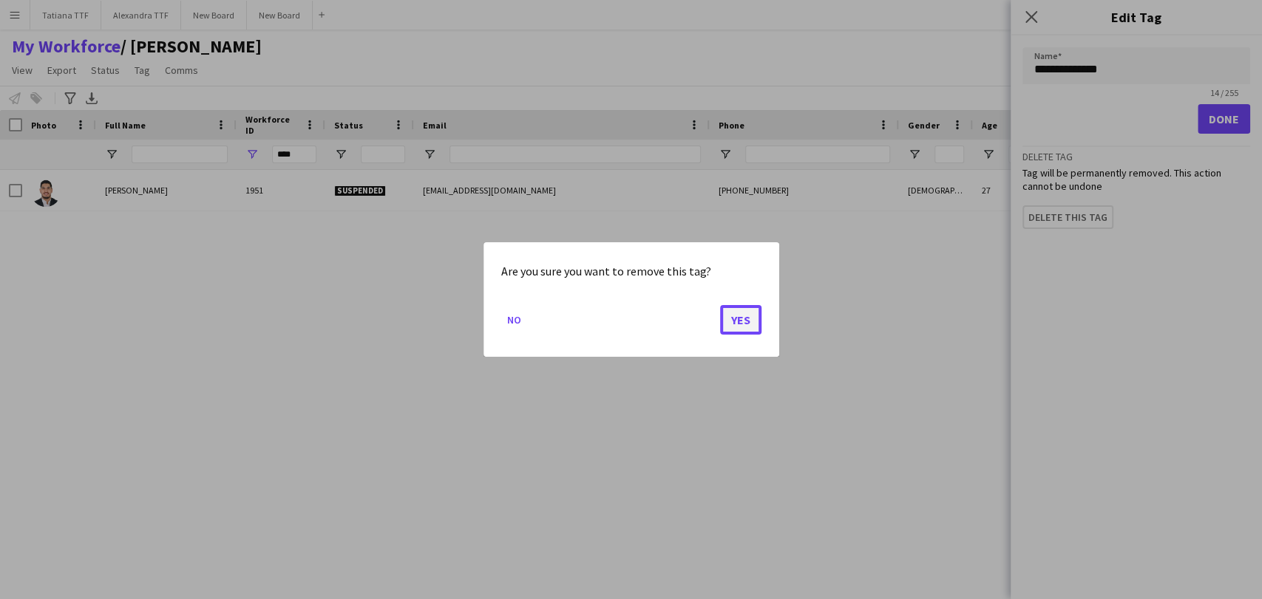
click at [749, 316] on button "Yes" at bounding box center [740, 320] width 41 height 30
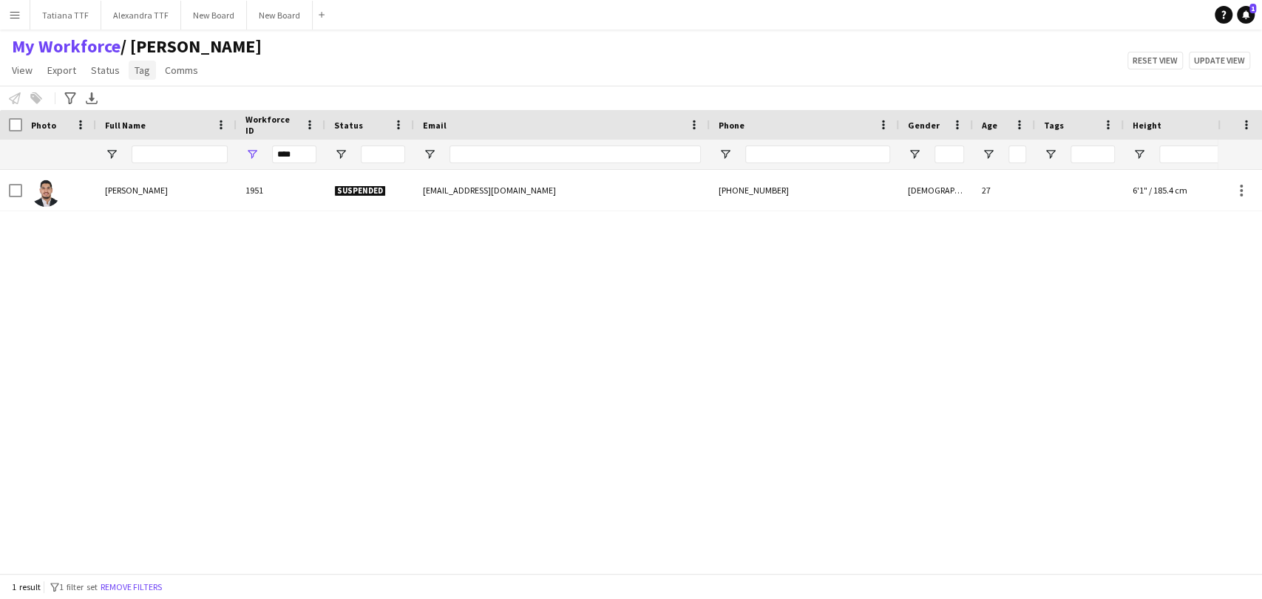
click at [135, 73] on span "Tag" at bounding box center [143, 70] width 16 height 13
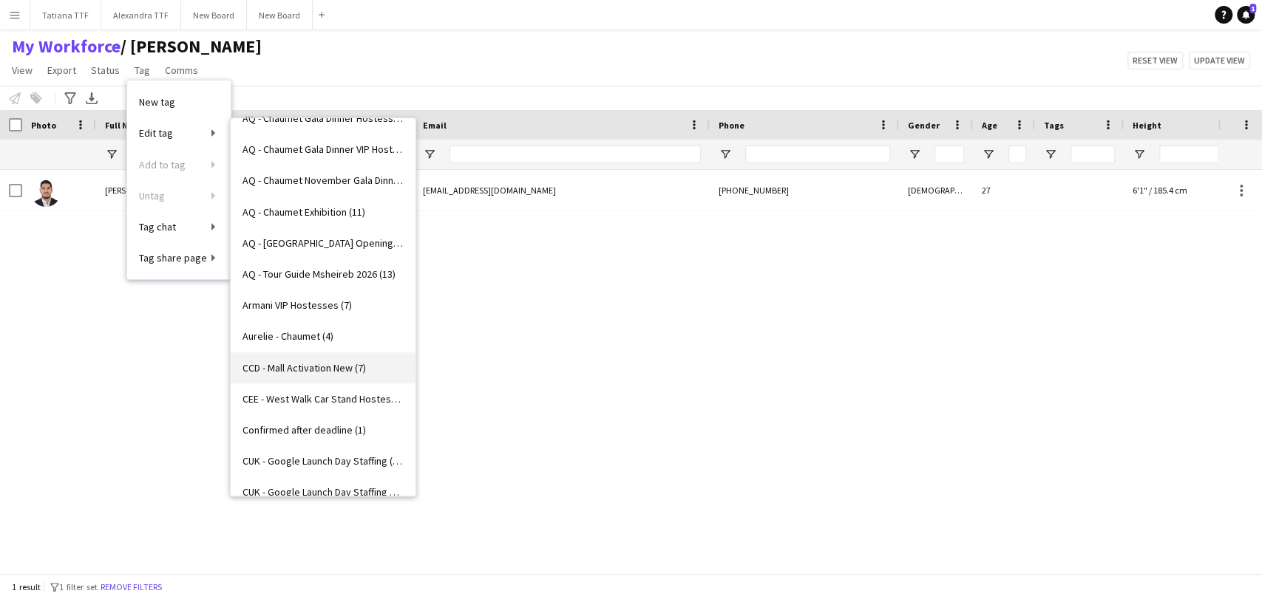
scroll to position [821, 0]
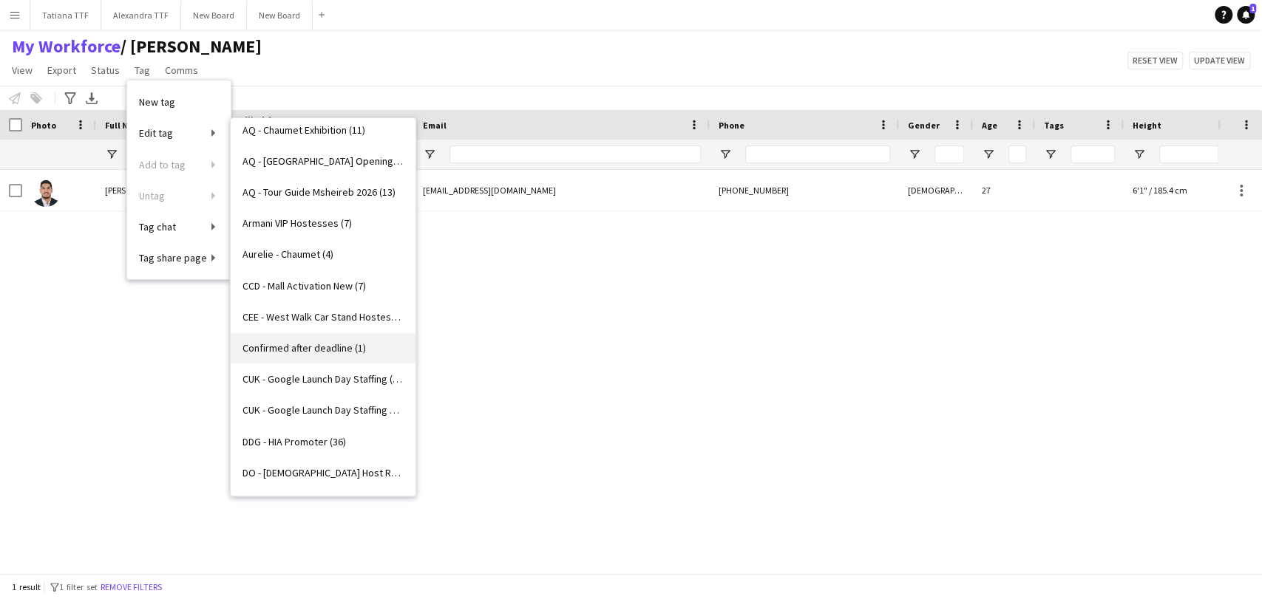
click at [333, 346] on span "Confirmed after deadline (1)" at bounding box center [303, 347] width 123 height 13
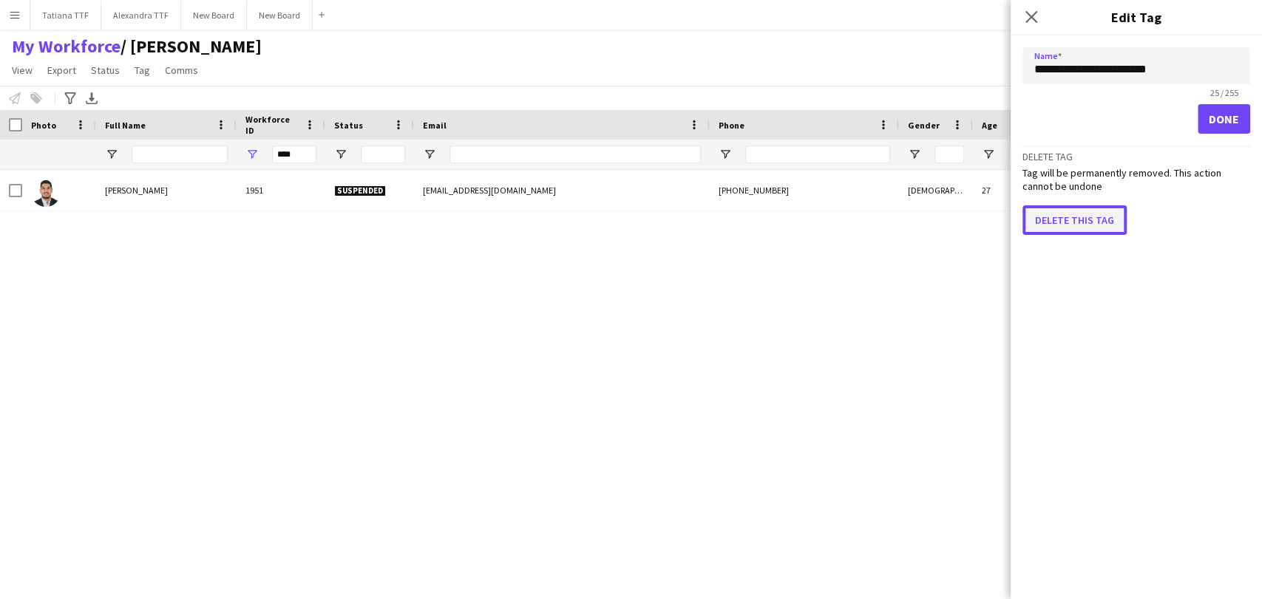
click at [1059, 225] on button "Delete this tag" at bounding box center [1074, 220] width 104 height 30
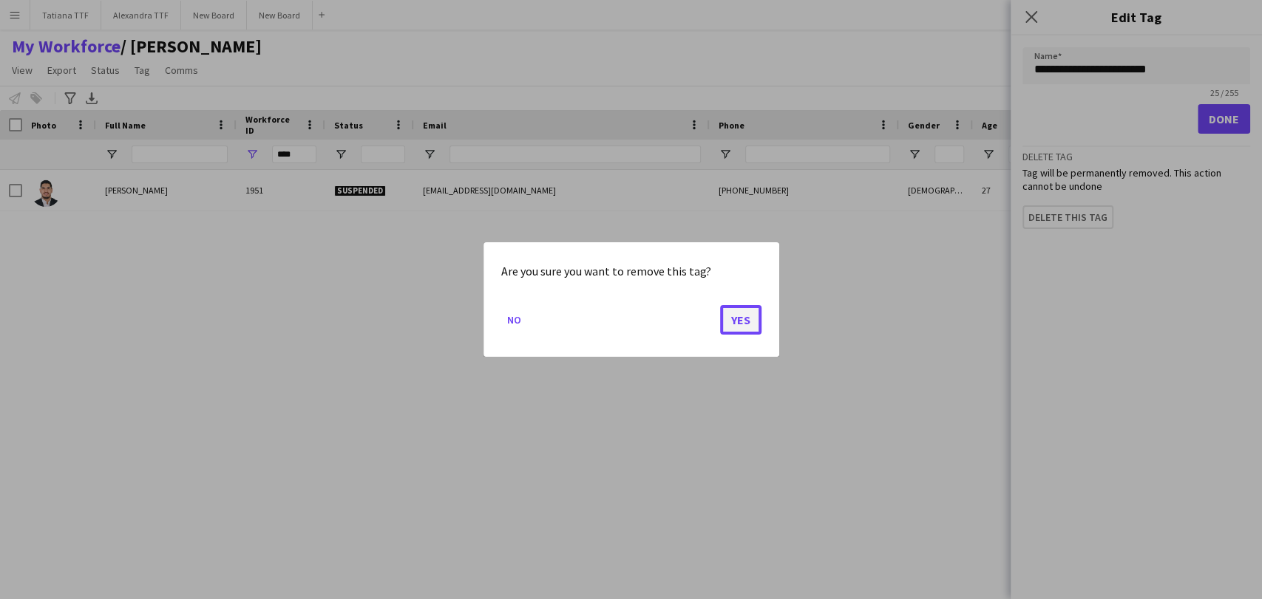
click at [756, 311] on button "Yes" at bounding box center [740, 320] width 41 height 30
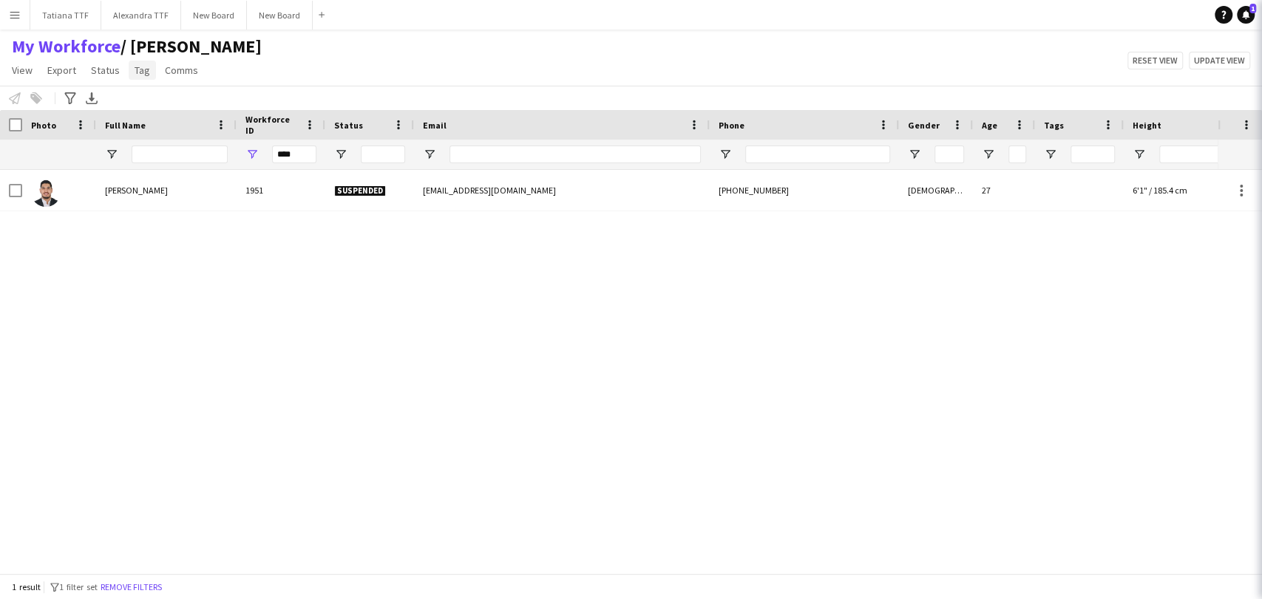
click at [140, 72] on span "Tag" at bounding box center [143, 70] width 16 height 13
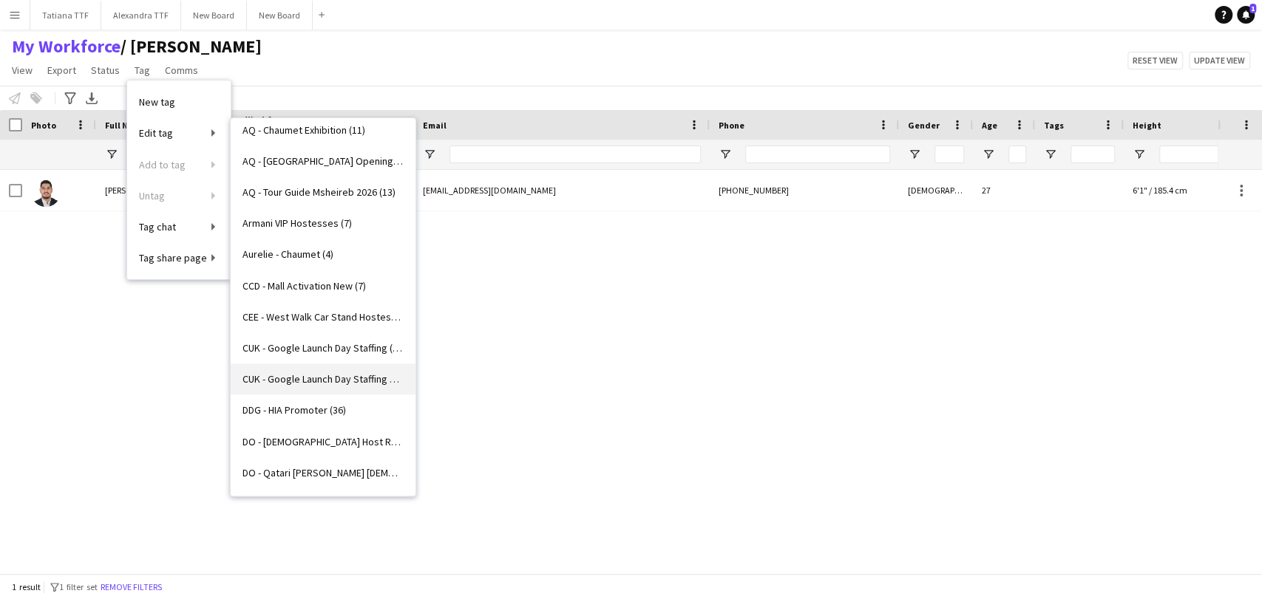
scroll to position [903, 0]
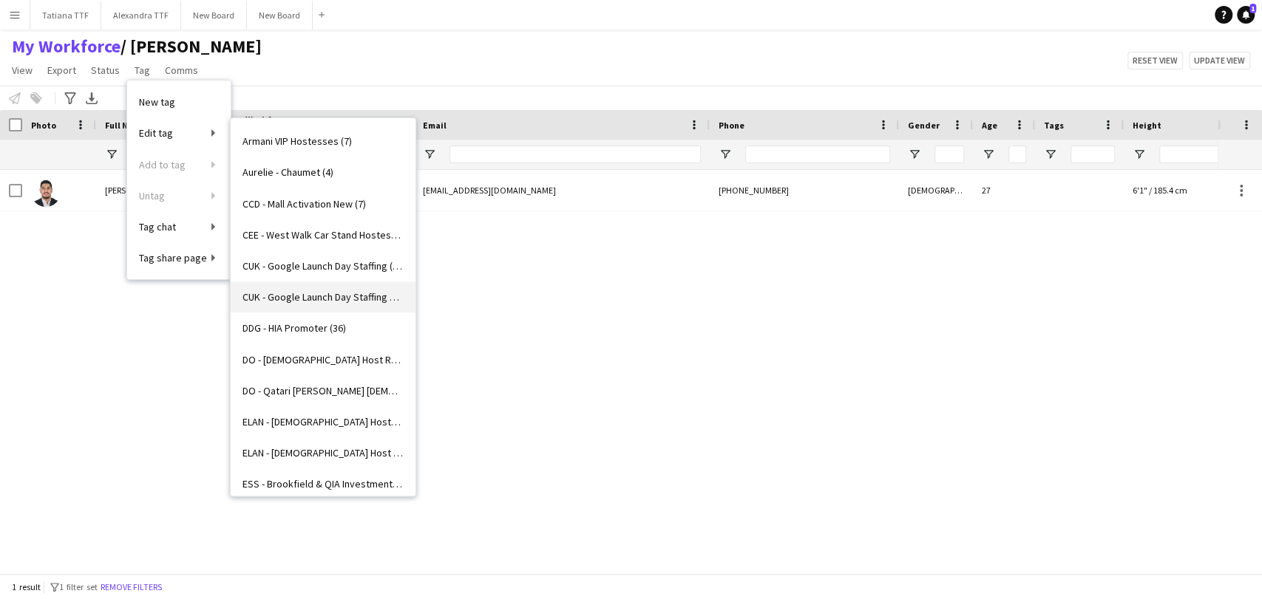
click at [353, 384] on span "DO - Qatari Thobe Male Hosts (10)" at bounding box center [322, 390] width 161 height 13
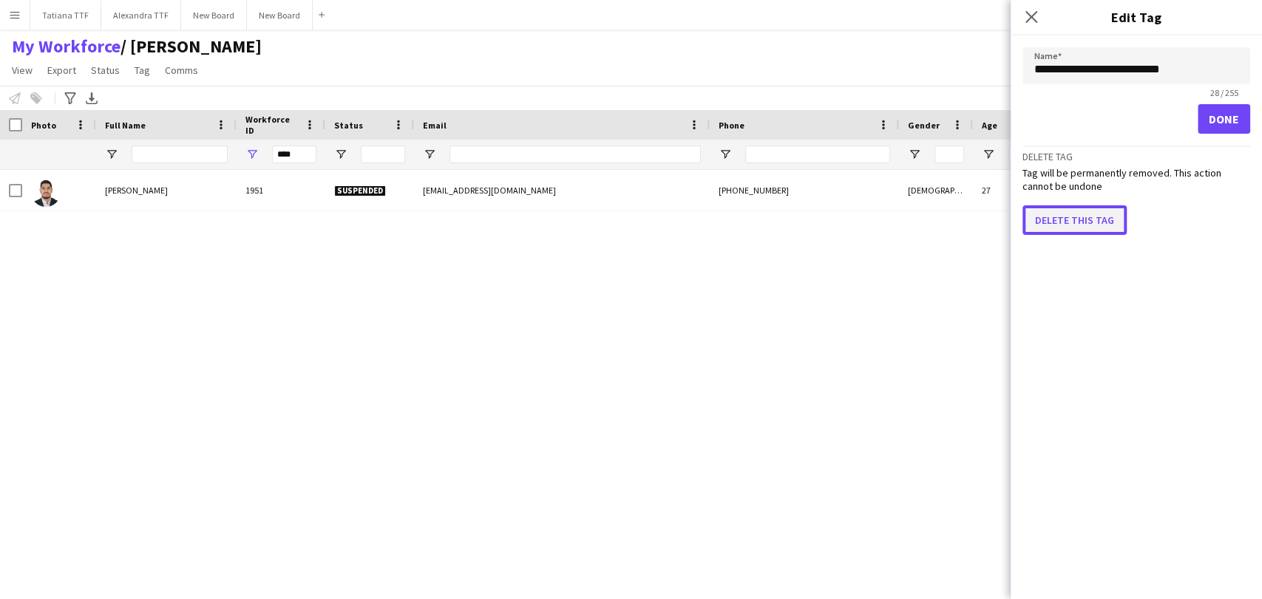
click at [1060, 220] on button "Delete this tag" at bounding box center [1074, 220] width 104 height 30
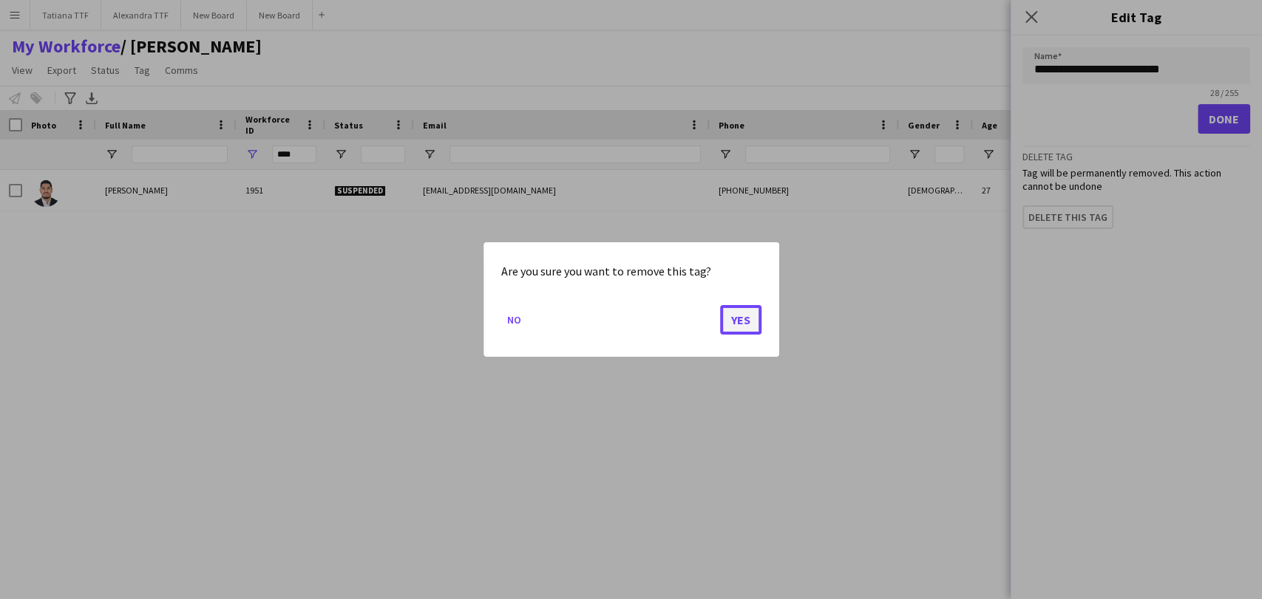
click at [721, 316] on button "Yes" at bounding box center [740, 320] width 41 height 30
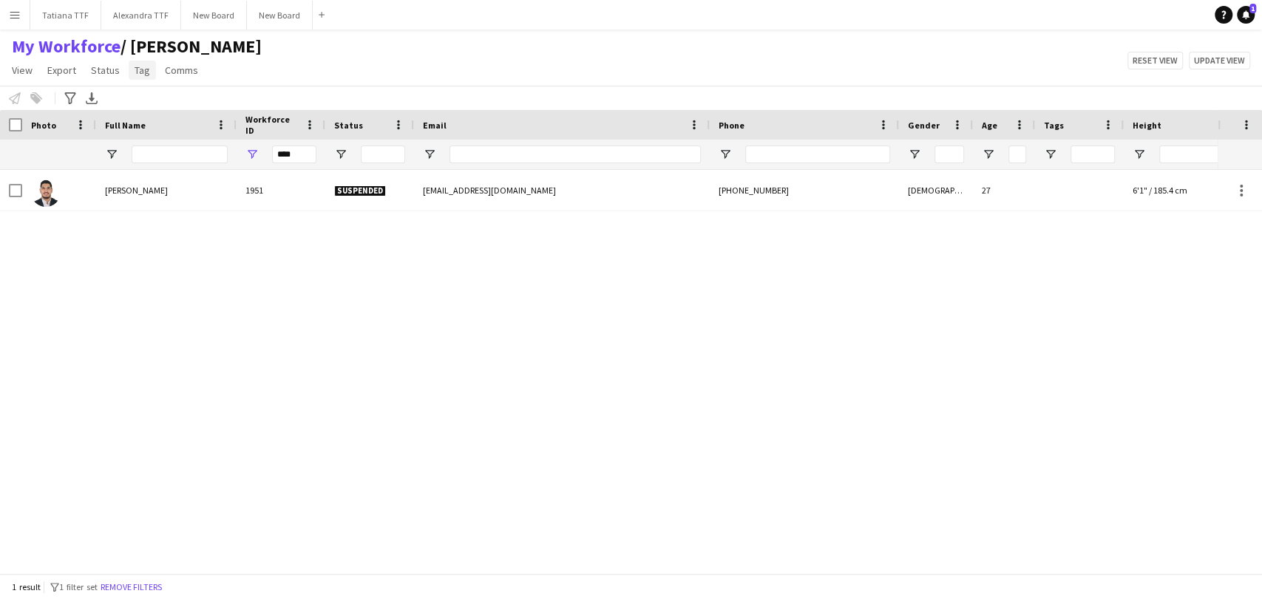
click at [148, 72] on link "Tag" at bounding box center [142, 70] width 27 height 19
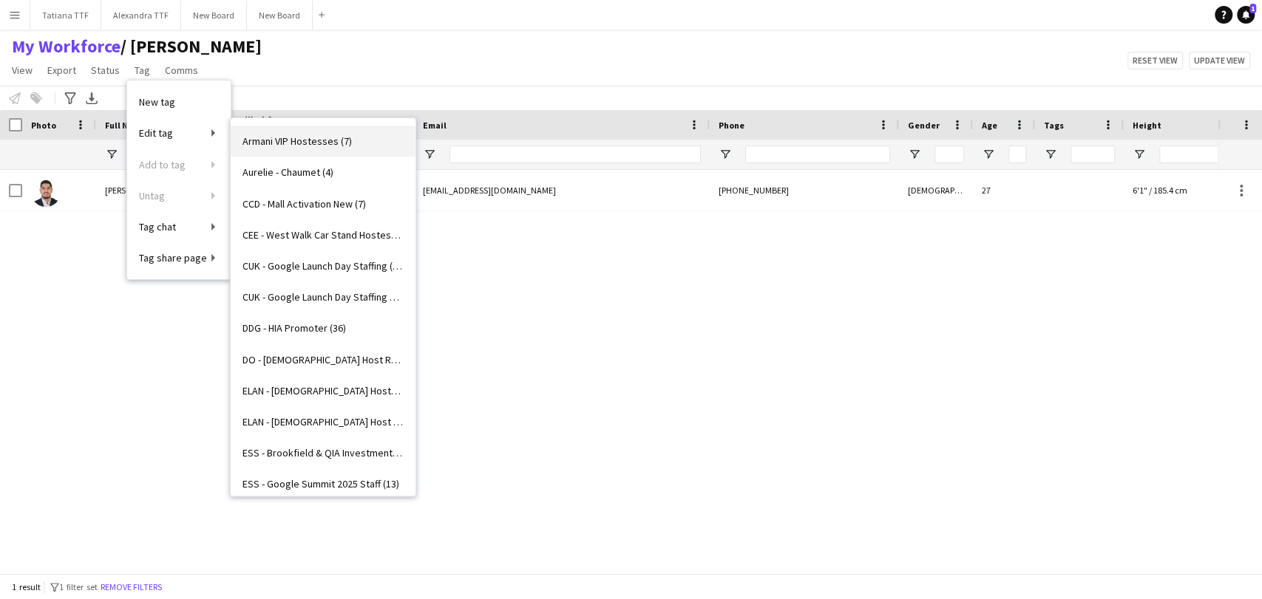
click at [322, 138] on span "Armani VIP Hostesses (7)" at bounding box center [296, 141] width 109 height 13
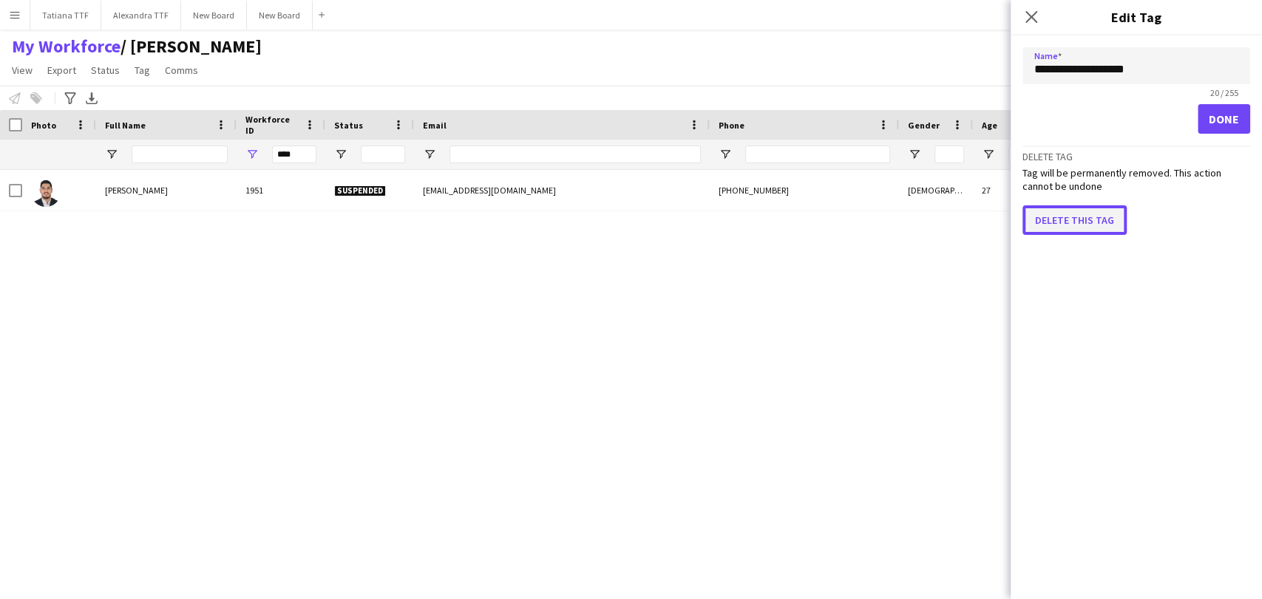
click at [1055, 208] on button "Delete this tag" at bounding box center [1074, 220] width 104 height 30
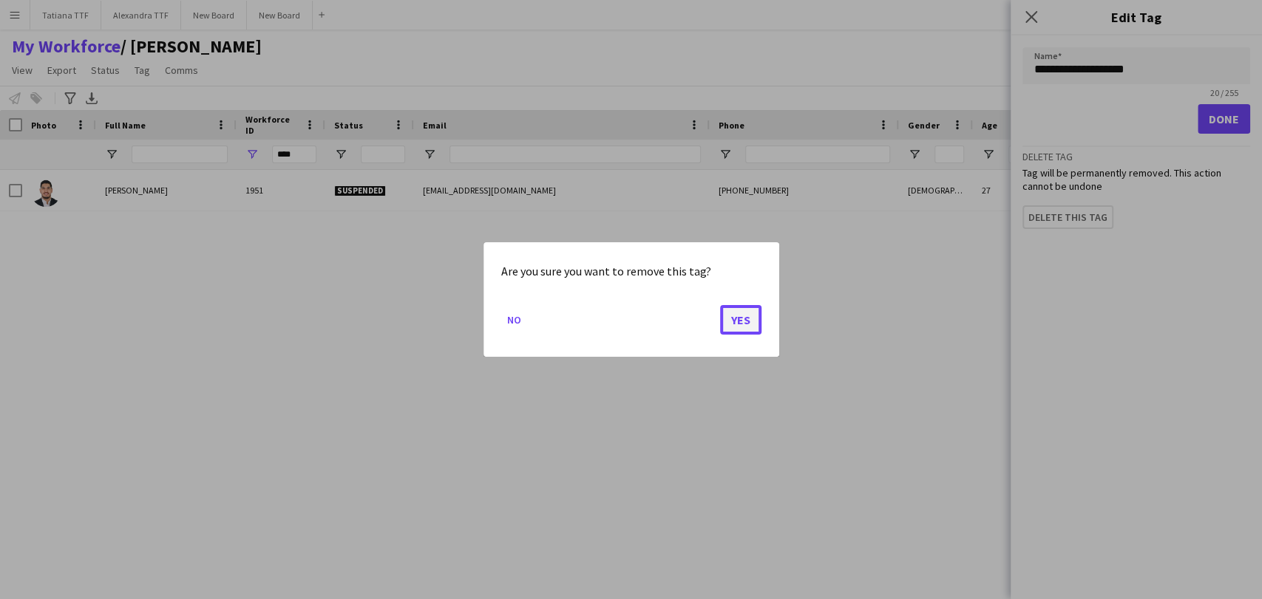
click at [743, 315] on button "Yes" at bounding box center [740, 320] width 41 height 30
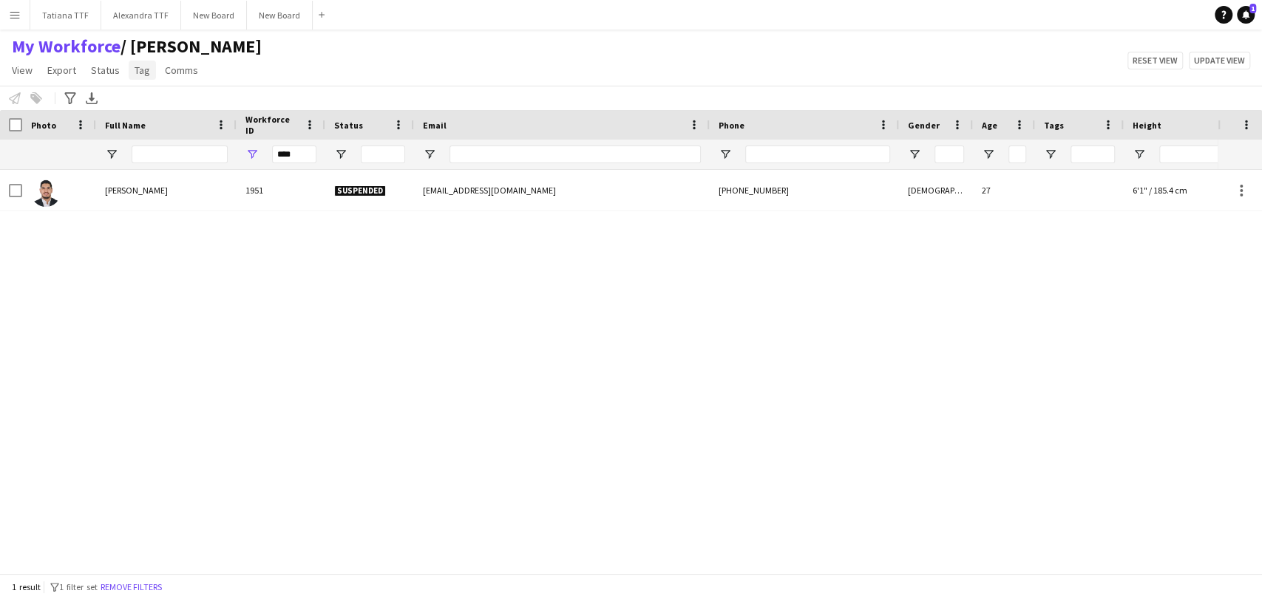
click at [138, 73] on span "Tag" at bounding box center [143, 70] width 16 height 13
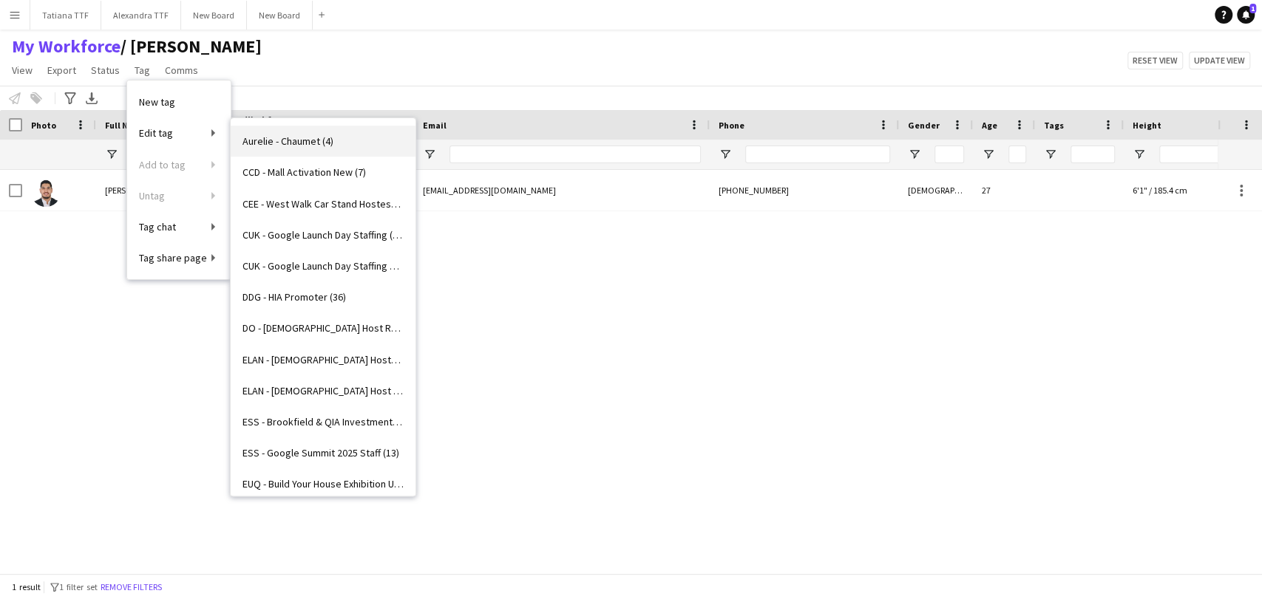
click at [309, 135] on span "Aurelie - Chaumet (4)" at bounding box center [287, 141] width 91 height 13
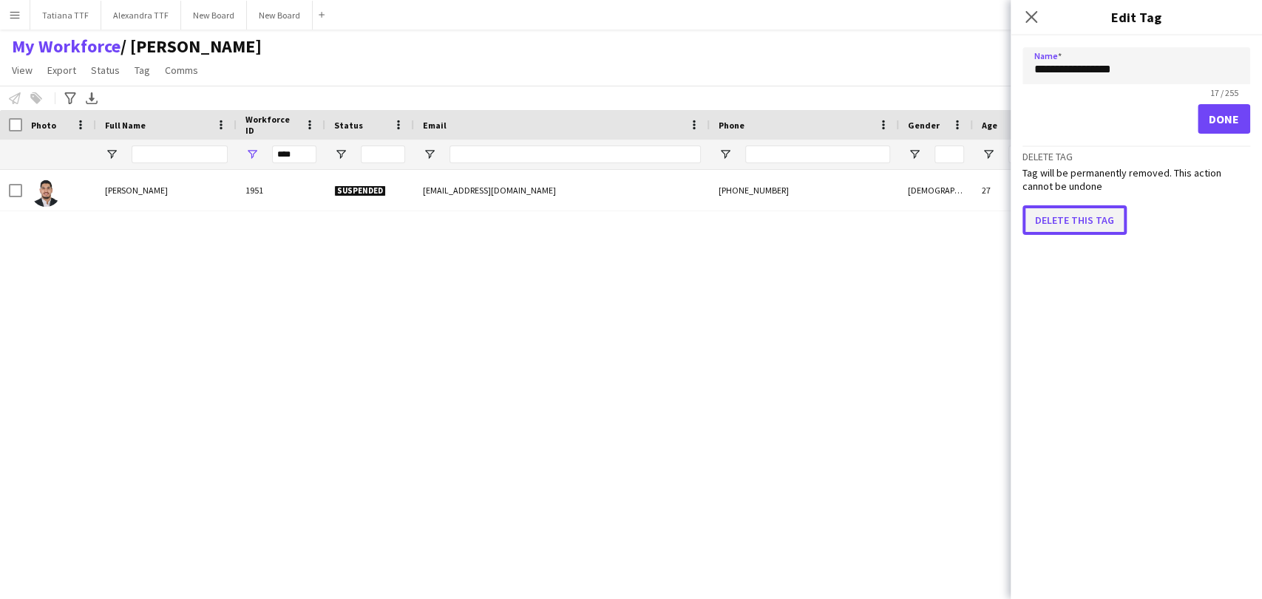
click at [1078, 220] on button "Delete this tag" at bounding box center [1074, 220] width 104 height 30
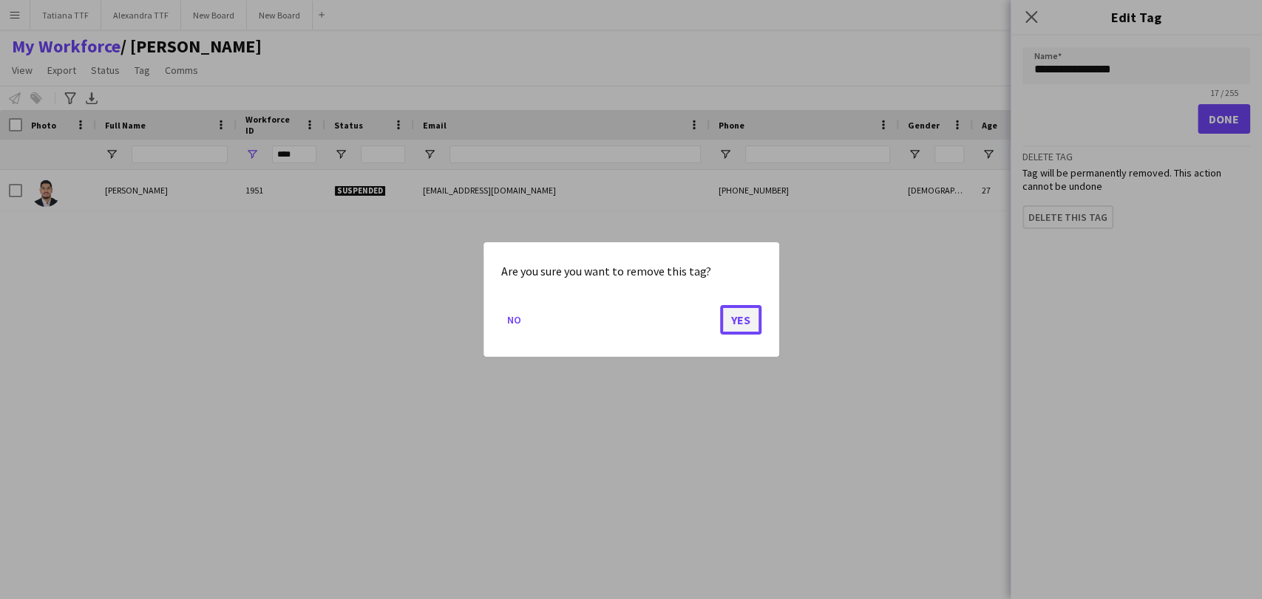
click at [753, 321] on button "Yes" at bounding box center [740, 320] width 41 height 30
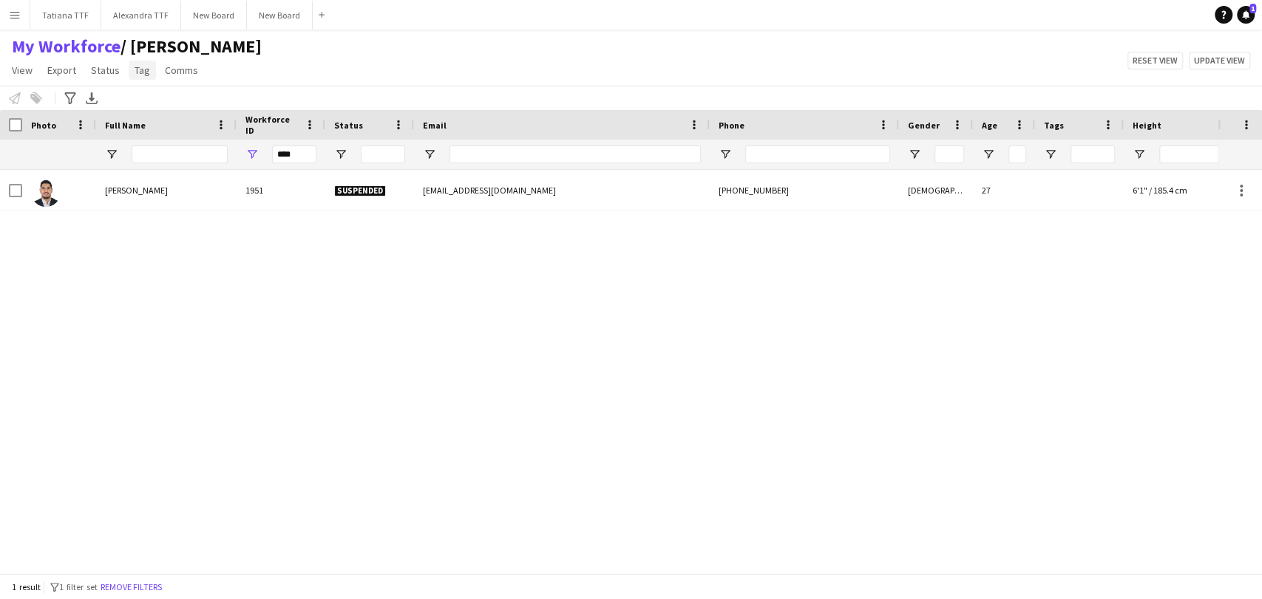
click at [137, 72] on span "Tag" at bounding box center [143, 70] width 16 height 13
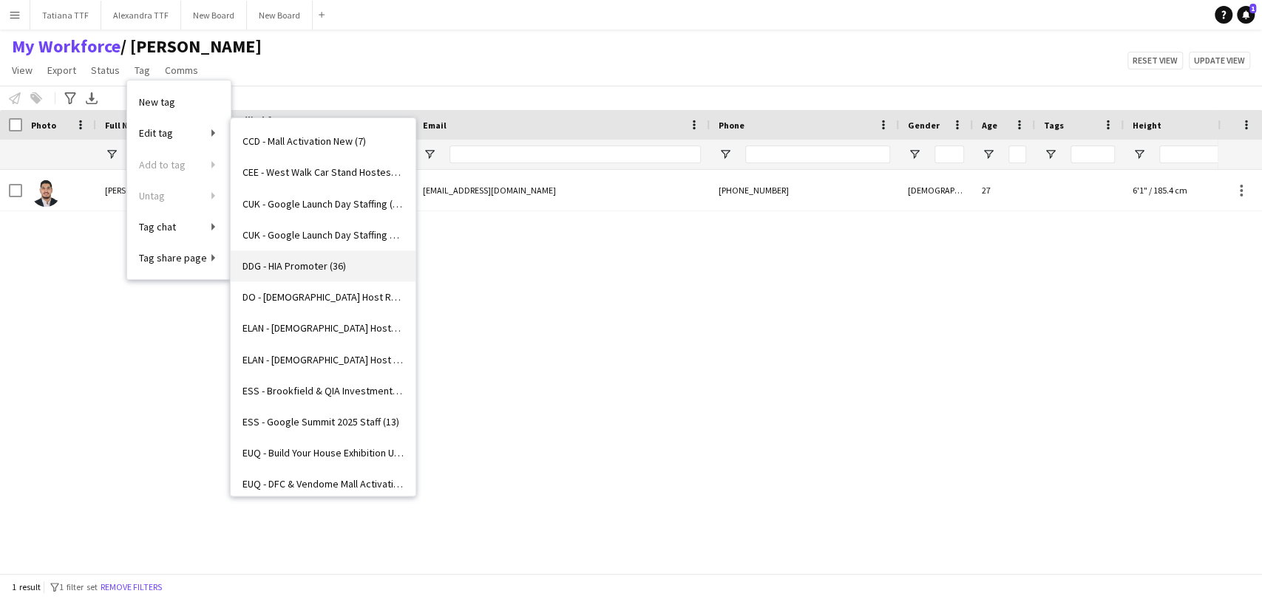
click at [307, 267] on span "DDG - HIA Promoter (36)" at bounding box center [293, 265] width 103 height 13
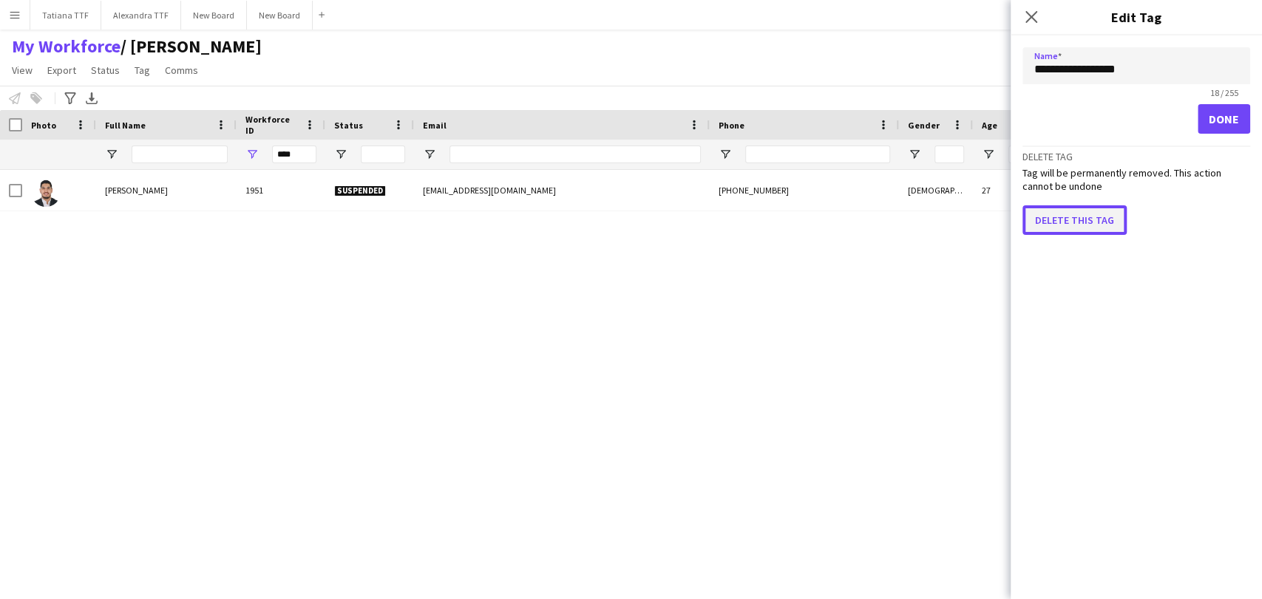
click at [1084, 217] on button "Delete this tag" at bounding box center [1074, 220] width 104 height 30
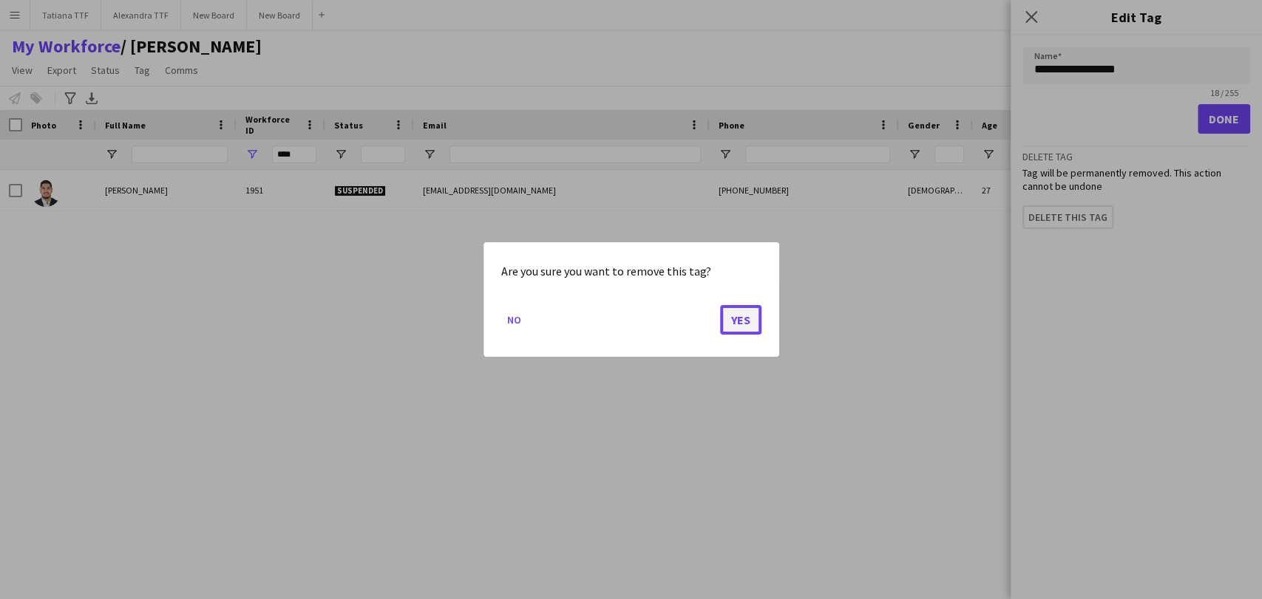
click at [738, 324] on button "Yes" at bounding box center [740, 320] width 41 height 30
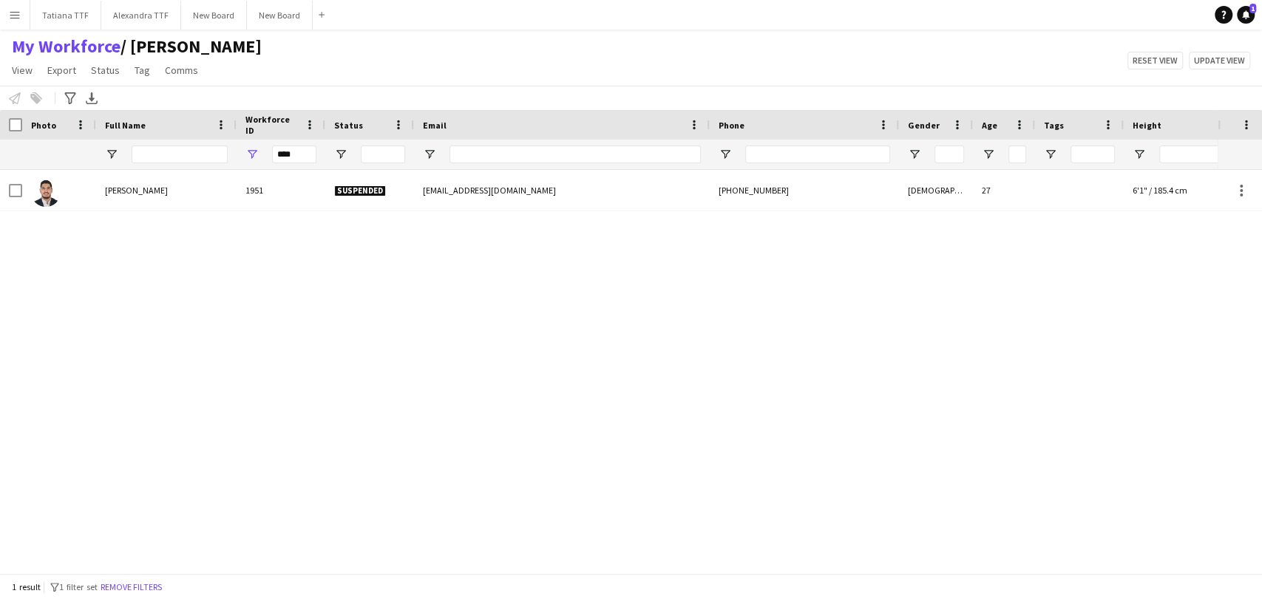
click at [139, 80] on app-page-menu "View Views Default view Alexandra View April Live Force Tracking Sheet Moutamn …" at bounding box center [136, 72] width 273 height 28
click at [138, 69] on span "Tag" at bounding box center [143, 70] width 16 height 13
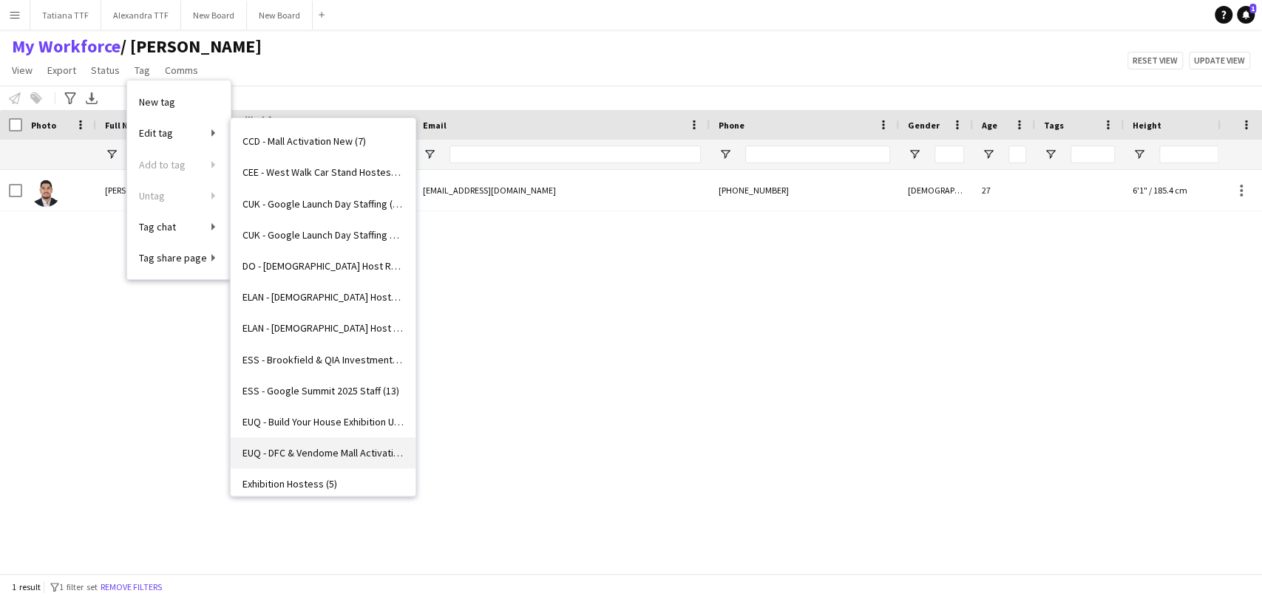
click at [312, 448] on span "EUQ - DFC & Vendome Mall Activation Ushers (8)" at bounding box center [322, 452] width 161 height 13
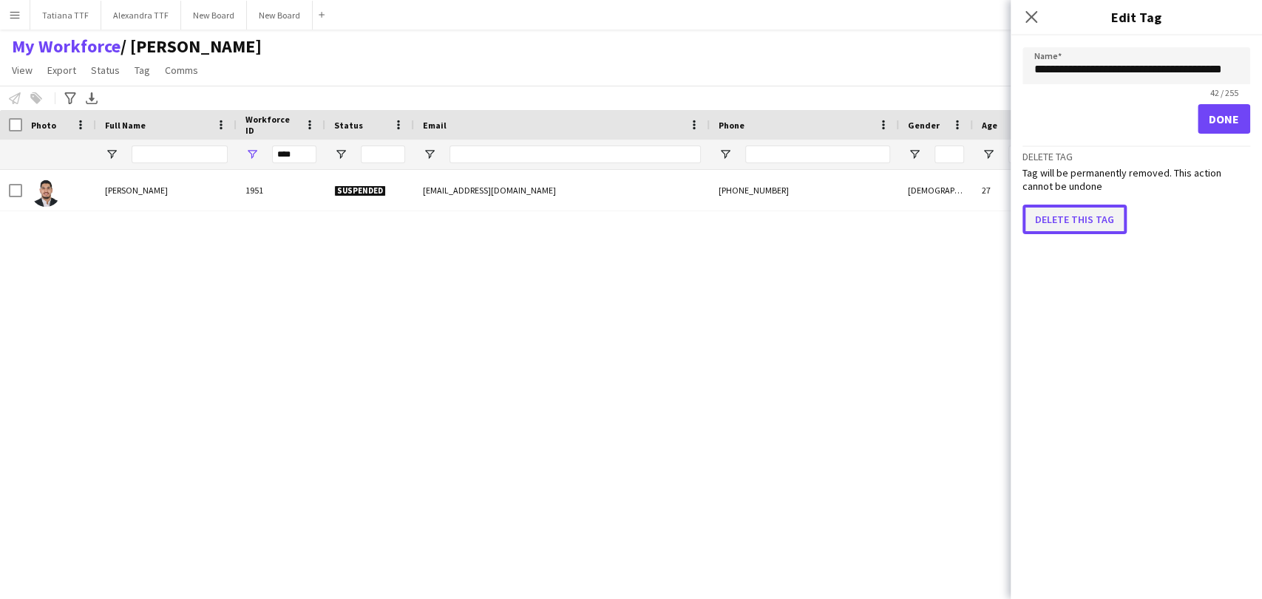
scroll to position [0, 0]
click at [1100, 208] on button "Delete this tag" at bounding box center [1074, 220] width 104 height 30
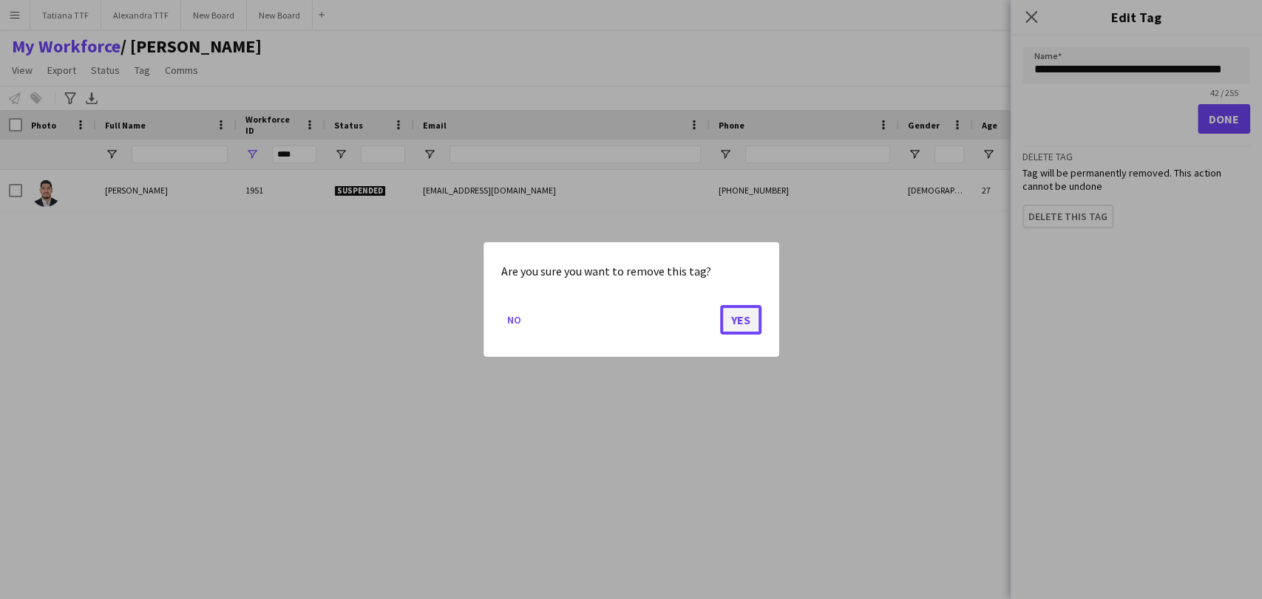
click at [755, 310] on button "Yes" at bounding box center [740, 320] width 41 height 30
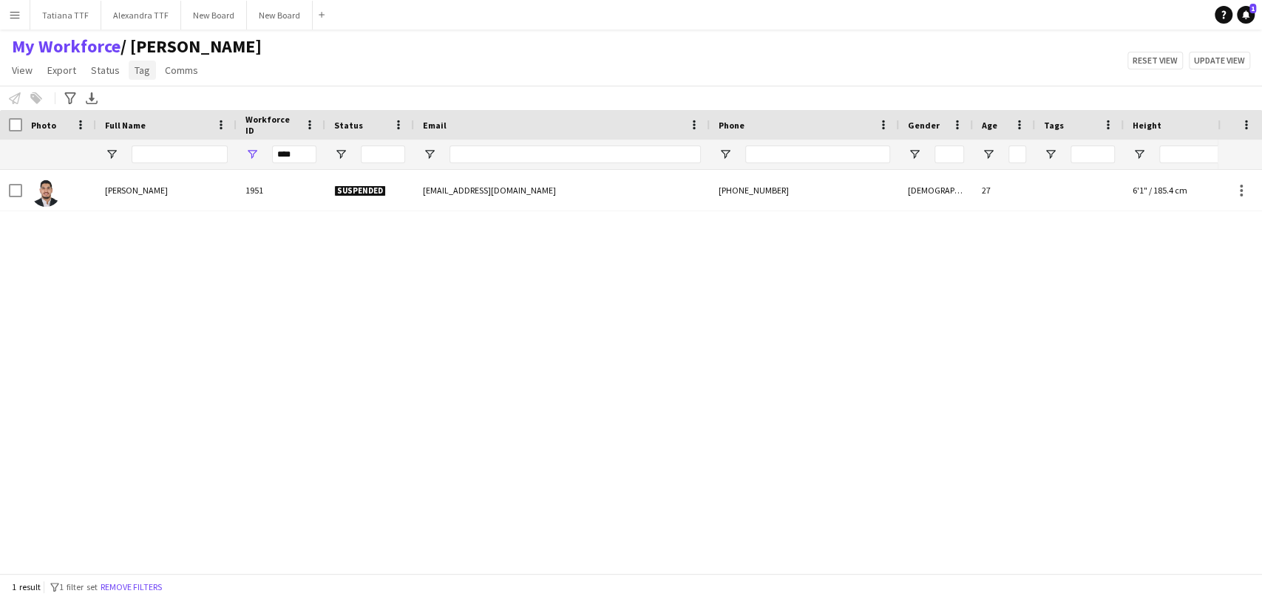
click at [143, 64] on span "Tag" at bounding box center [143, 70] width 16 height 13
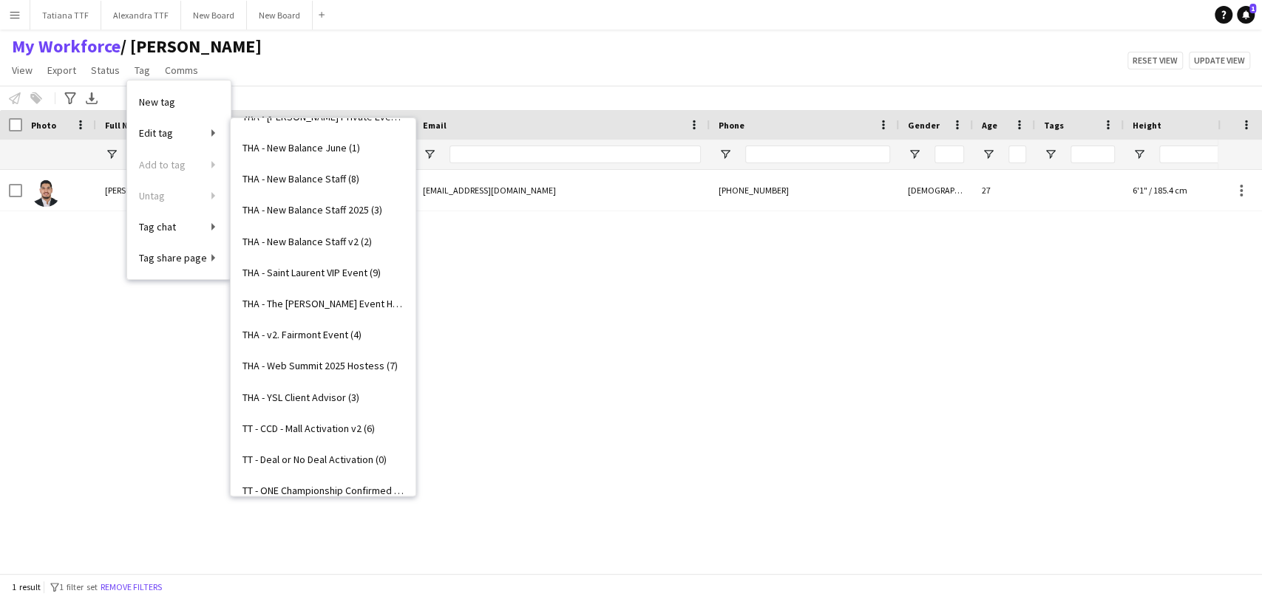
scroll to position [5185, 0]
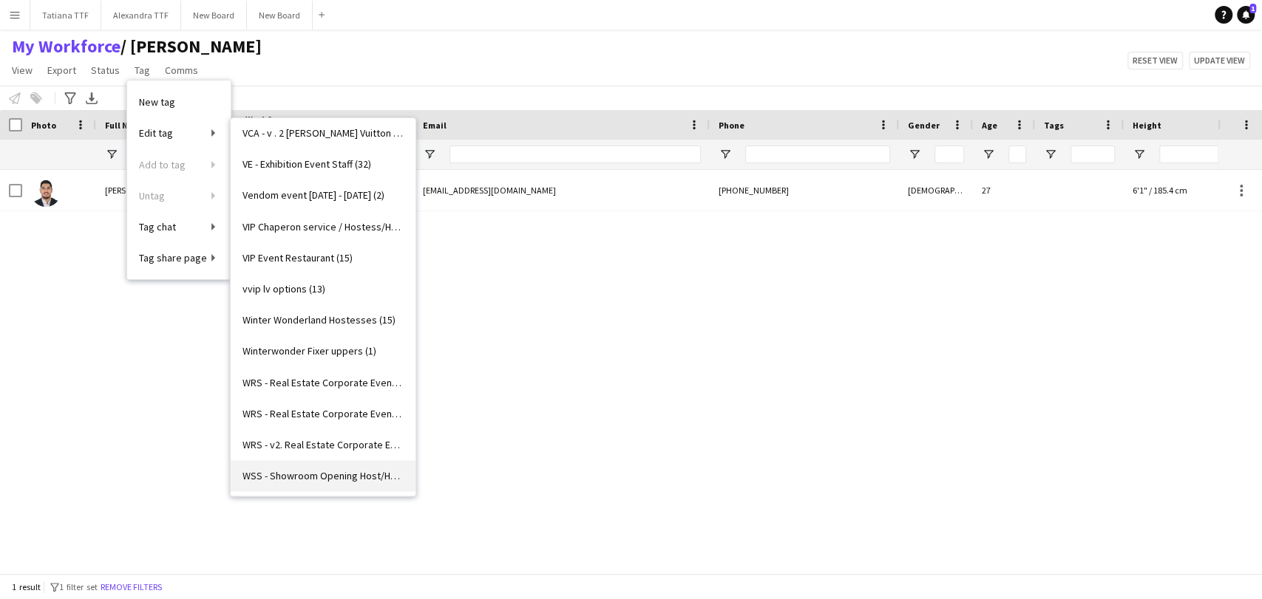
click at [342, 476] on span "WSS - Showroom Opening Host/Hostess (12)" at bounding box center [322, 475] width 161 height 13
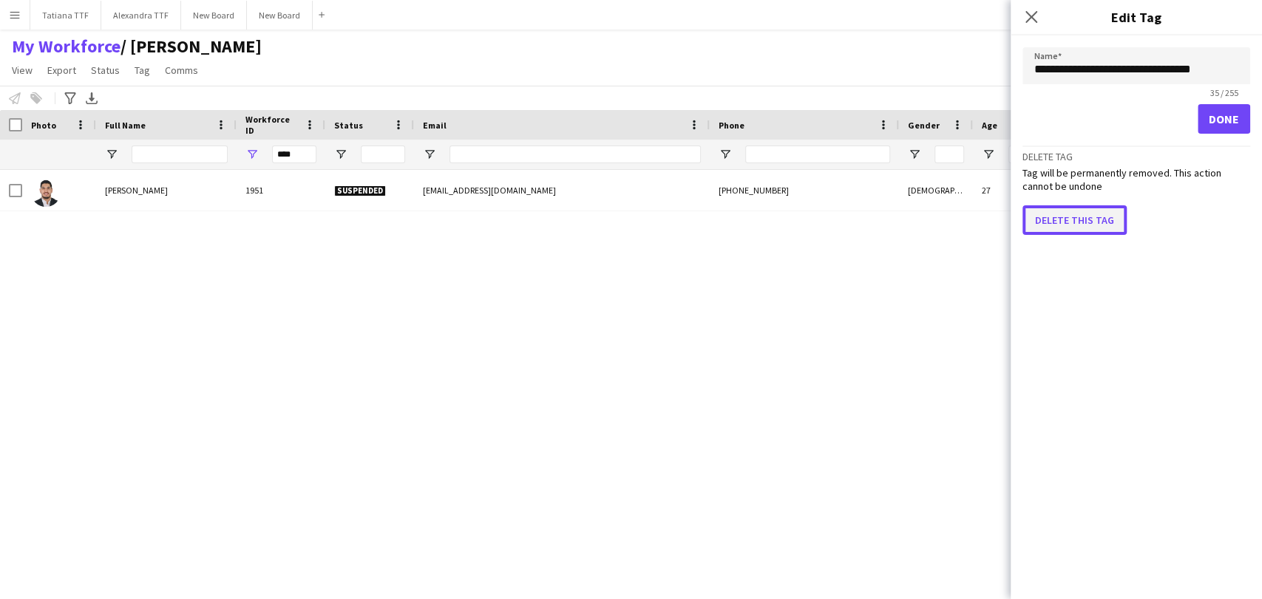
click at [1054, 222] on button "Delete this tag" at bounding box center [1074, 220] width 104 height 30
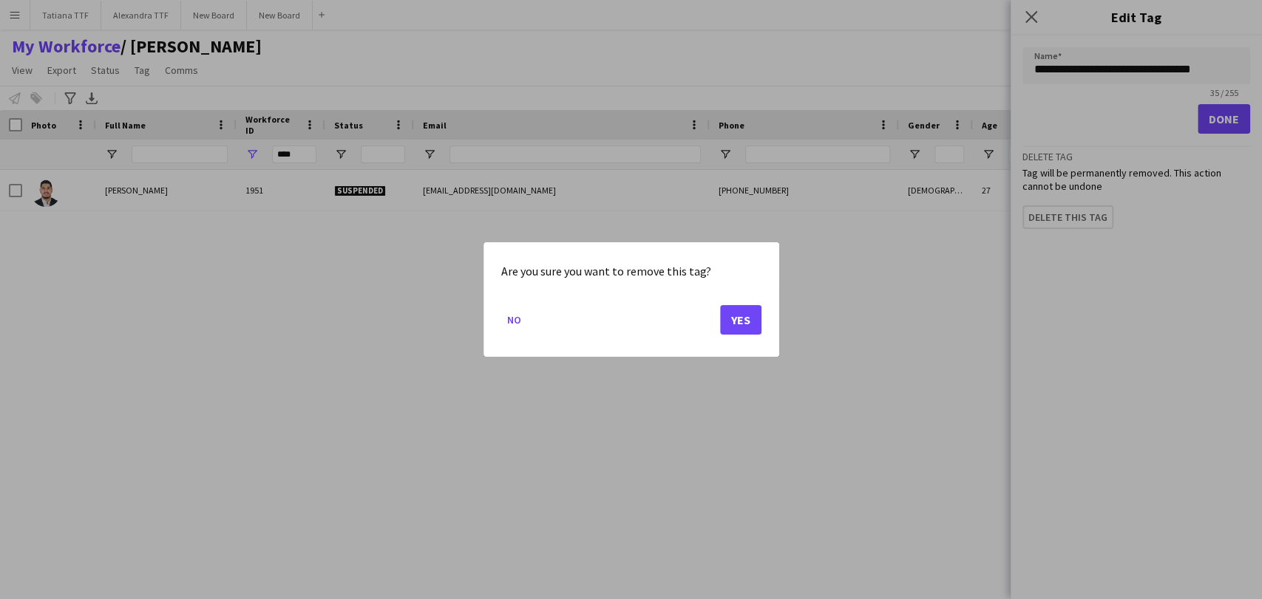
drag, startPoint x: 707, startPoint y: 324, endPoint x: 718, endPoint y: 324, distance: 10.3
click at [710, 324] on mat-dialog-actions "No Yes" at bounding box center [631, 325] width 260 height 63
click at [733, 327] on button "Yes" at bounding box center [740, 320] width 41 height 30
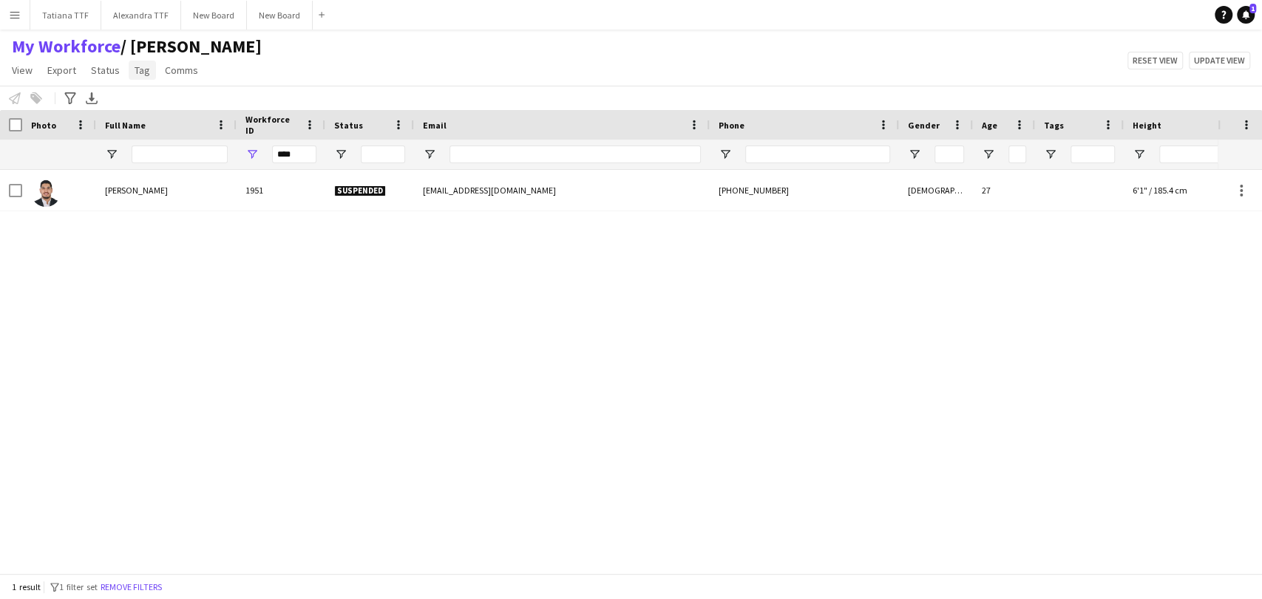
click at [136, 66] on span "Tag" at bounding box center [143, 70] width 16 height 13
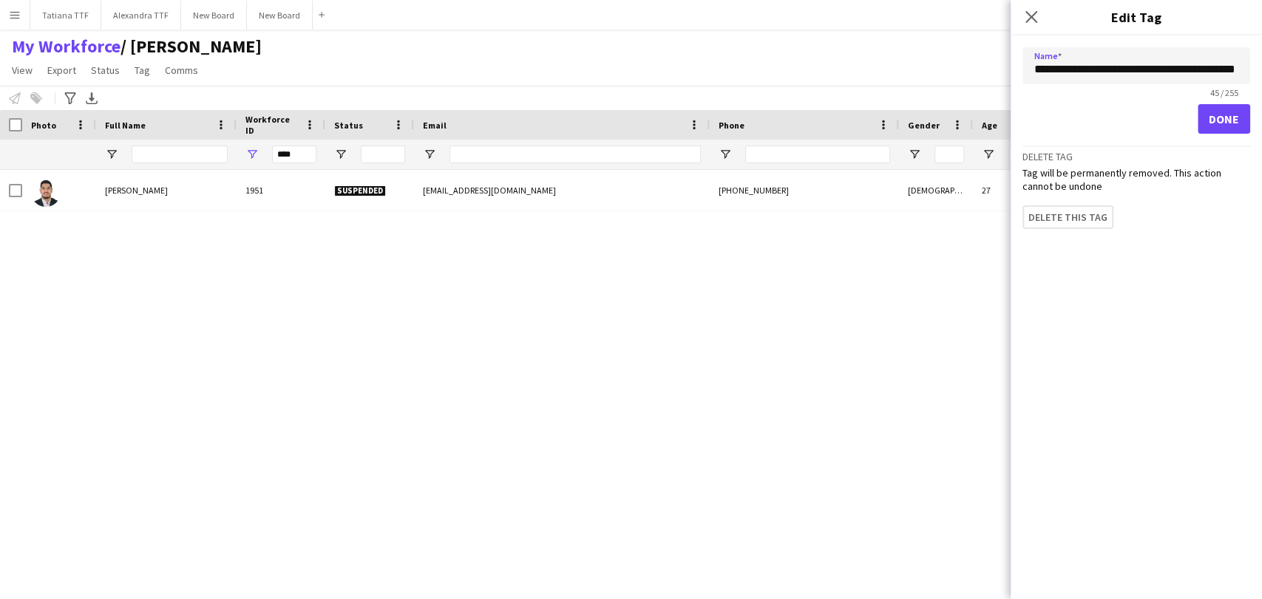
scroll to position [0, 19]
click at [1040, 219] on button "Delete this tag" at bounding box center [1074, 220] width 104 height 30
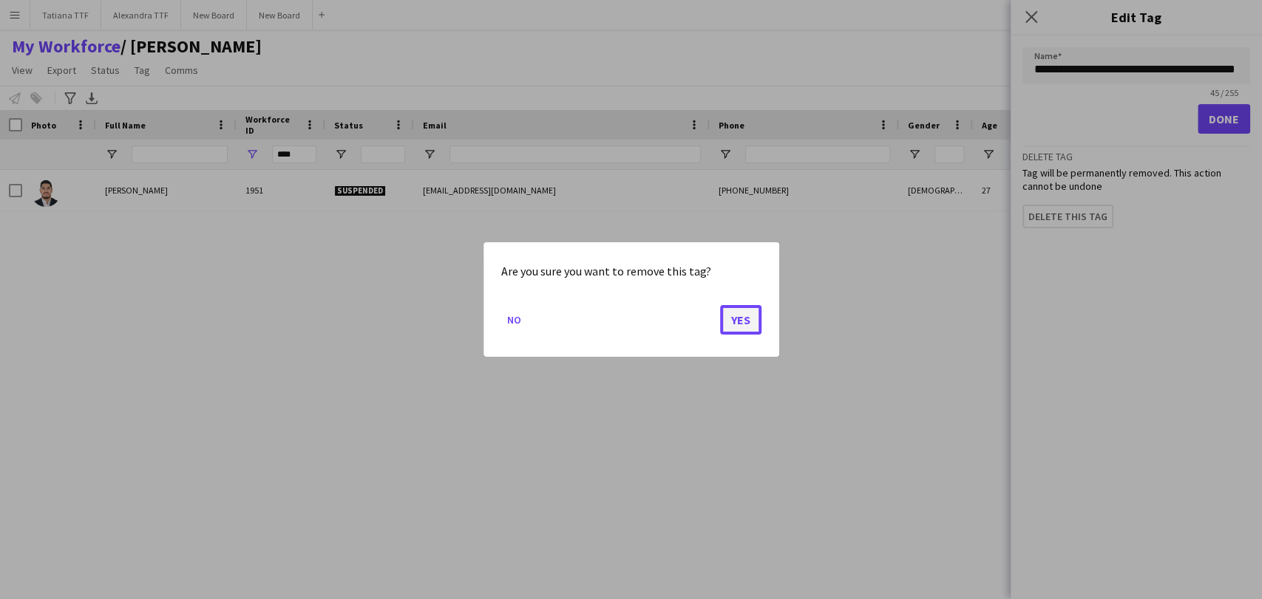
click at [747, 314] on button "Yes" at bounding box center [740, 320] width 41 height 30
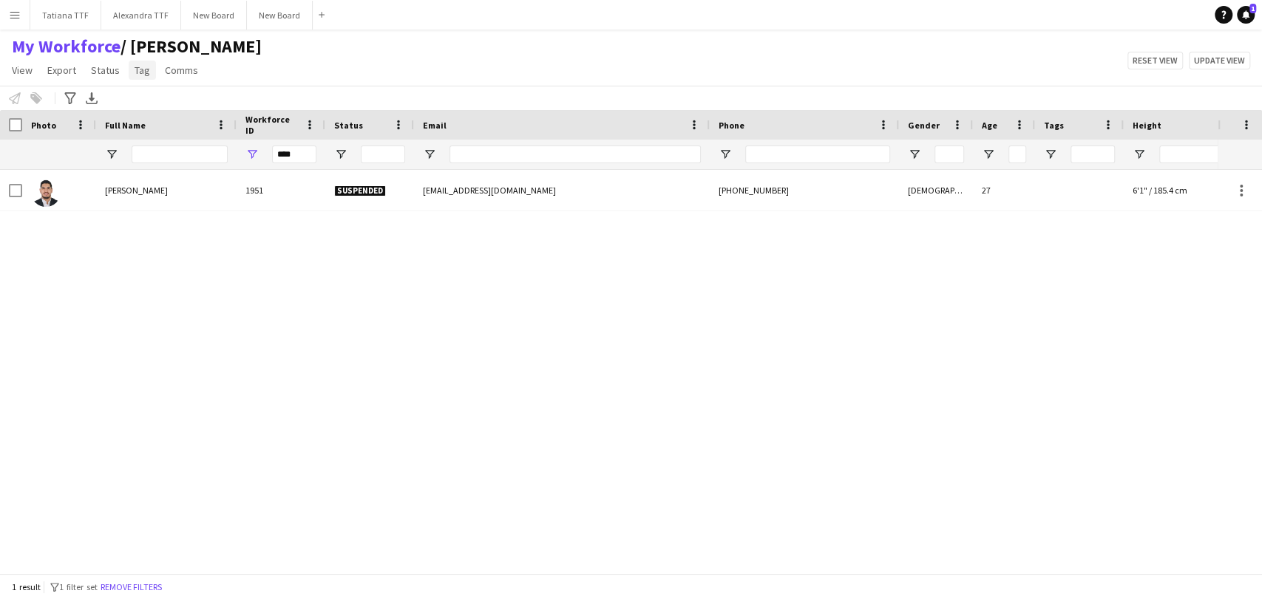
click at [135, 70] on span "Tag" at bounding box center [143, 70] width 16 height 13
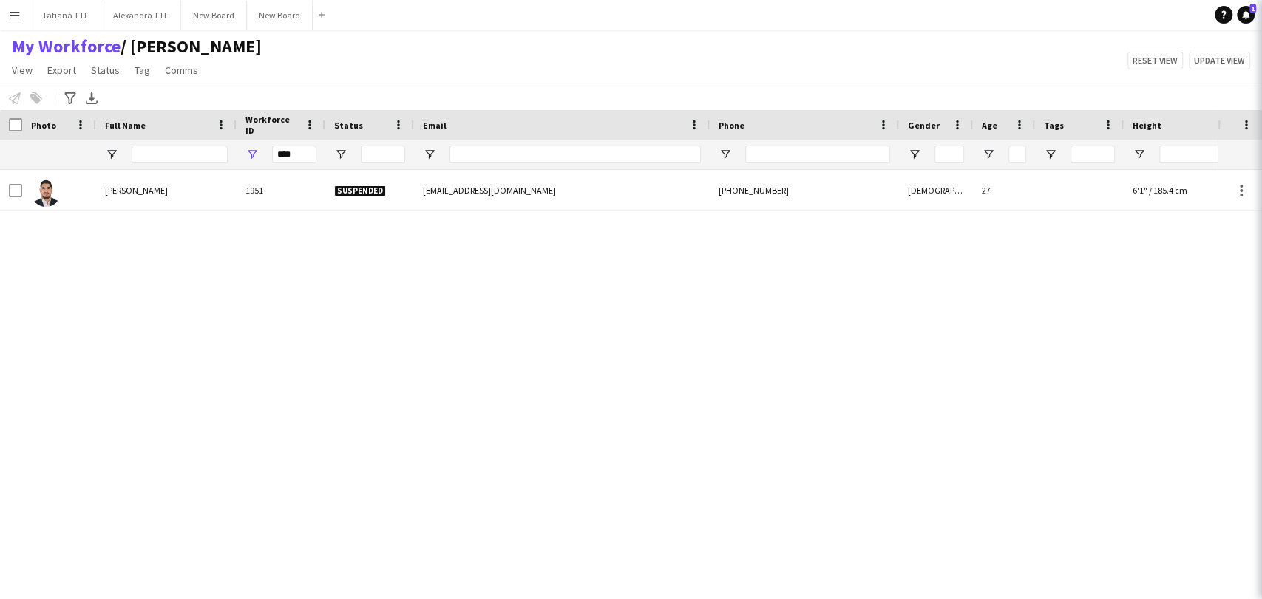
scroll to position [0, 3]
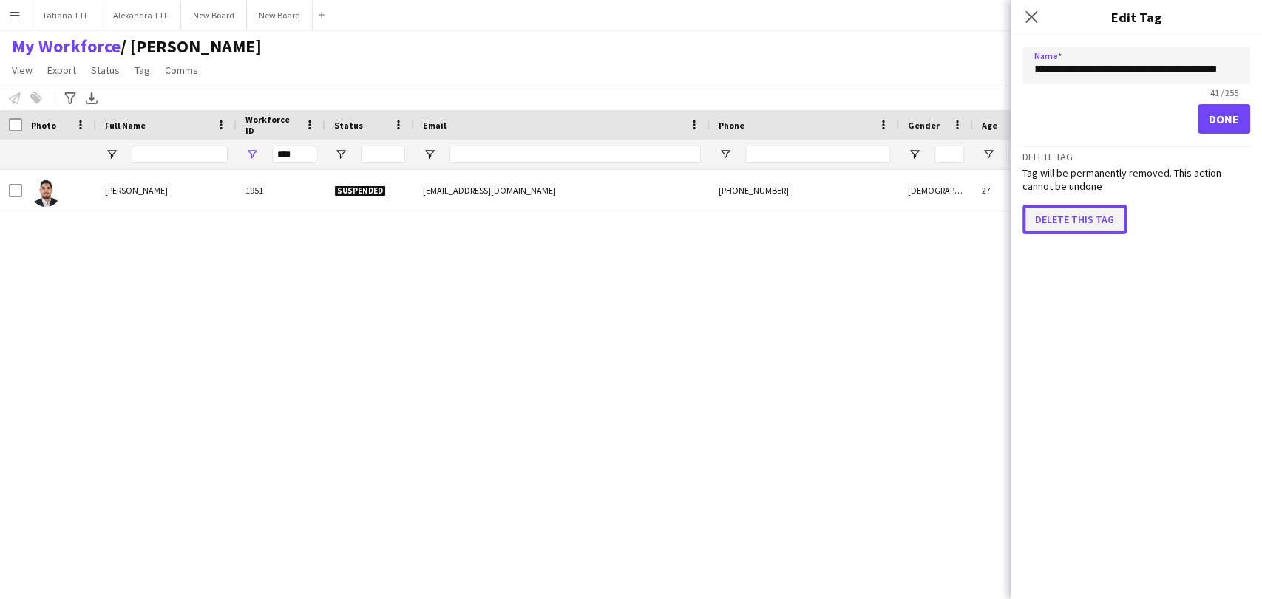
click at [1072, 220] on button "Delete this tag" at bounding box center [1074, 220] width 104 height 30
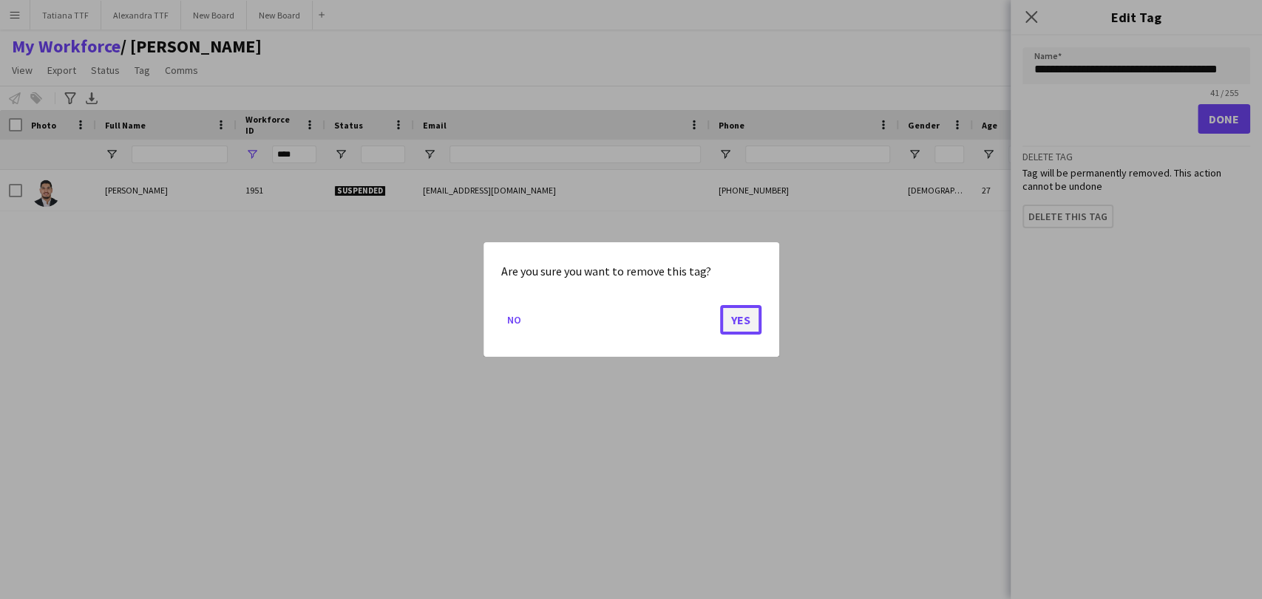
click at [737, 328] on button "Yes" at bounding box center [740, 320] width 41 height 30
